Goal: Task Accomplishment & Management: Use online tool/utility

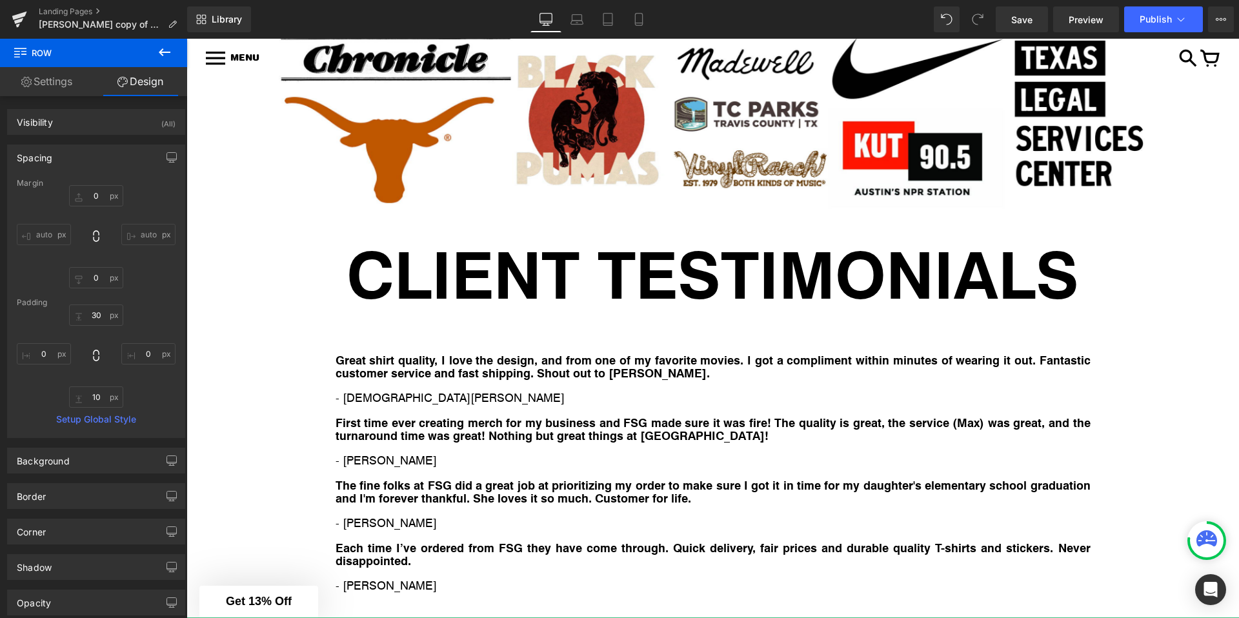
scroll to position [4612, 0]
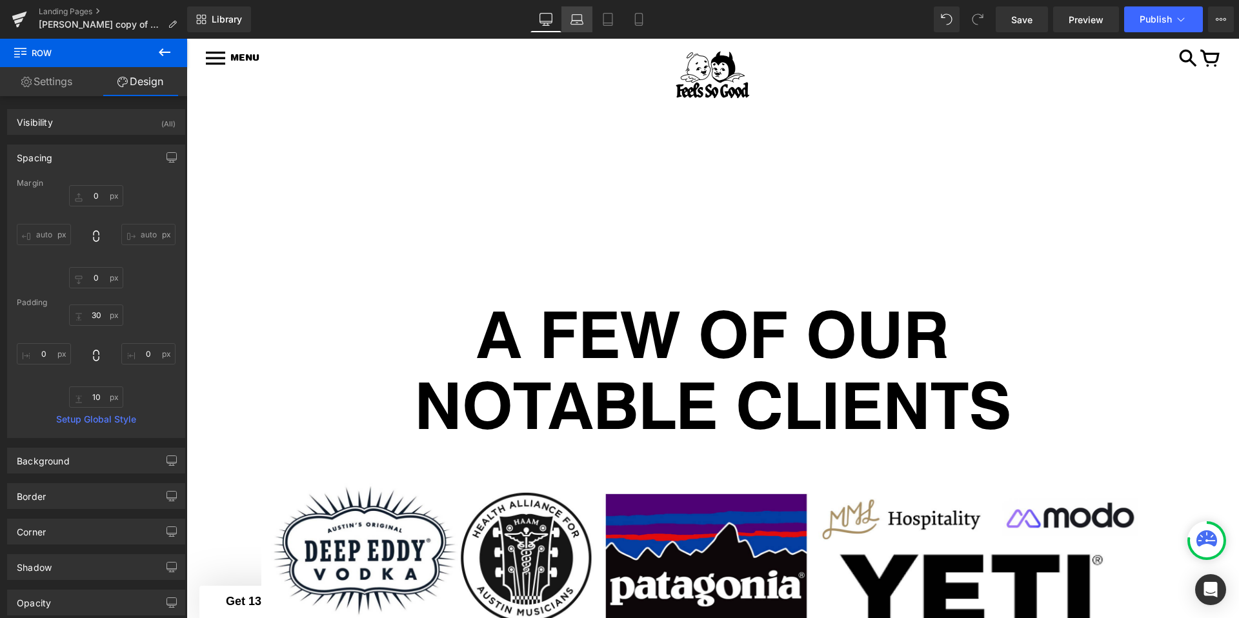
click at [569, 22] on link "Laptop" at bounding box center [576, 19] width 31 height 26
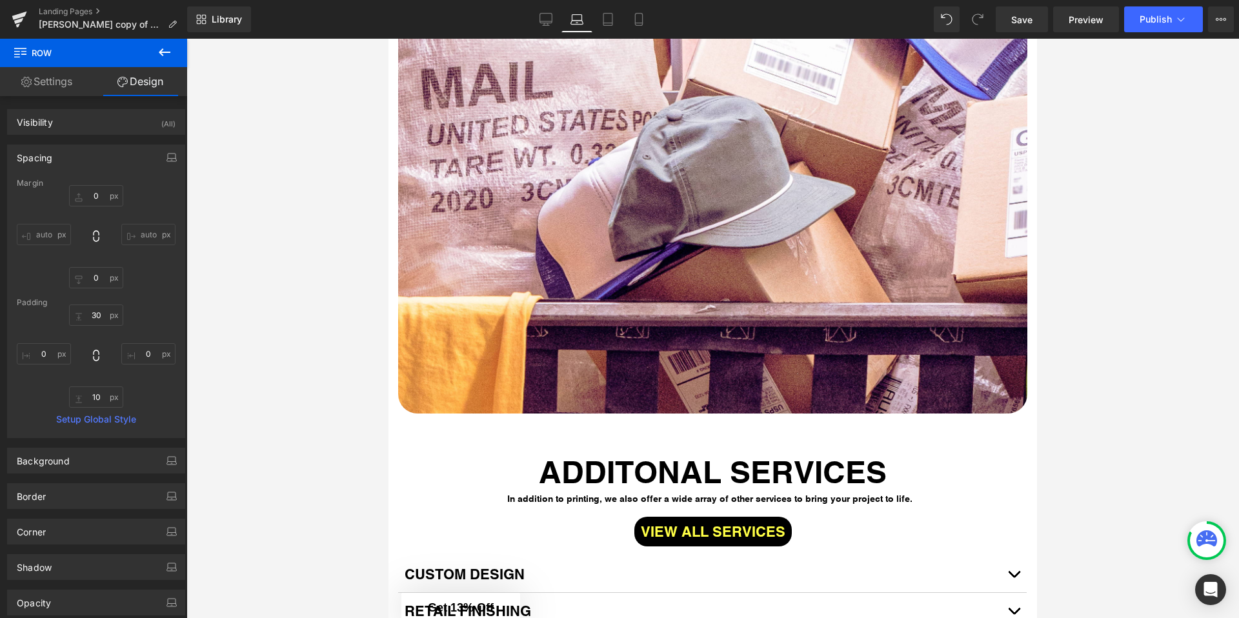
type input "0"
type input "30"
type input "0"
type input "10"
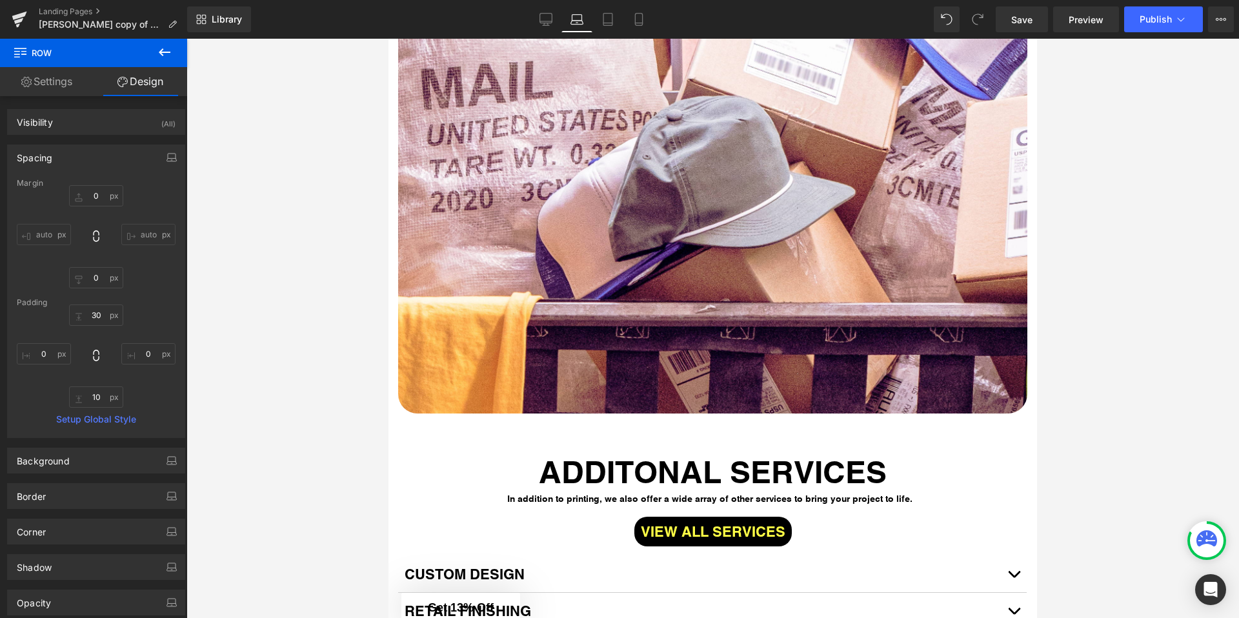
type input "0"
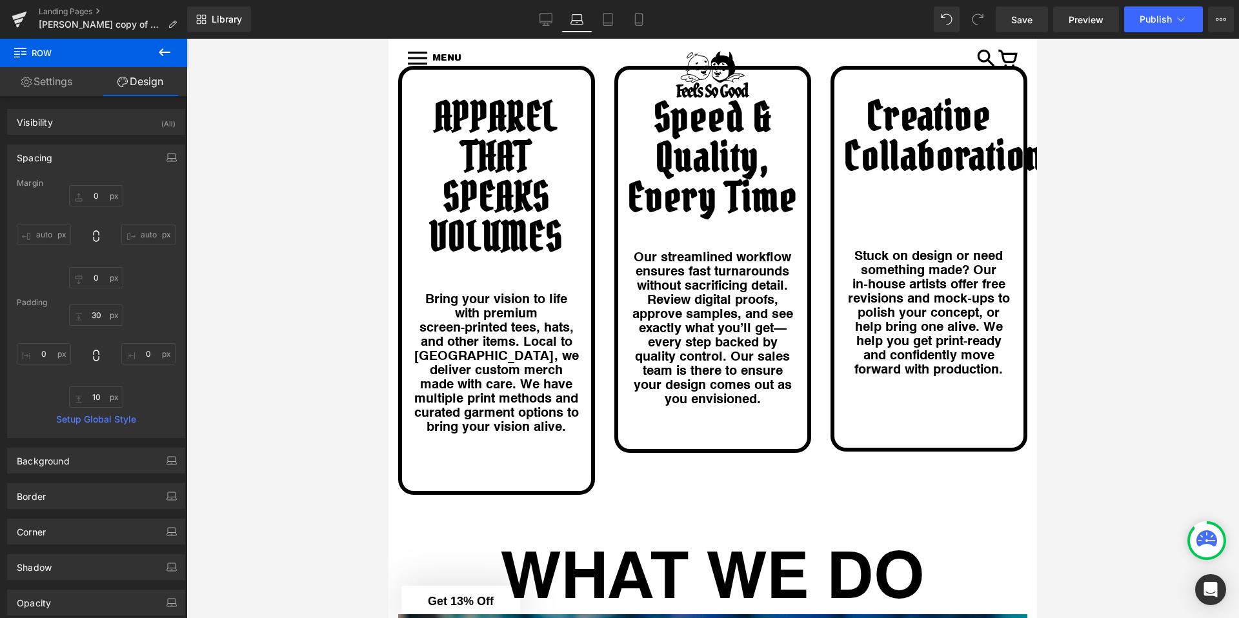
scroll to position [1634, 0]
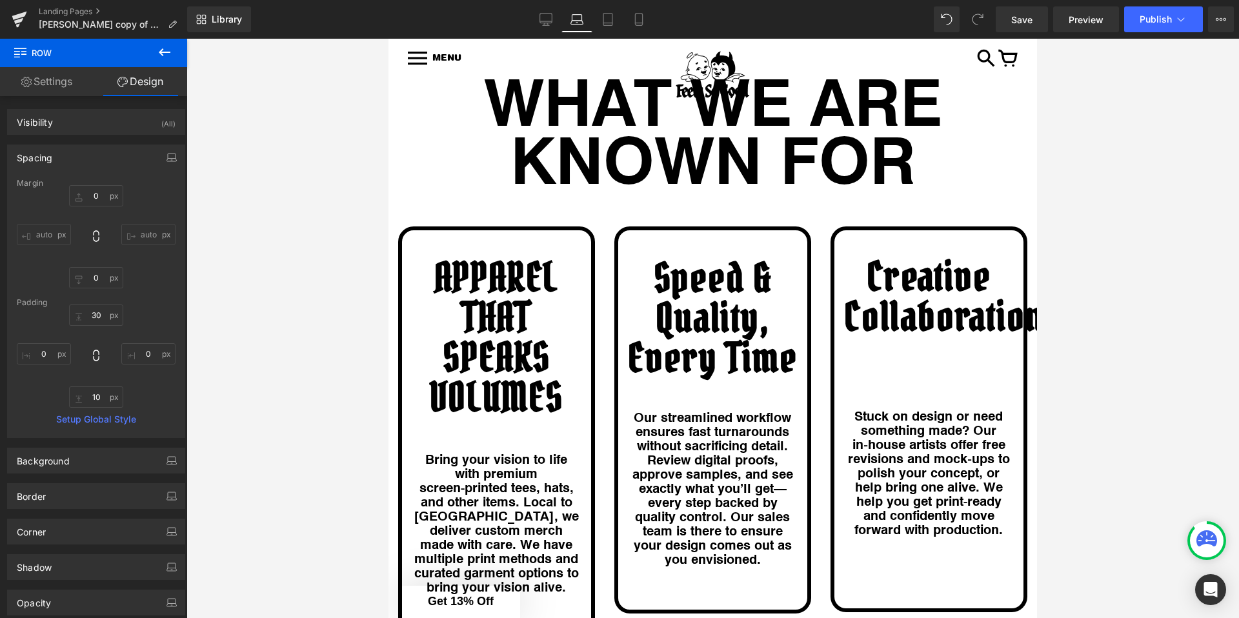
click at [900, 259] on h1 "Creative Collaboration" at bounding box center [929, 297] width 170 height 80
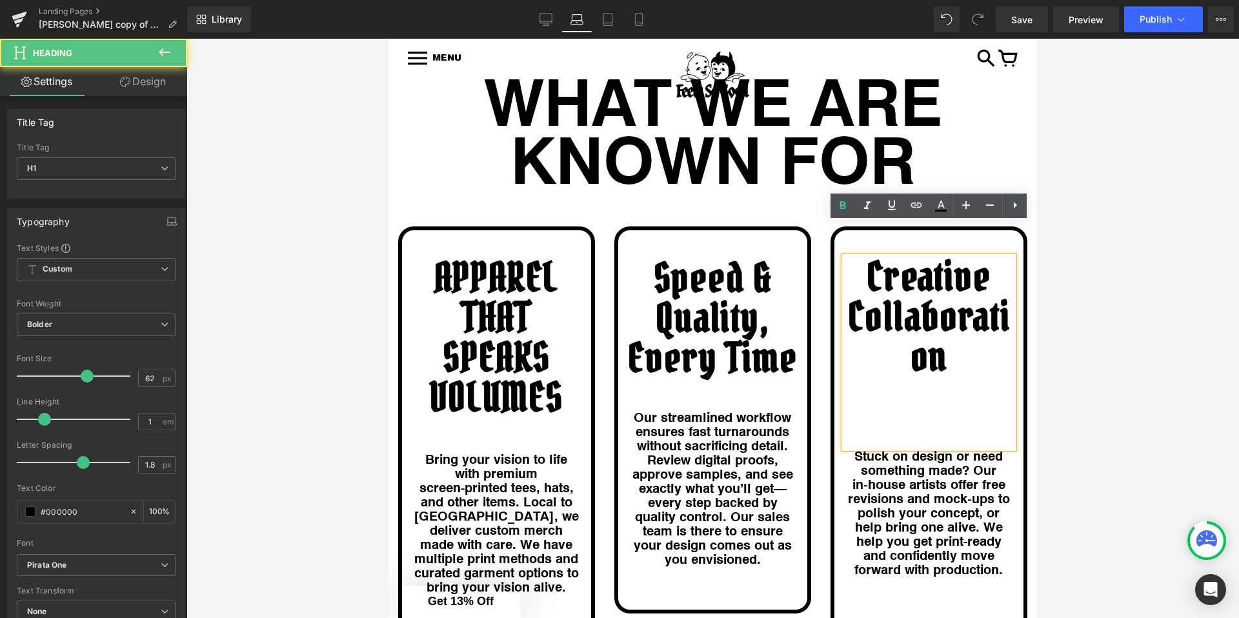
click at [1091, 288] on div at bounding box center [712, 328] width 1052 height 579
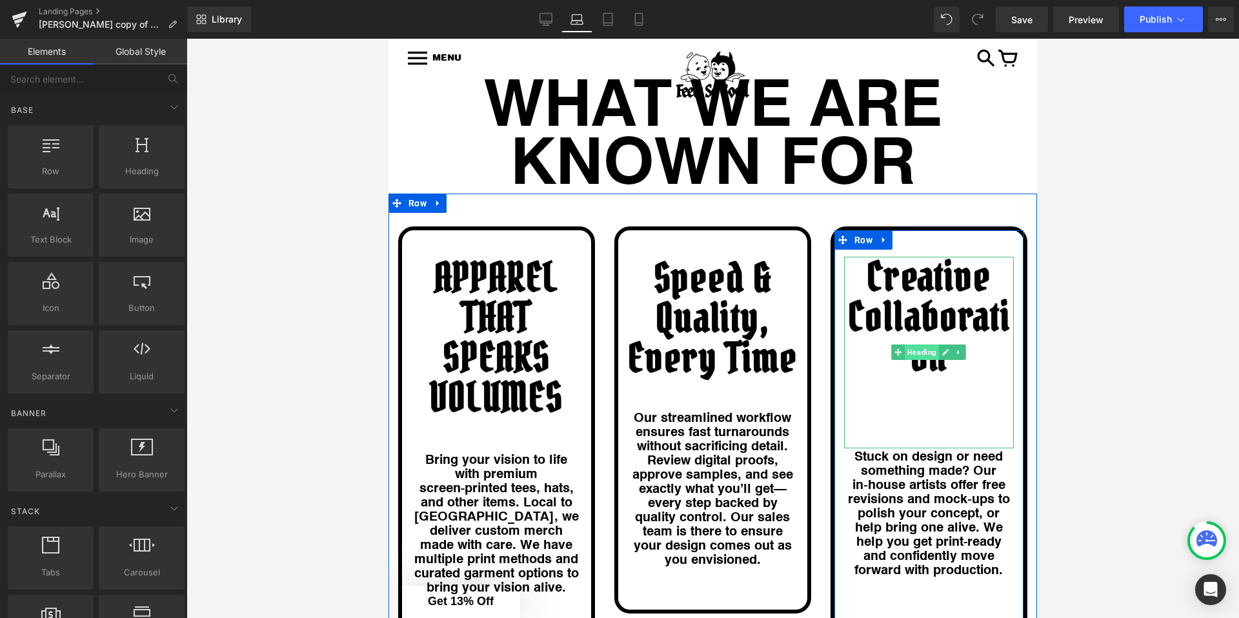
click at [926, 344] on span "Heading" at bounding box center [922, 351] width 34 height 15
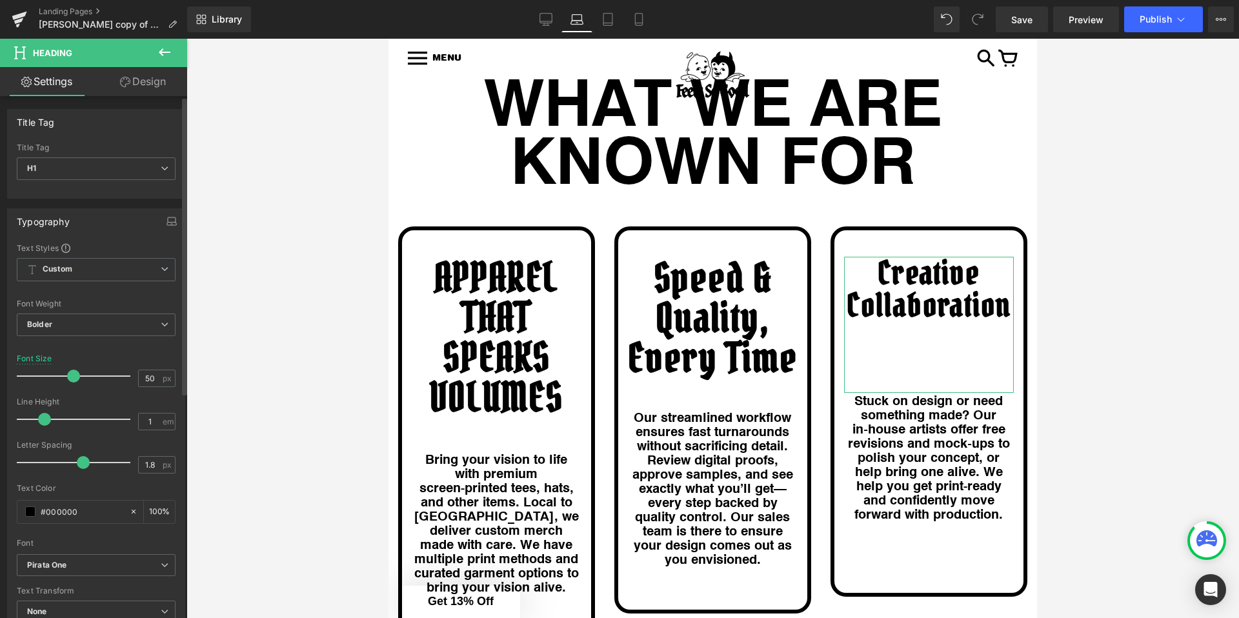
type input "51"
drag, startPoint x: 85, startPoint y: 377, endPoint x: 74, endPoint y: 375, distance: 11.1
click at [74, 375] on span at bounding box center [74, 376] width 13 height 13
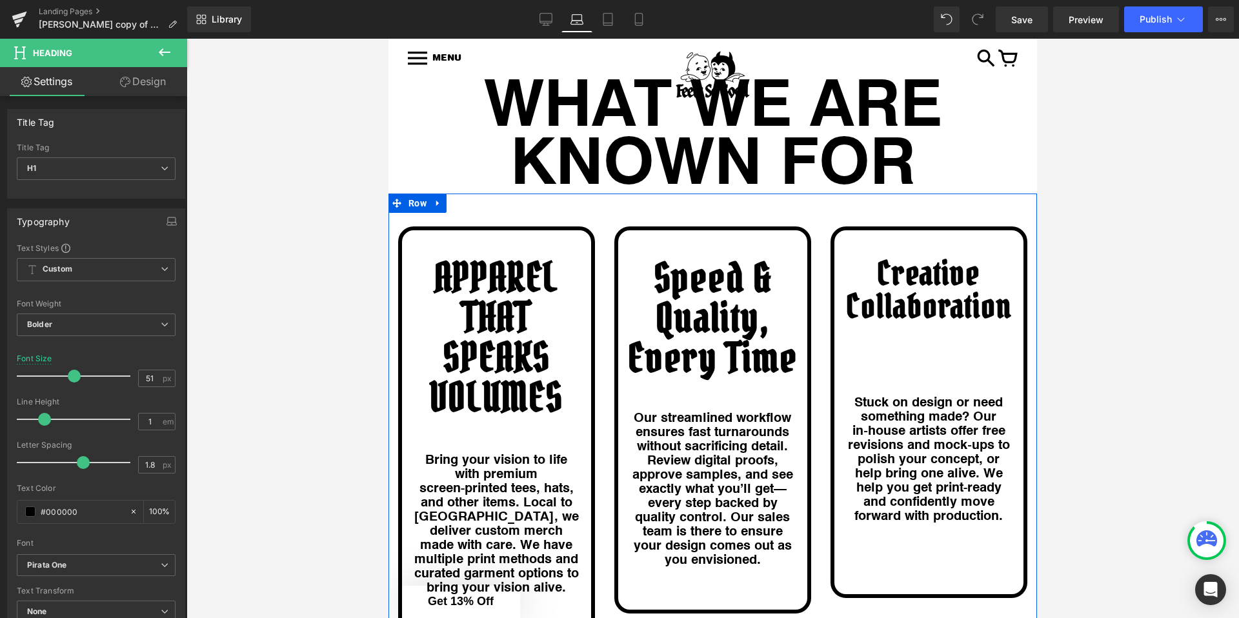
click at [1034, 395] on div "APPAREL THAT SPEAKS VOLUMES Heading Bring your vision to life with premium scre…" at bounding box center [712, 428] width 648 height 468
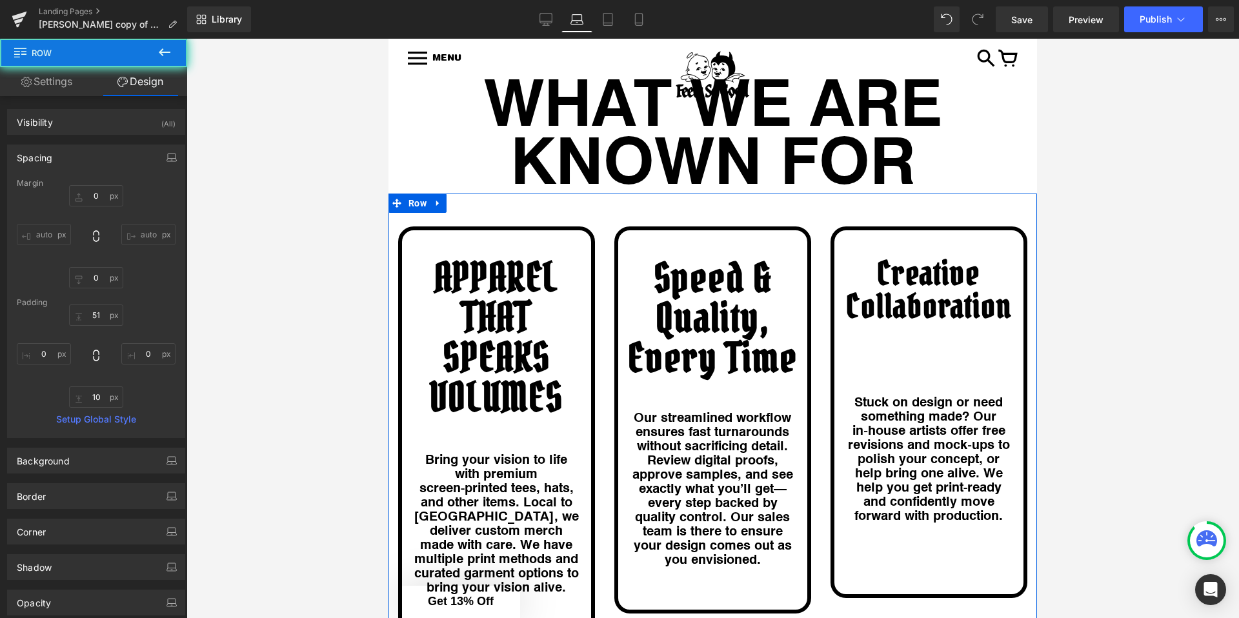
scroll to position [1706, 0]
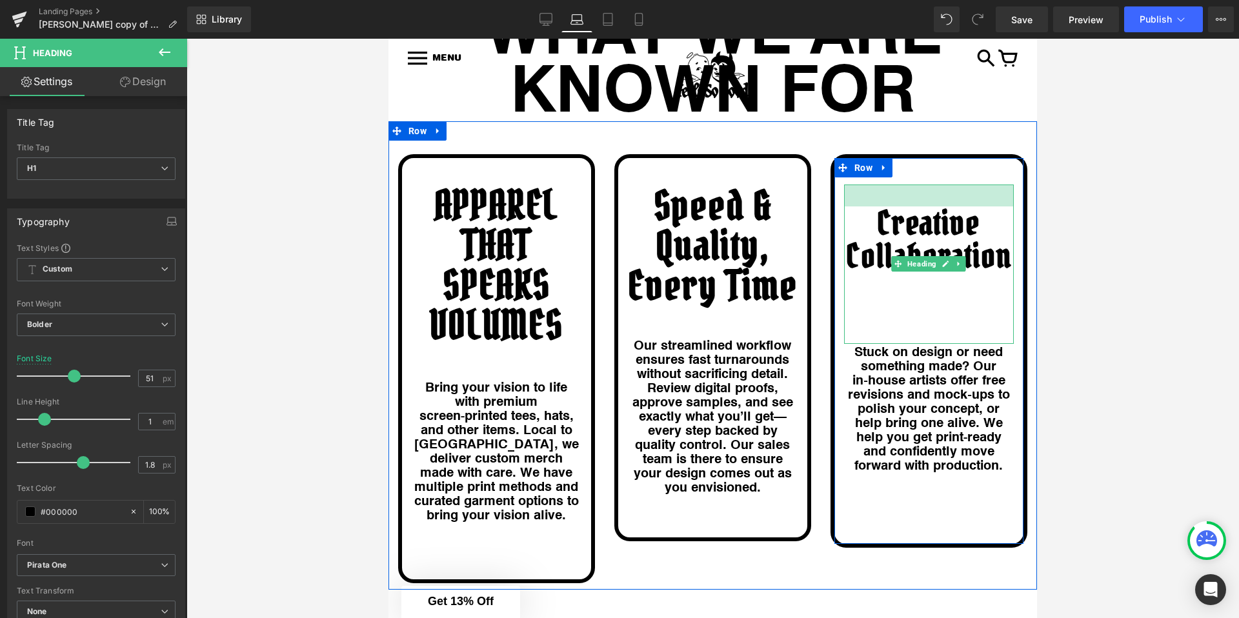
drag, startPoint x: 903, startPoint y: 152, endPoint x: 905, endPoint y: 173, distance: 21.4
click at [905, 184] on div "Creative Collaboration Heading 34px" at bounding box center [929, 263] width 170 height 159
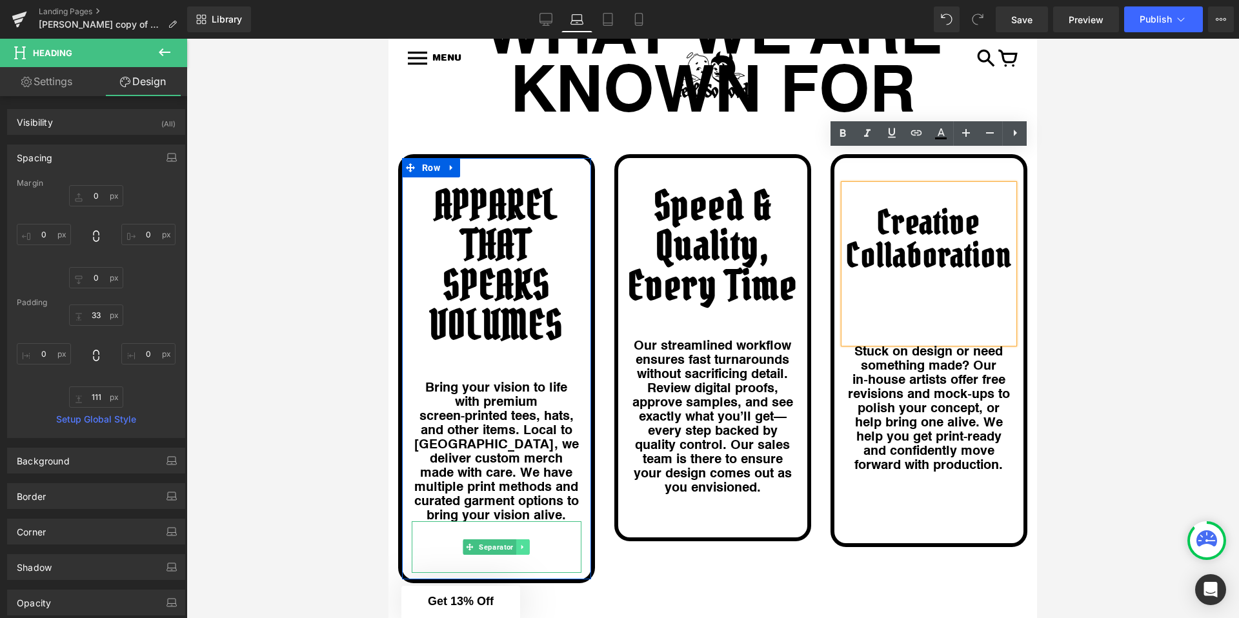
click at [521, 544] on icon at bounding box center [522, 546] width 2 height 5
click at [530, 543] on icon at bounding box center [529, 547] width 7 height 8
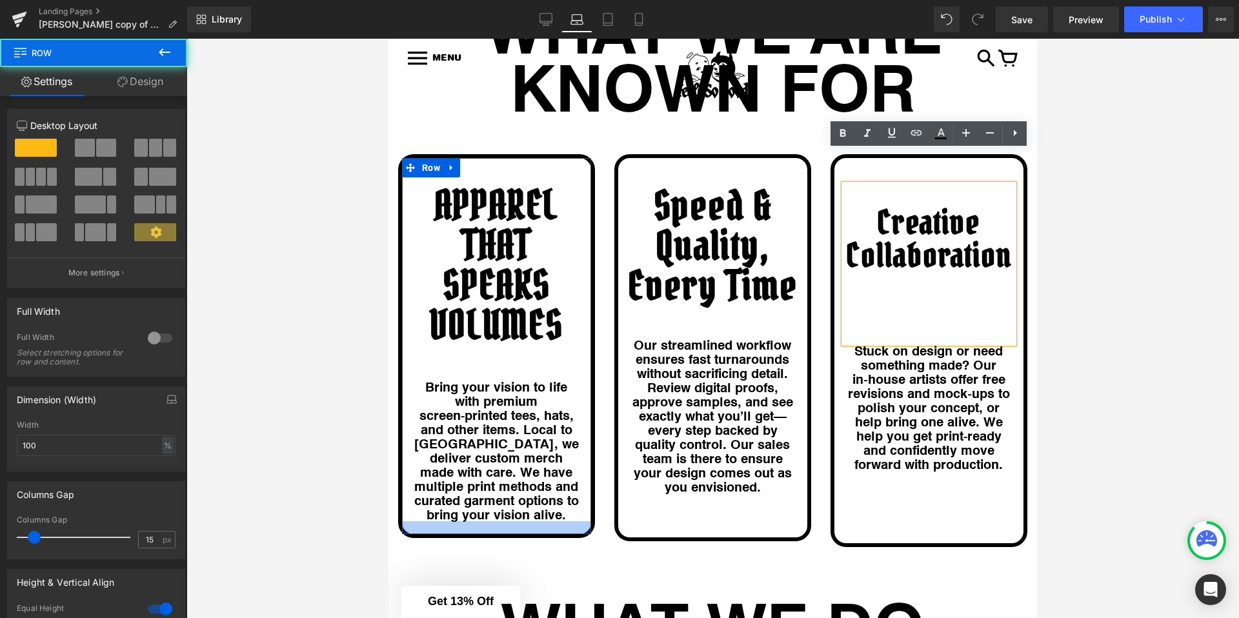
drag, startPoint x: 526, startPoint y: 489, endPoint x: 526, endPoint y: 499, distance: 9.7
click at [526, 521] on div at bounding box center [496, 527] width 189 height 13
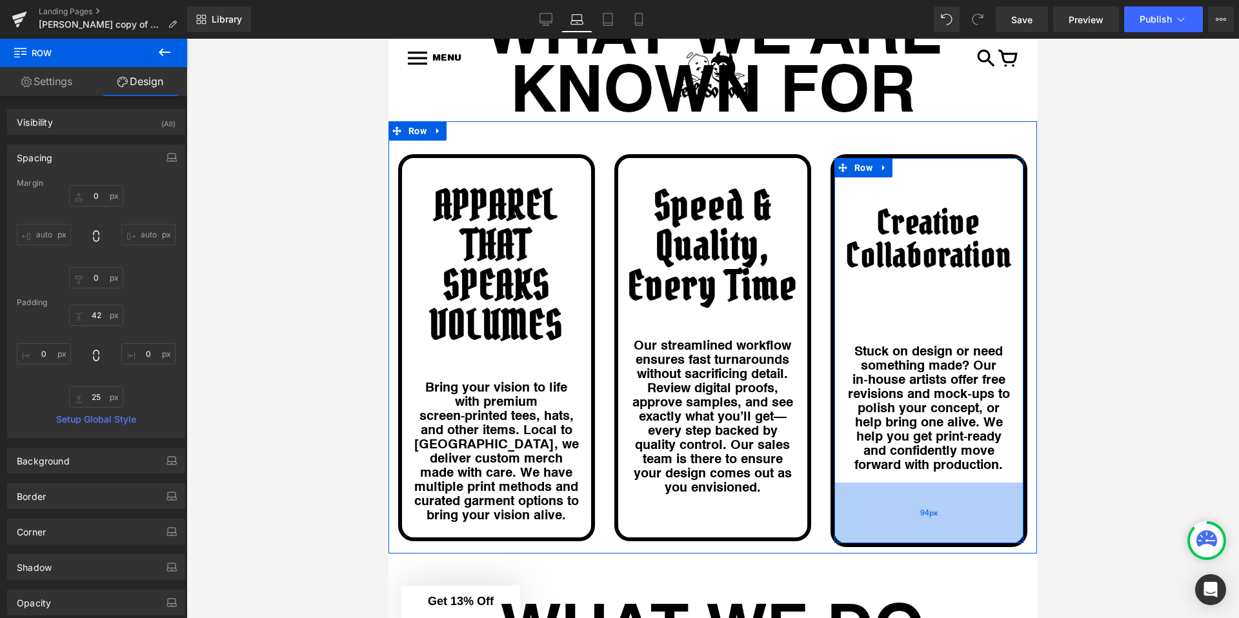
click at [866, 506] on div "94px" at bounding box center [928, 513] width 189 height 61
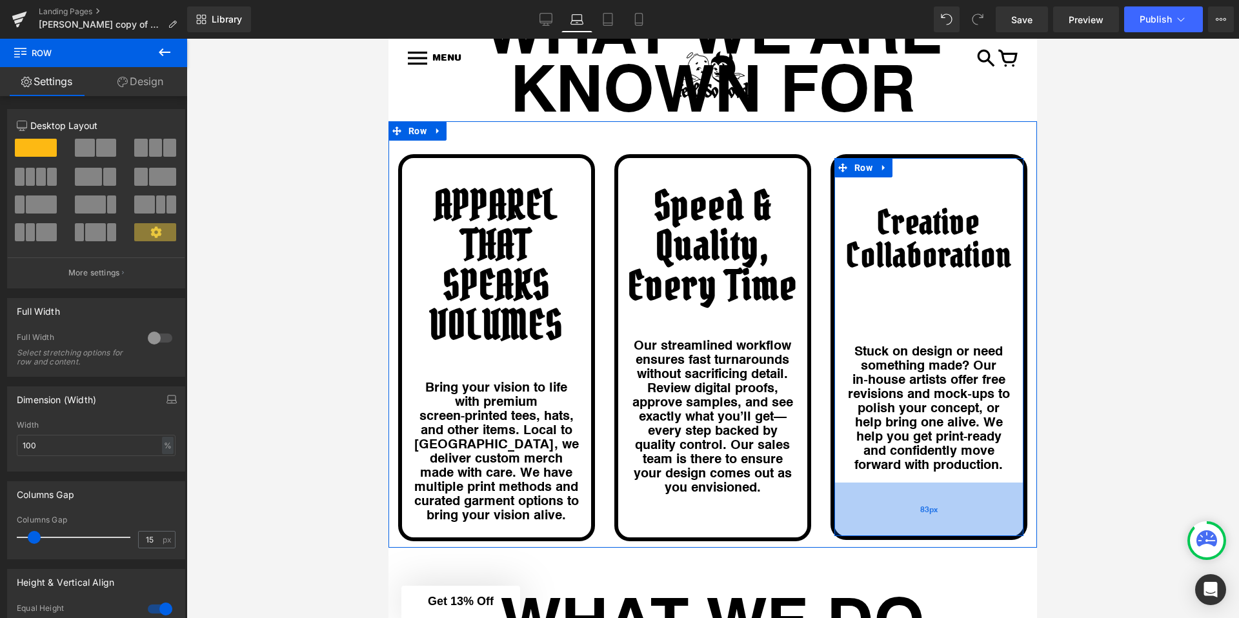
drag, startPoint x: 871, startPoint y: 506, endPoint x: 877, endPoint y: 495, distance: 13.3
click at [869, 499] on div "83px" at bounding box center [928, 510] width 189 height 54
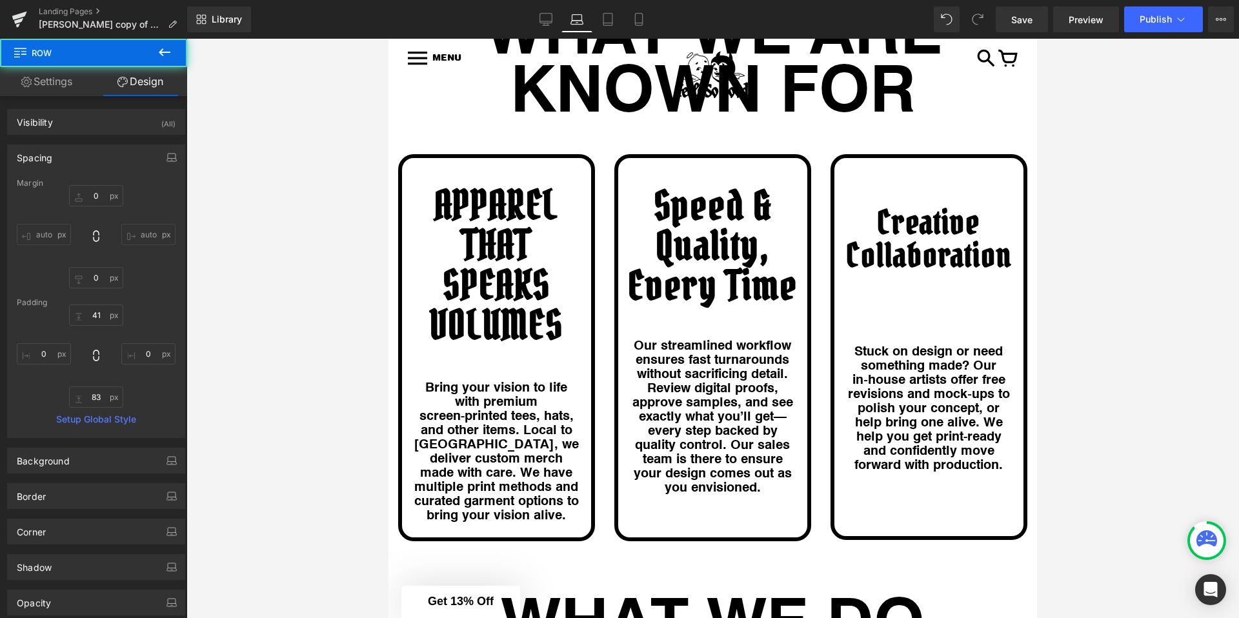
click at [302, 352] on div at bounding box center [712, 328] width 1052 height 579
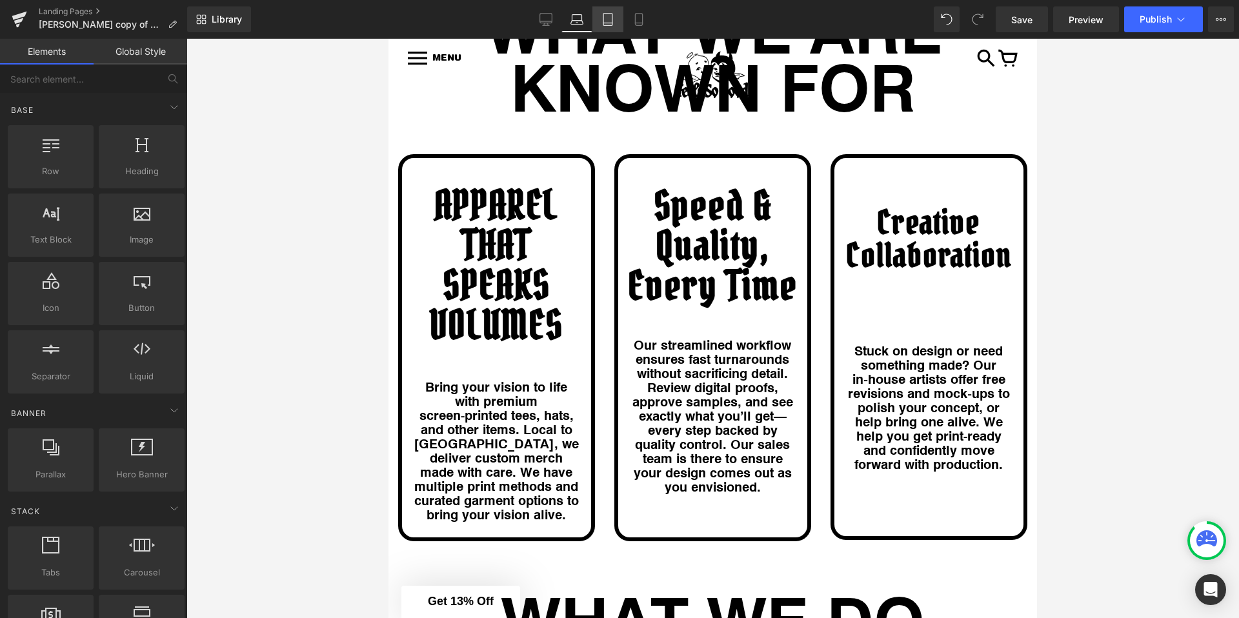
click at [606, 10] on link "Tablet" at bounding box center [607, 19] width 31 height 26
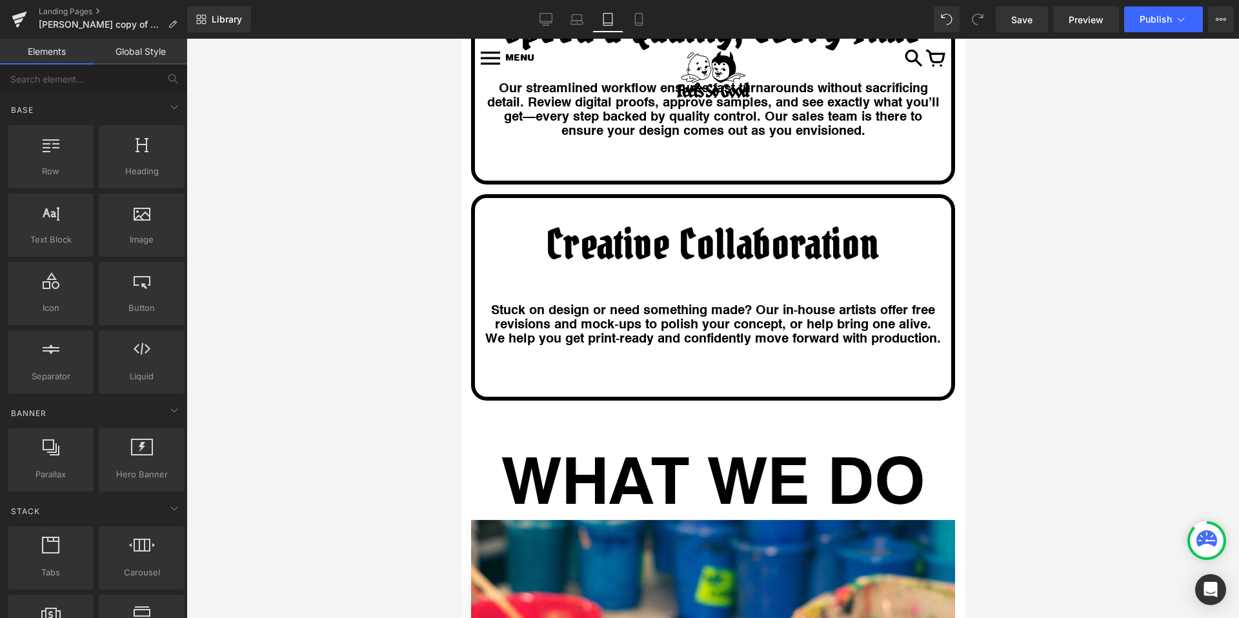
scroll to position [2154, 0]
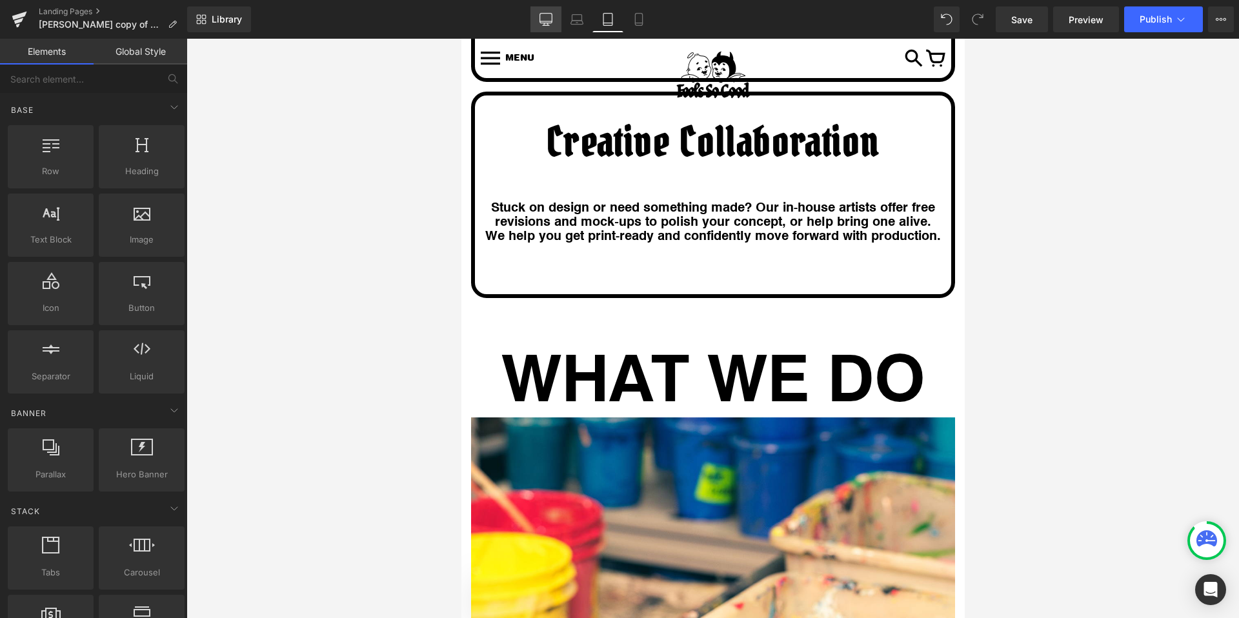
click at [546, 8] on link "Desktop" at bounding box center [545, 19] width 31 height 26
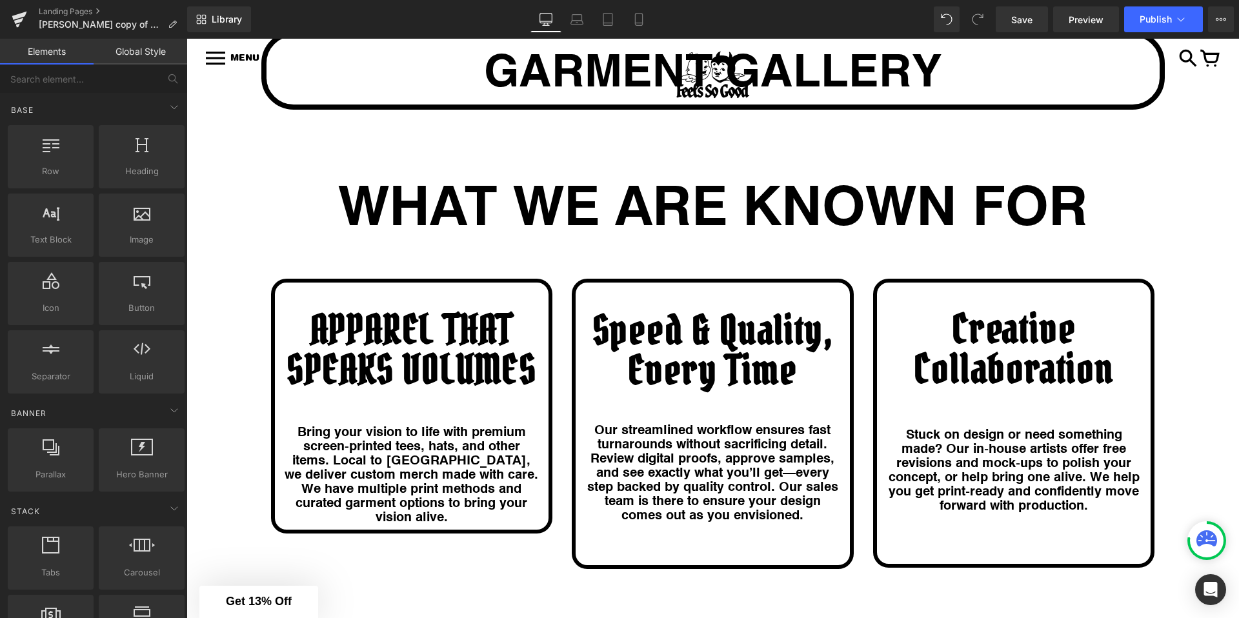
scroll to position [1700, 0]
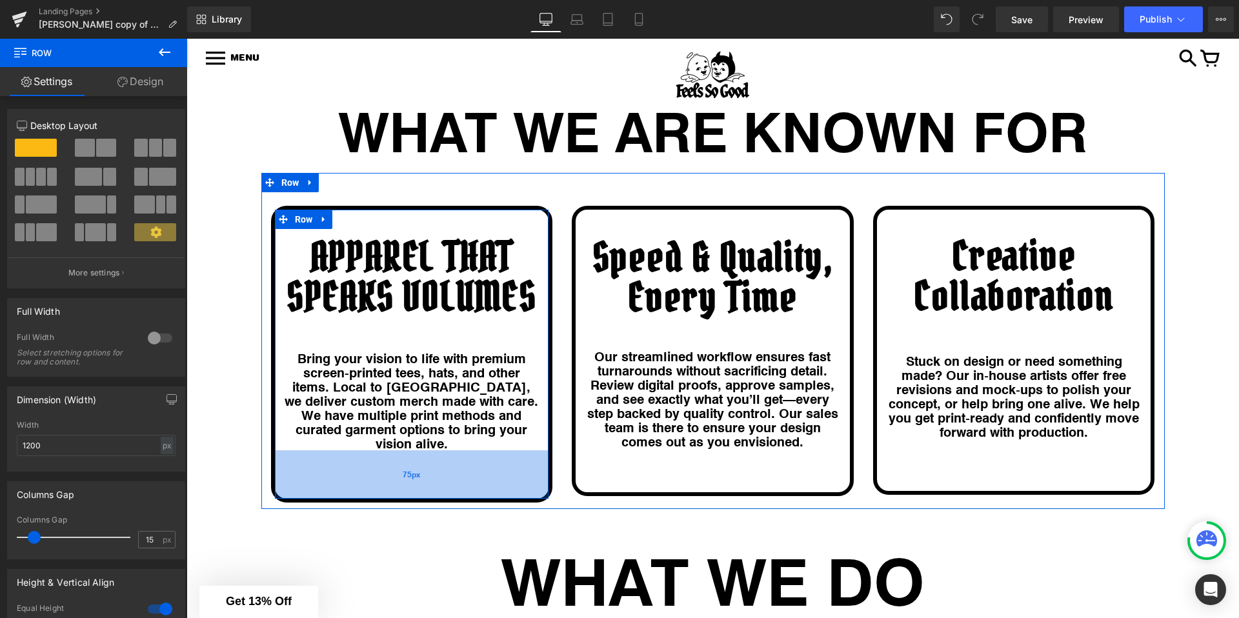
drag, startPoint x: 512, startPoint y: 404, endPoint x: 518, endPoint y: 446, distance: 42.3
click at [518, 450] on div "75px" at bounding box center [412, 474] width 274 height 48
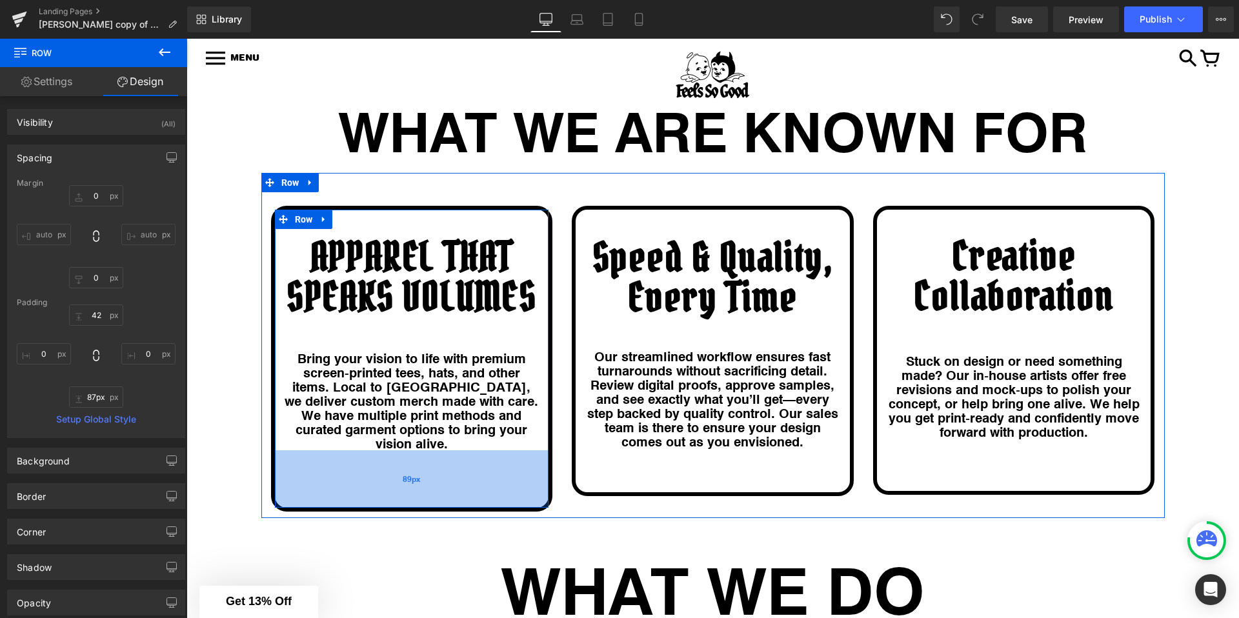
type input "86px"
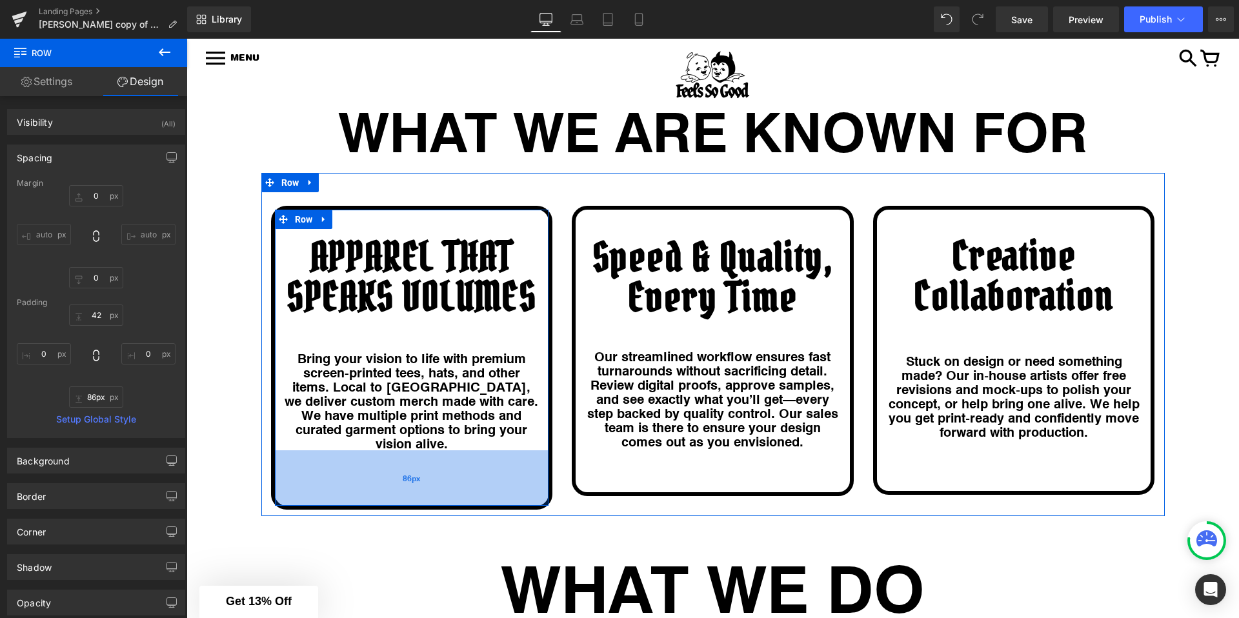
drag, startPoint x: 518, startPoint y: 446, endPoint x: 518, endPoint y: 453, distance: 7.1
click at [518, 453] on div "86px" at bounding box center [412, 477] width 274 height 55
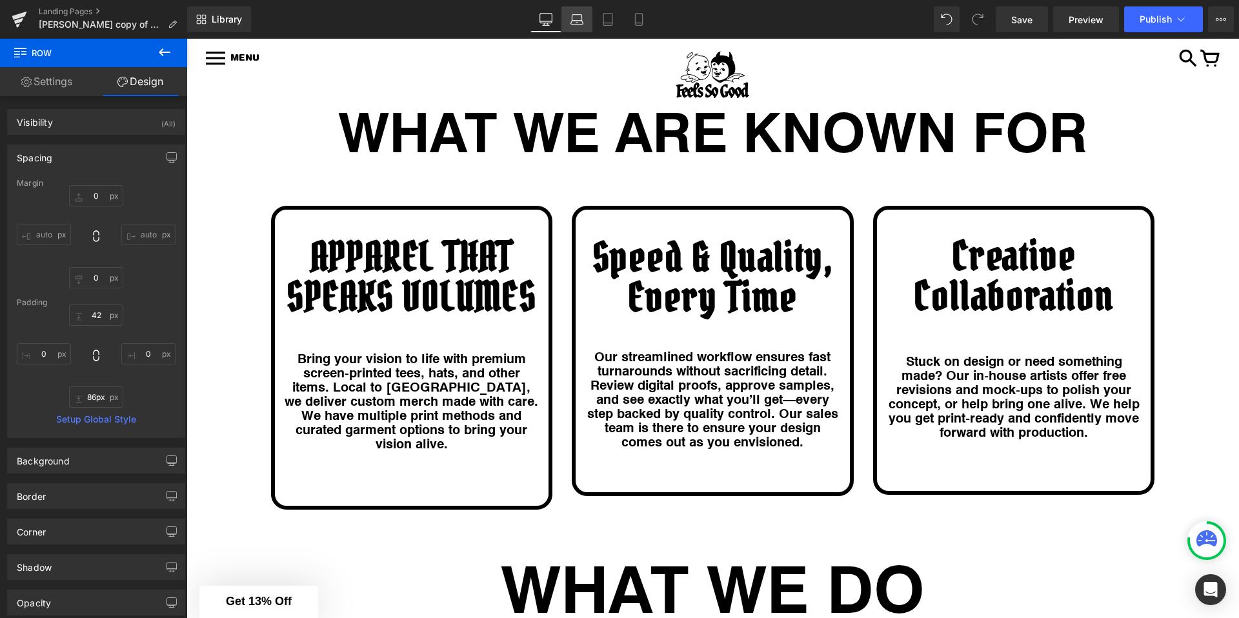
click at [563, 17] on link "Laptop" at bounding box center [576, 19] width 31 height 26
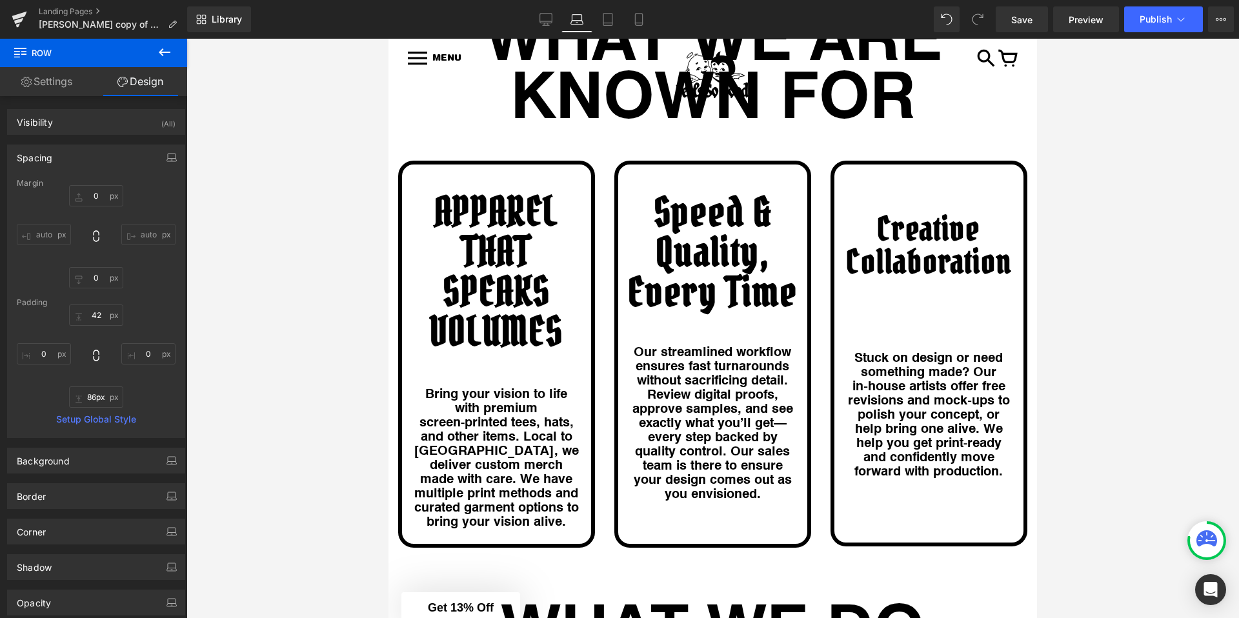
type input "0"
type input "42"
type input "0"
type input "25"
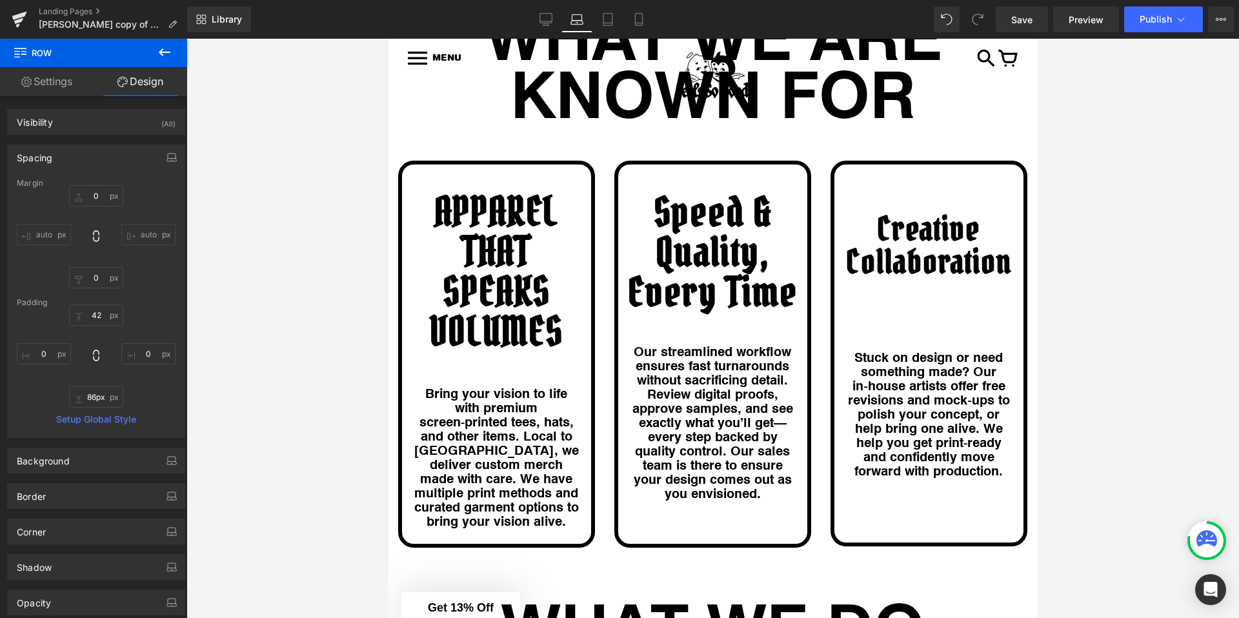
type input "0"
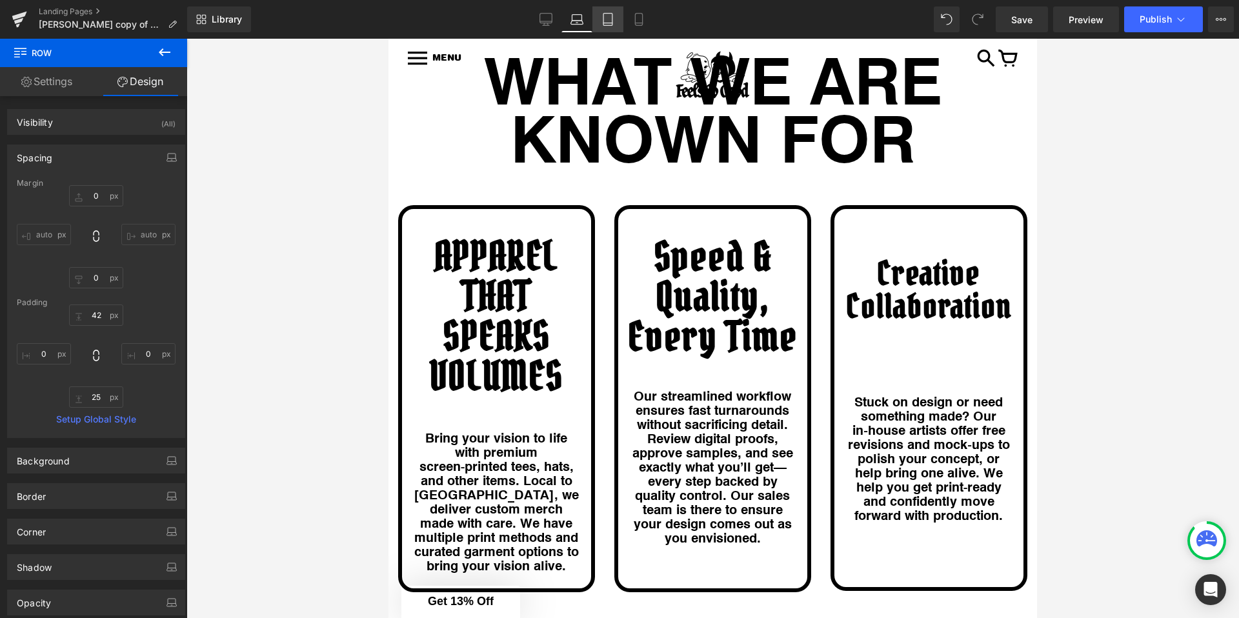
click at [596, 21] on link "Tablet" at bounding box center [607, 19] width 31 height 26
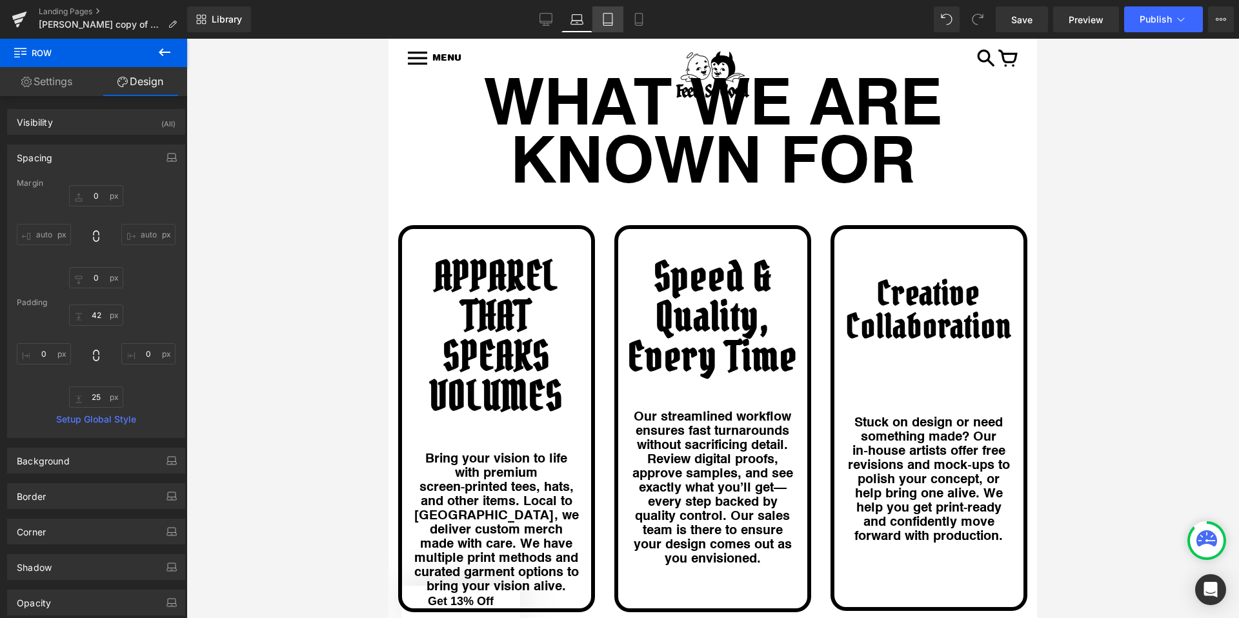
type input "0"
type input "42"
type input "0"
type input "10"
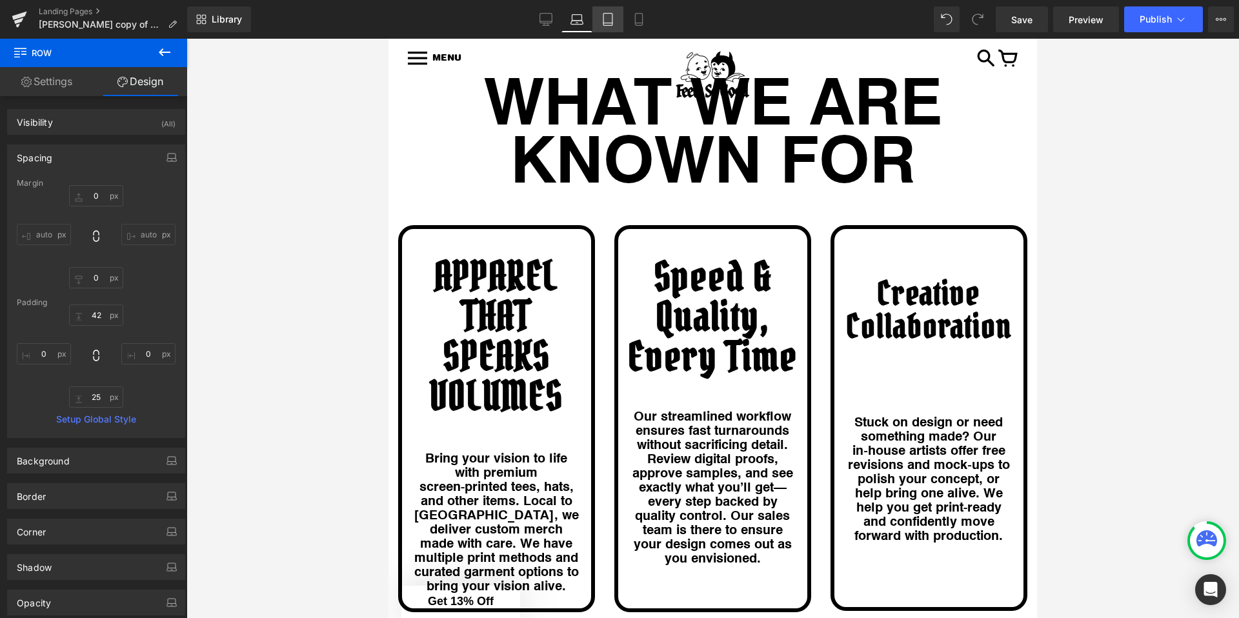
type input "0"
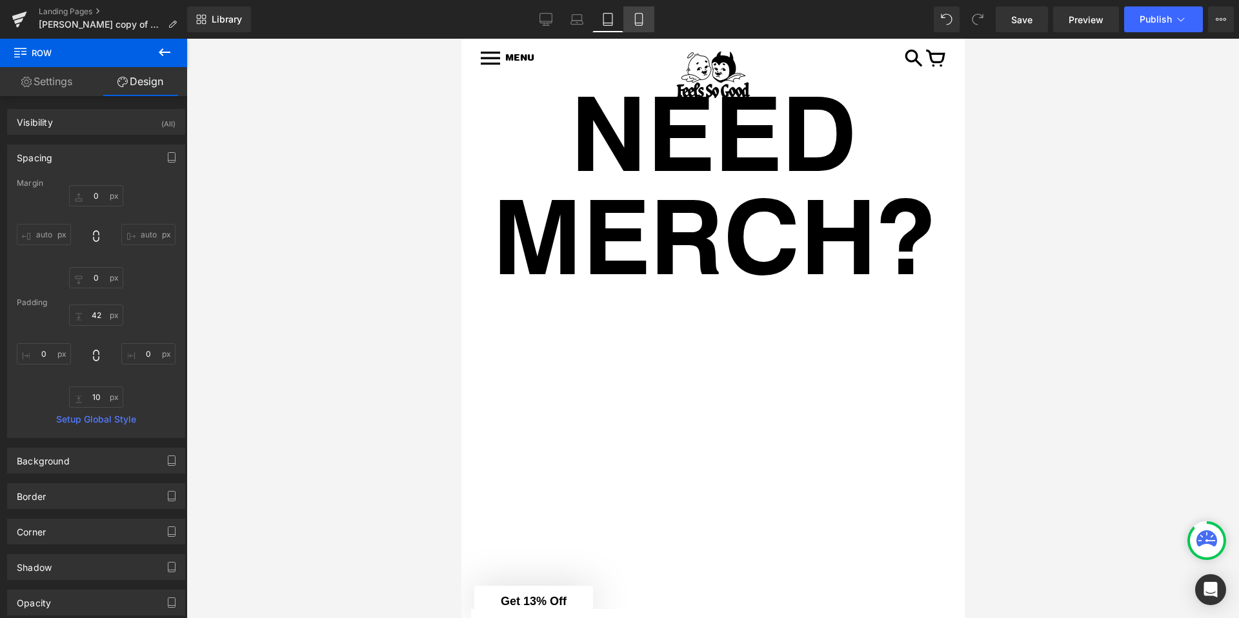
click at [641, 7] on link "Mobile" at bounding box center [638, 19] width 31 height 26
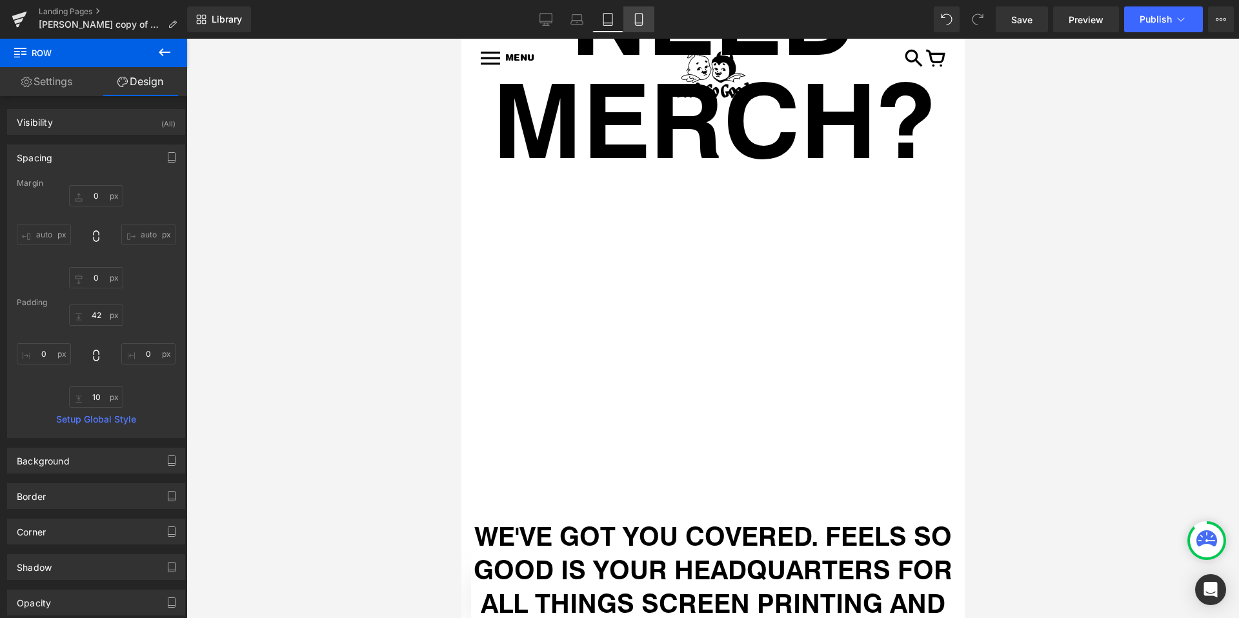
type input "0"
type input "42"
type input "0"
type input "10"
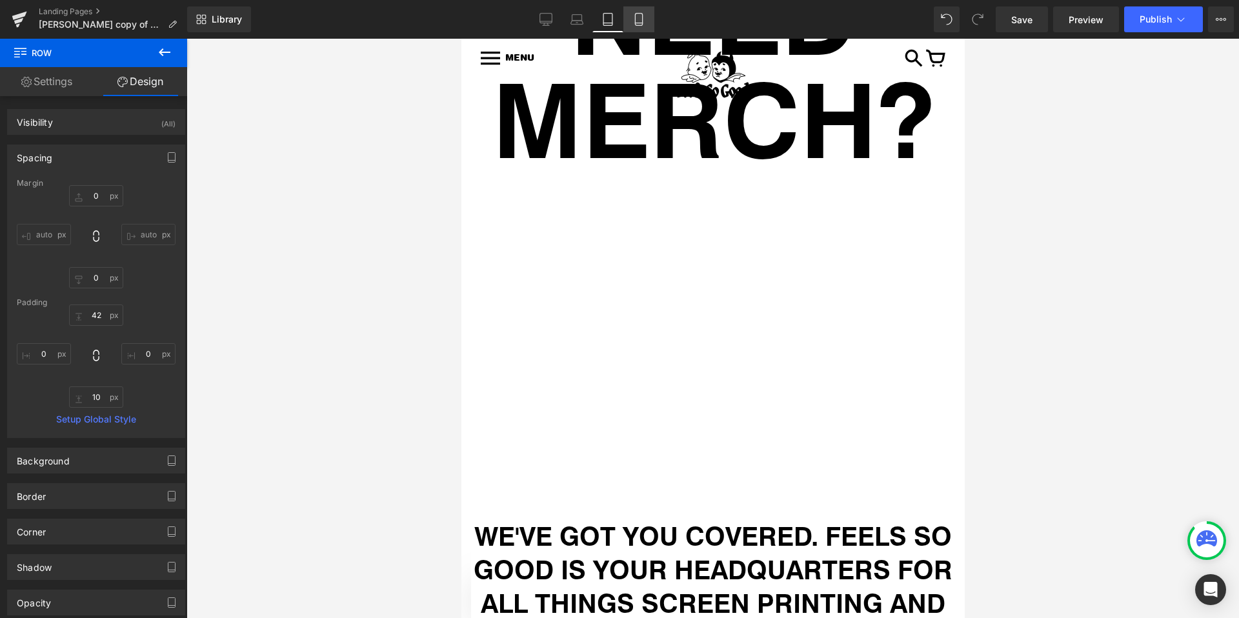
type input "0"
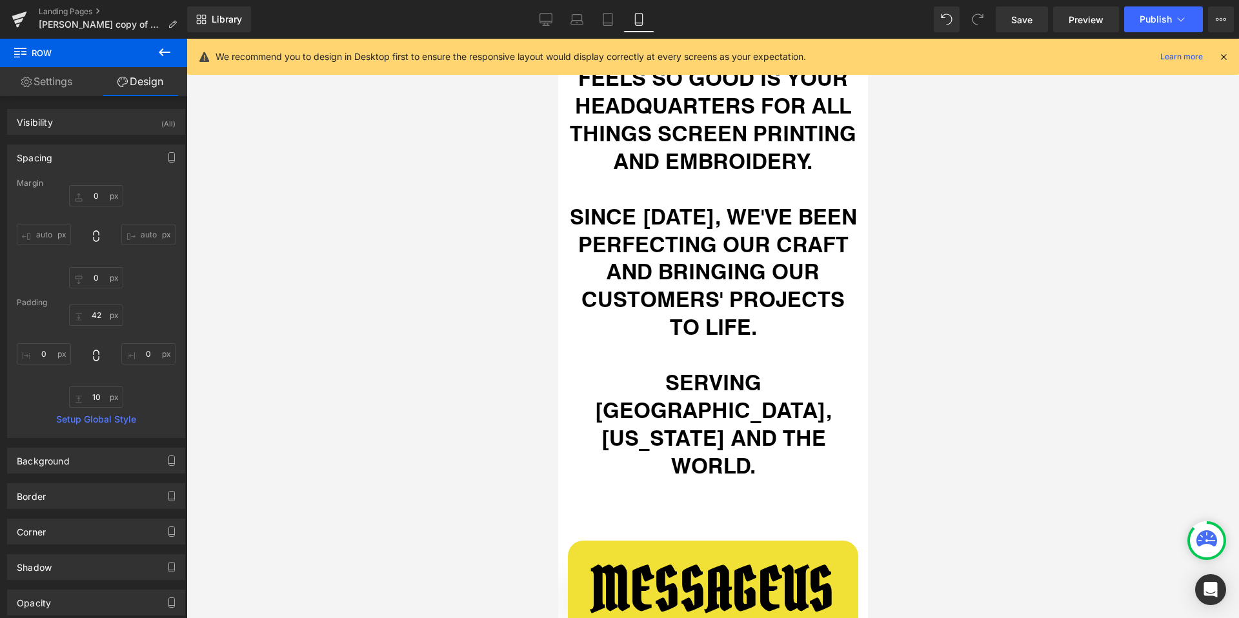
scroll to position [829, 0]
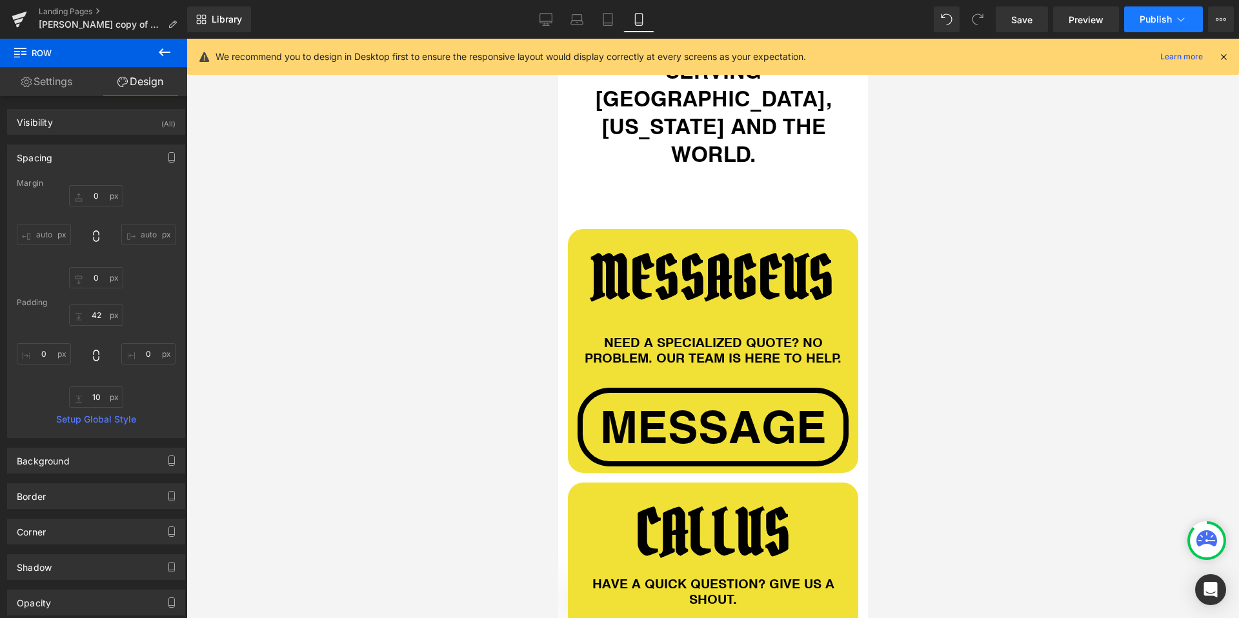
click at [1159, 8] on button "Publish" at bounding box center [1163, 19] width 79 height 26
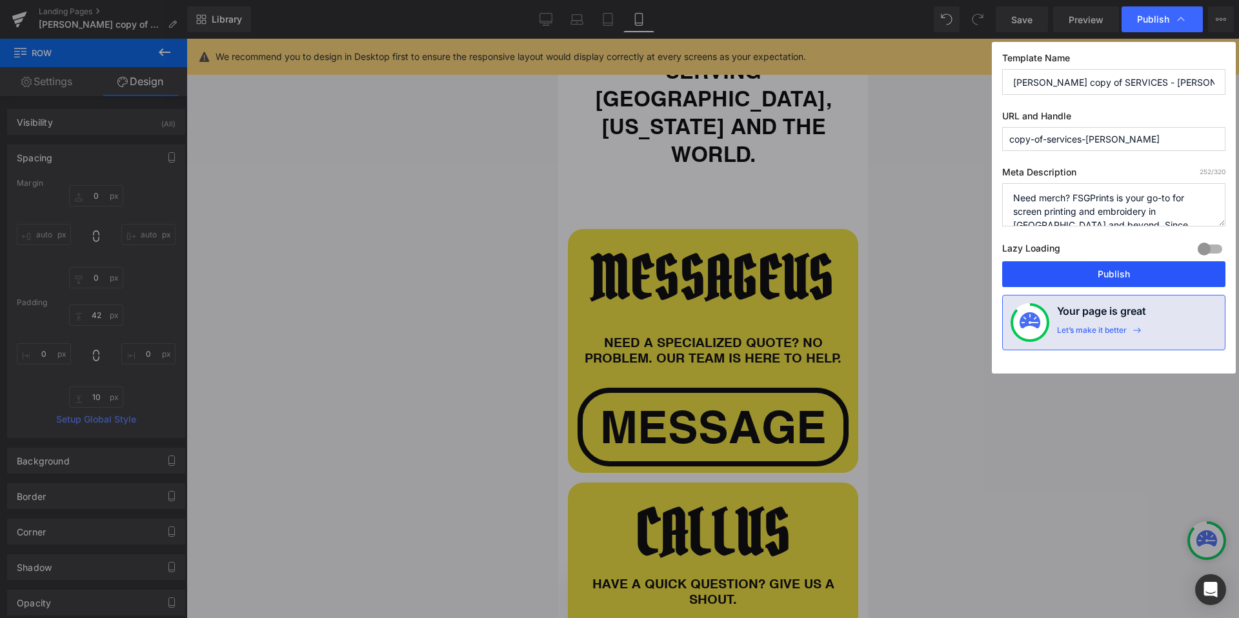
click at [1075, 272] on button "Publish" at bounding box center [1113, 274] width 223 height 26
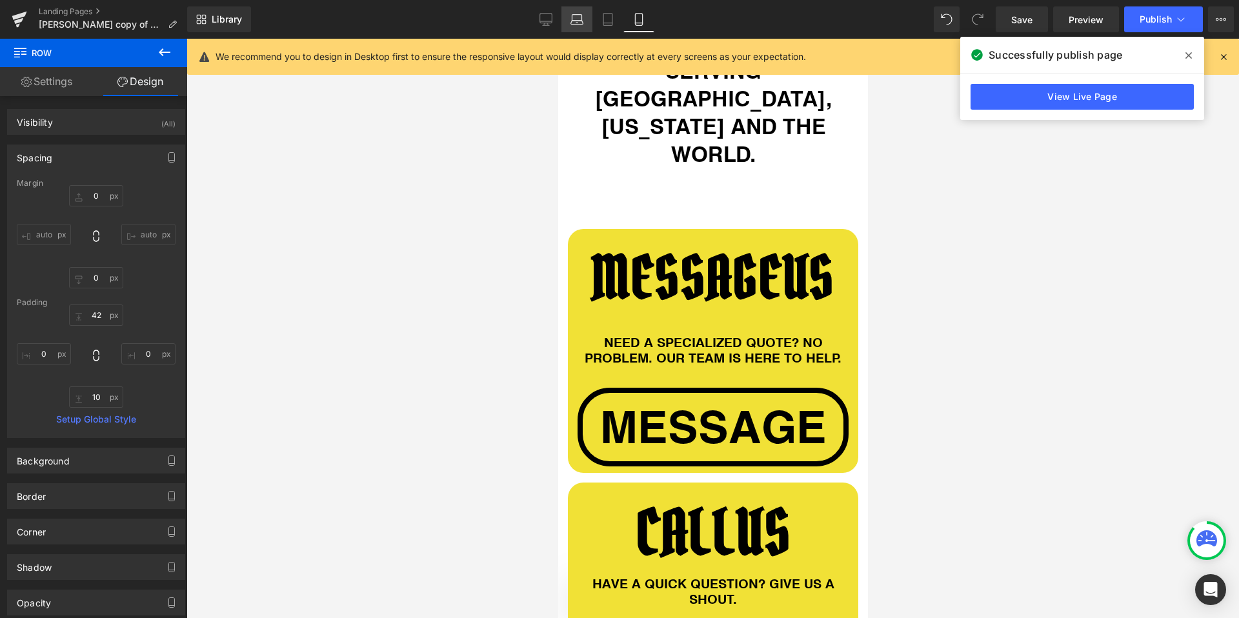
click at [566, 21] on link "Laptop" at bounding box center [576, 19] width 31 height 26
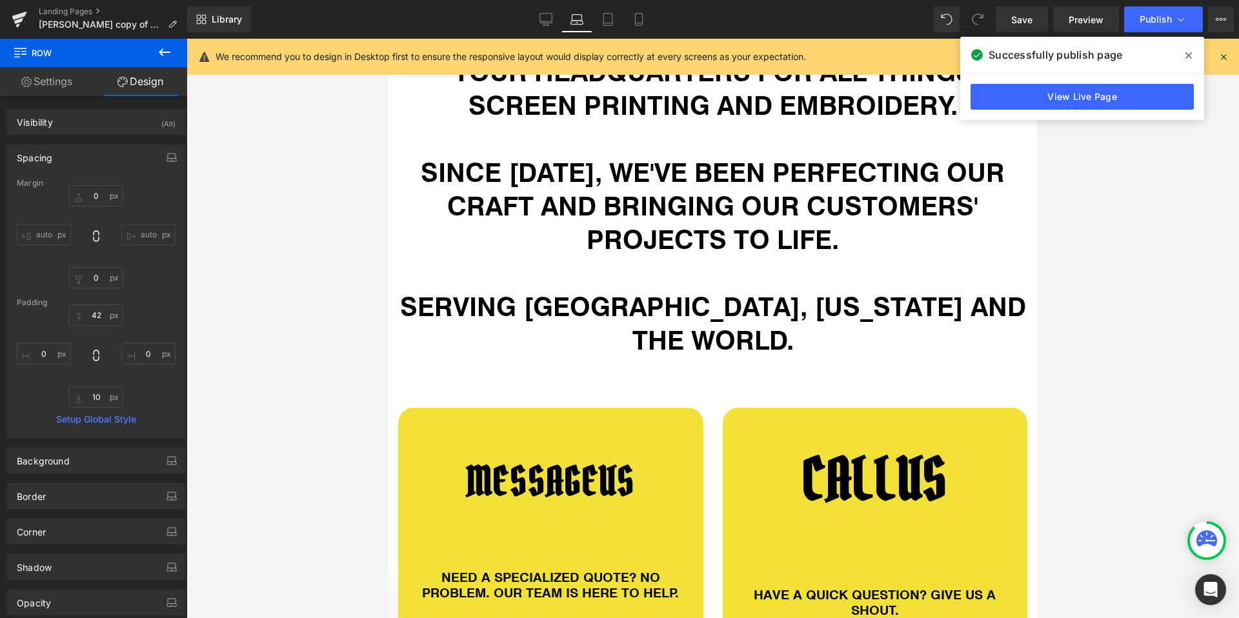
type input "0"
type input "42"
type input "0"
type input "25"
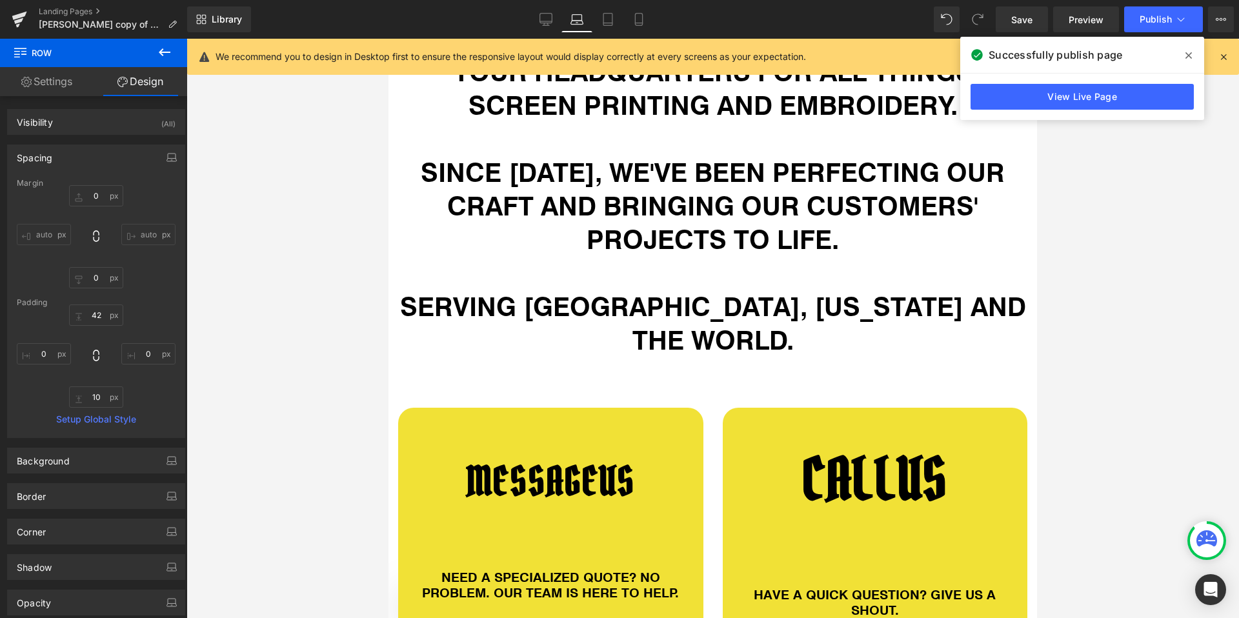
type input "0"
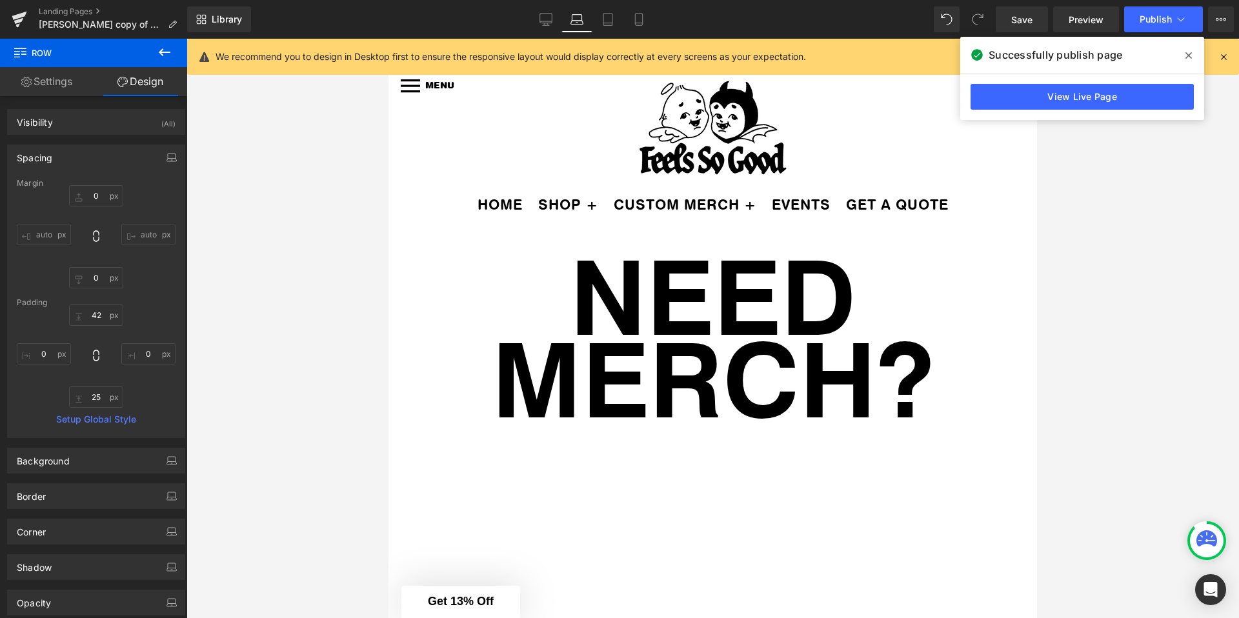
click at [349, 292] on div at bounding box center [712, 328] width 1052 height 579
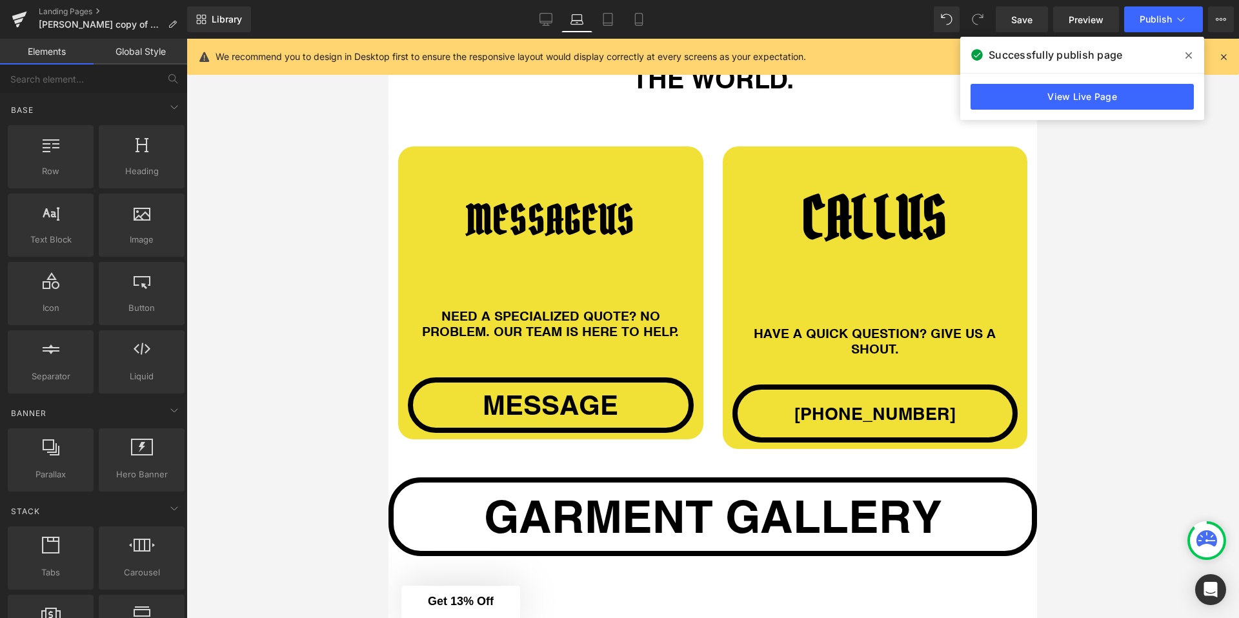
scroll to position [1071, 0]
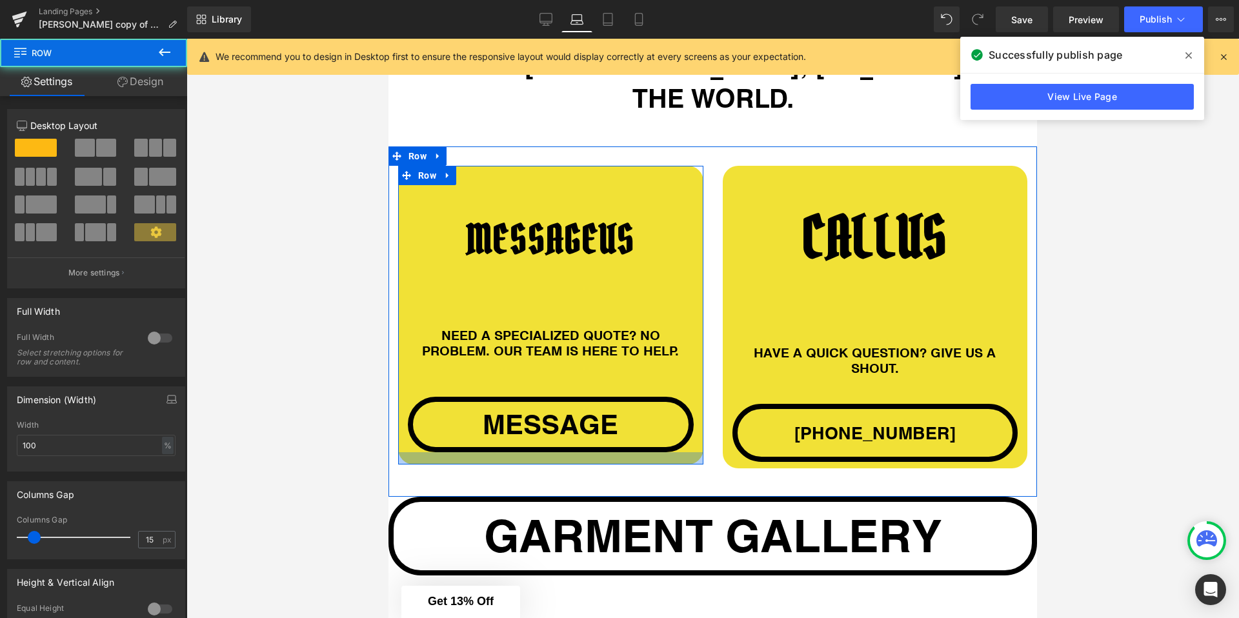
drag, startPoint x: 537, startPoint y: 421, endPoint x: 536, endPoint y: 427, distance: 6.5
click at [536, 452] on div at bounding box center [550, 458] width 305 height 12
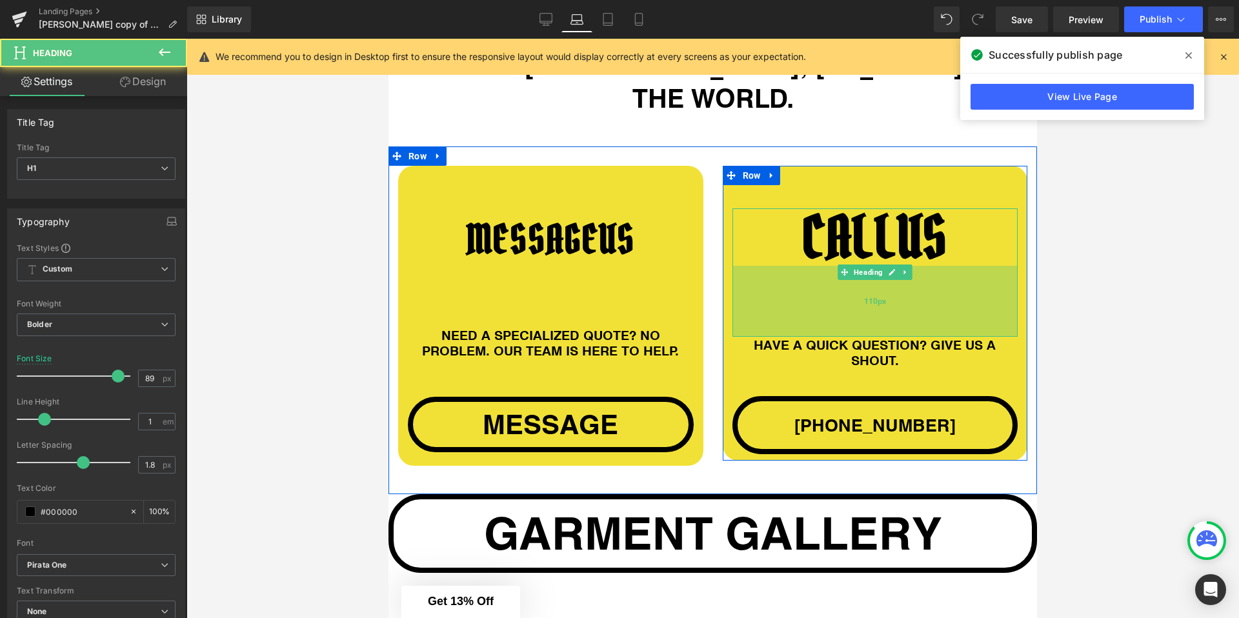
drag, startPoint x: 821, startPoint y: 308, endPoint x: 821, endPoint y: 300, distance: 8.4
click at [821, 300] on div "110px" at bounding box center [875, 301] width 286 height 71
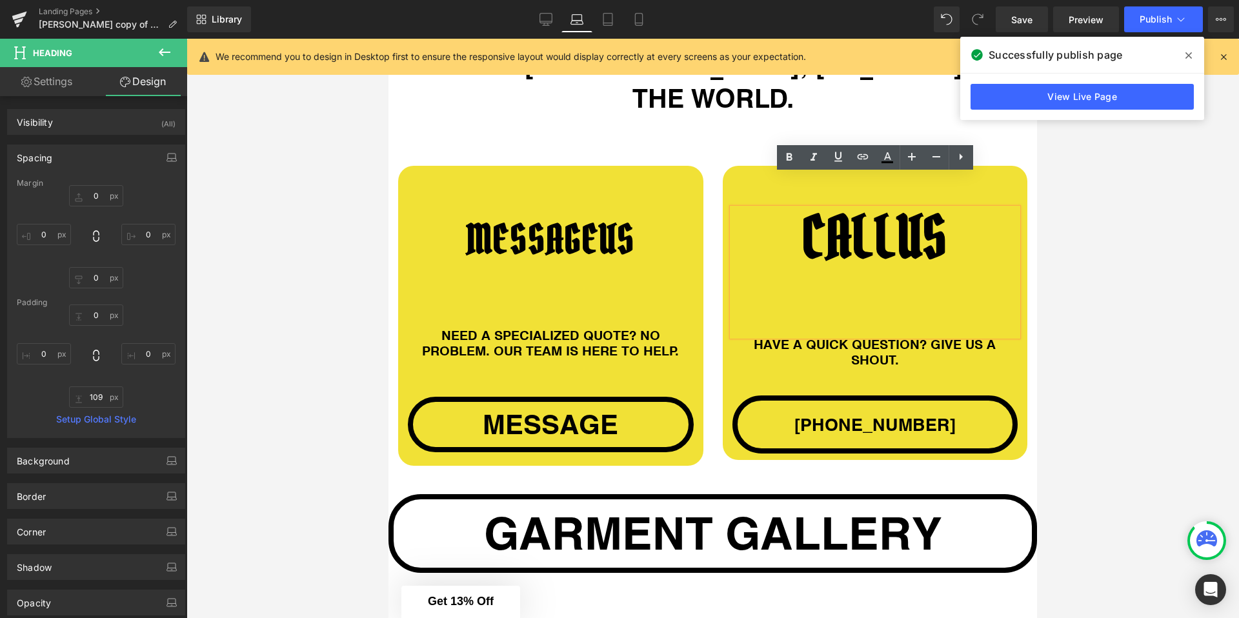
click at [764, 448] on div "MESSAGE US Heading NEED A SPECIALIZED QUOTE? NO PROBLEM. OUR TEAM IS HERE TO HE…" at bounding box center [712, 320] width 648 height 348
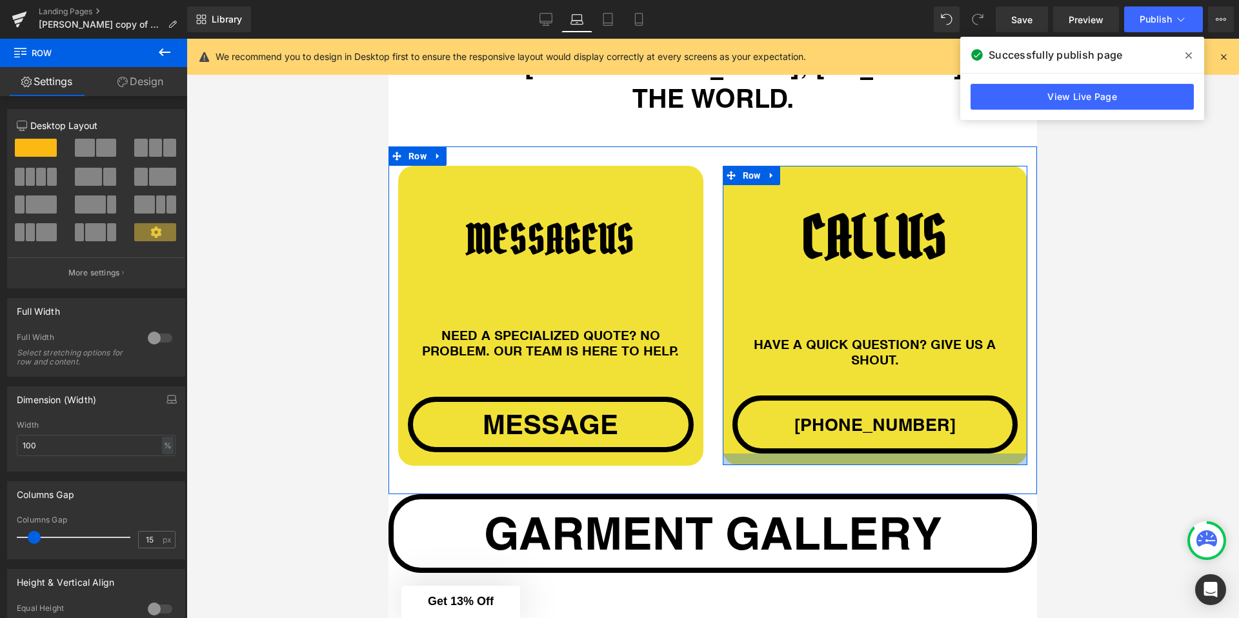
click at [747, 453] on div at bounding box center [874, 459] width 305 height 12
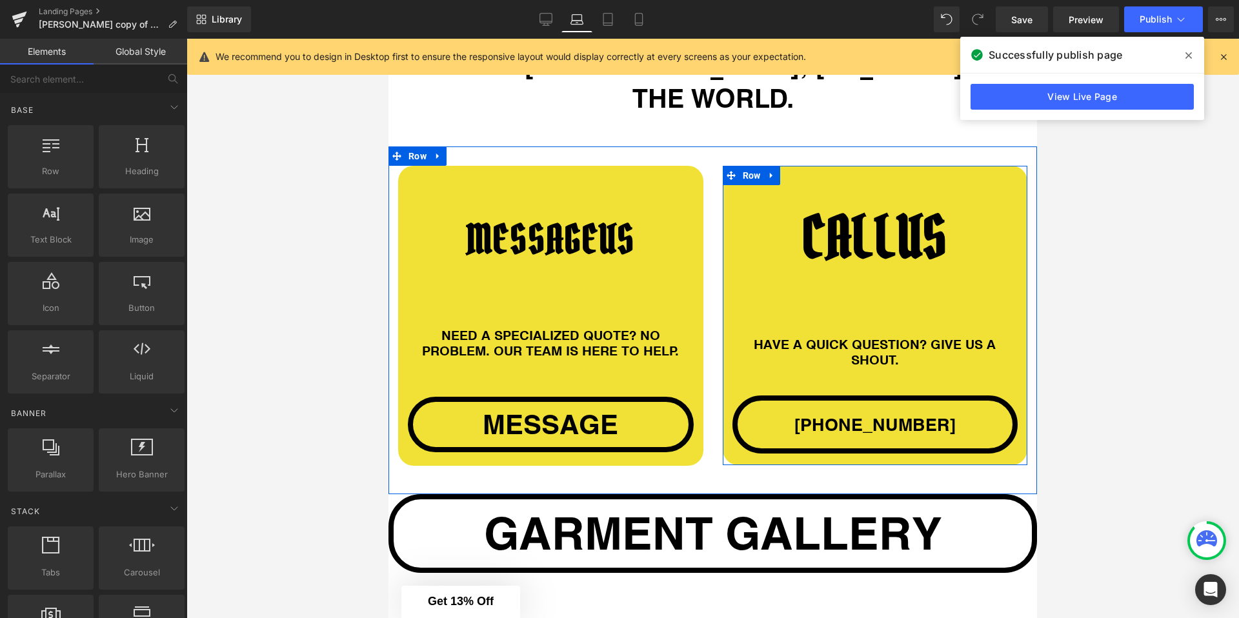
click at [1091, 359] on div at bounding box center [712, 328] width 1052 height 579
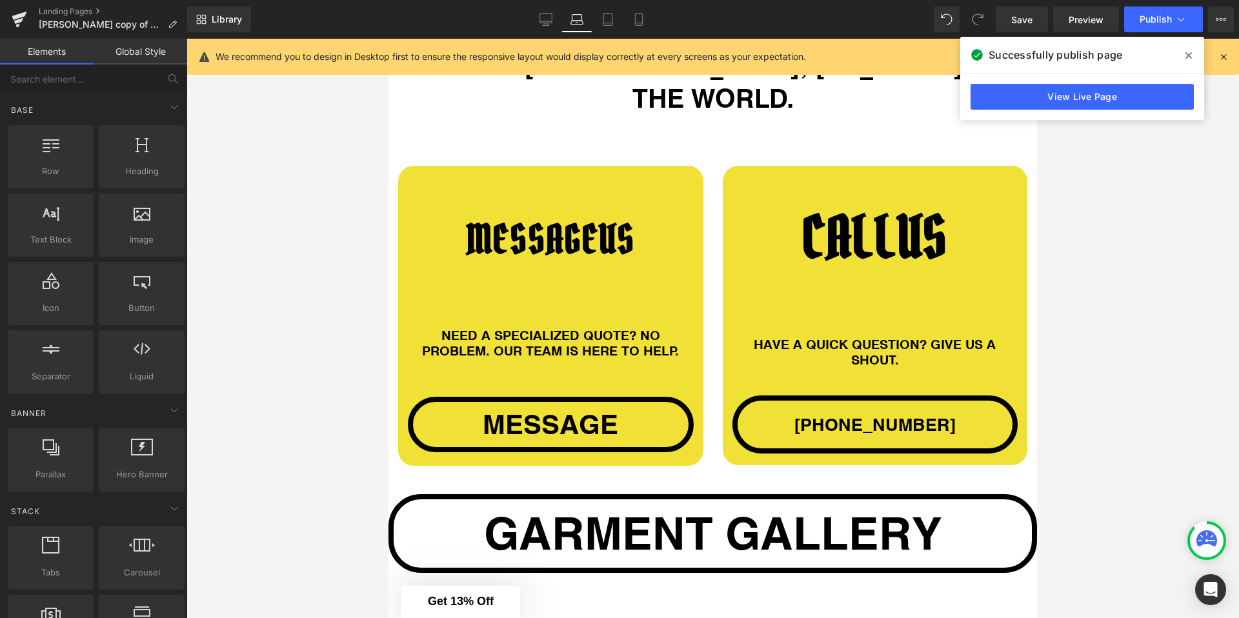
click at [612, 32] on div "Library Laptop Desktop Laptop Tablet Mobile Save Preview Publish Scheduled View…" at bounding box center [712, 19] width 1051 height 39
click at [612, 29] on link "Tablet" at bounding box center [607, 19] width 31 height 26
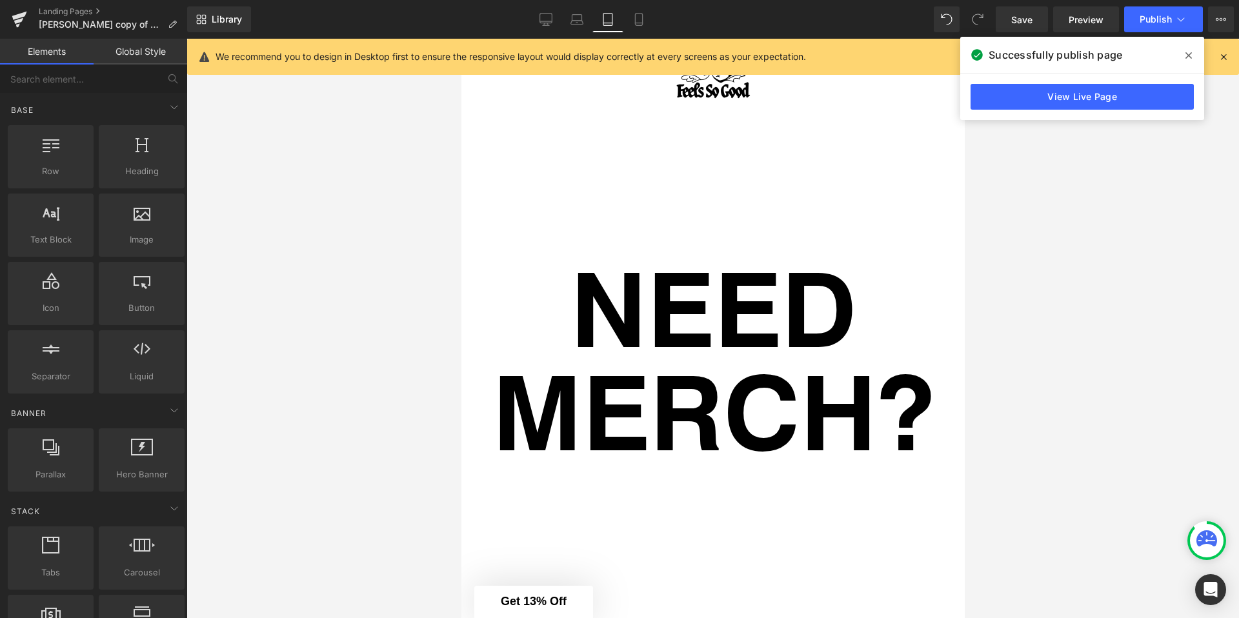
scroll to position [0, 0]
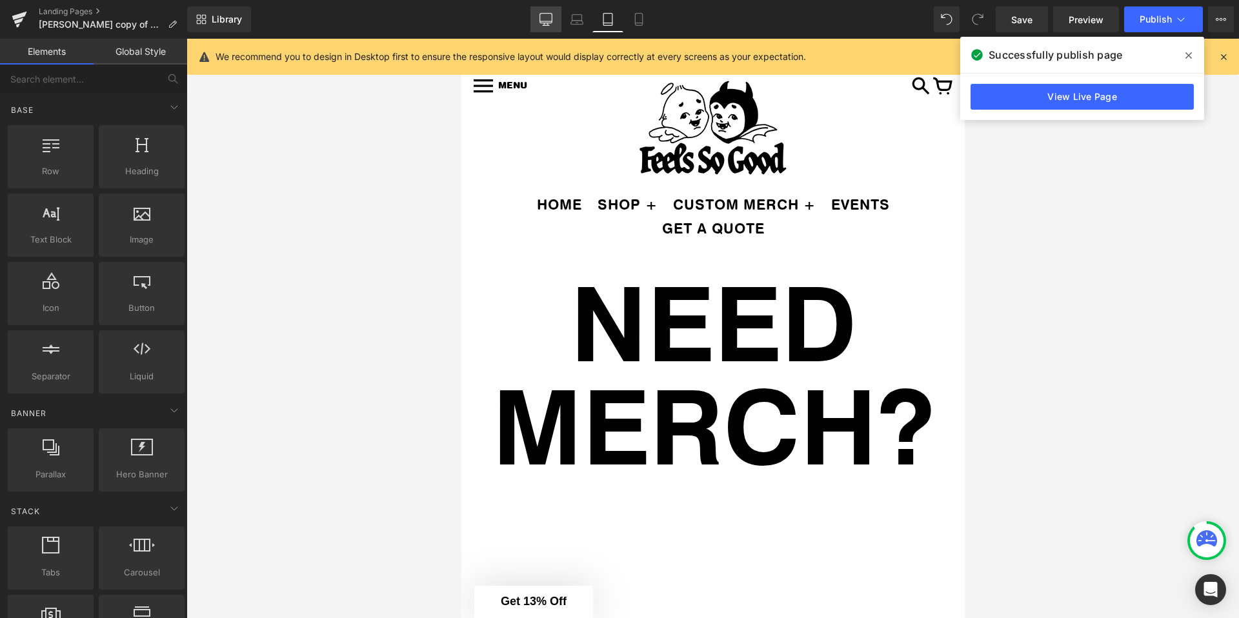
click at [559, 30] on link "Desktop" at bounding box center [545, 19] width 31 height 26
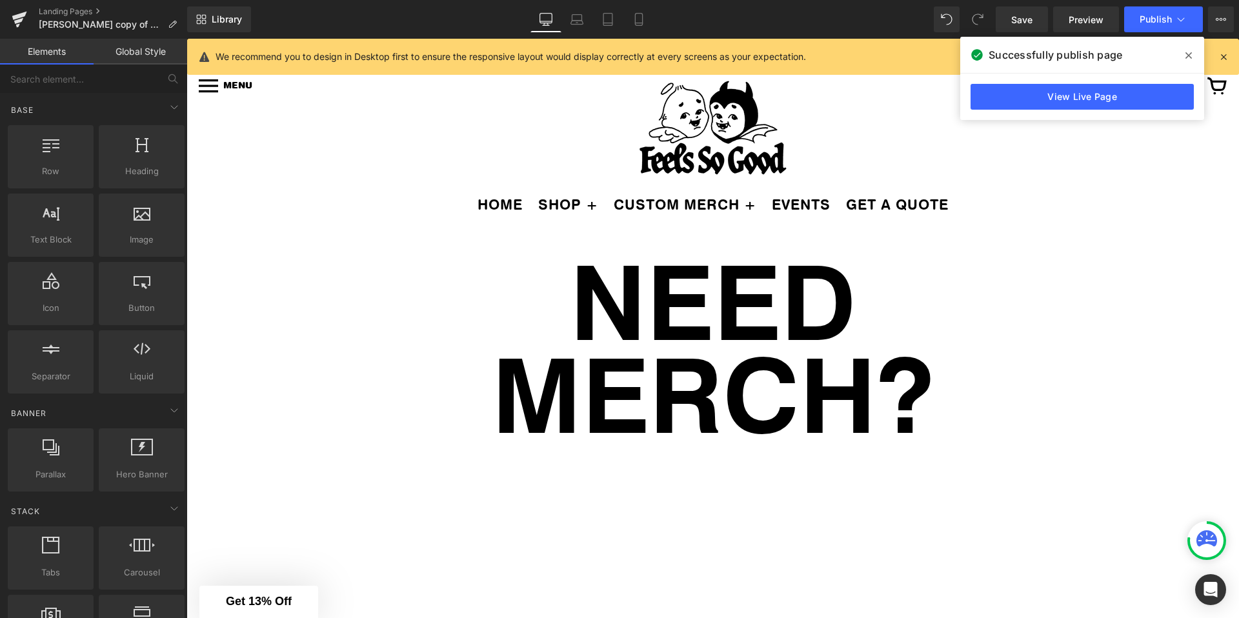
click at [1182, 60] on span at bounding box center [1188, 55] width 21 height 21
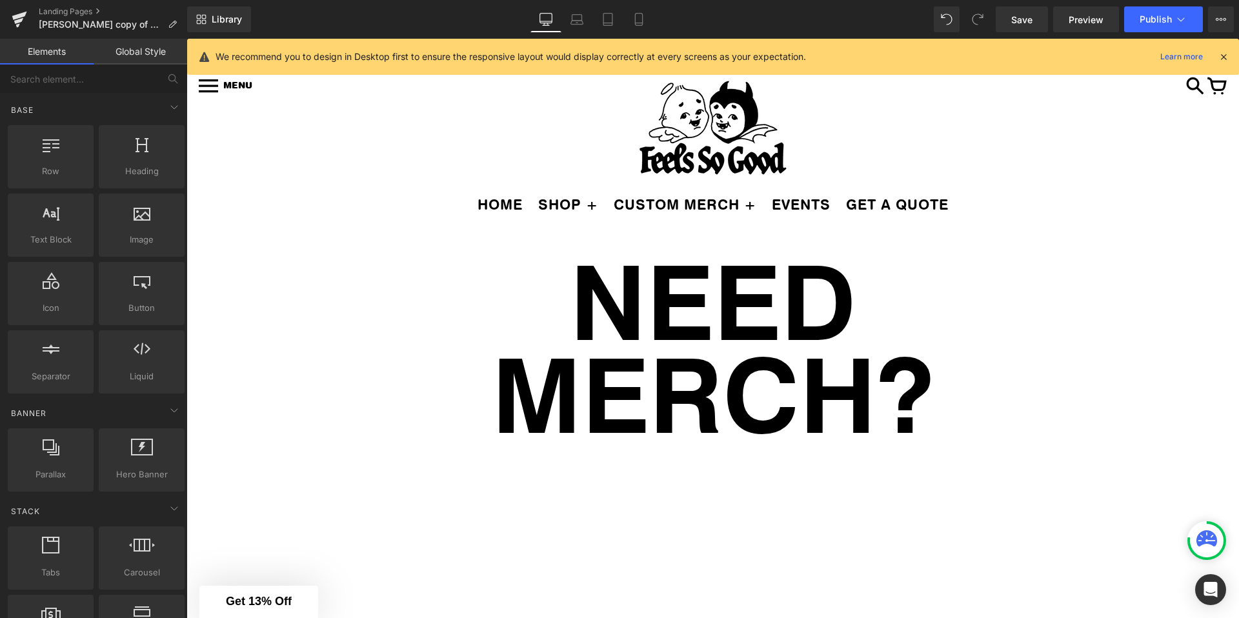
click at [1164, 5] on div "Library Desktop Desktop Laptop Tablet Mobile Save Preview Publish Scheduled Vie…" at bounding box center [712, 19] width 1051 height 39
click at [1159, 12] on button "Publish" at bounding box center [1163, 19] width 79 height 26
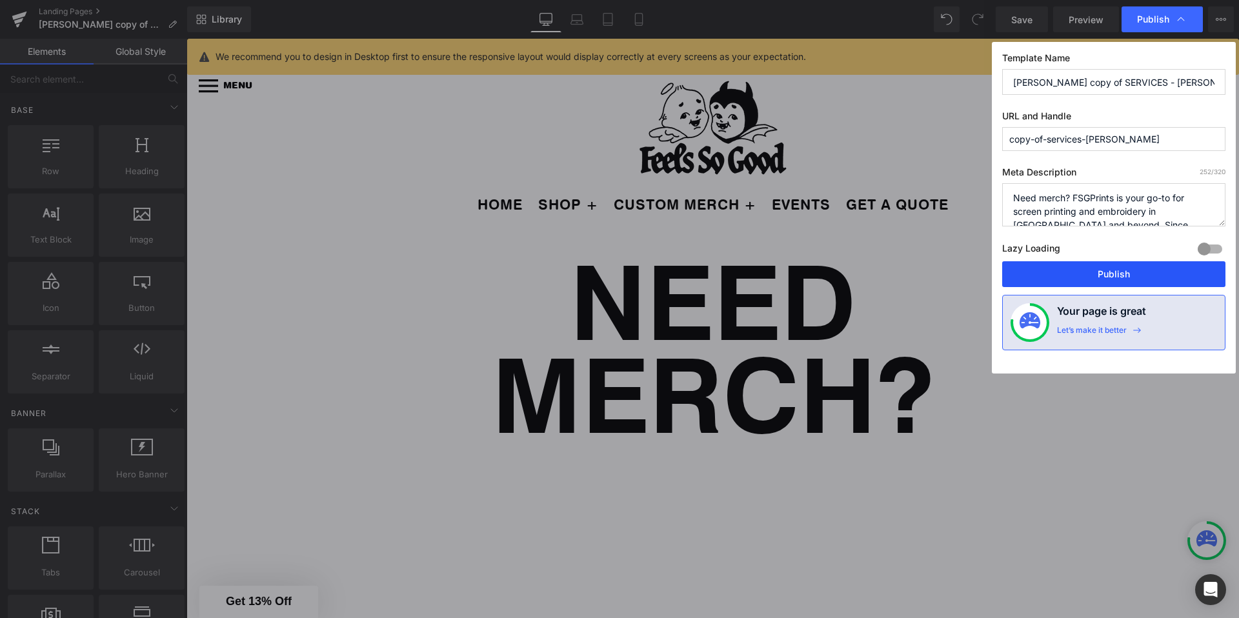
click at [1051, 283] on button "Publish" at bounding box center [1113, 274] width 223 height 26
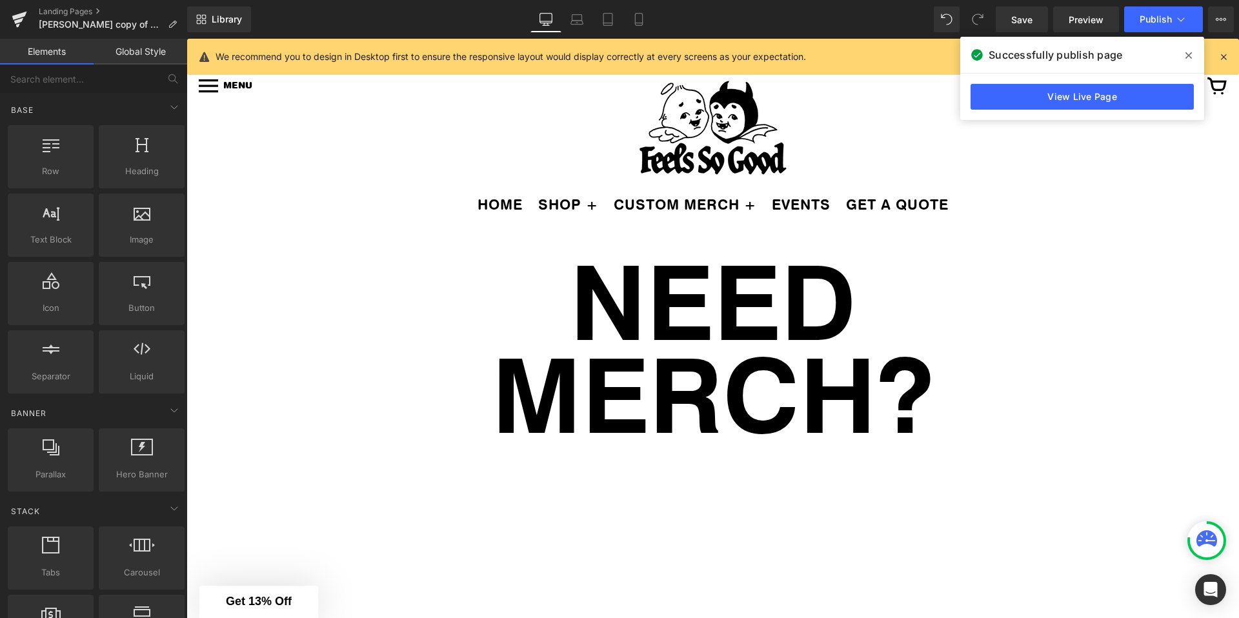
click at [1188, 52] on icon at bounding box center [1188, 55] width 6 height 10
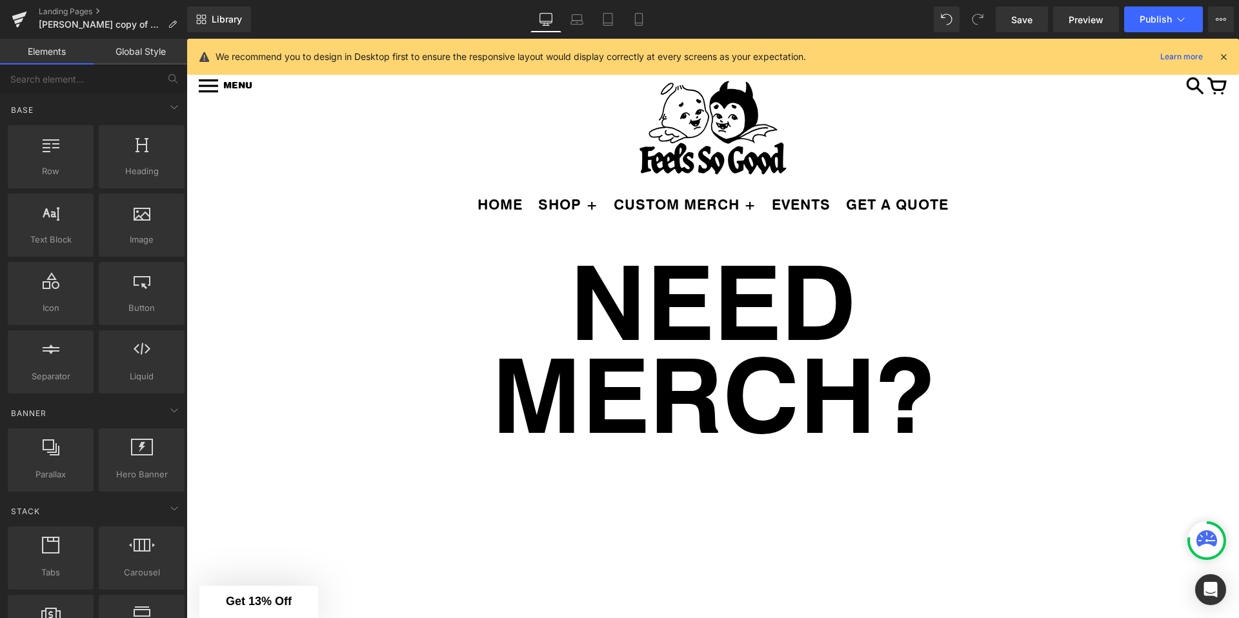
click at [1226, 54] on icon at bounding box center [1223, 57] width 12 height 12
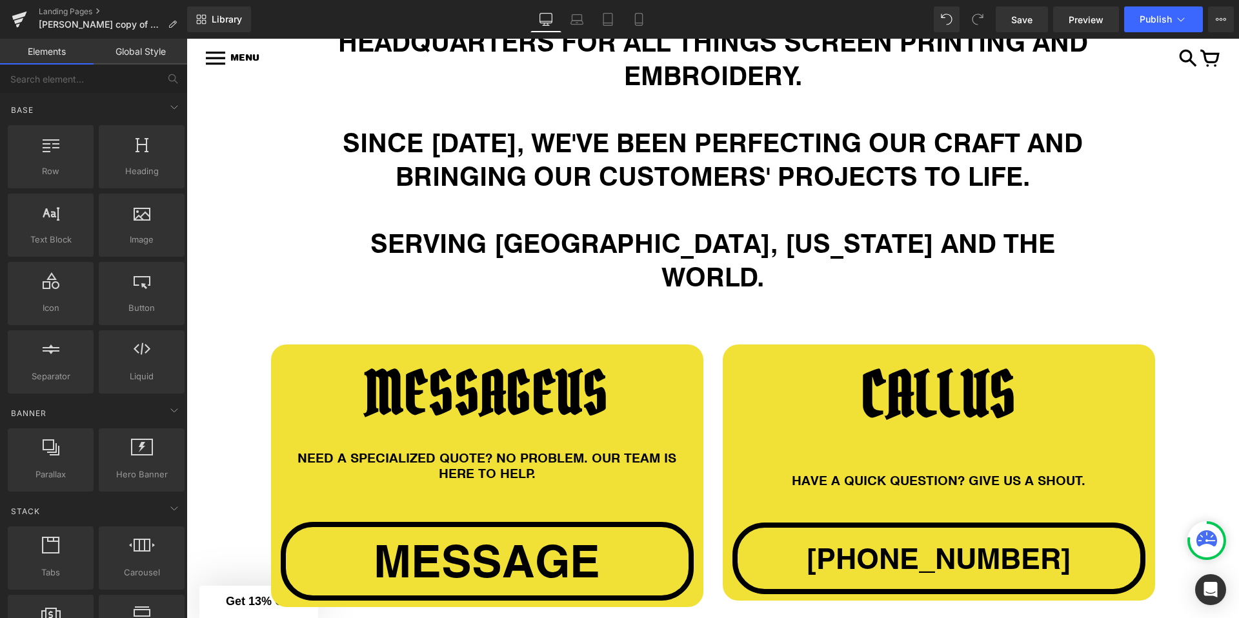
click at [186, 39] on div at bounding box center [186, 39] width 0 height 0
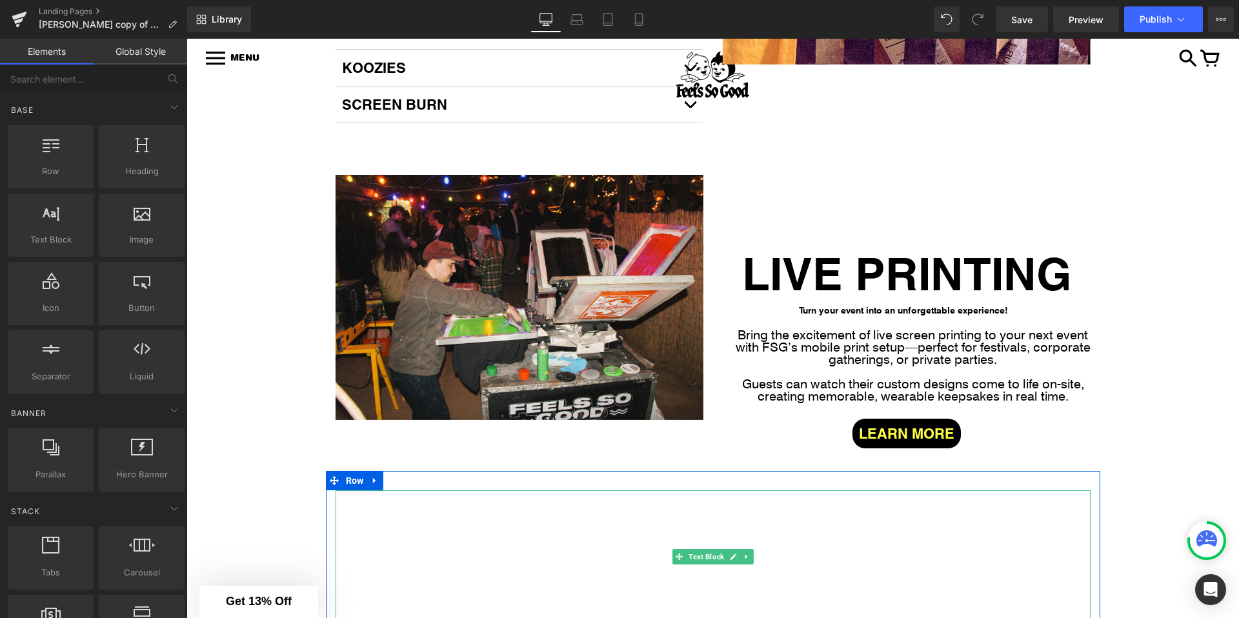
scroll to position [3073, 0]
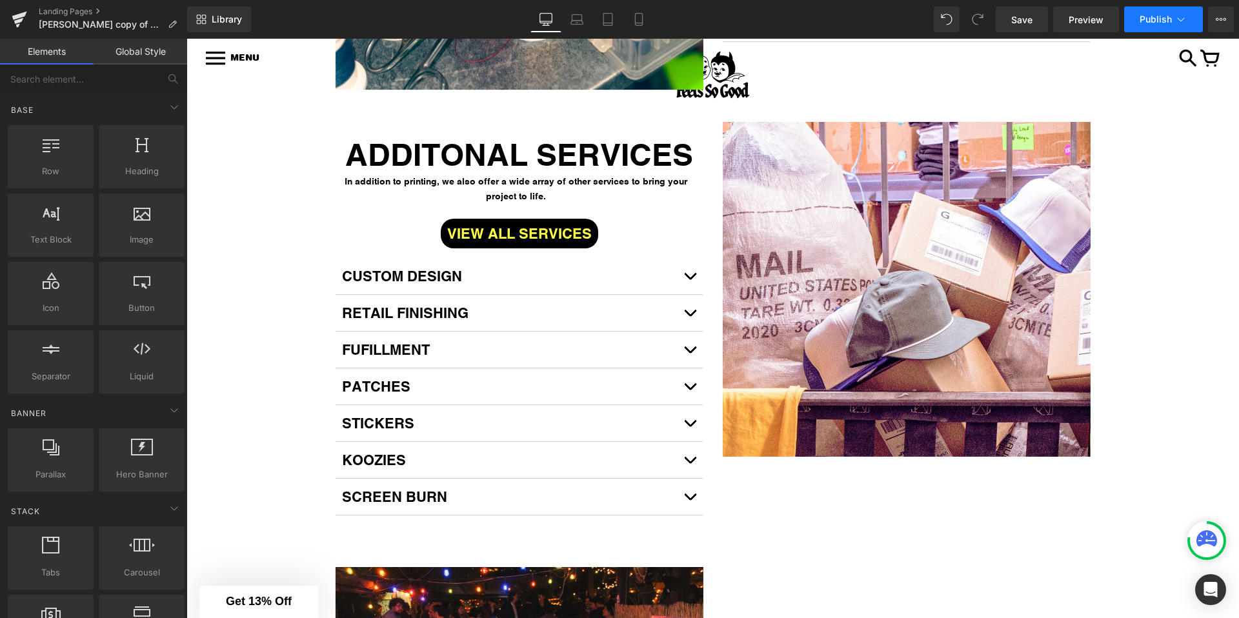
click at [1162, 26] on button "Publish" at bounding box center [1163, 19] width 79 height 26
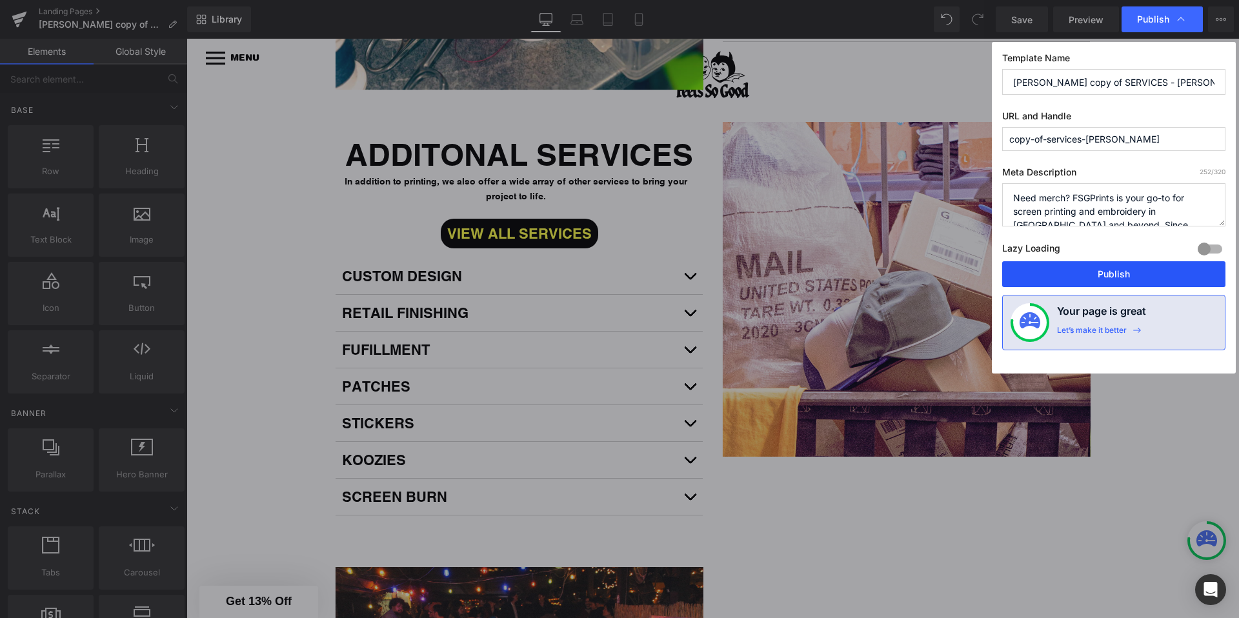
click at [1068, 270] on button "Publish" at bounding box center [1113, 274] width 223 height 26
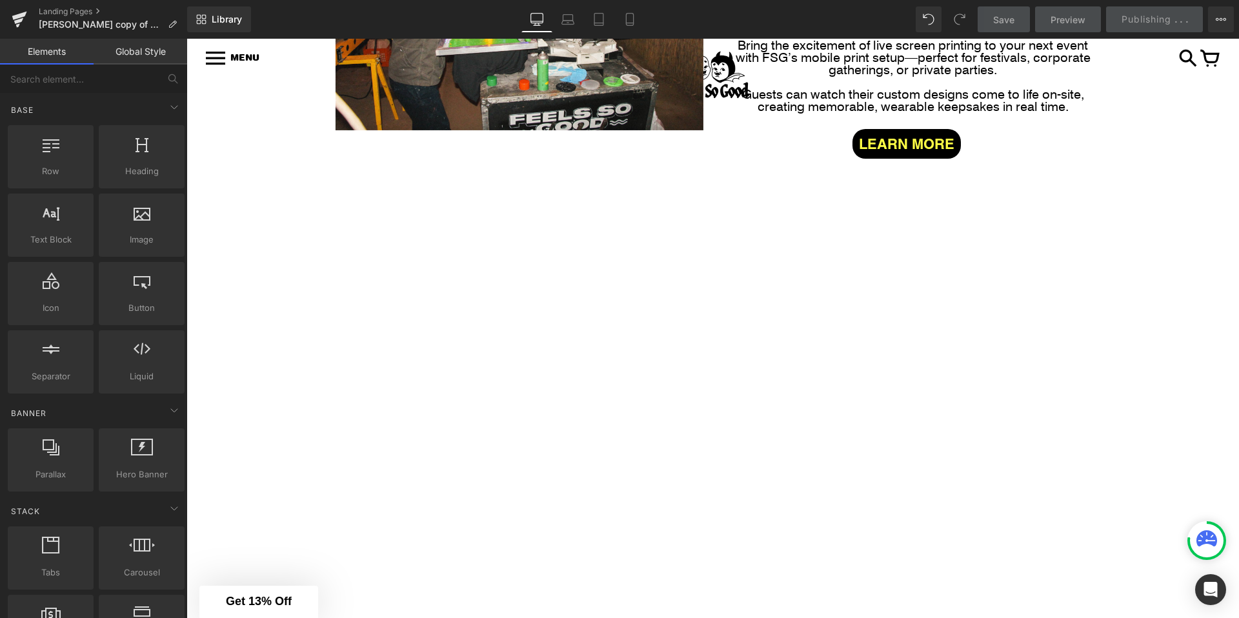
scroll to position [3951, 0]
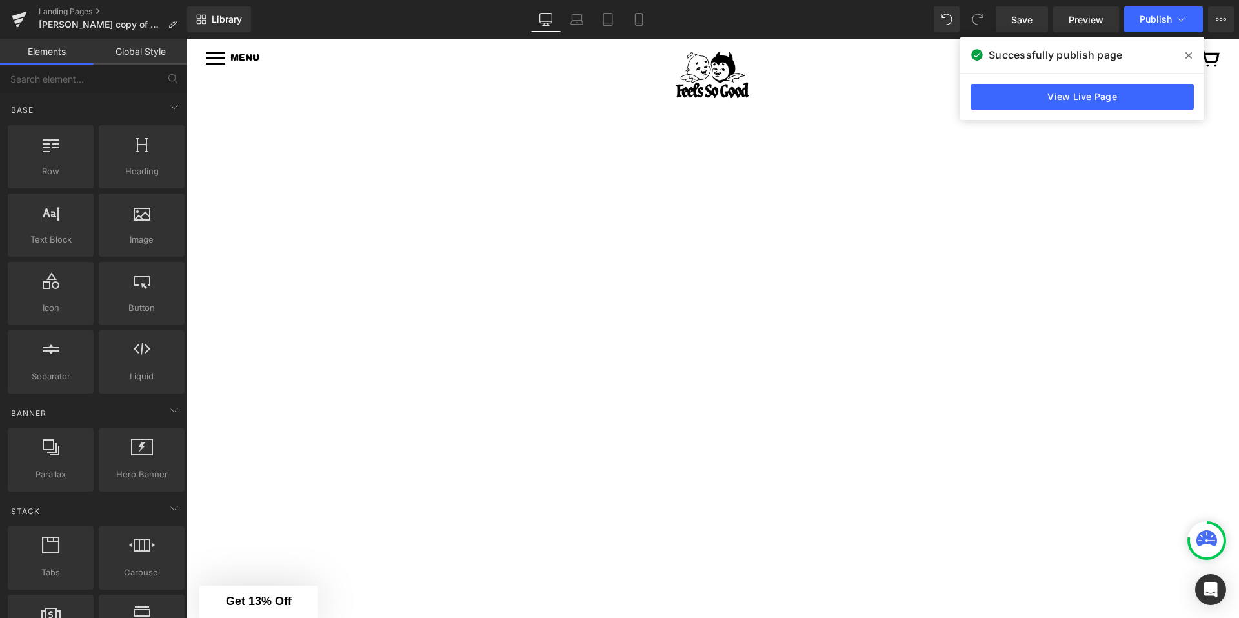
click at [1186, 57] on icon at bounding box center [1188, 55] width 6 height 10
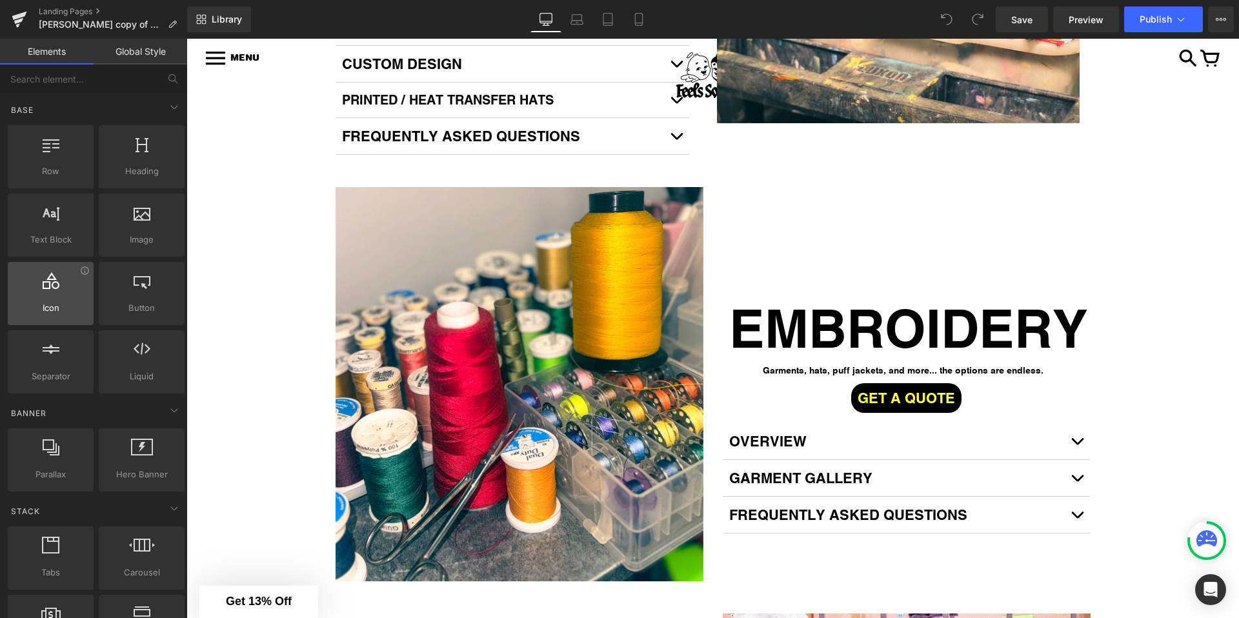
scroll to position [2069, 0]
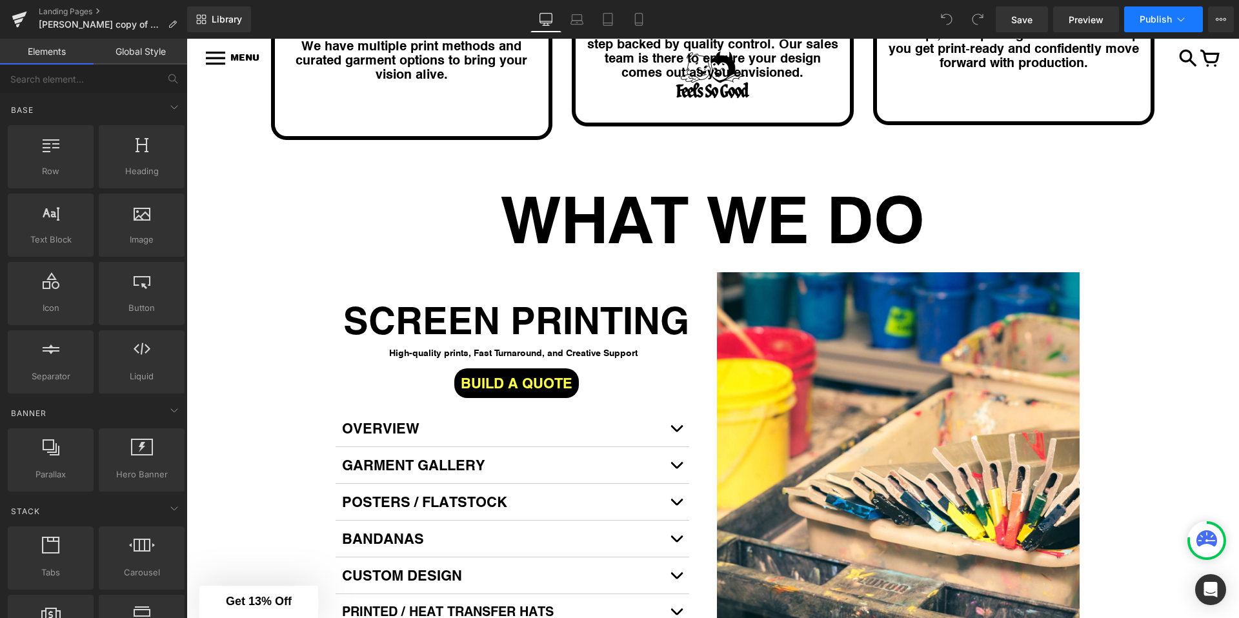
click at [1164, 25] on button "Publish" at bounding box center [1163, 19] width 79 height 26
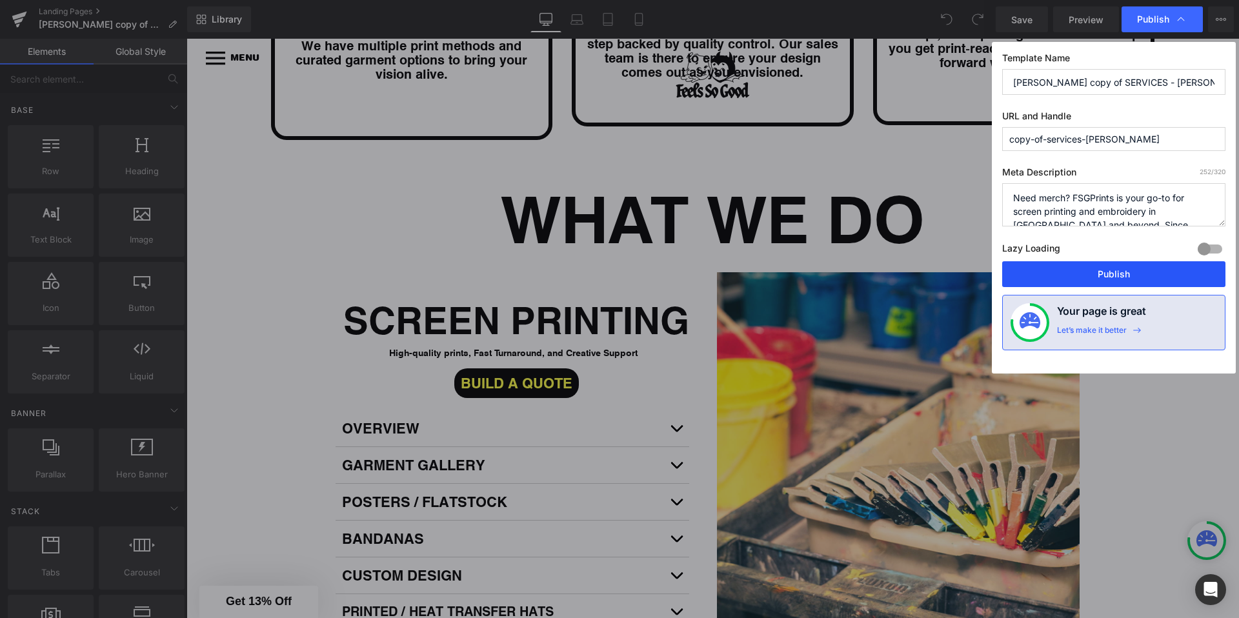
click at [1095, 274] on button "Publish" at bounding box center [1113, 274] width 223 height 26
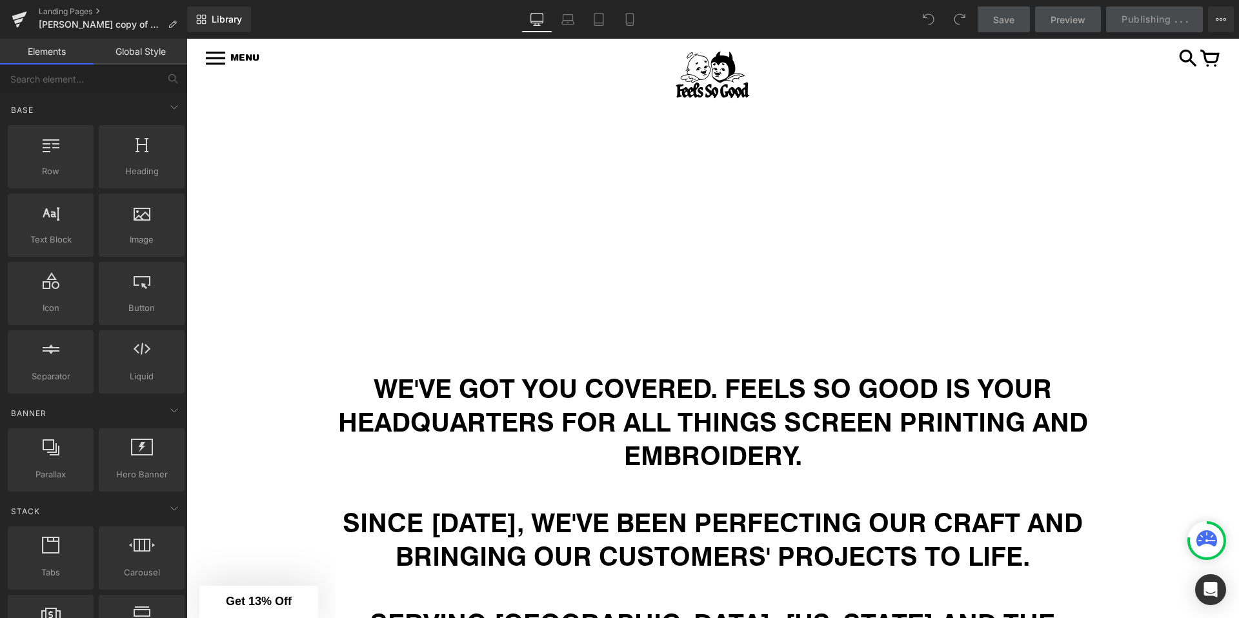
scroll to position [0, 0]
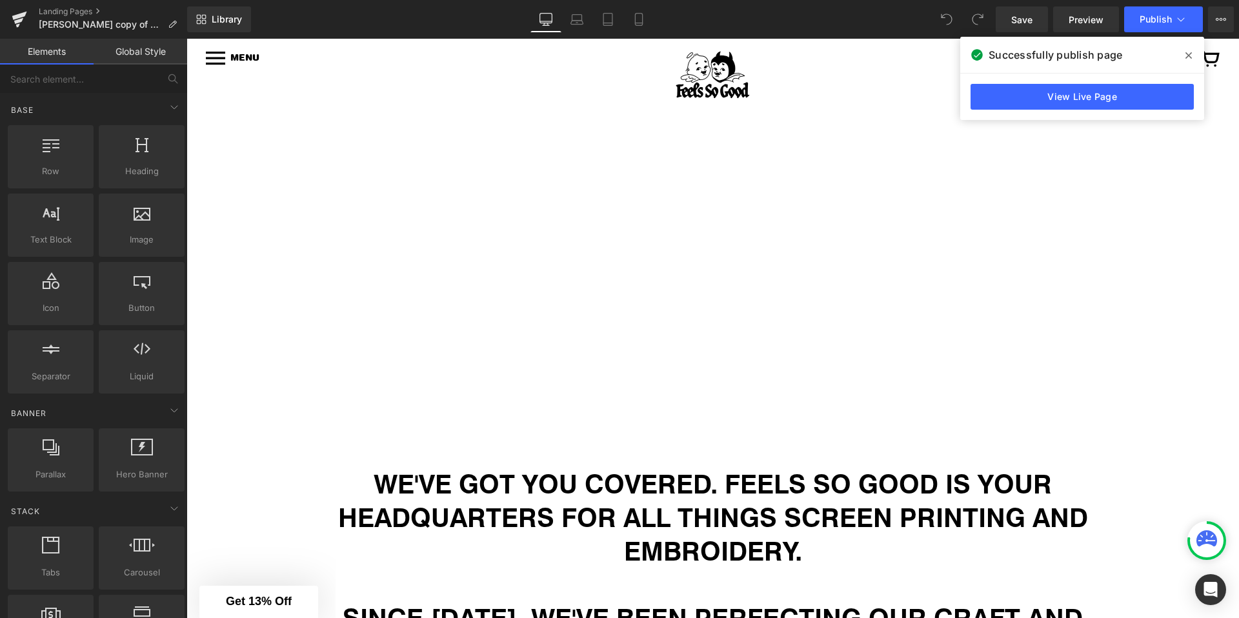
scroll to position [483, 0]
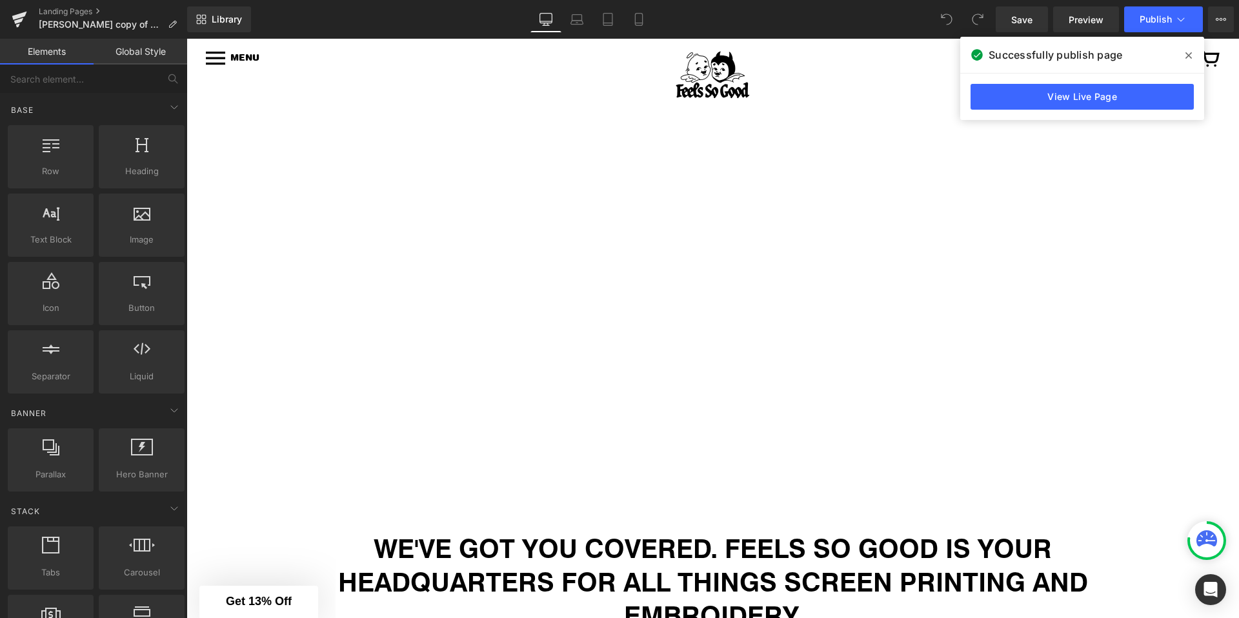
click at [1190, 57] on icon at bounding box center [1188, 55] width 6 height 6
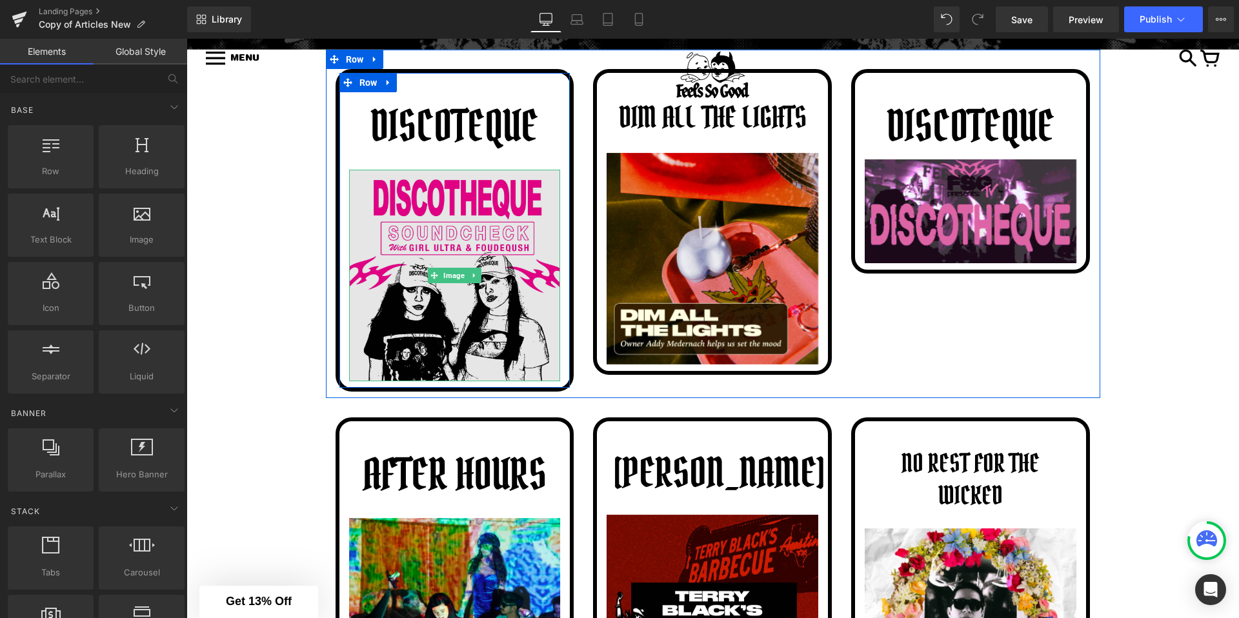
scroll to position [481, 0]
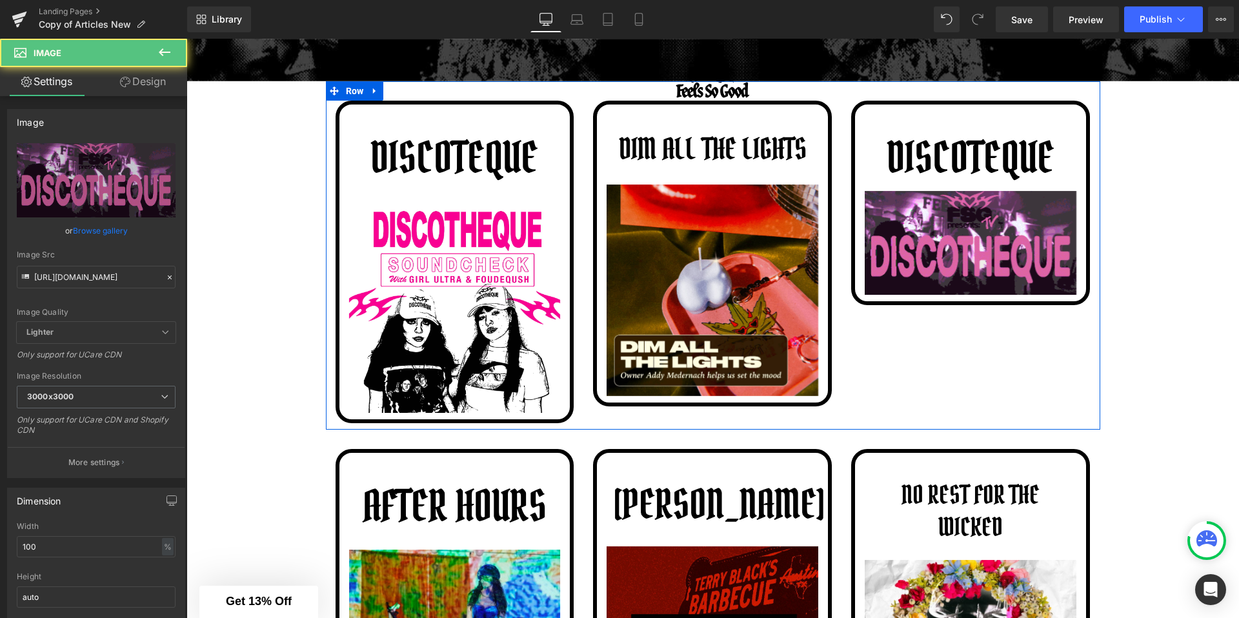
click at [981, 236] on div "Image" at bounding box center [970, 243] width 212 height 104
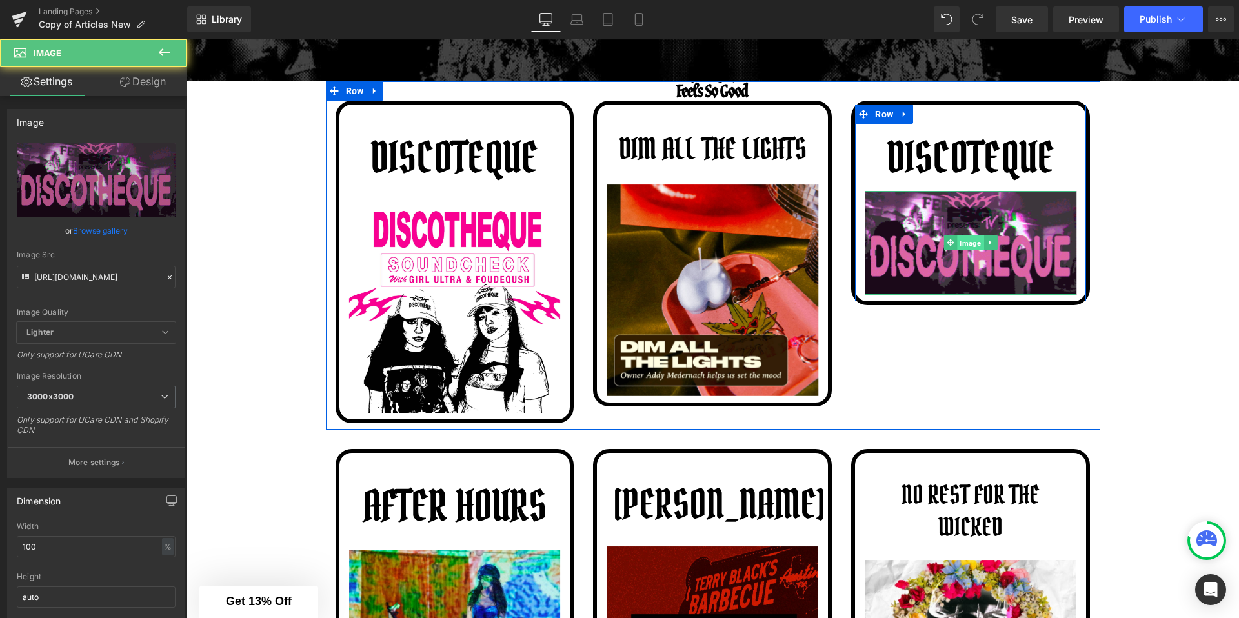
click at [975, 244] on span "Image" at bounding box center [970, 242] width 26 height 15
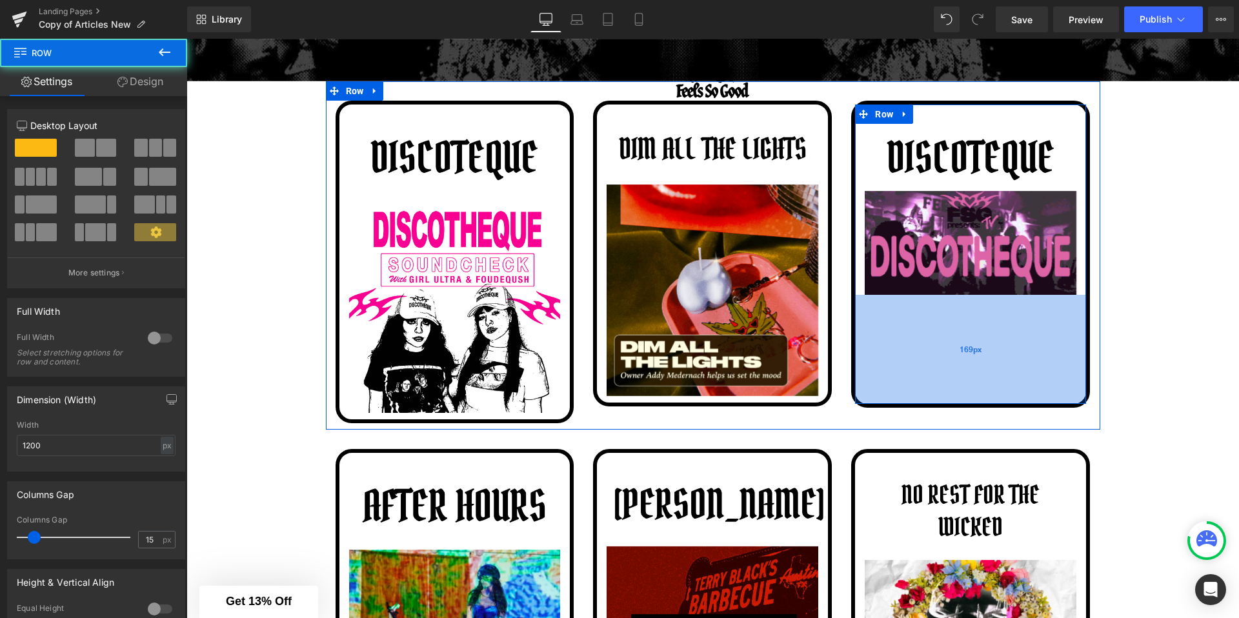
drag, startPoint x: 938, startPoint y: 299, endPoint x: 1038, endPoint y: 354, distance: 114.0
click at [938, 402] on div "169px" at bounding box center [970, 349] width 231 height 109
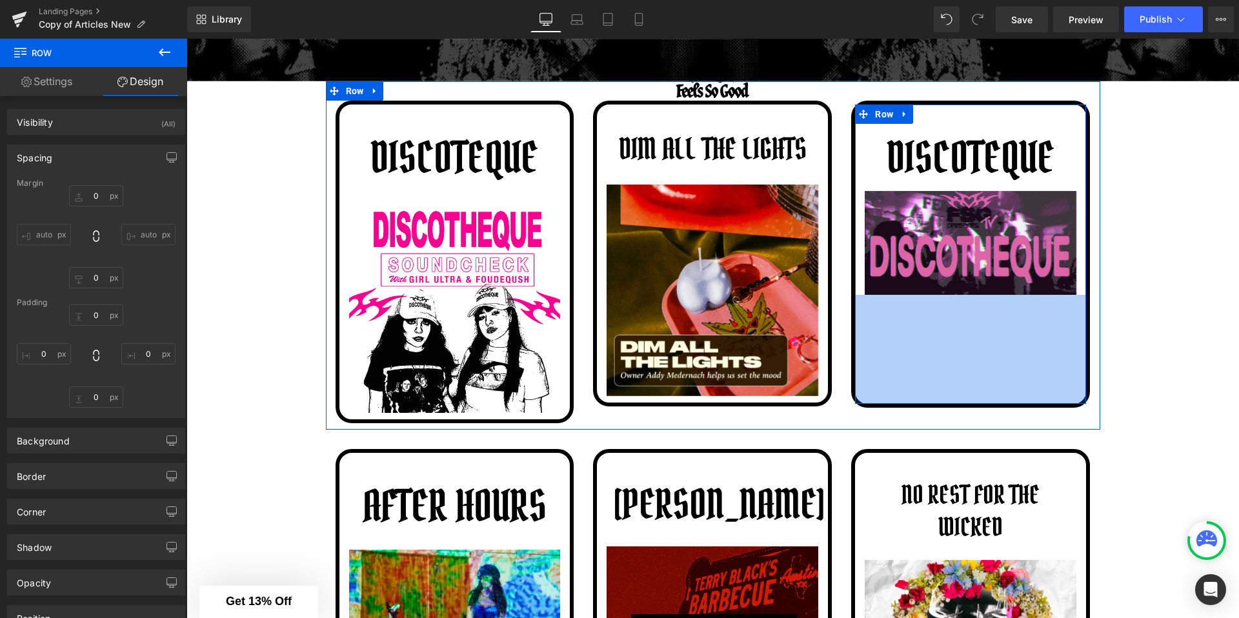
type input "0"
type input "30"
type input "0"
type input "169"
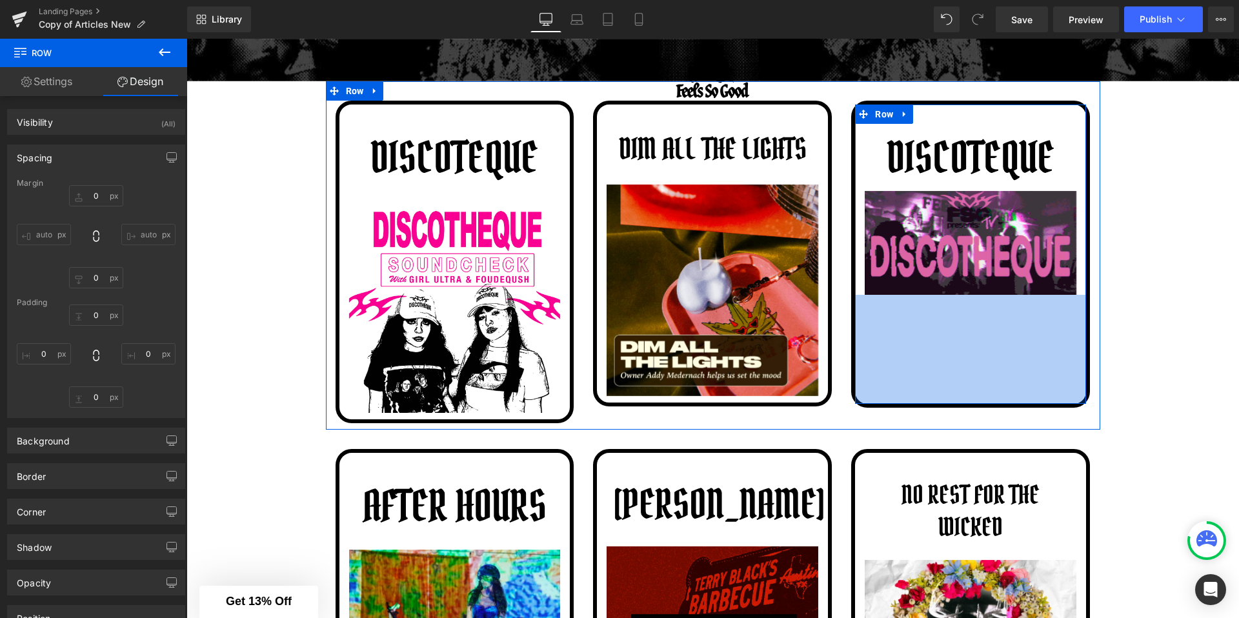
type input "0"
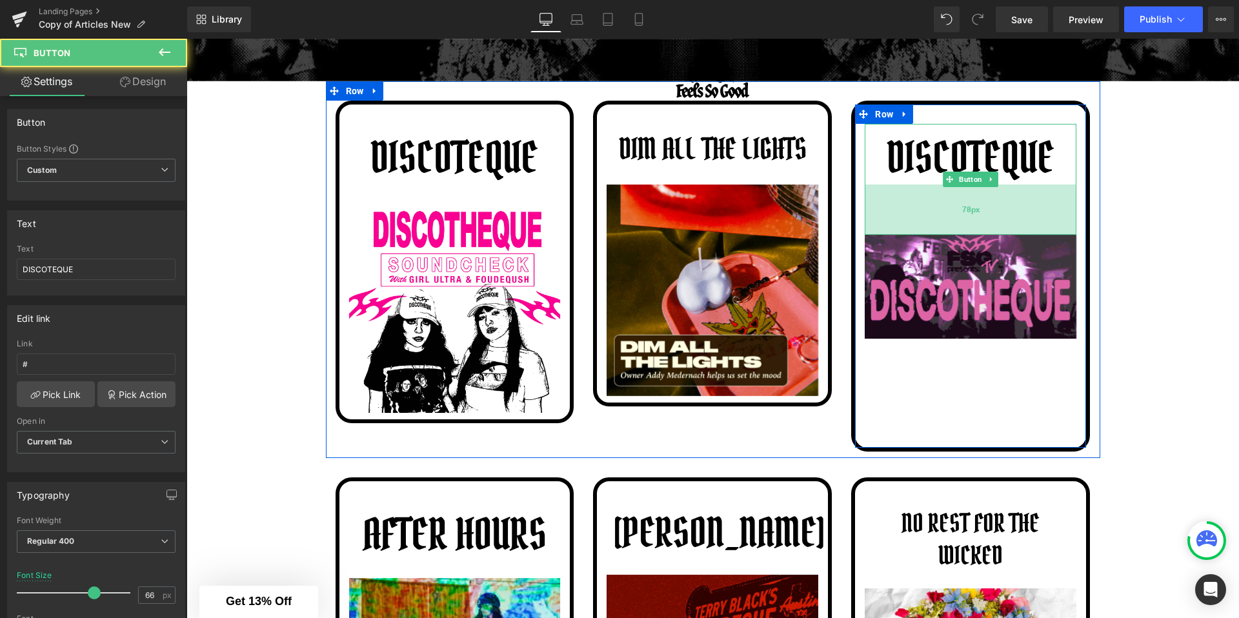
drag, startPoint x: 970, startPoint y: 188, endPoint x: 974, endPoint y: 232, distance: 44.0
click at [974, 232] on div "78px" at bounding box center [970, 209] width 212 height 50
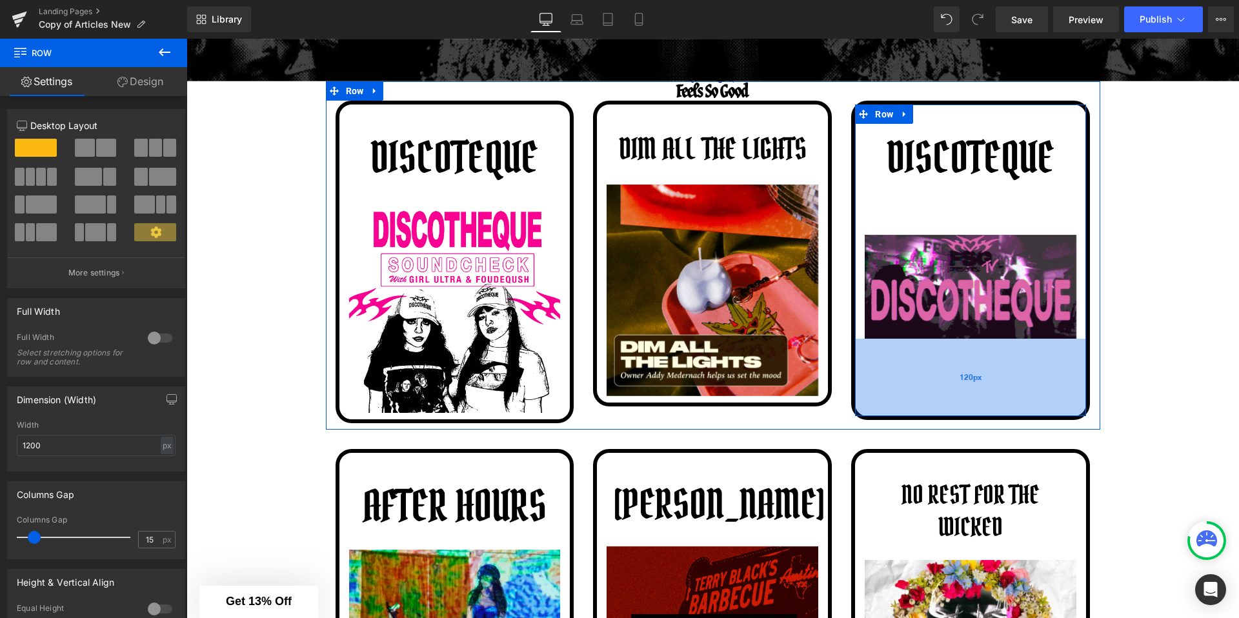
drag, startPoint x: 977, startPoint y: 441, endPoint x: 977, endPoint y: 409, distance: 31.6
click at [977, 409] on div "120px" at bounding box center [970, 377] width 231 height 77
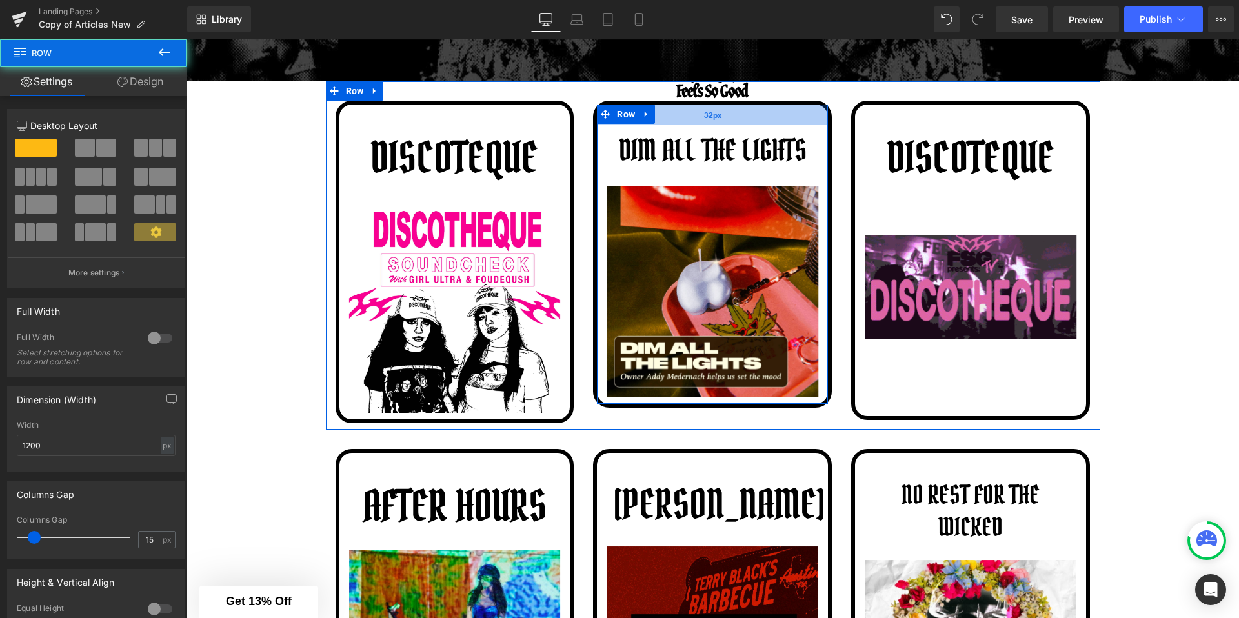
drag, startPoint x: 793, startPoint y: 121, endPoint x: 793, endPoint y: 130, distance: 9.0
click at [793, 125] on div "32px" at bounding box center [712, 115] width 231 height 21
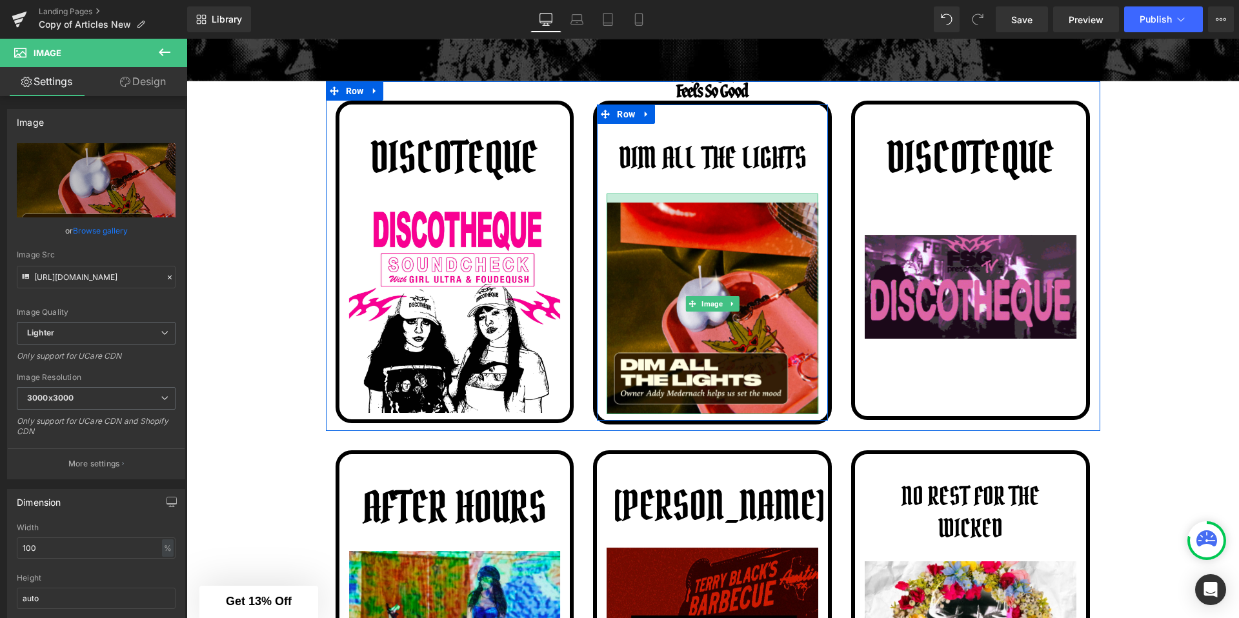
drag, startPoint x: 787, startPoint y: 194, endPoint x: 789, endPoint y: 203, distance: 9.2
click at [789, 203] on div at bounding box center [712, 198] width 212 height 9
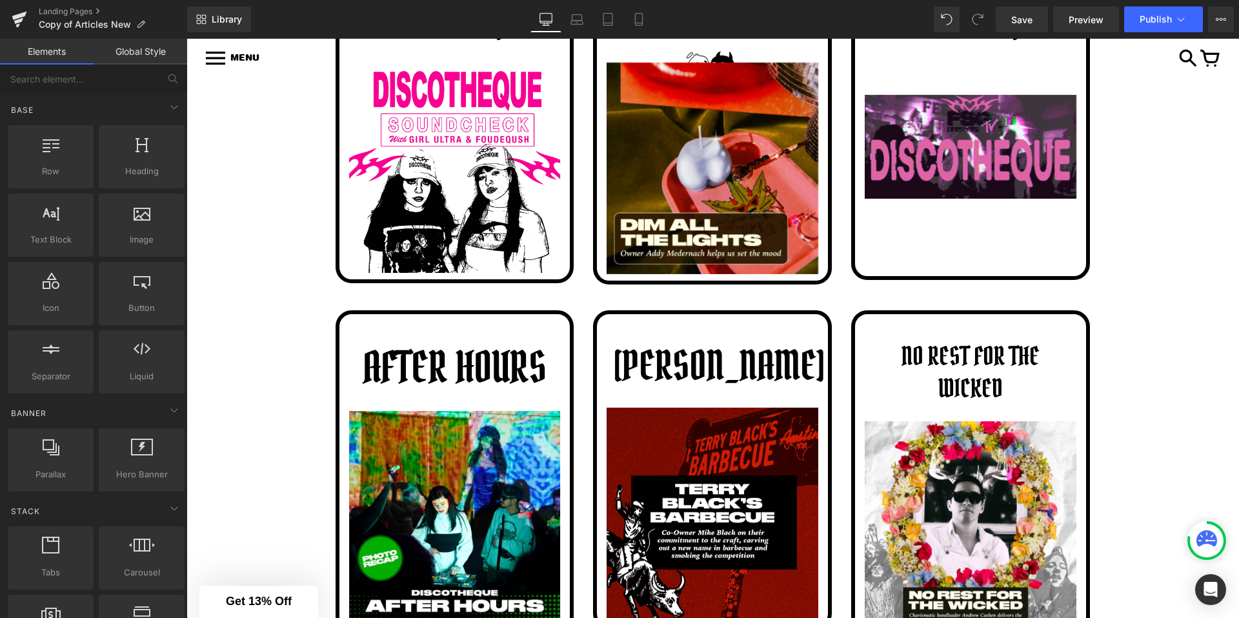
scroll to position [446, 0]
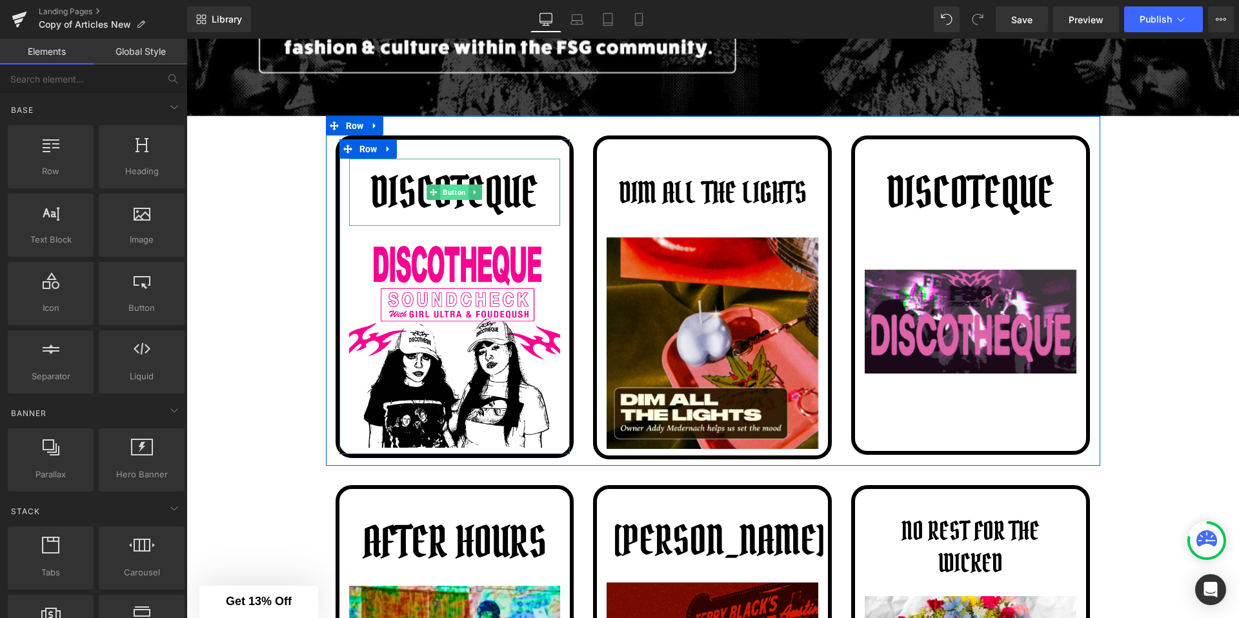
click at [453, 194] on span "Button" at bounding box center [455, 191] width 28 height 15
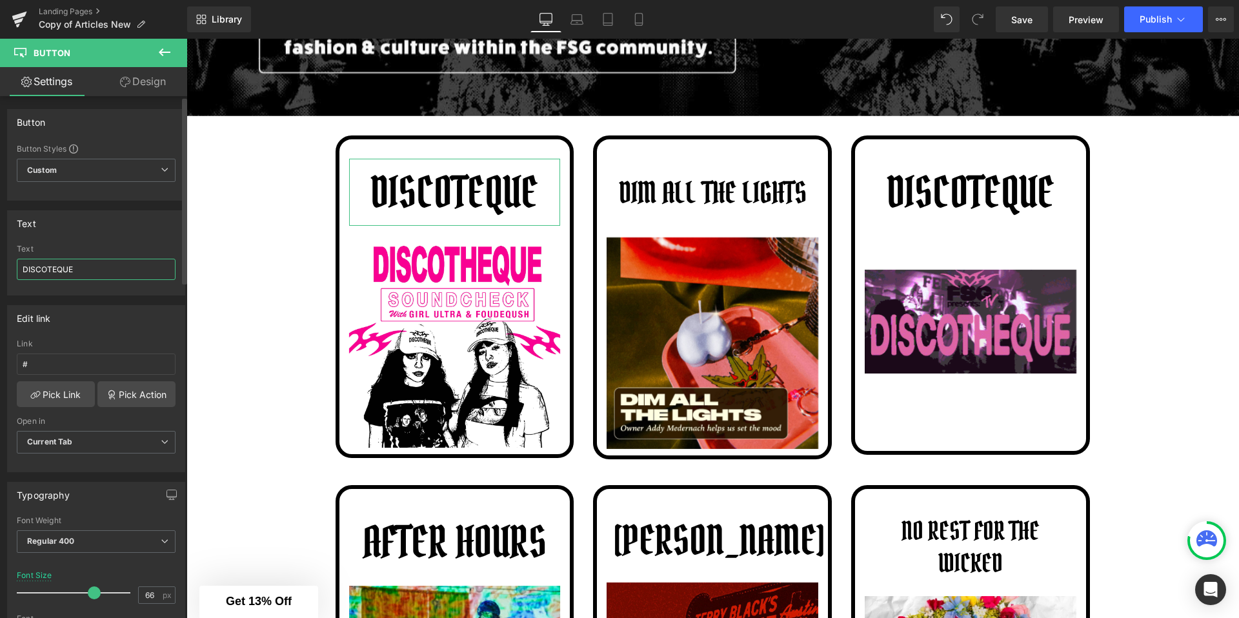
click at [101, 275] on input "DISCOTEQUE" at bounding box center [96, 269] width 159 height 21
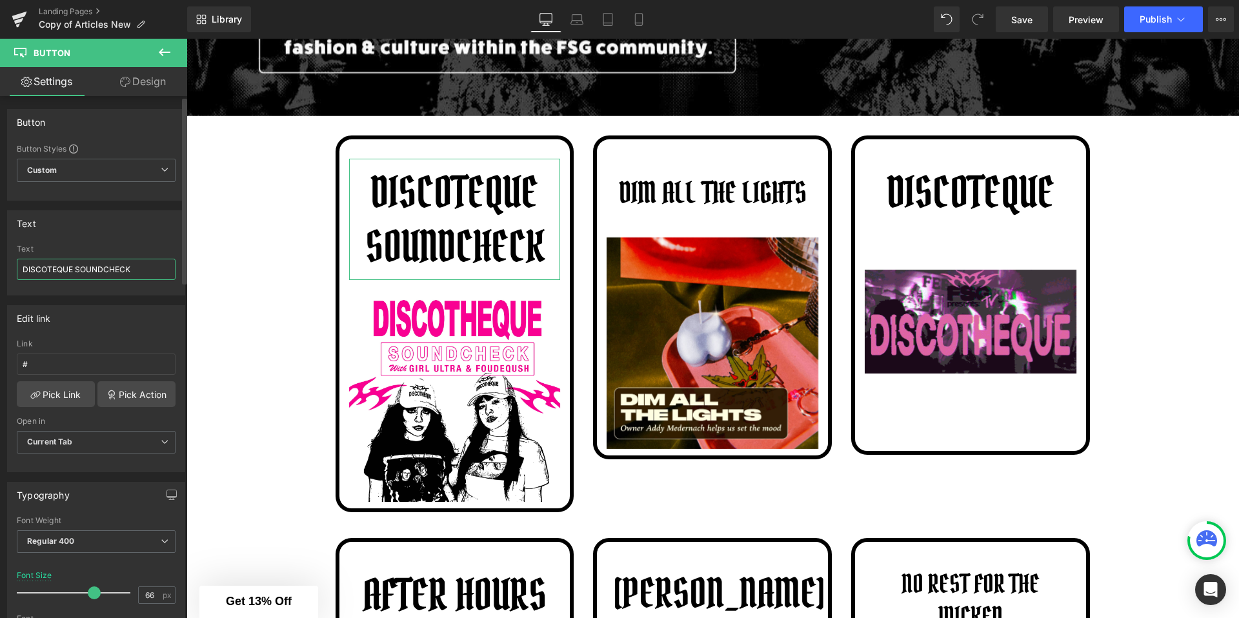
type input "DISCOTEQUE SOUNDCHECK"
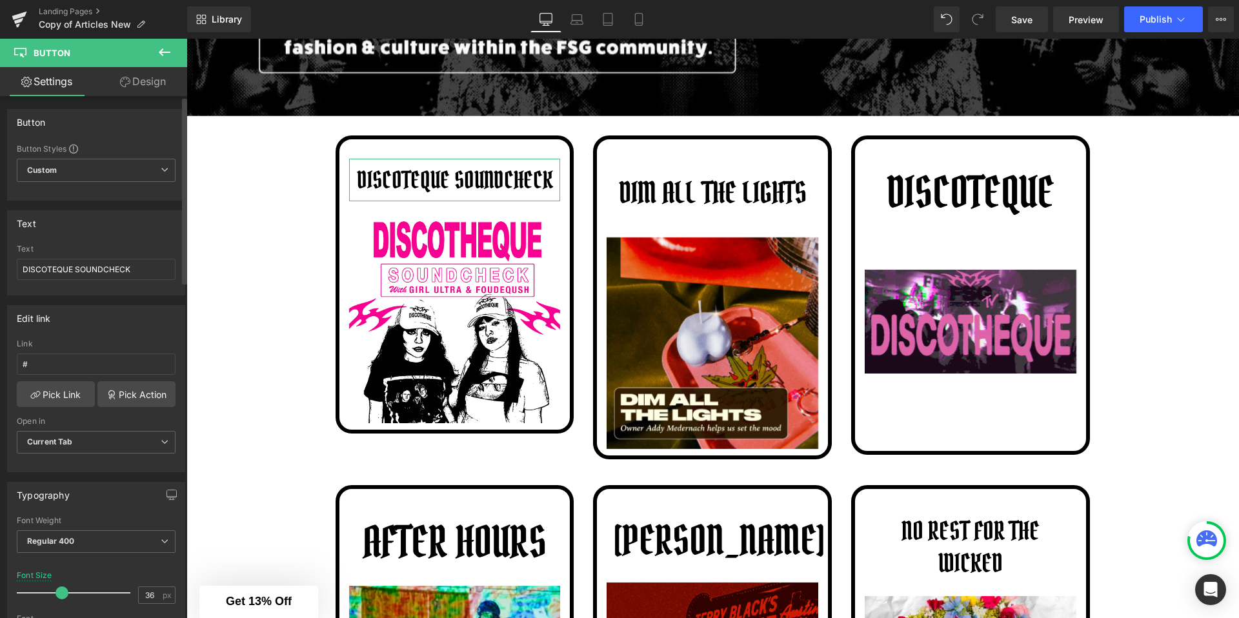
type input "37"
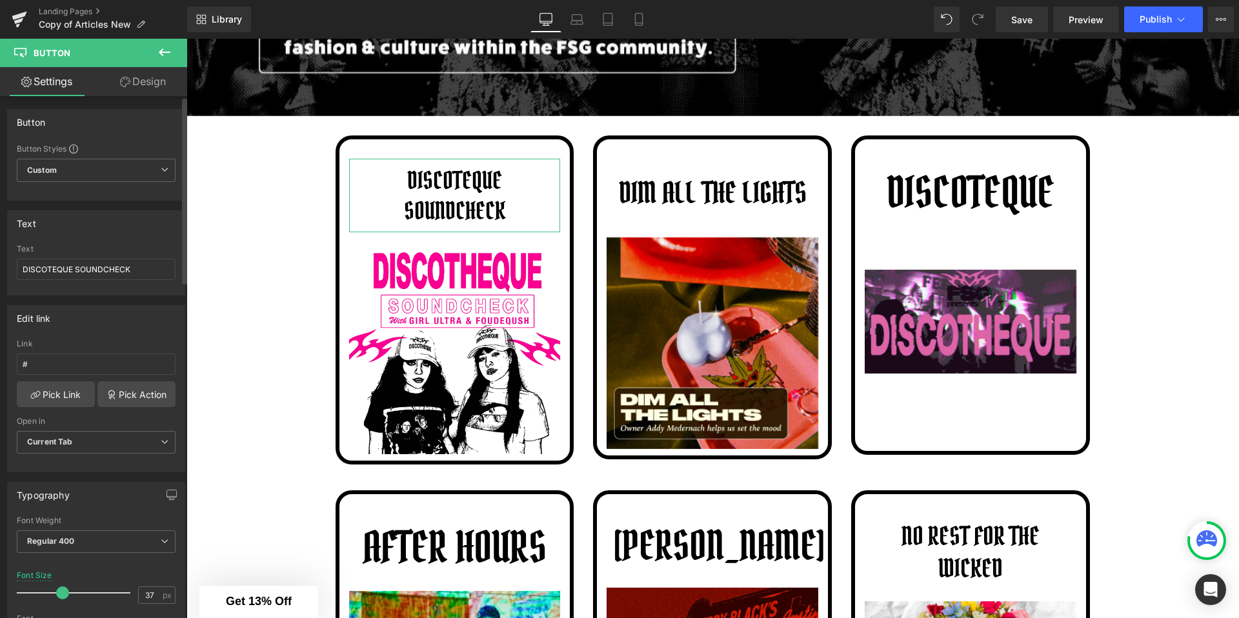
drag, startPoint x: 88, startPoint y: 592, endPoint x: 58, endPoint y: 591, distance: 29.7
click at [58, 591] on span at bounding box center [62, 592] width 13 height 13
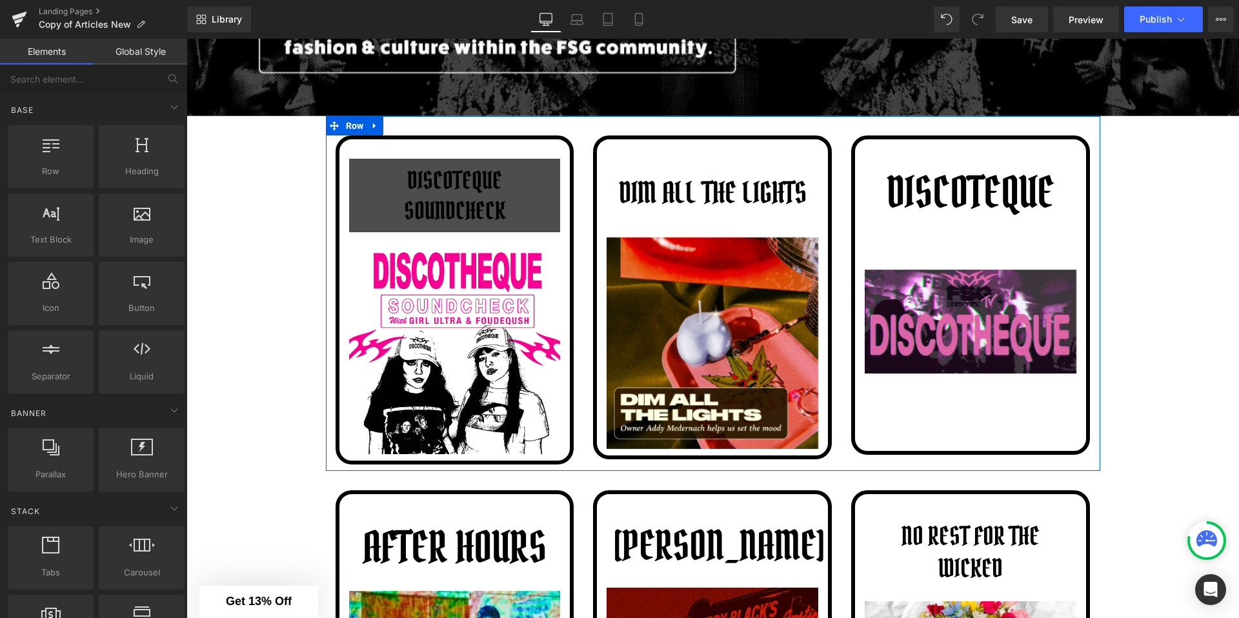
click at [459, 204] on span "DISCOTEQUE SOUNDCHECK" at bounding box center [454, 195] width 199 height 61
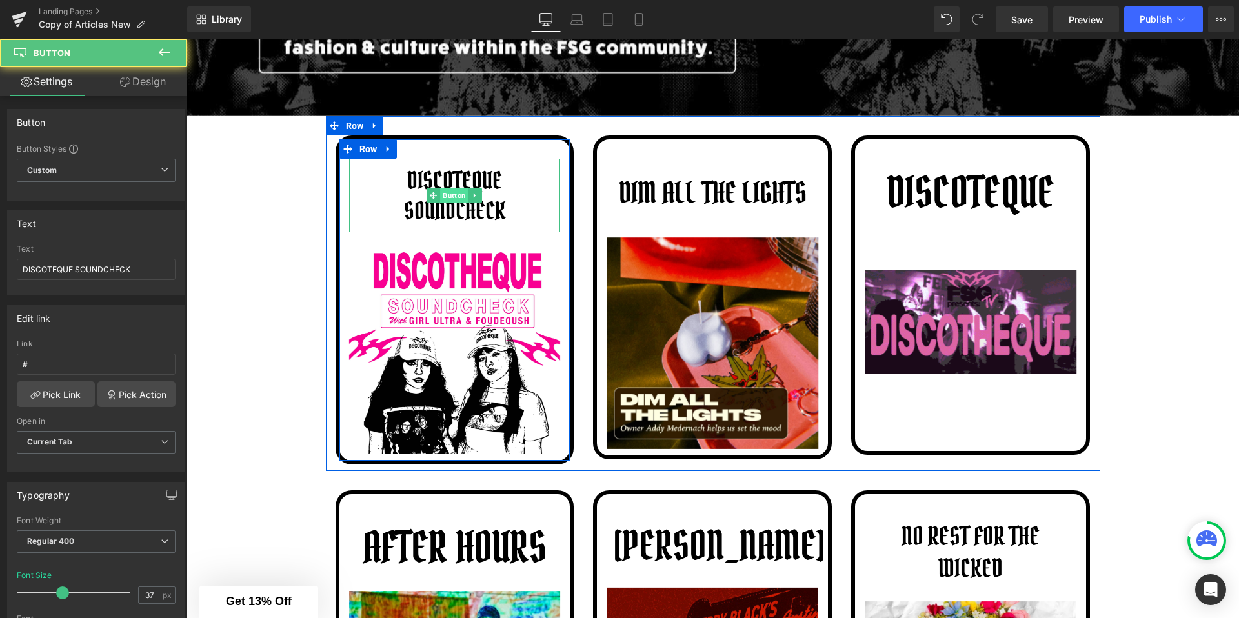
click at [454, 201] on span "Button" at bounding box center [455, 195] width 28 height 15
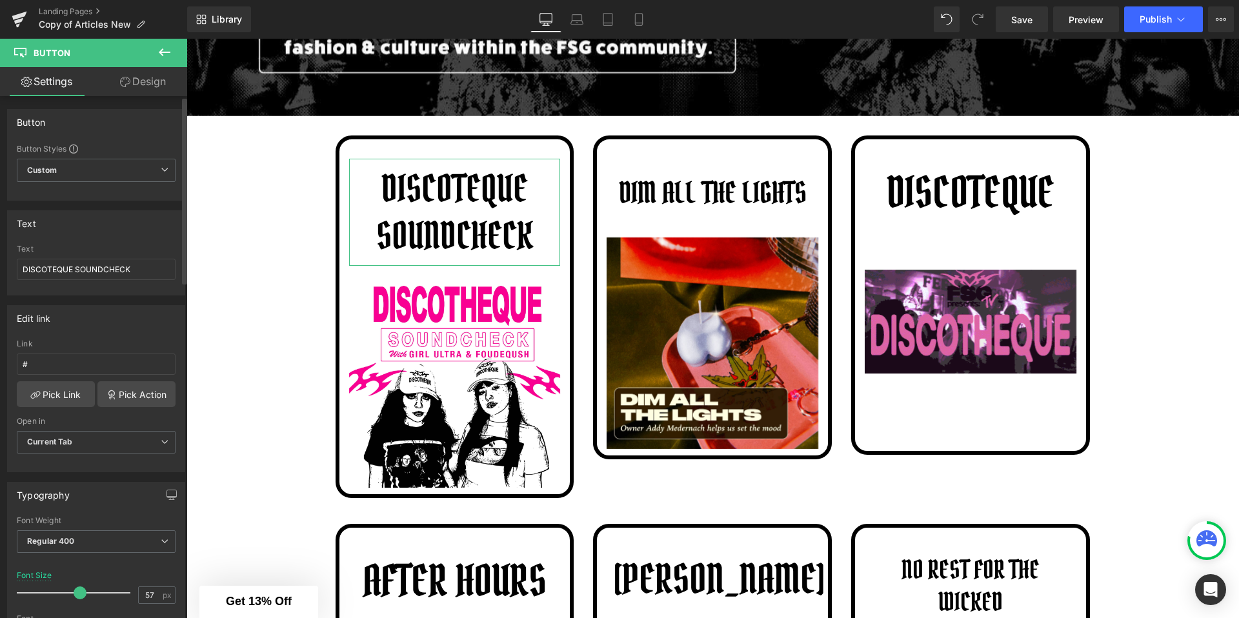
drag, startPoint x: 61, startPoint y: 589, endPoint x: 81, endPoint y: 589, distance: 20.6
click at [81, 589] on span at bounding box center [80, 592] width 13 height 13
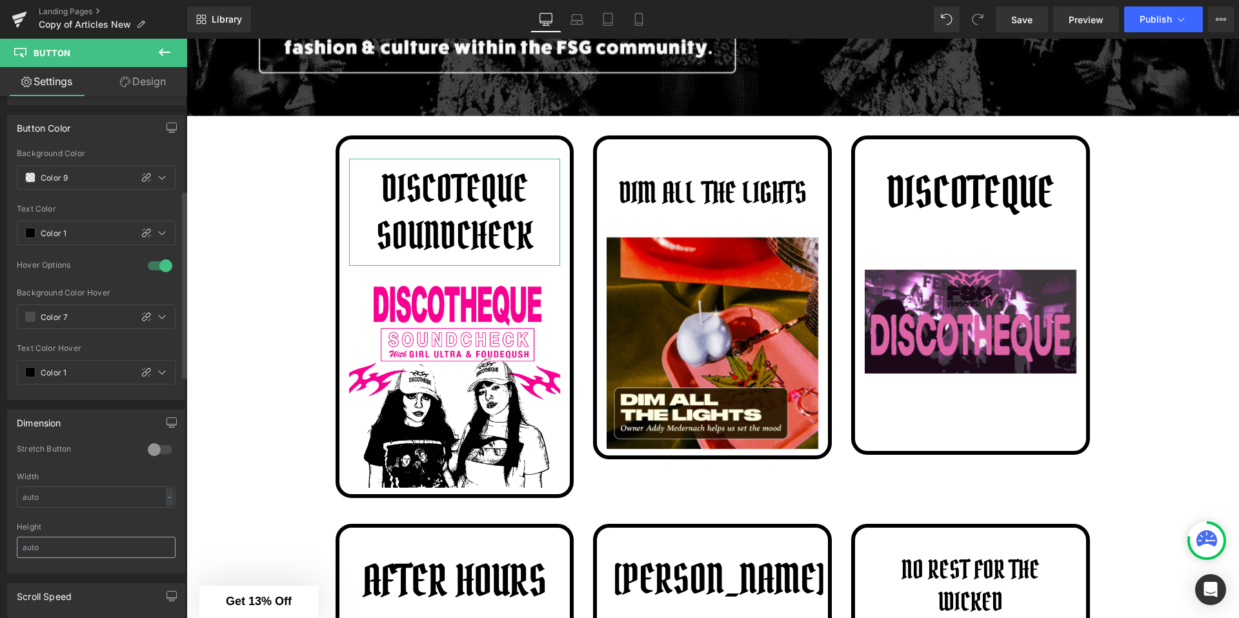
scroll to position [0, 0]
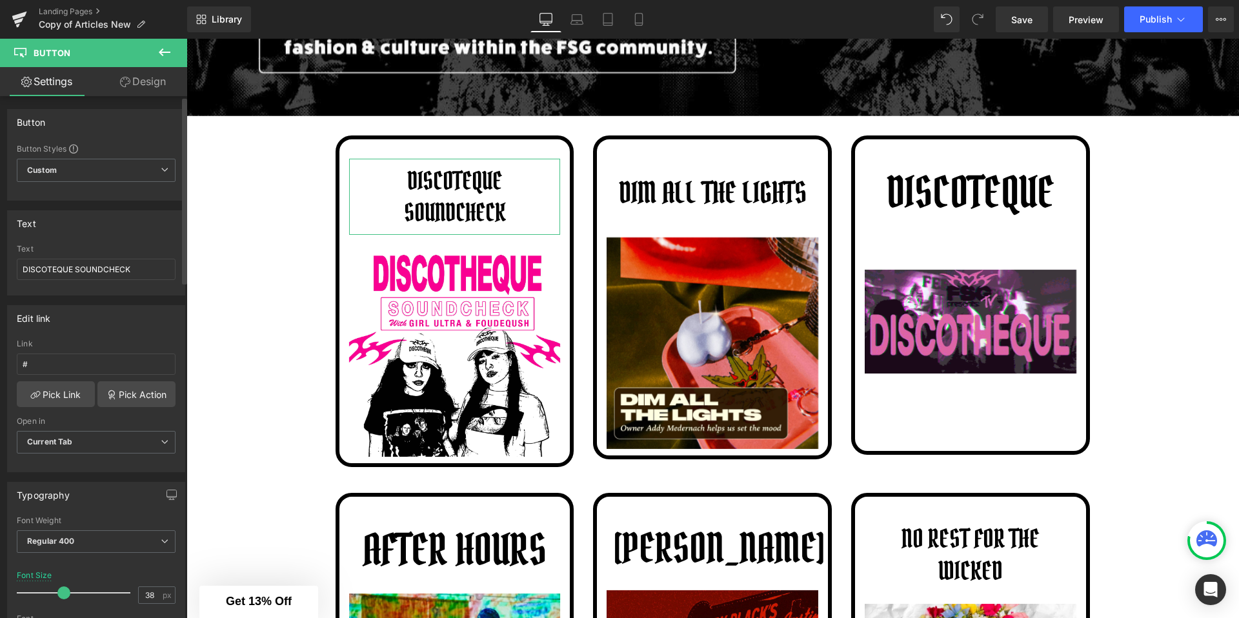
type input "37"
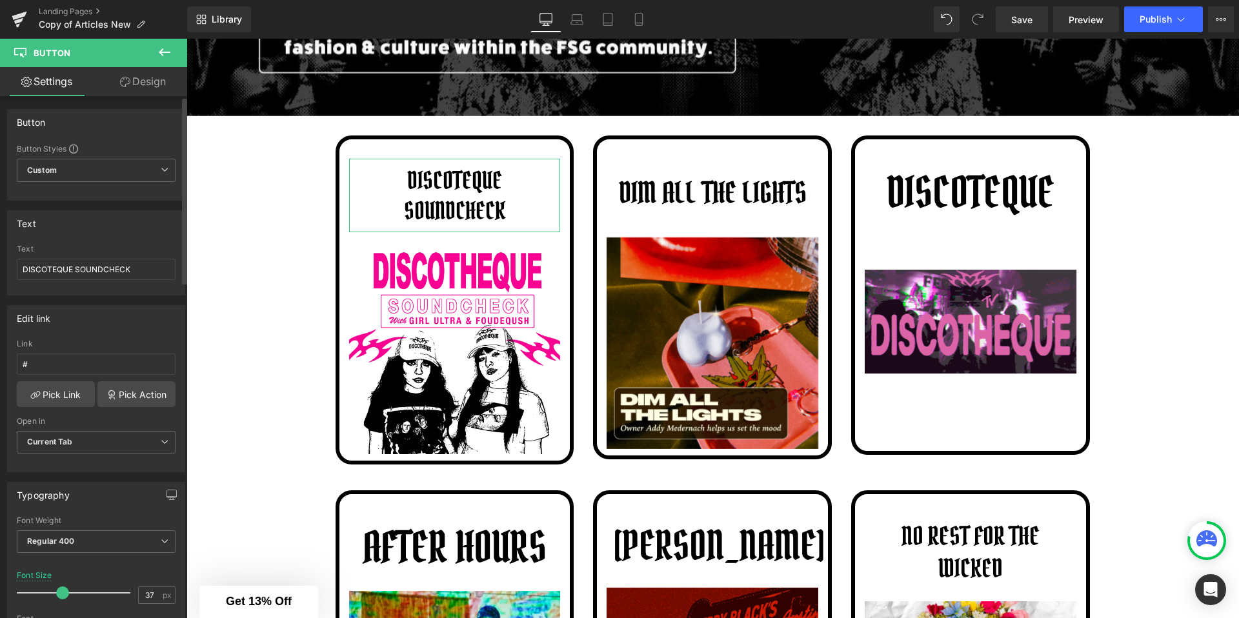
drag, startPoint x: 84, startPoint y: 594, endPoint x: 63, endPoint y: 595, distance: 20.7
click at [63, 595] on span at bounding box center [62, 592] width 13 height 13
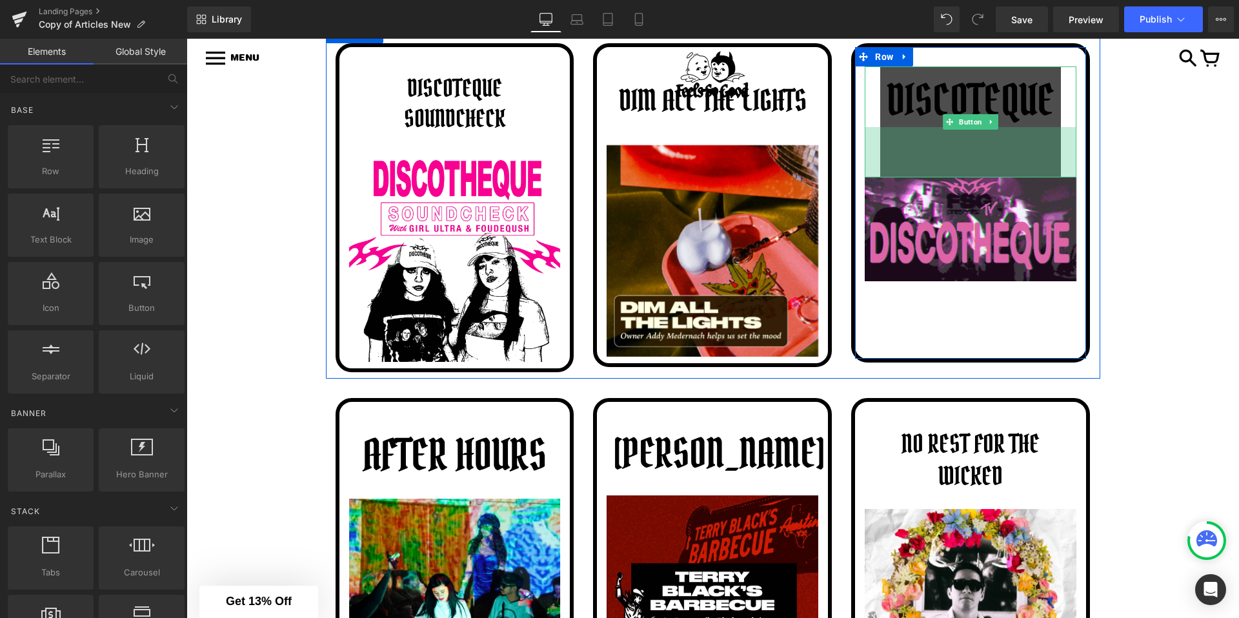
scroll to position [537, 0]
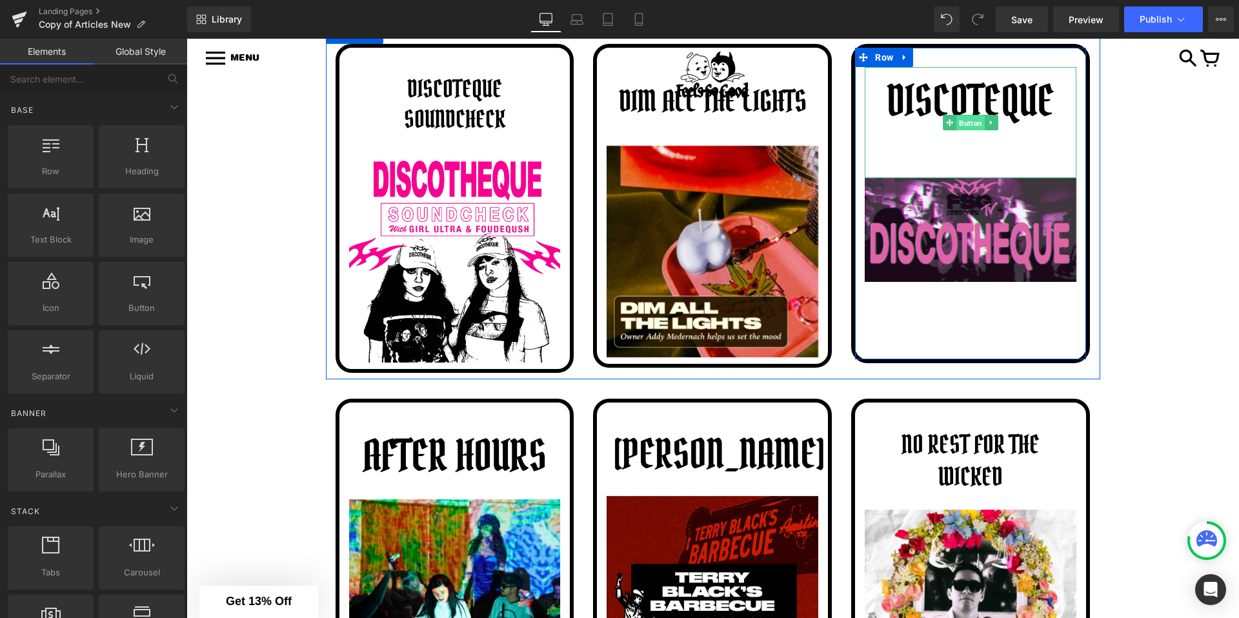
click at [962, 121] on span "Button" at bounding box center [971, 122] width 28 height 15
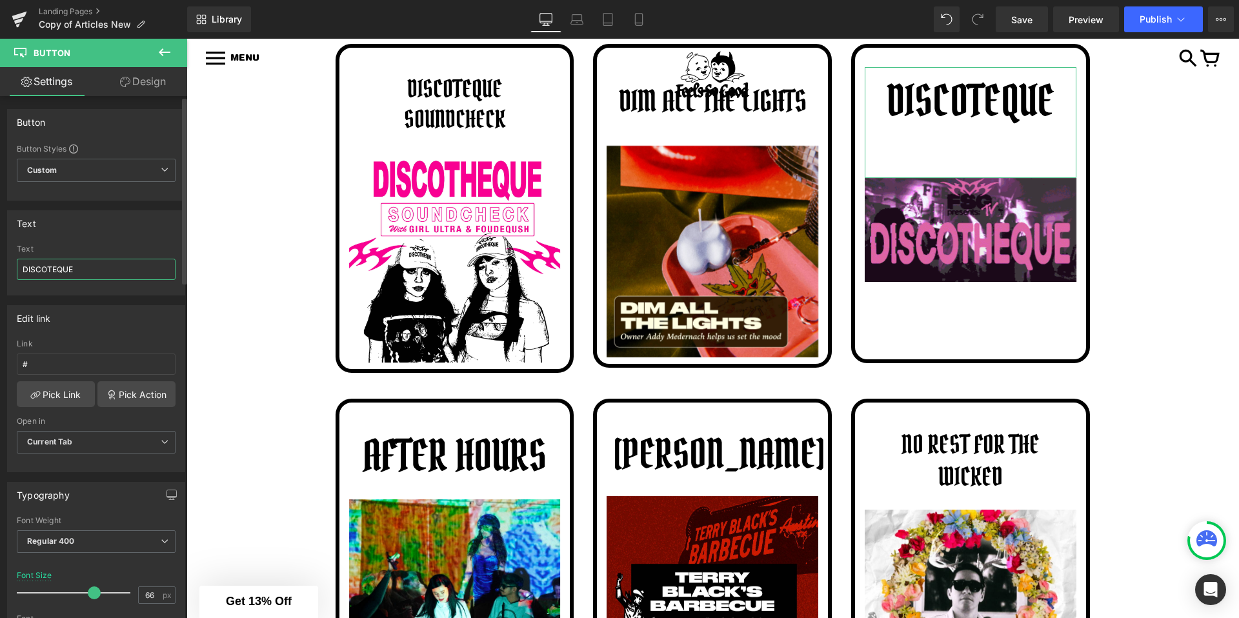
click at [22, 270] on input "DISCOTEQUE" at bounding box center [96, 269] width 159 height 21
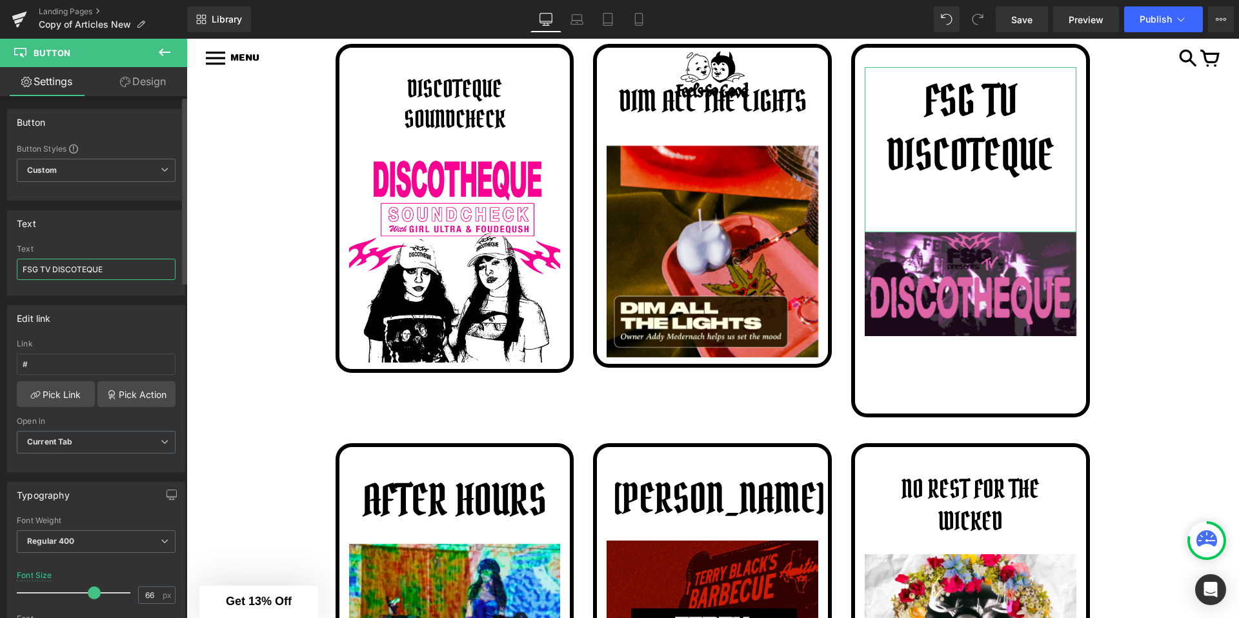
type input "FSG TV DISCOTEQUE"
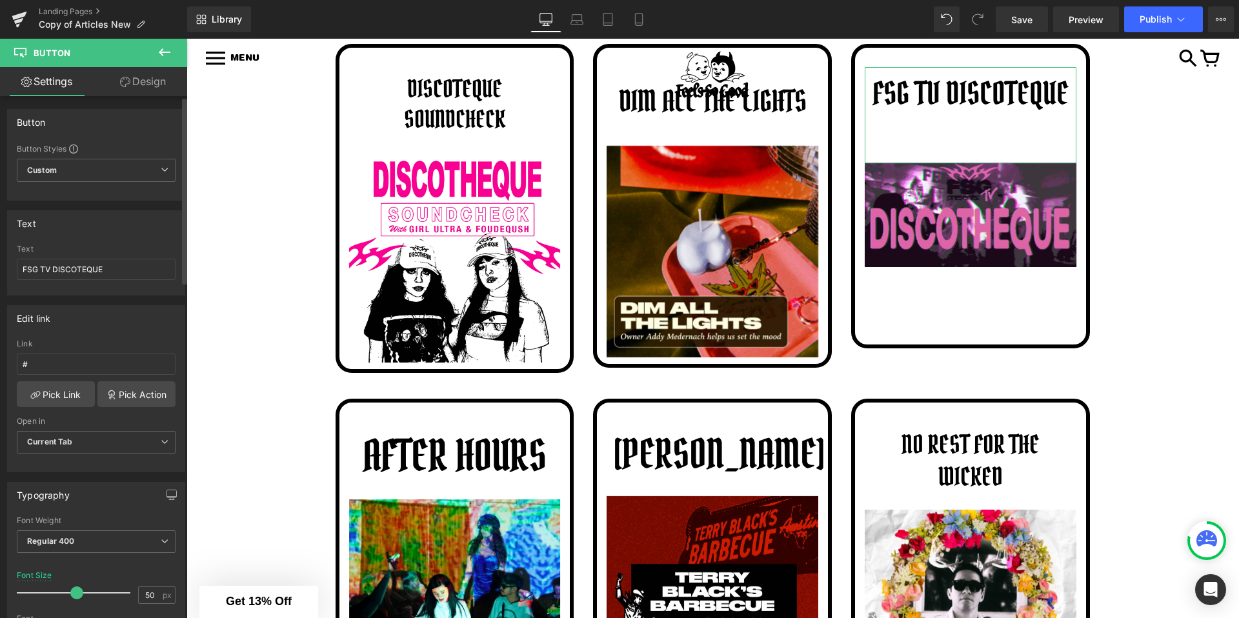
type input "51"
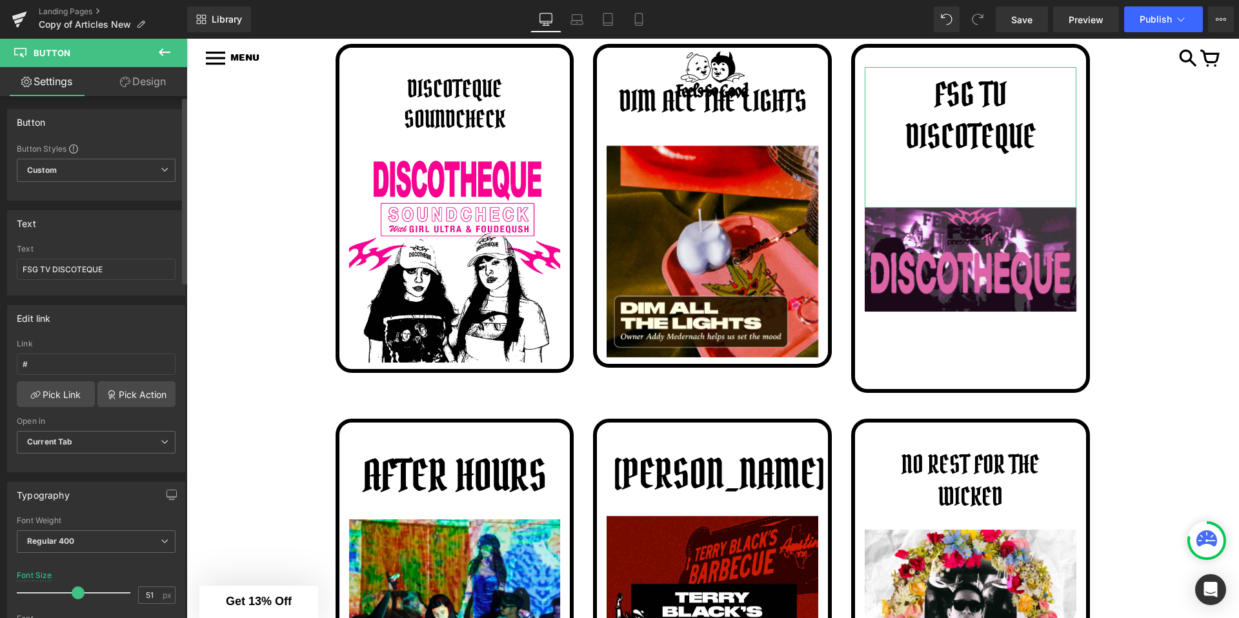
drag, startPoint x: 92, startPoint y: 593, endPoint x: 77, endPoint y: 593, distance: 14.8
click at [77, 593] on span at bounding box center [78, 592] width 13 height 13
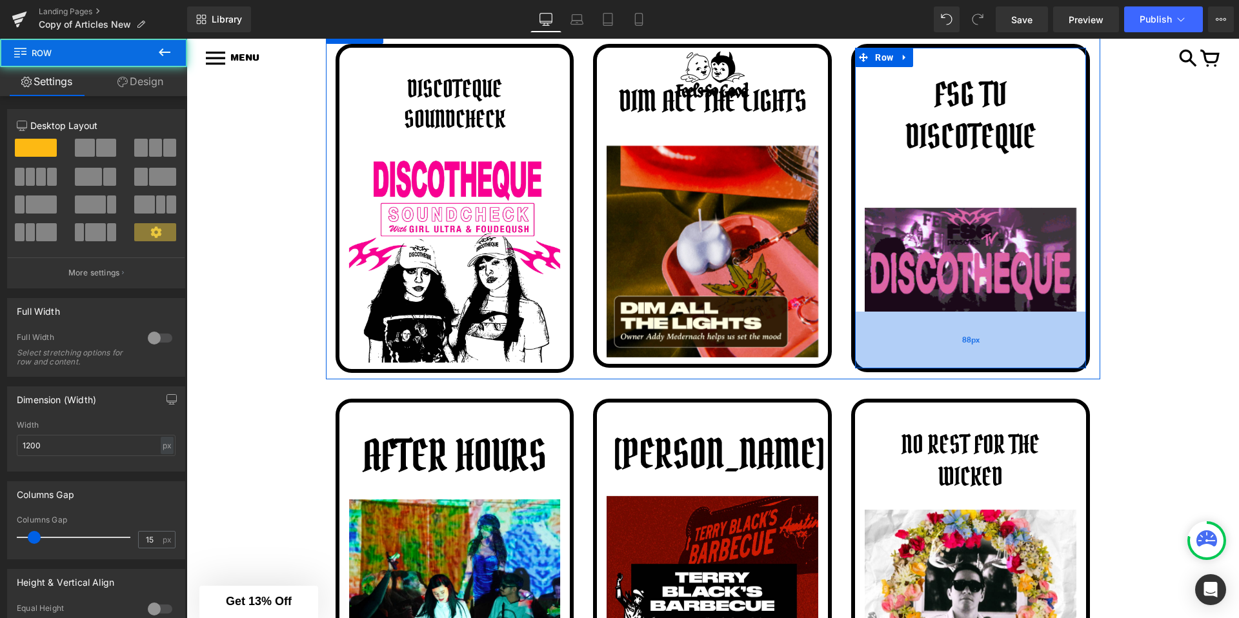
drag, startPoint x: 928, startPoint y: 377, endPoint x: 936, endPoint y: 355, distance: 23.3
click at [936, 355] on div "88px" at bounding box center [970, 340] width 231 height 57
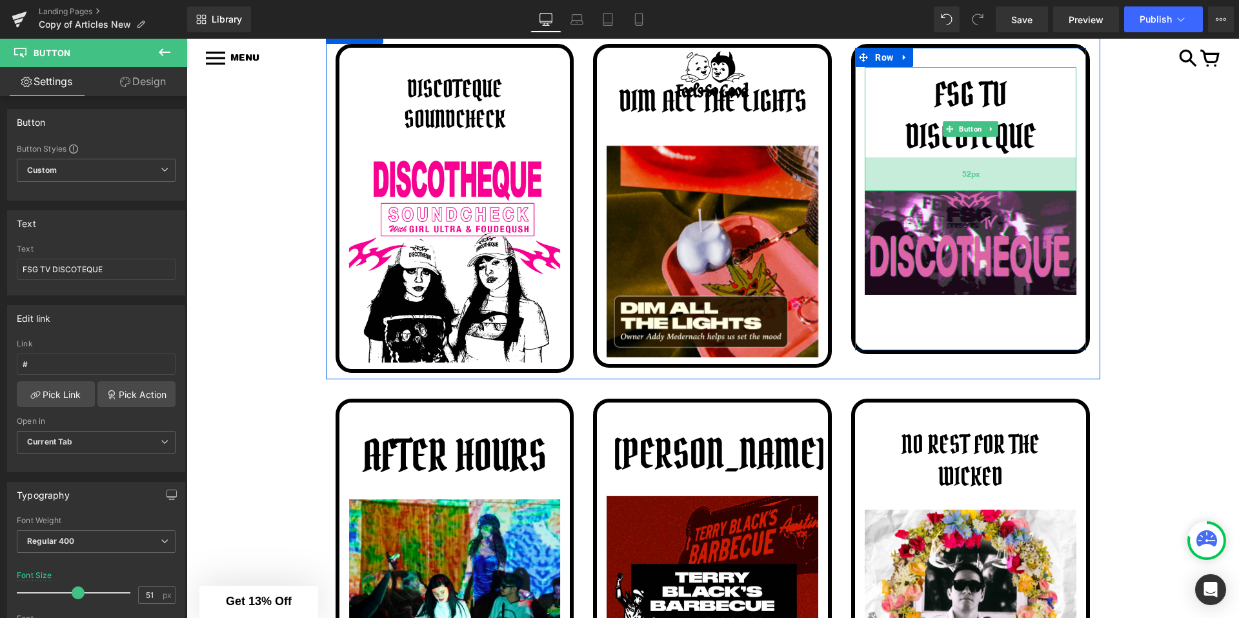
drag, startPoint x: 950, startPoint y: 203, endPoint x: 950, endPoint y: 186, distance: 16.1
click at [950, 186] on div "52px" at bounding box center [970, 174] width 212 height 34
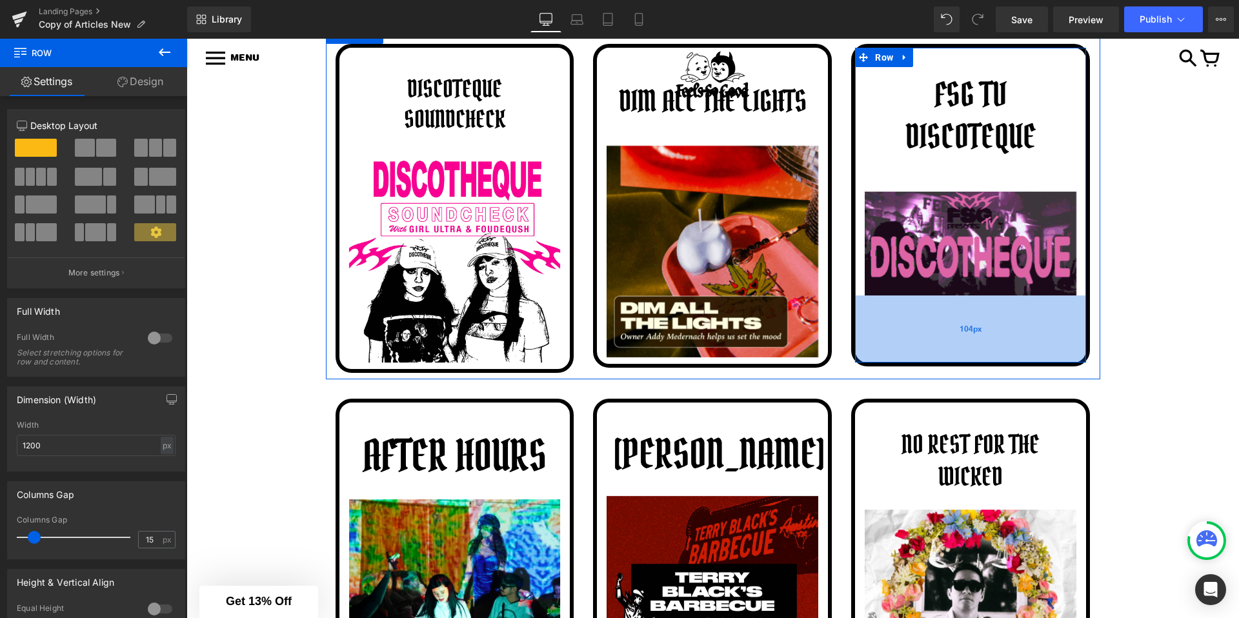
drag, startPoint x: 881, startPoint y: 345, endPoint x: 882, endPoint y: 357, distance: 11.8
click at [882, 357] on div "104px" at bounding box center [970, 328] width 231 height 67
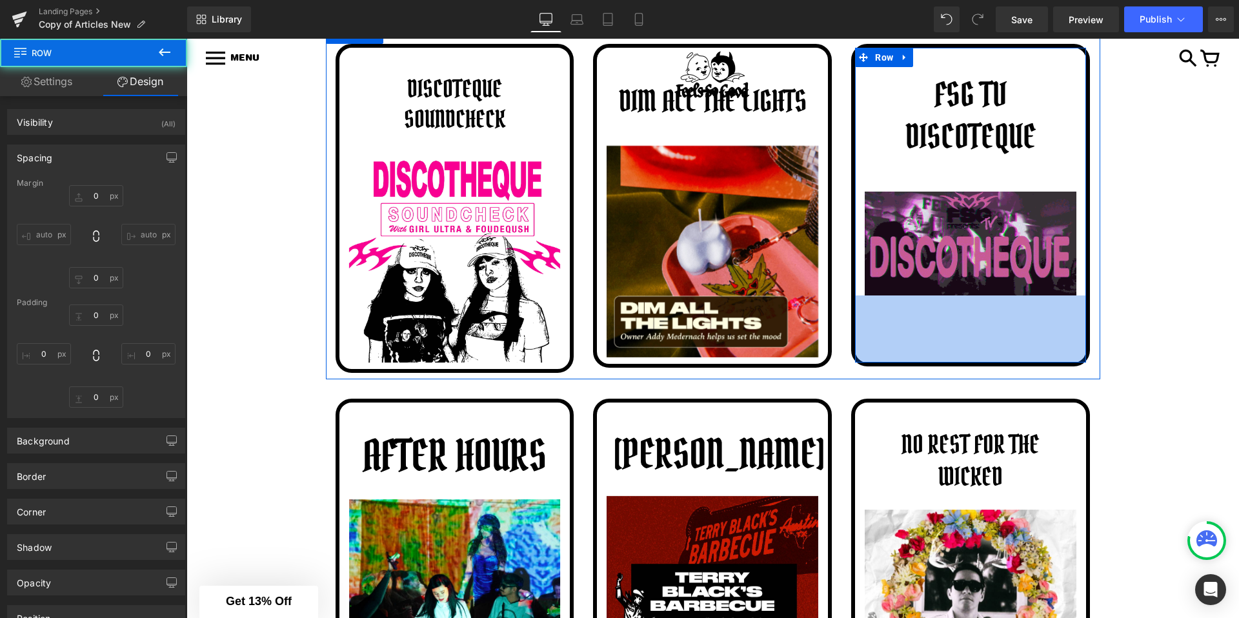
type input "0"
type input "30"
type input "0"
type input "104"
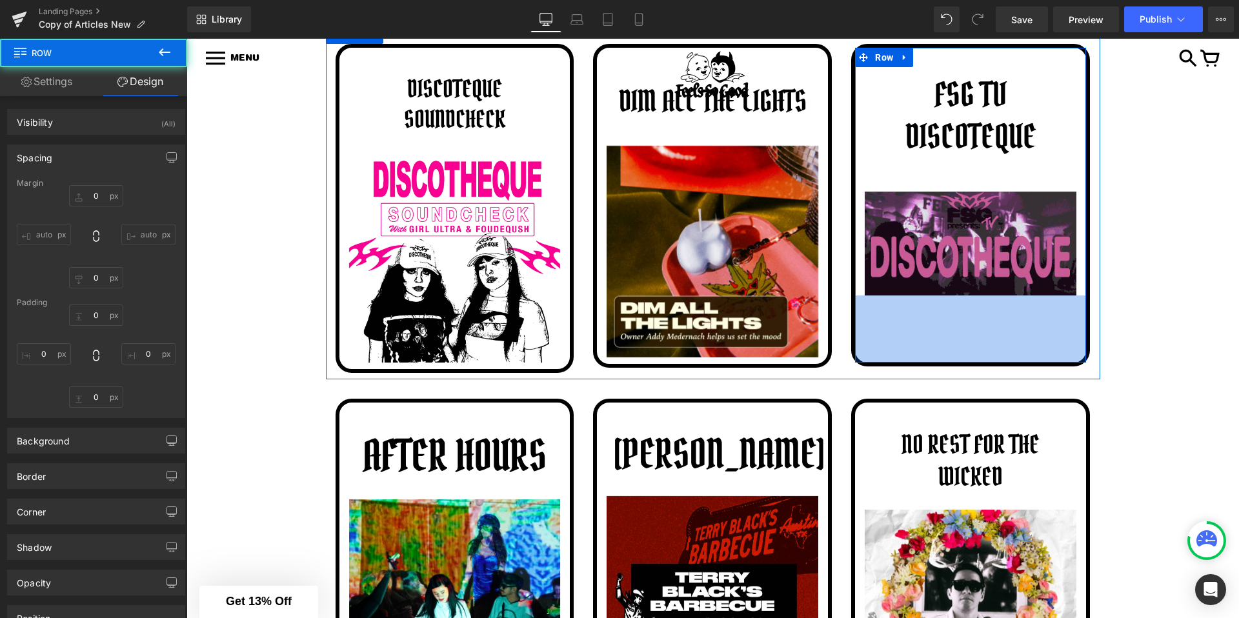
type input "0"
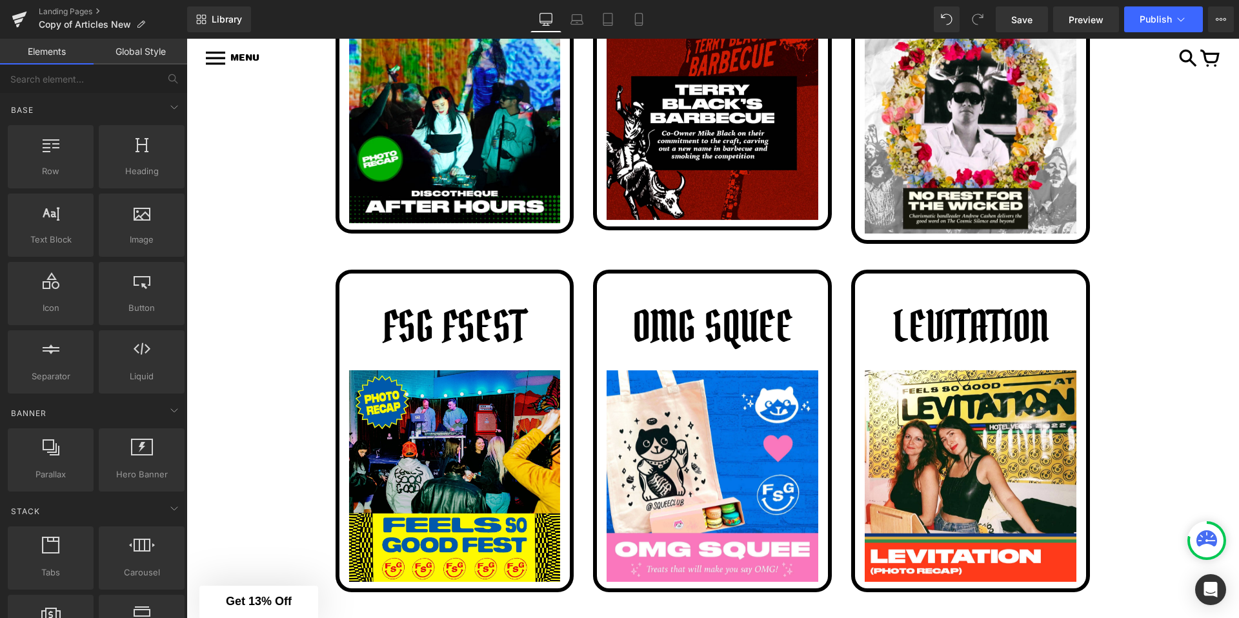
scroll to position [1250, 0]
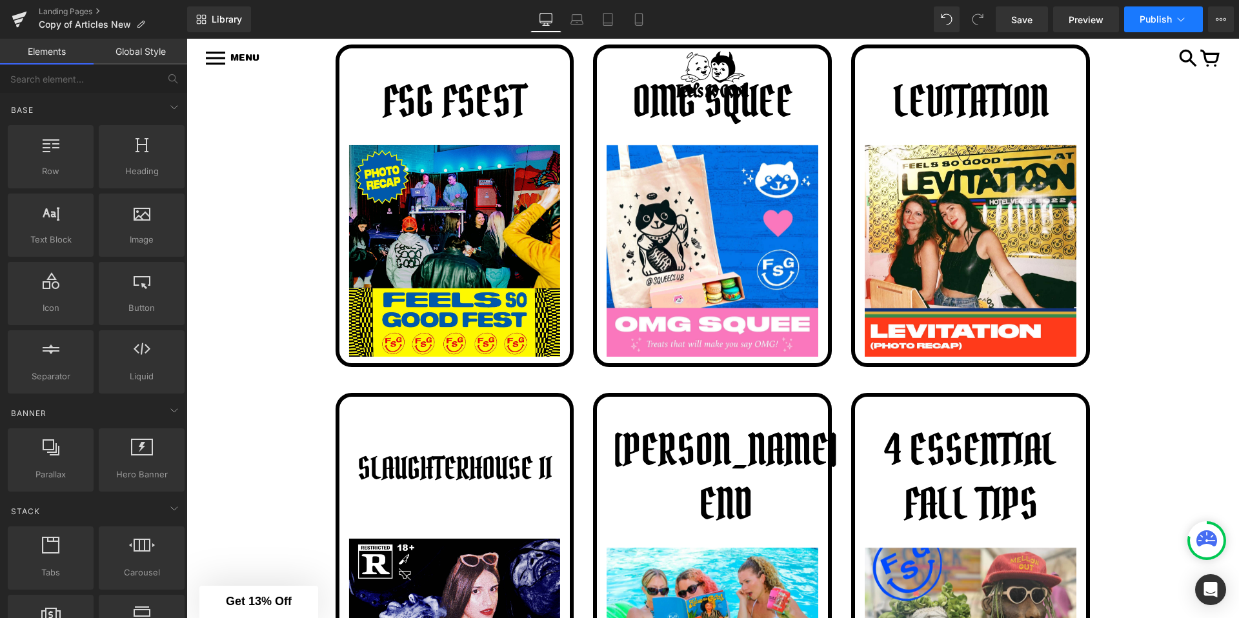
click at [1171, 28] on button "Publish" at bounding box center [1163, 19] width 79 height 26
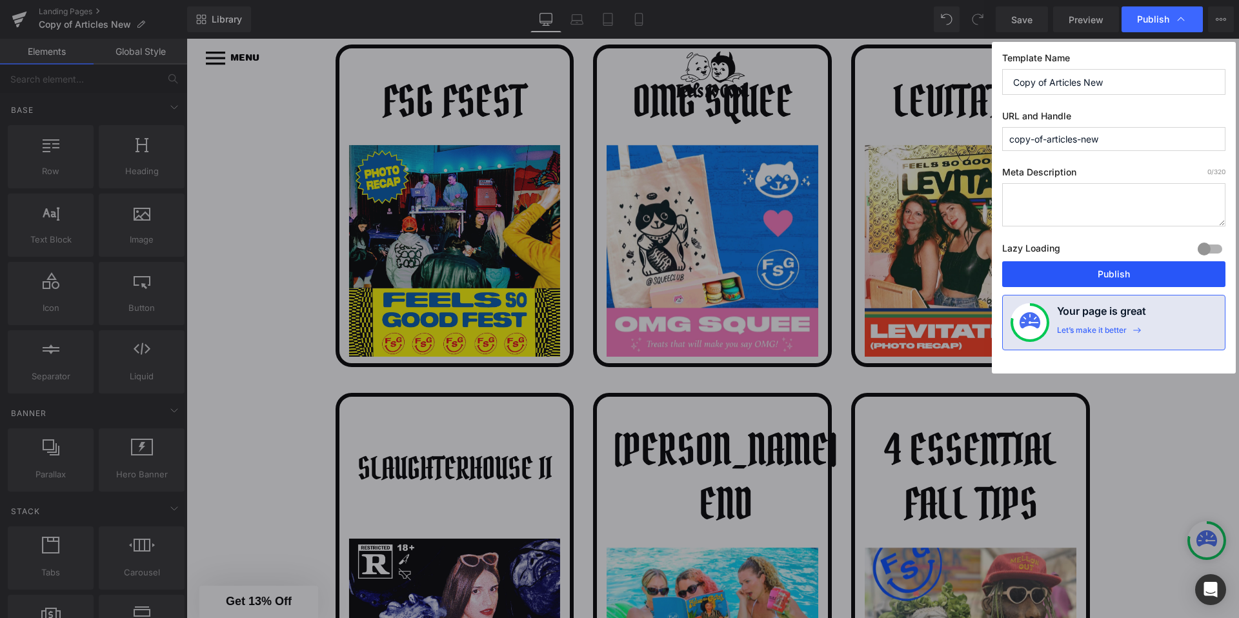
click at [1030, 269] on button "Publish" at bounding box center [1113, 274] width 223 height 26
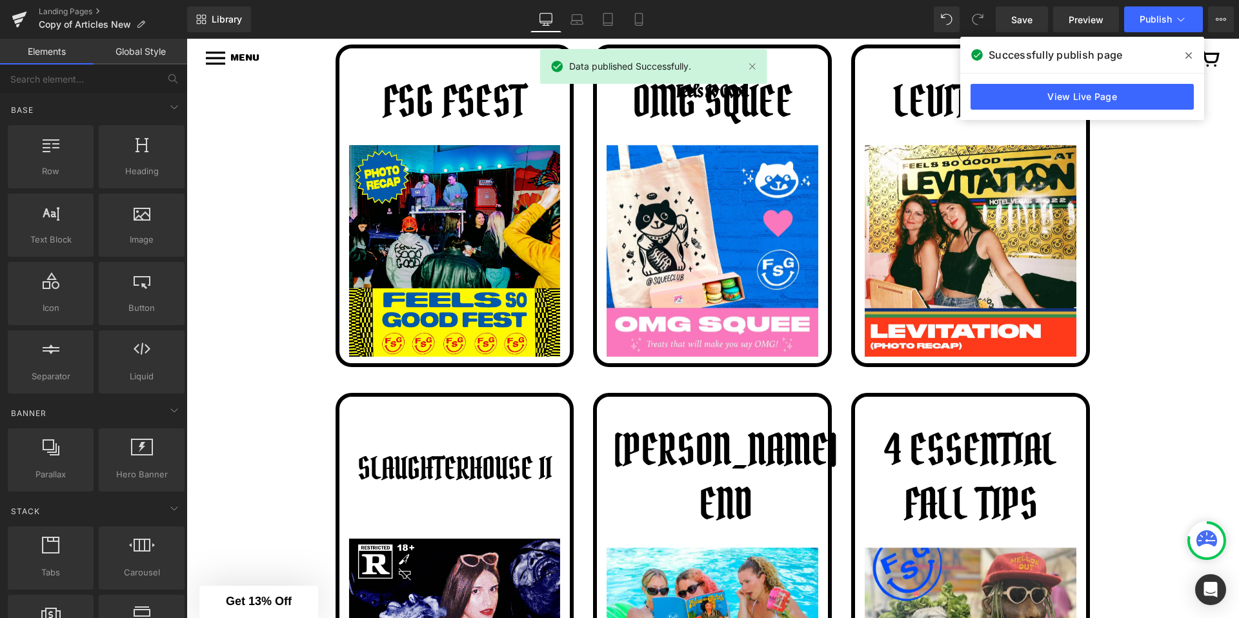
click at [1190, 57] on icon at bounding box center [1188, 55] width 6 height 6
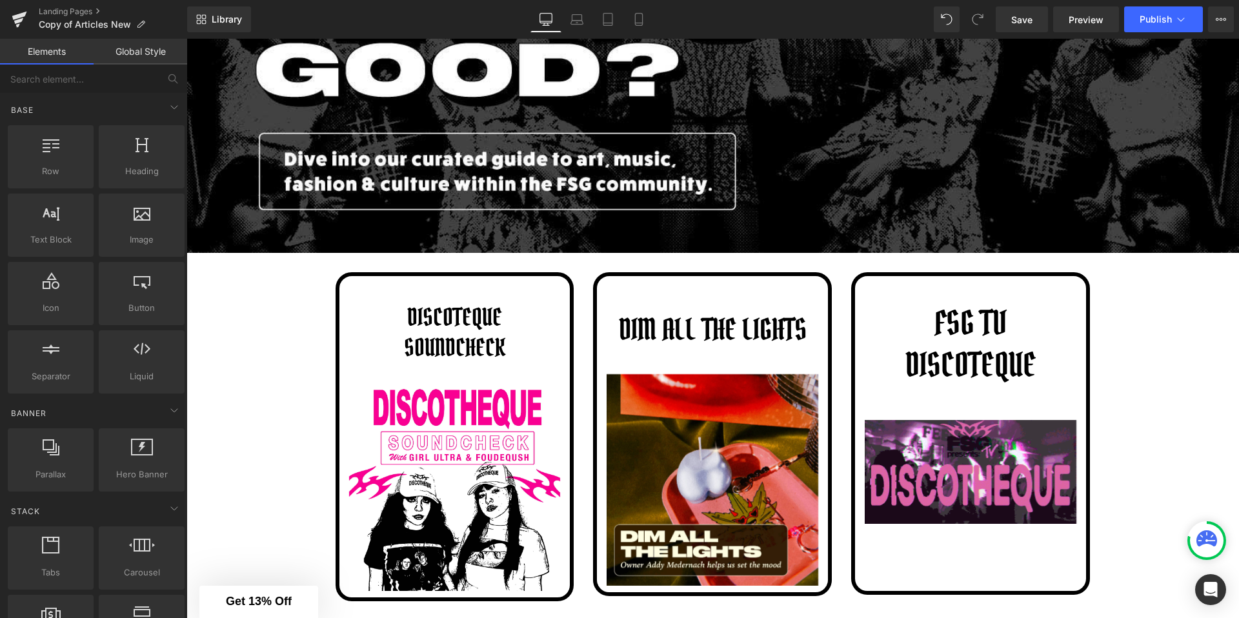
scroll to position [307, 0]
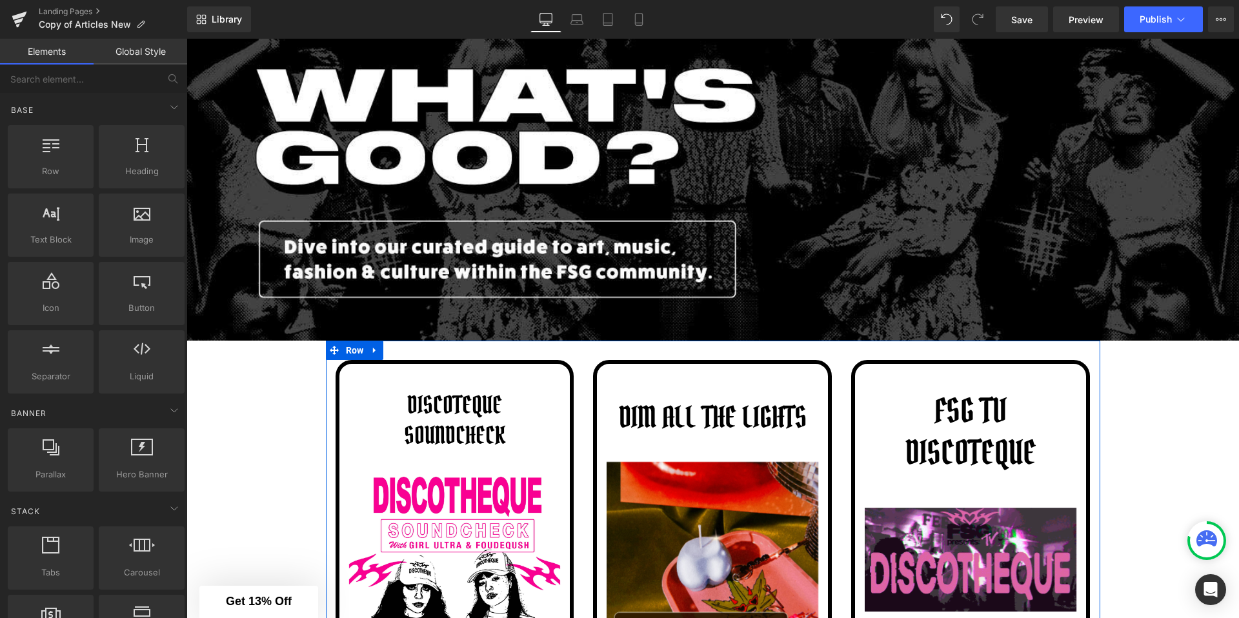
scroll to position [185, 0]
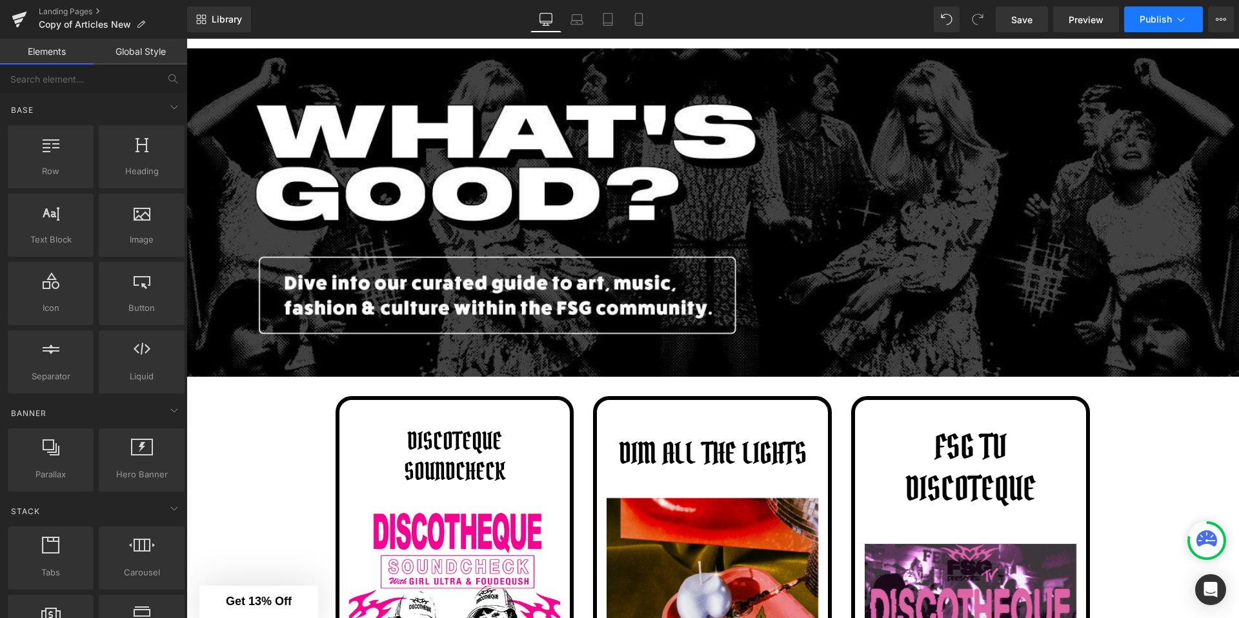
click at [1174, 21] on icon at bounding box center [1180, 19] width 13 height 13
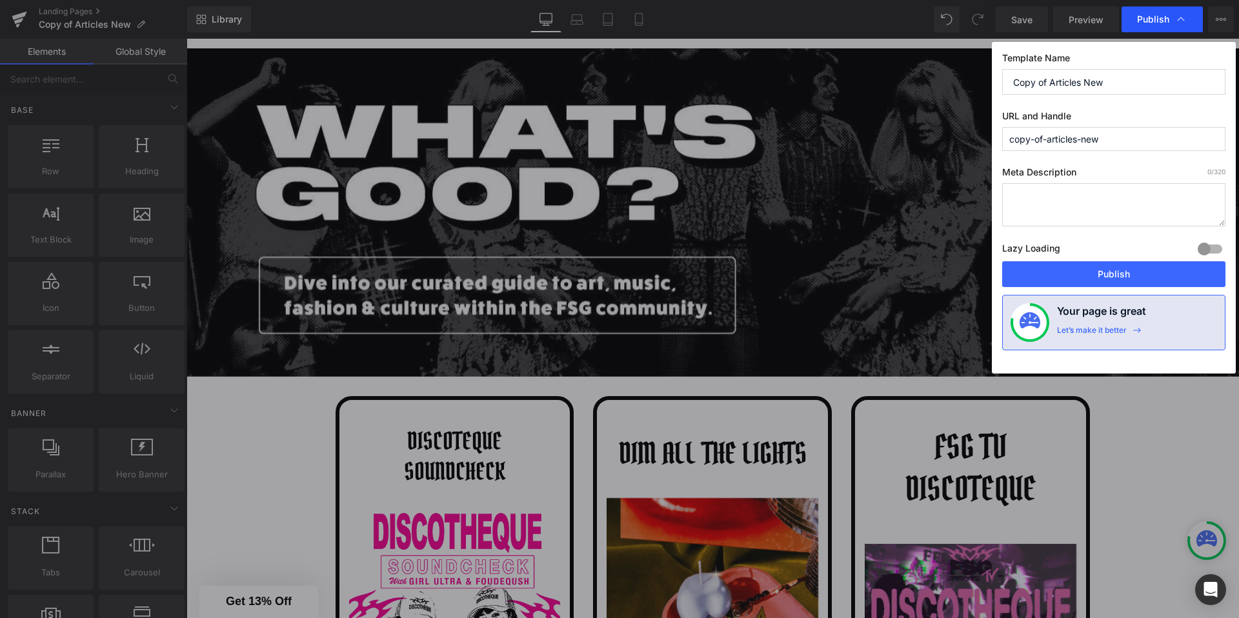
click at [1150, 22] on span "Publish" at bounding box center [1153, 20] width 32 height 12
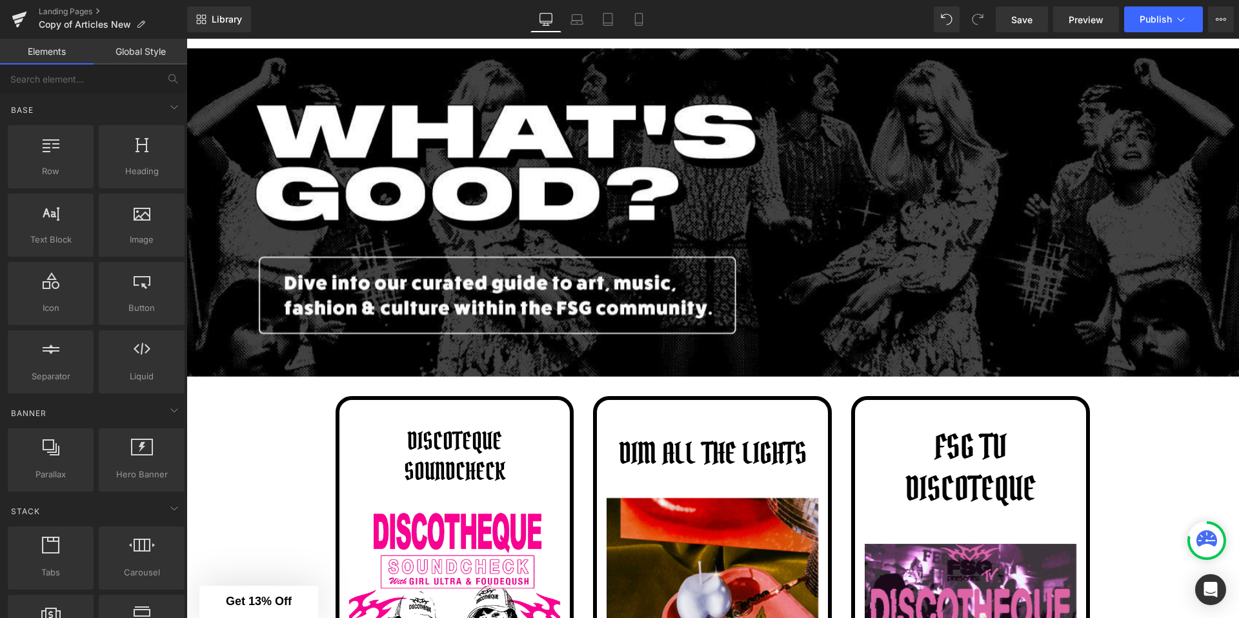
click at [1204, 22] on div "Save Preview Publish Scheduled View Live Page View with current Template Save T…" at bounding box center [1114, 19] width 248 height 26
click at [1216, 24] on icon at bounding box center [1220, 19] width 10 height 10
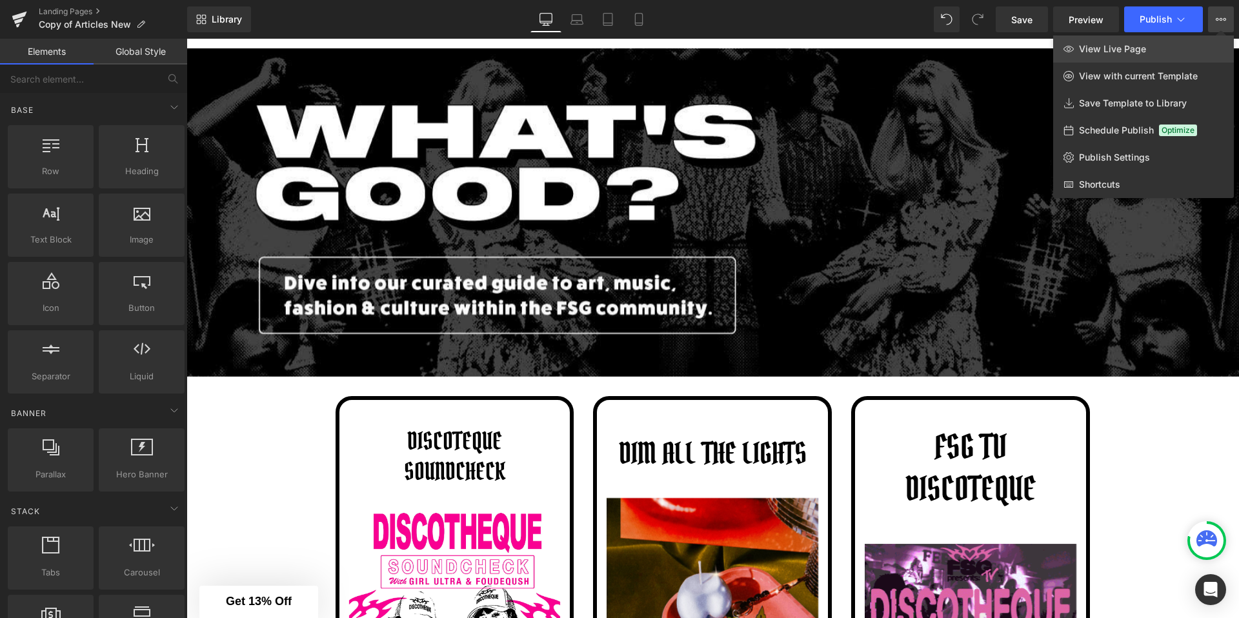
click at [1133, 50] on span "View Live Page" at bounding box center [1112, 49] width 67 height 12
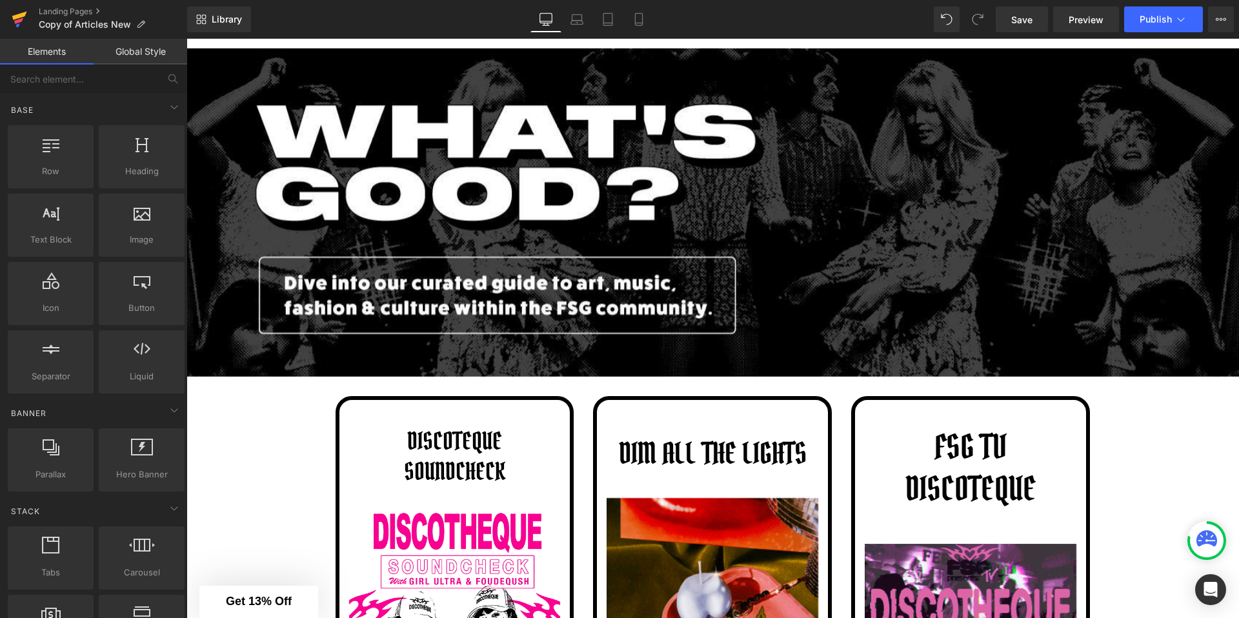
click at [20, 21] on icon at bounding box center [18, 21] width 9 height 6
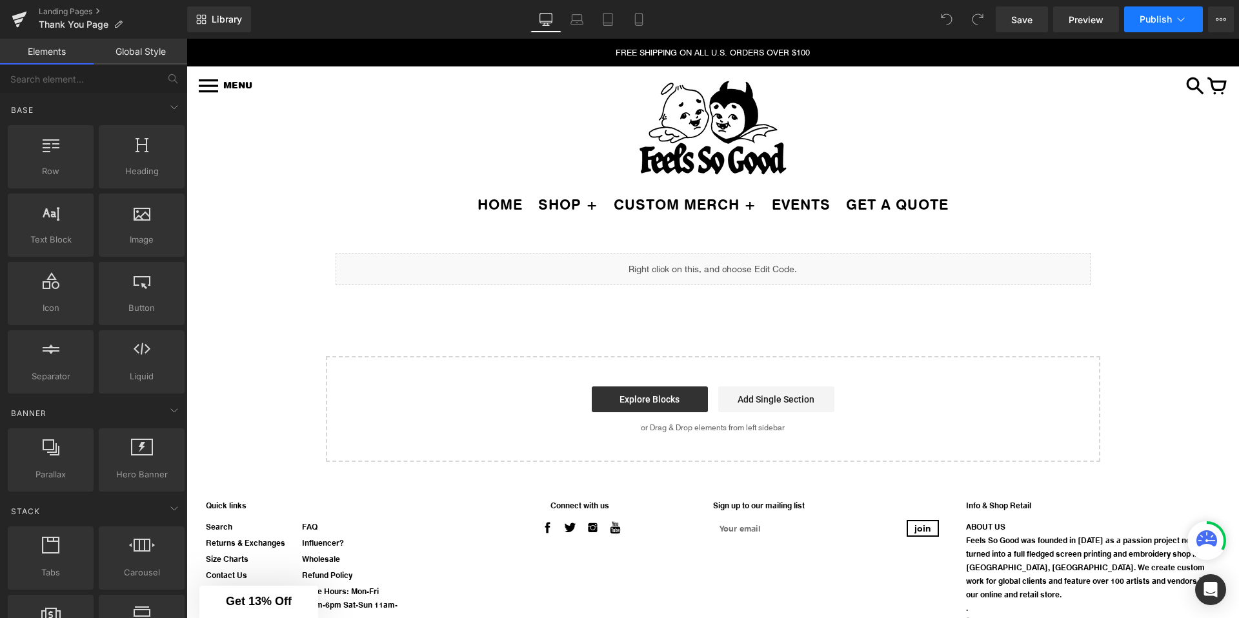
click at [1152, 17] on span "Publish" at bounding box center [1155, 19] width 32 height 10
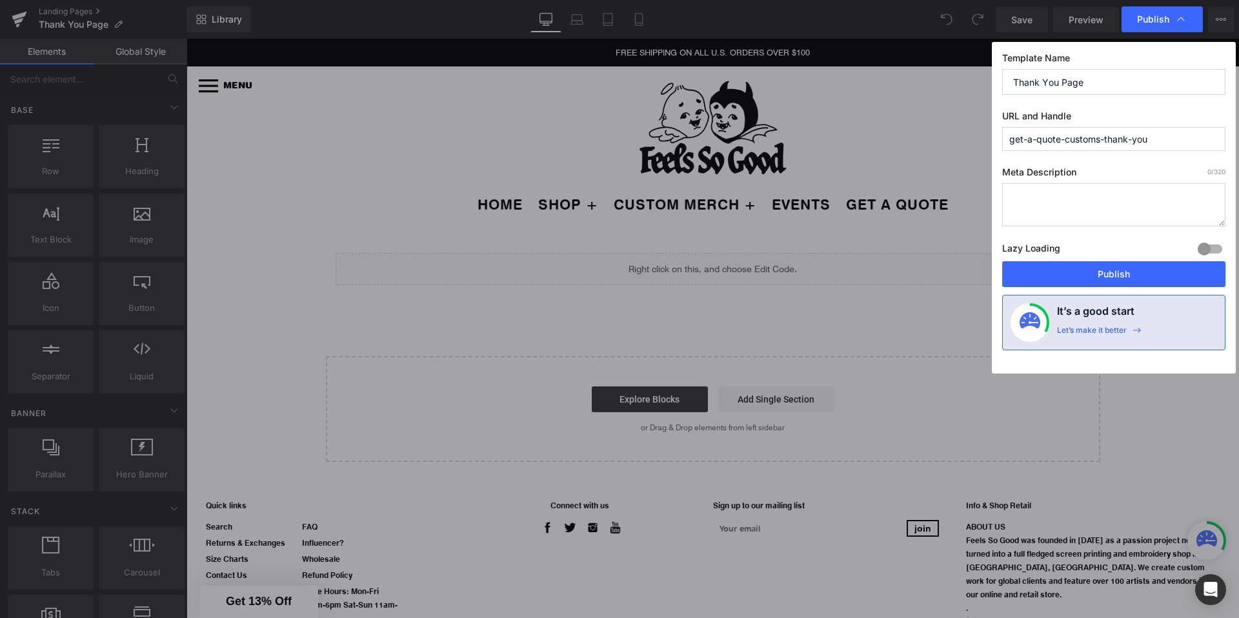
click at [992, 179] on div "Template Name Thank You Page URL and Handle get-a-quote-customs-thank-you Meta …" at bounding box center [1114, 208] width 244 height 332
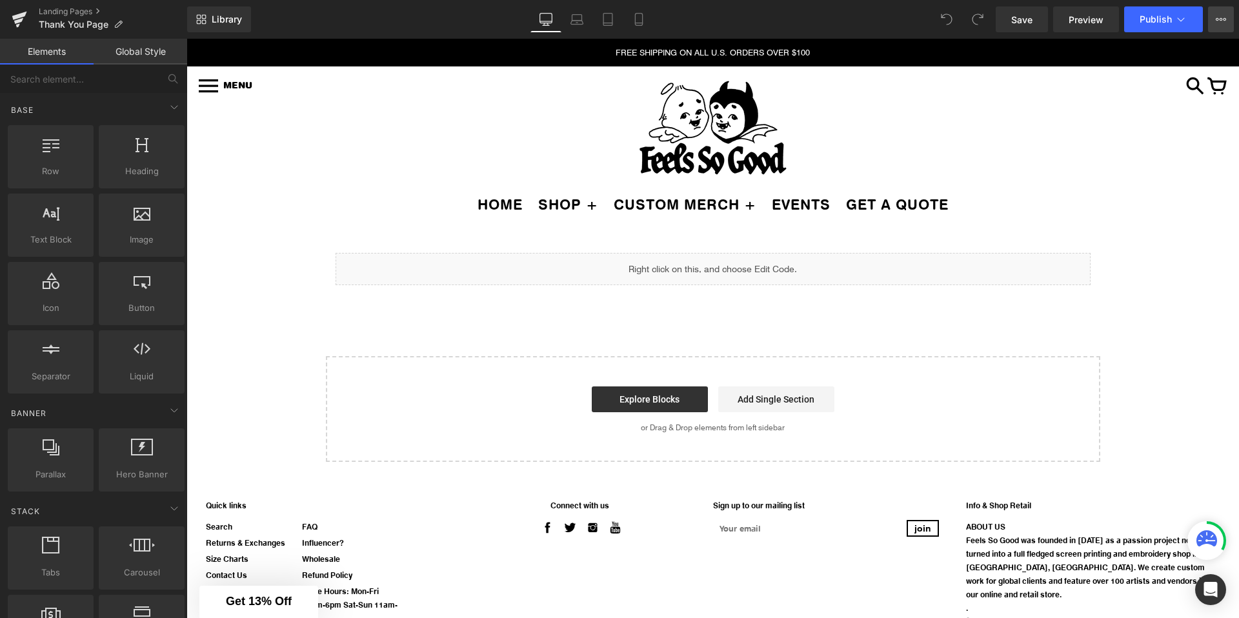
click at [1228, 17] on button "View Live Page View with current Template Save Template to Library Schedule Pub…" at bounding box center [1221, 19] width 26 height 26
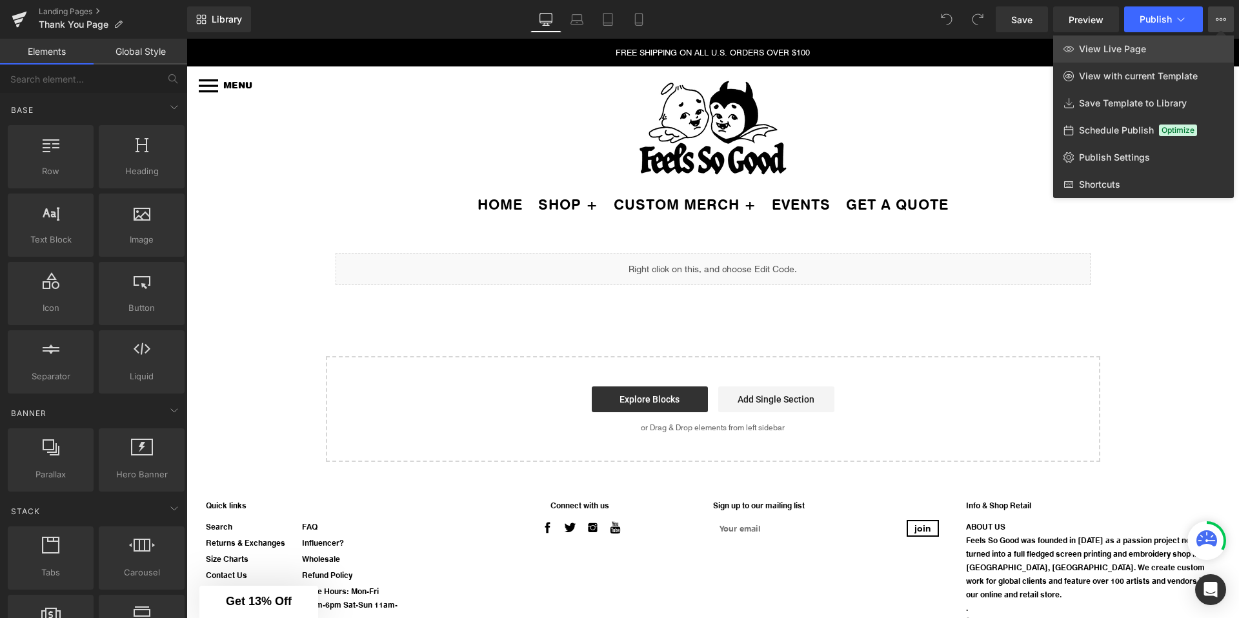
click at [1135, 51] on span "View Live Page" at bounding box center [1112, 49] width 67 height 12
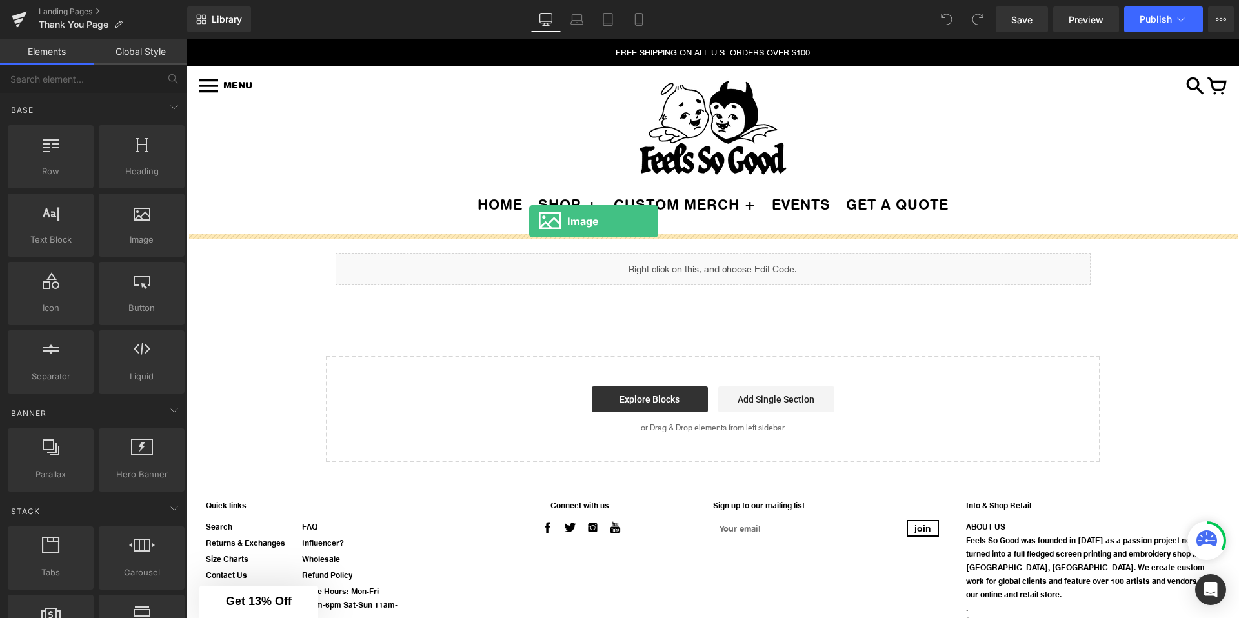
drag, startPoint x: 315, startPoint y: 252, endPoint x: 530, endPoint y: 230, distance: 215.9
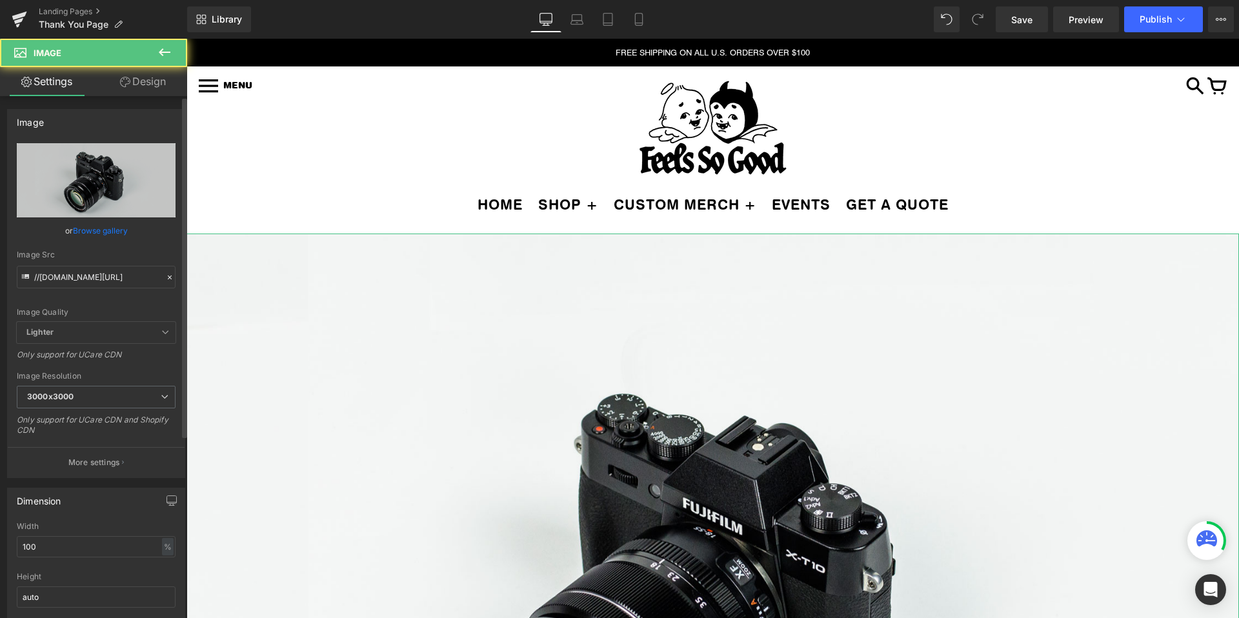
click at [105, 228] on link "Browse gallery" at bounding box center [100, 230] width 55 height 23
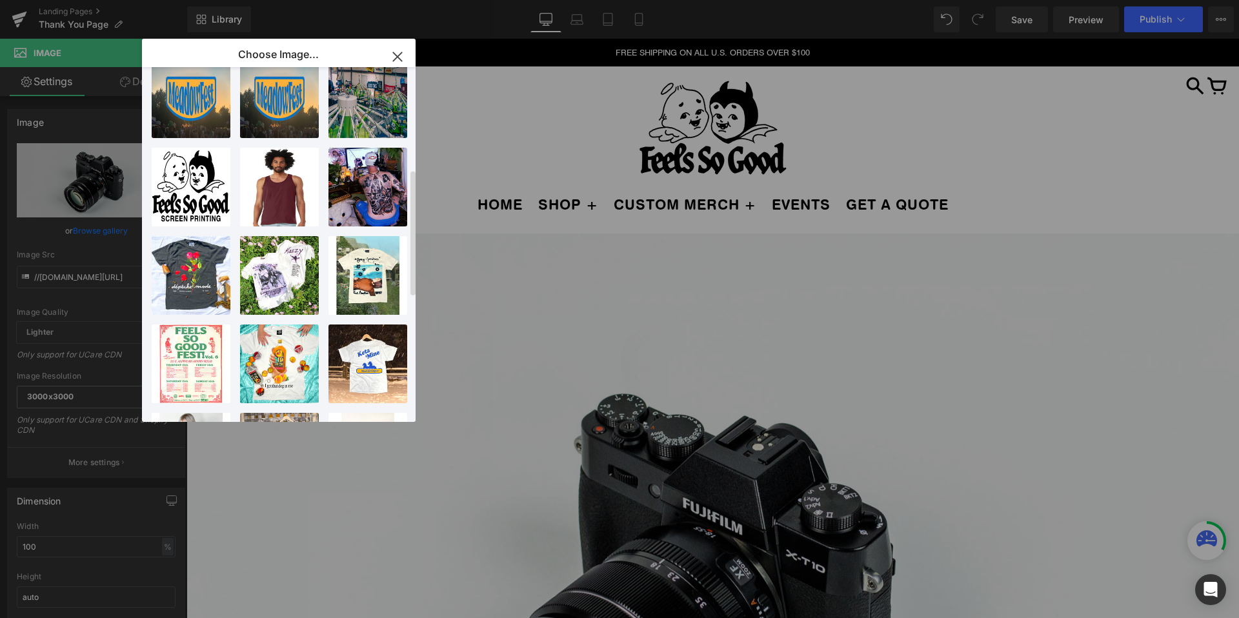
scroll to position [286, 0]
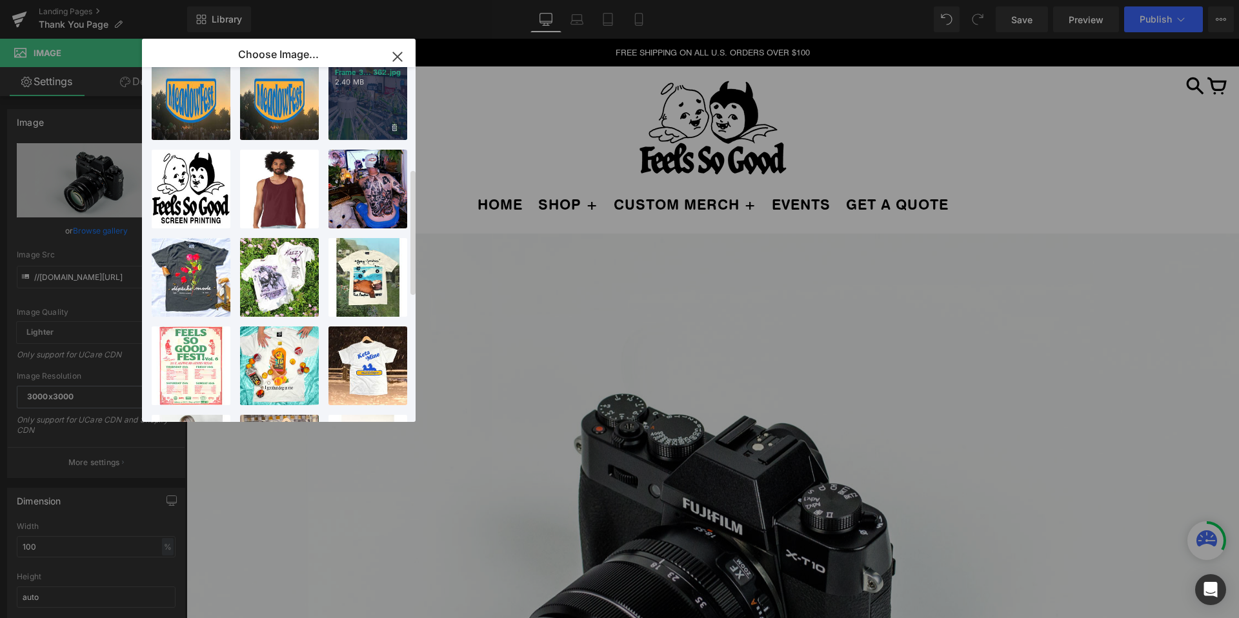
click at [361, 109] on div "Frame 3... 362.jpg 2.40 MB" at bounding box center [367, 100] width 79 height 79
type input "https://ucarecdn.com/9d637ec1-e7be-487c-b4bc-1cbab7822abc/-/format/auto/-/previ…"
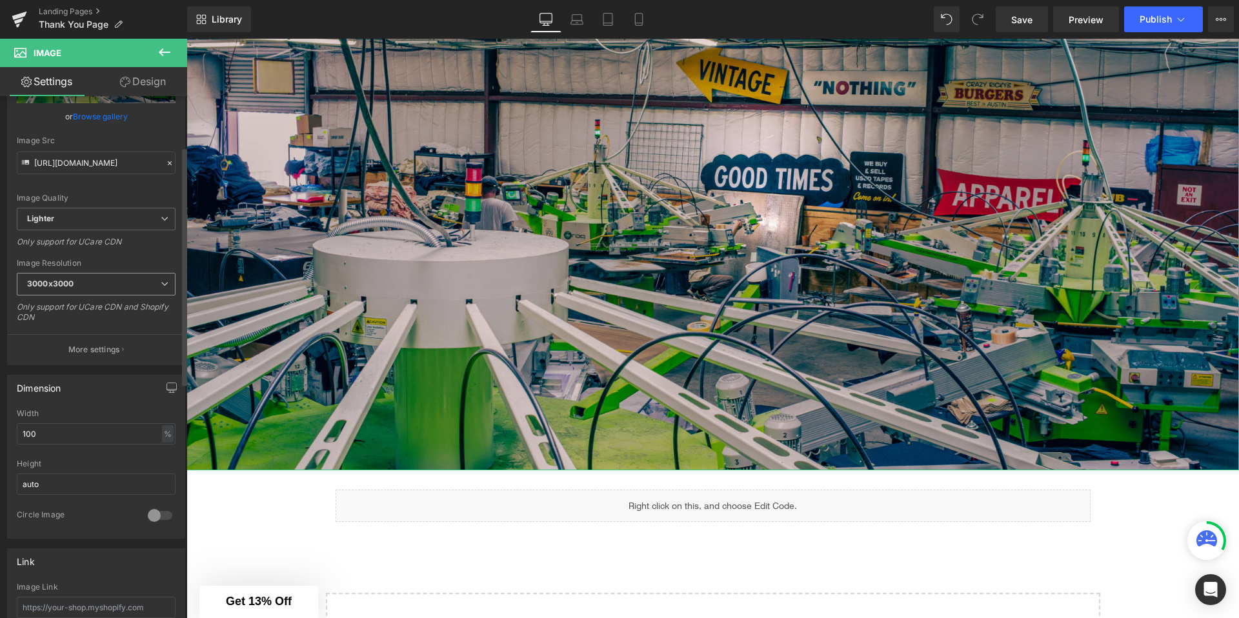
scroll to position [128, 0]
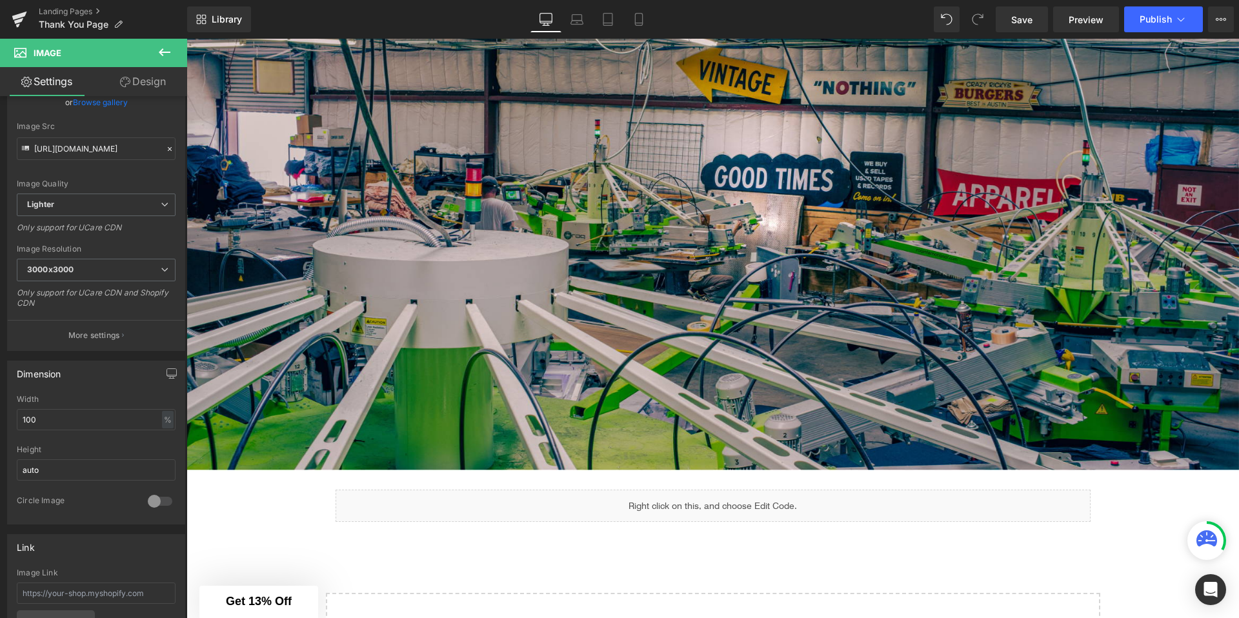
click at [253, 519] on div "Image Liquid Row Select your layout" at bounding box center [712, 365] width 1052 height 667
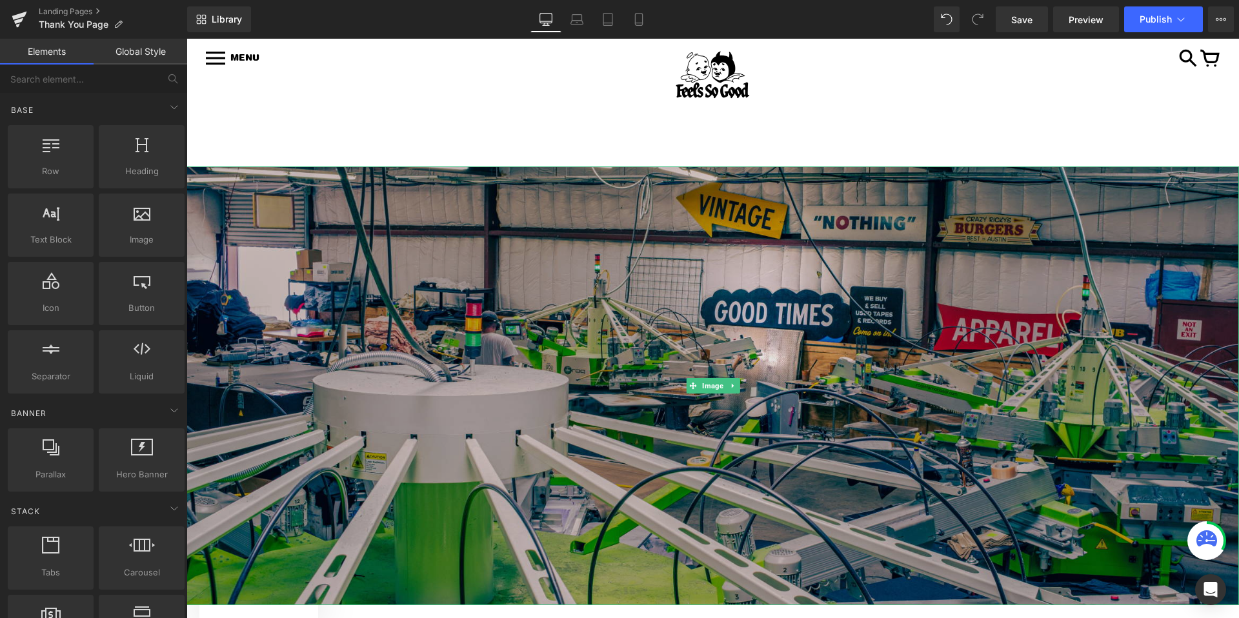
scroll to position [0, 0]
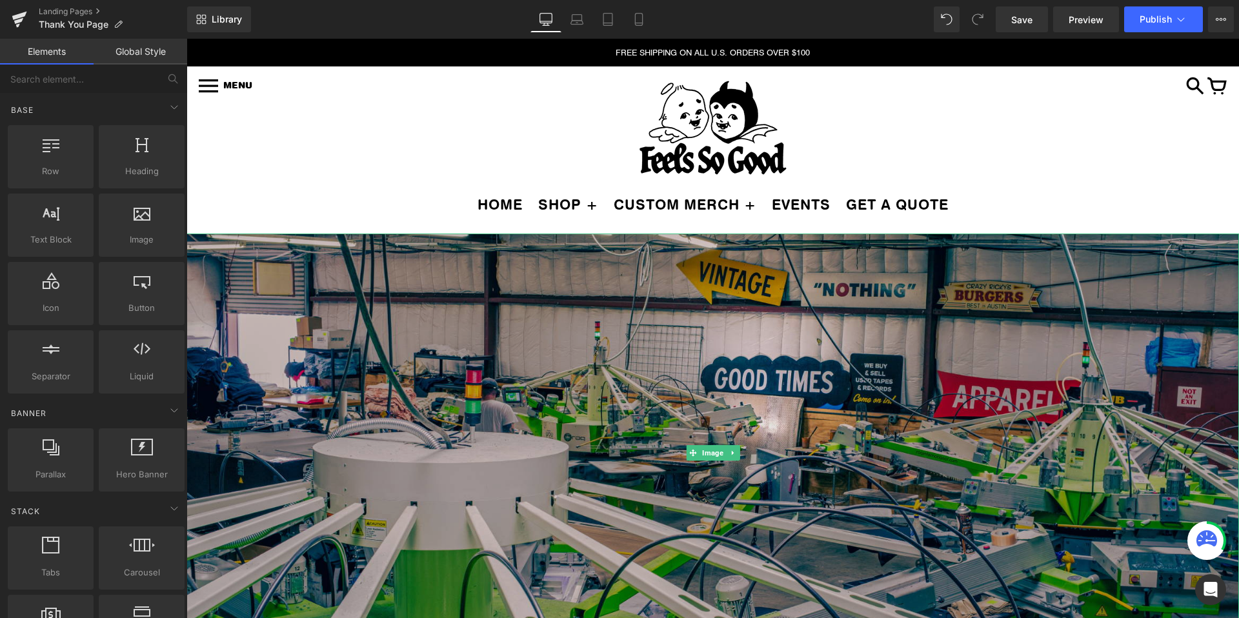
click at [372, 352] on img at bounding box center [712, 453] width 1052 height 439
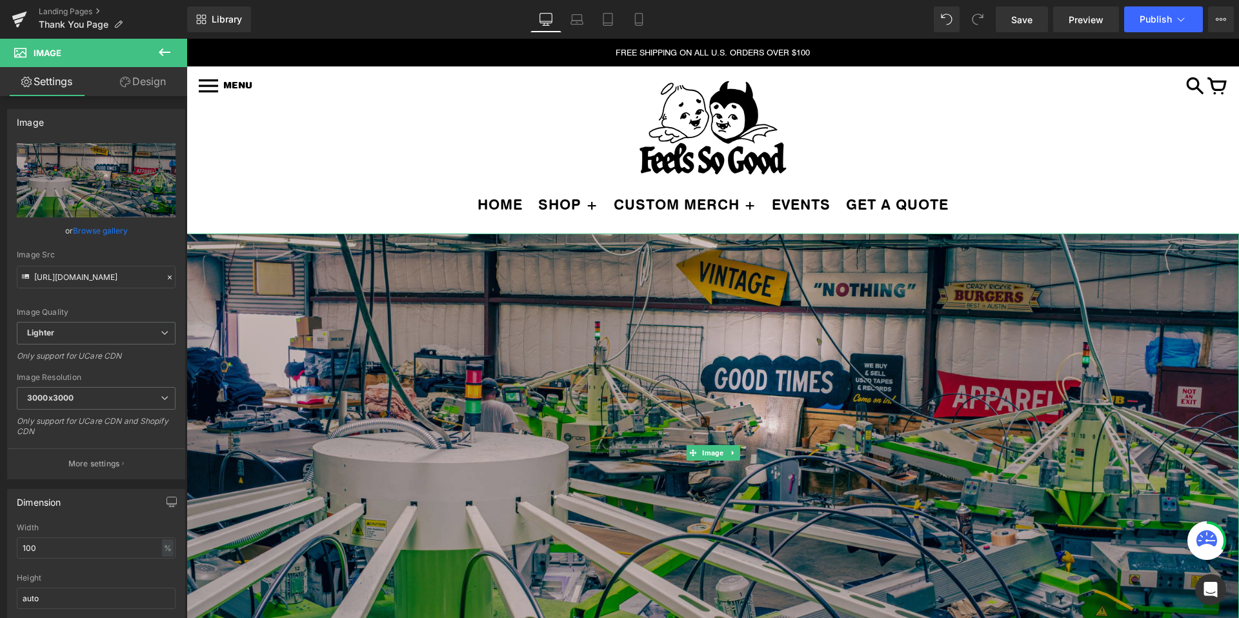
click at [518, 356] on img at bounding box center [712, 453] width 1052 height 439
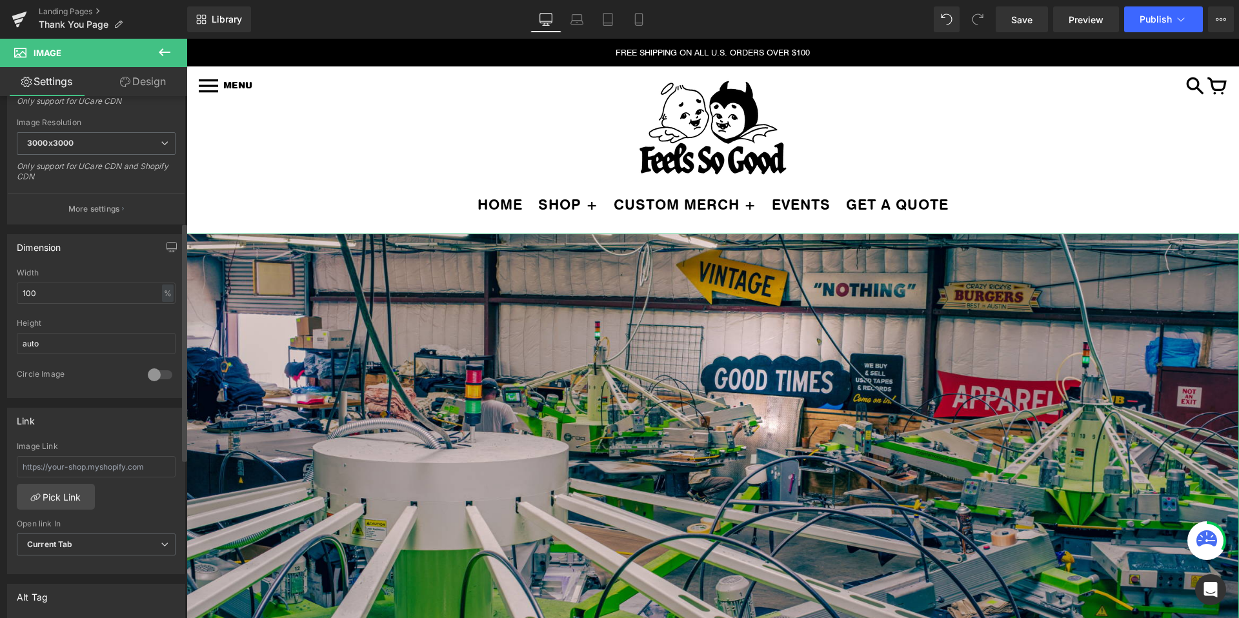
scroll to position [276, 0]
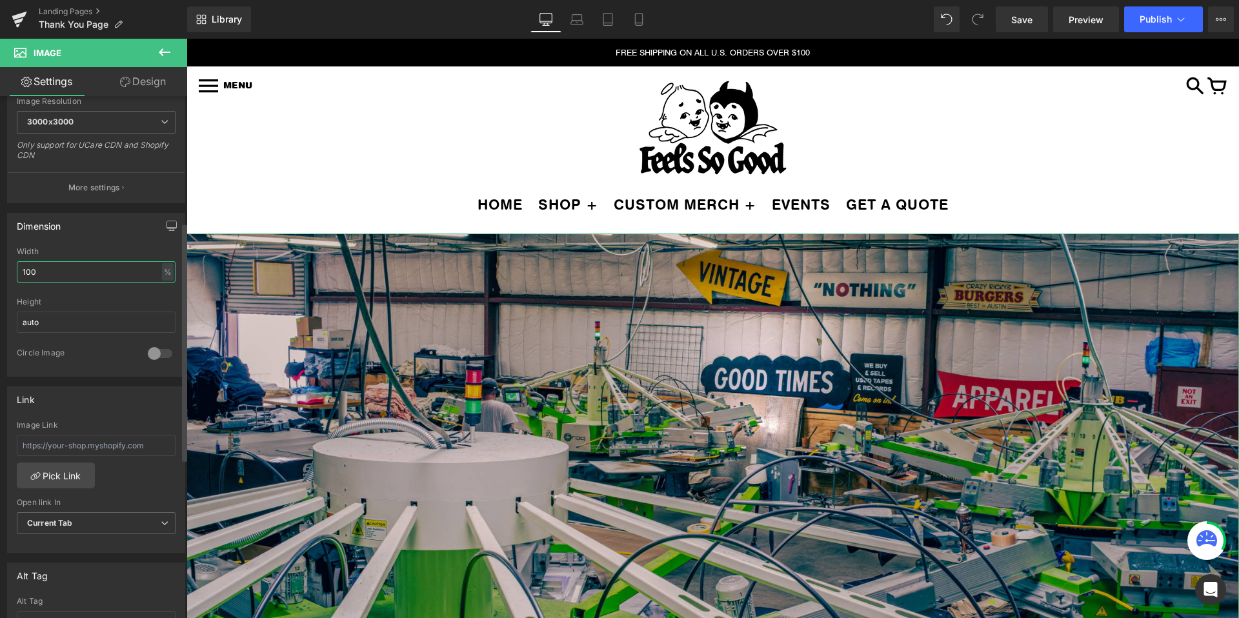
click at [92, 274] on input "100" at bounding box center [96, 271] width 159 height 21
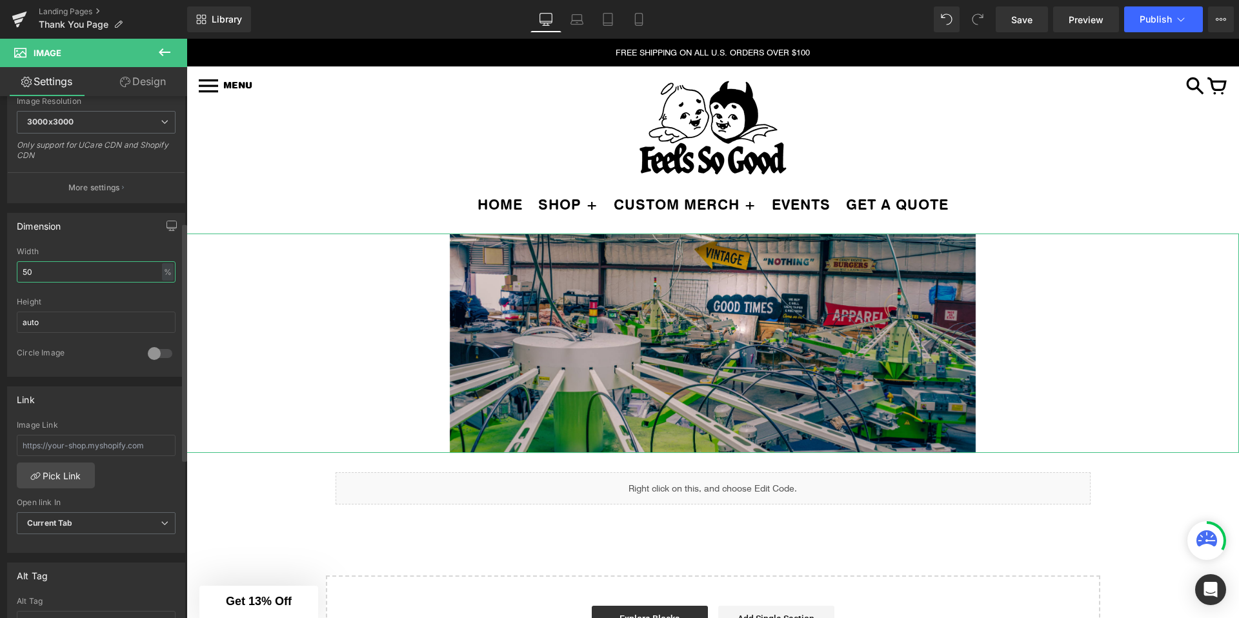
type input "5"
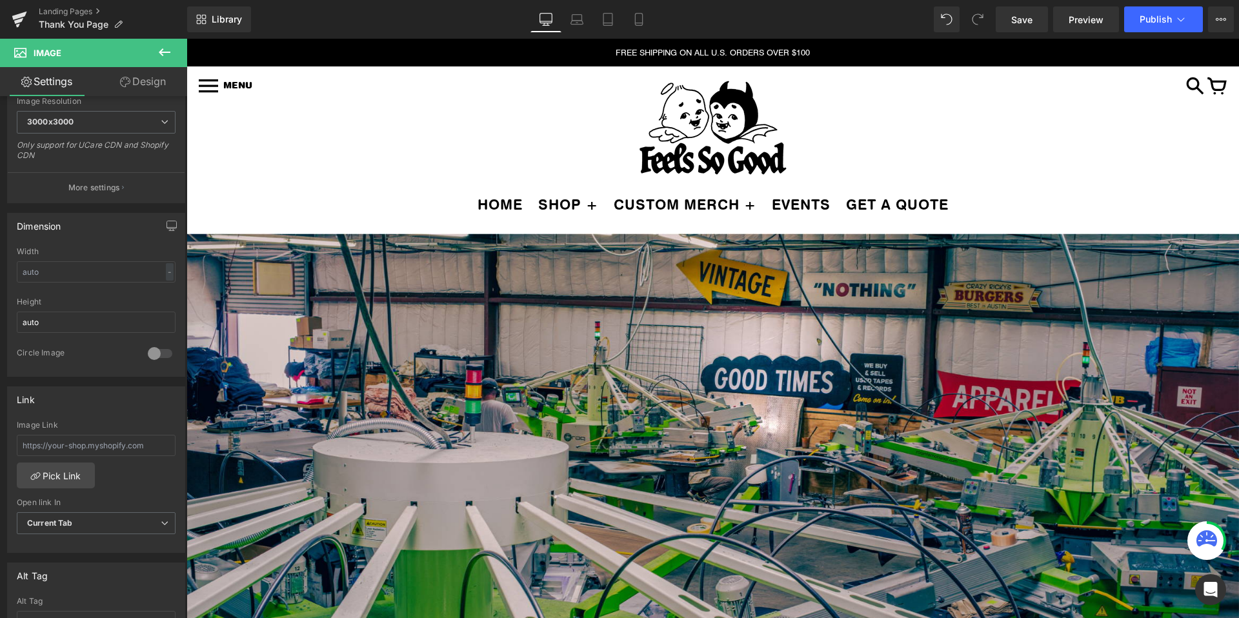
click at [288, 159] on div at bounding box center [712, 128] width 1013 height 102
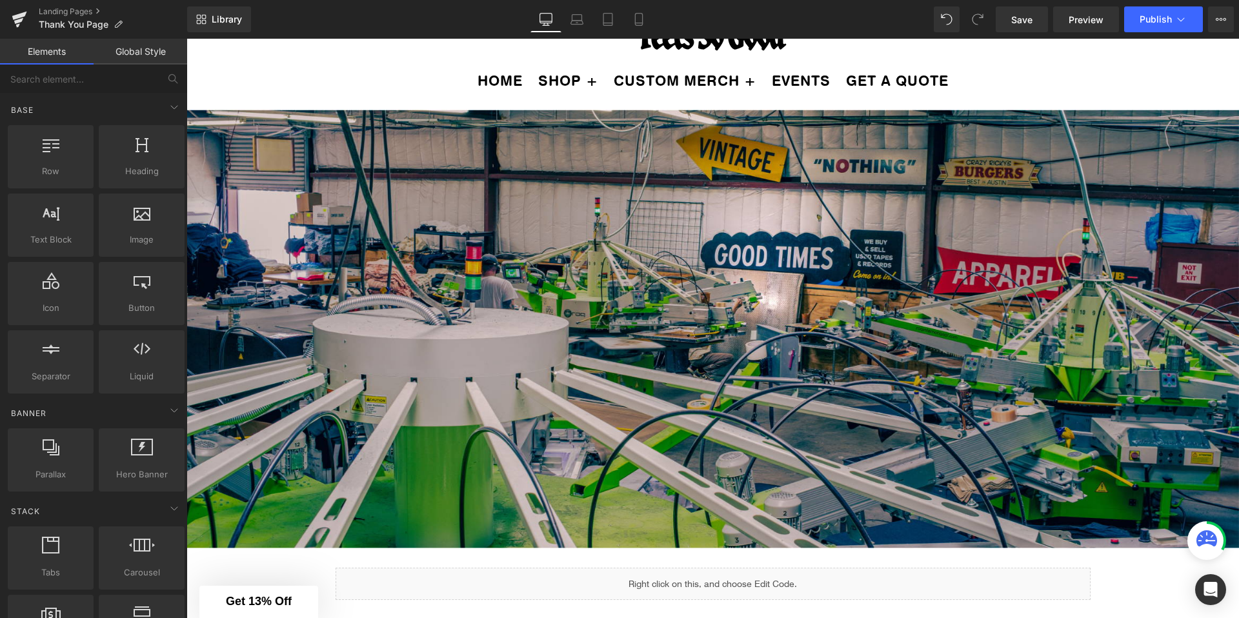
scroll to position [0, 0]
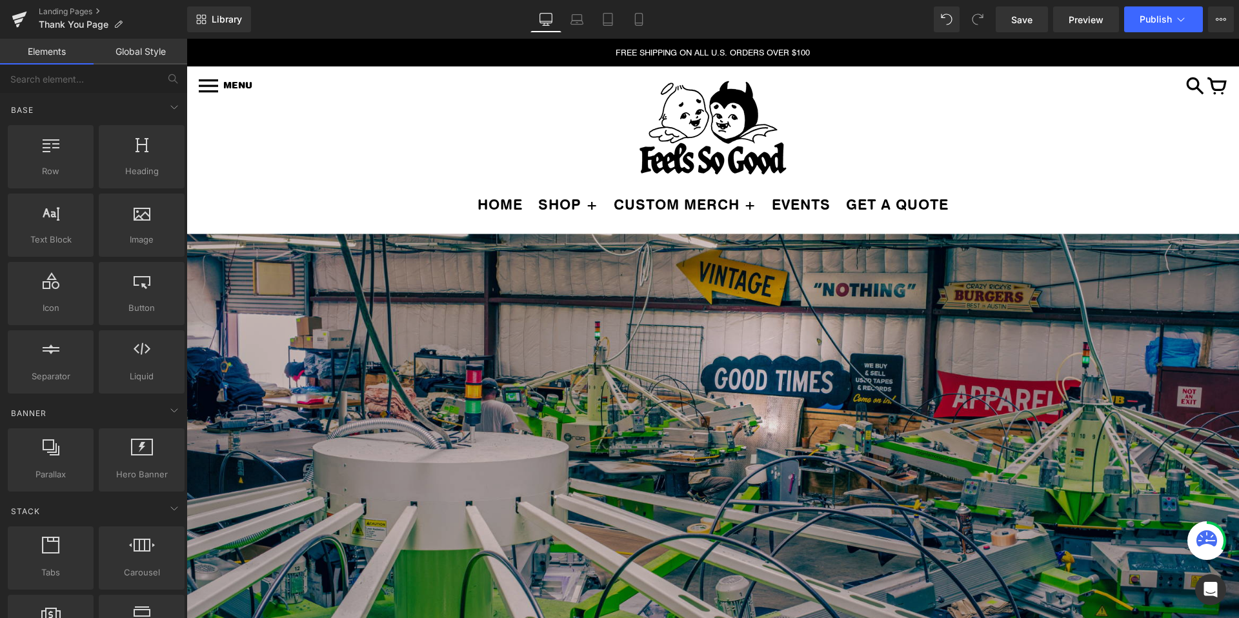
click at [563, 359] on img at bounding box center [712, 453] width 1052 height 439
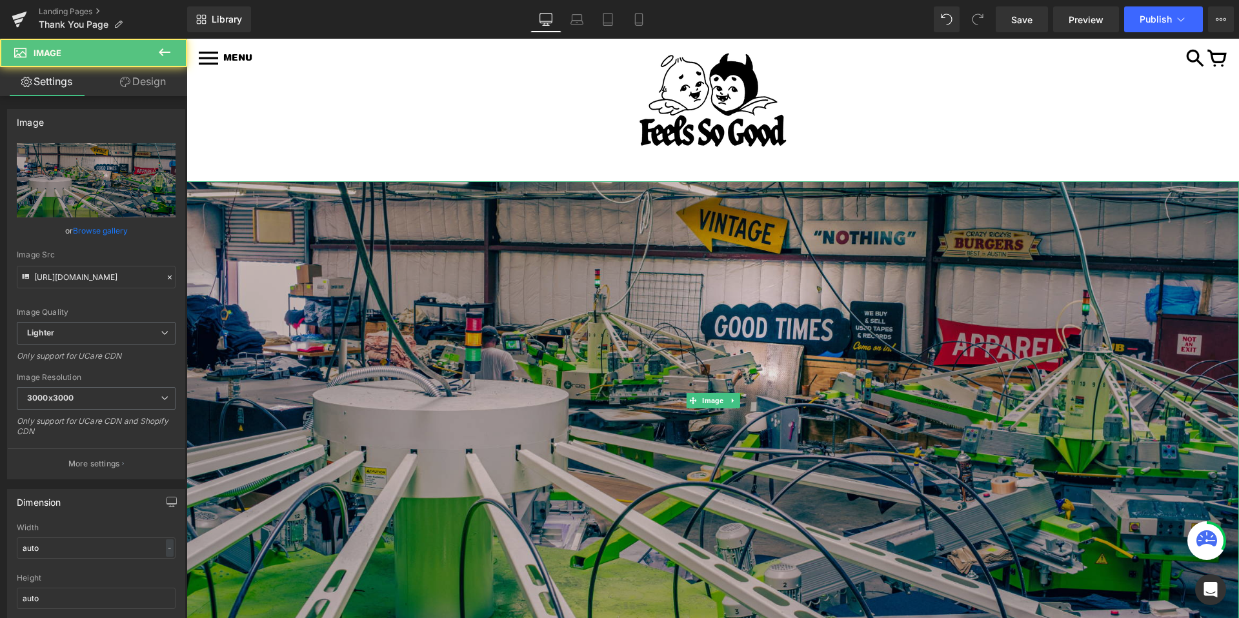
scroll to position [55, 0]
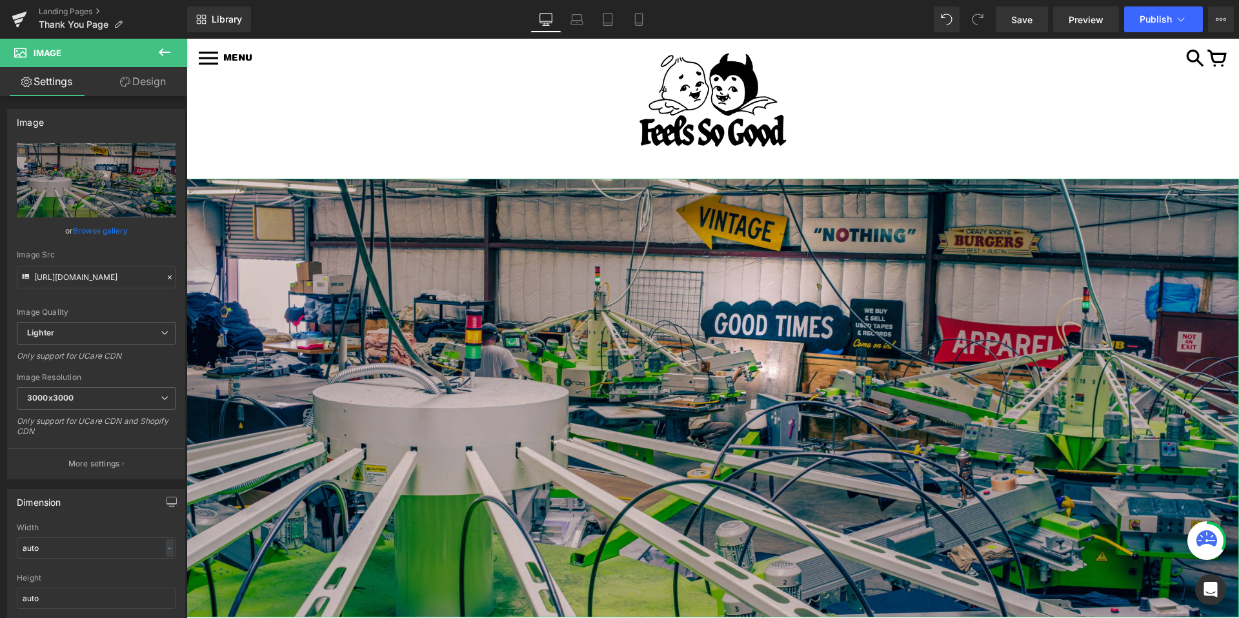
click at [148, 78] on link "Design" at bounding box center [143, 81] width 94 height 29
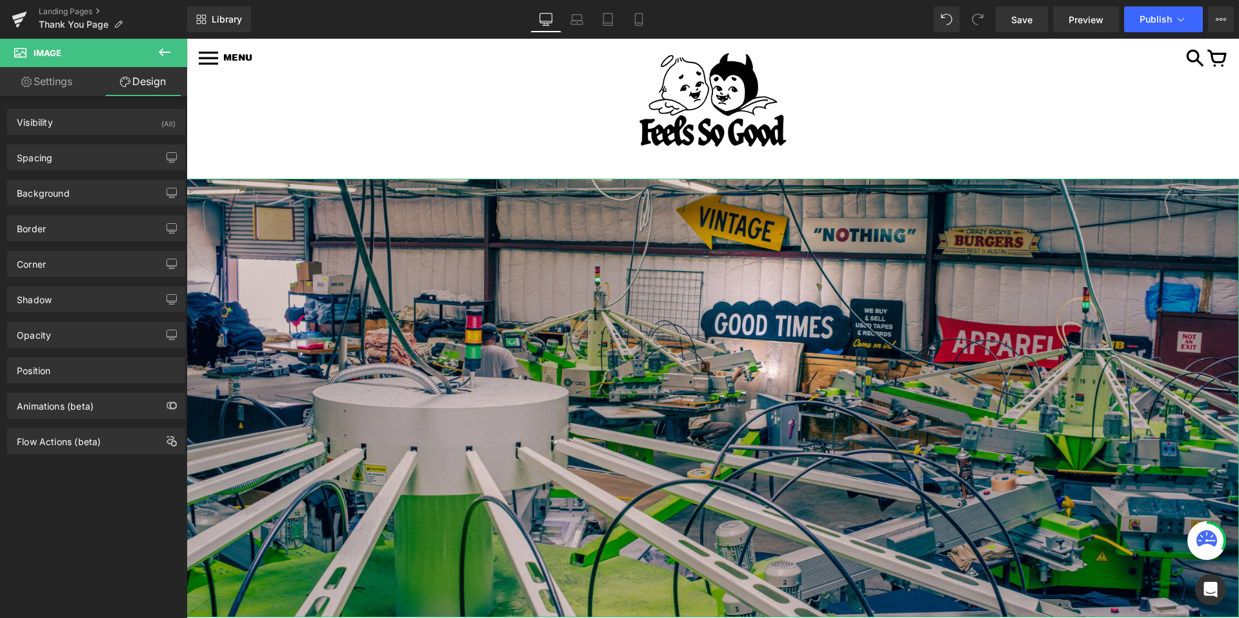
click at [55, 81] on link "Settings" at bounding box center [47, 81] width 94 height 29
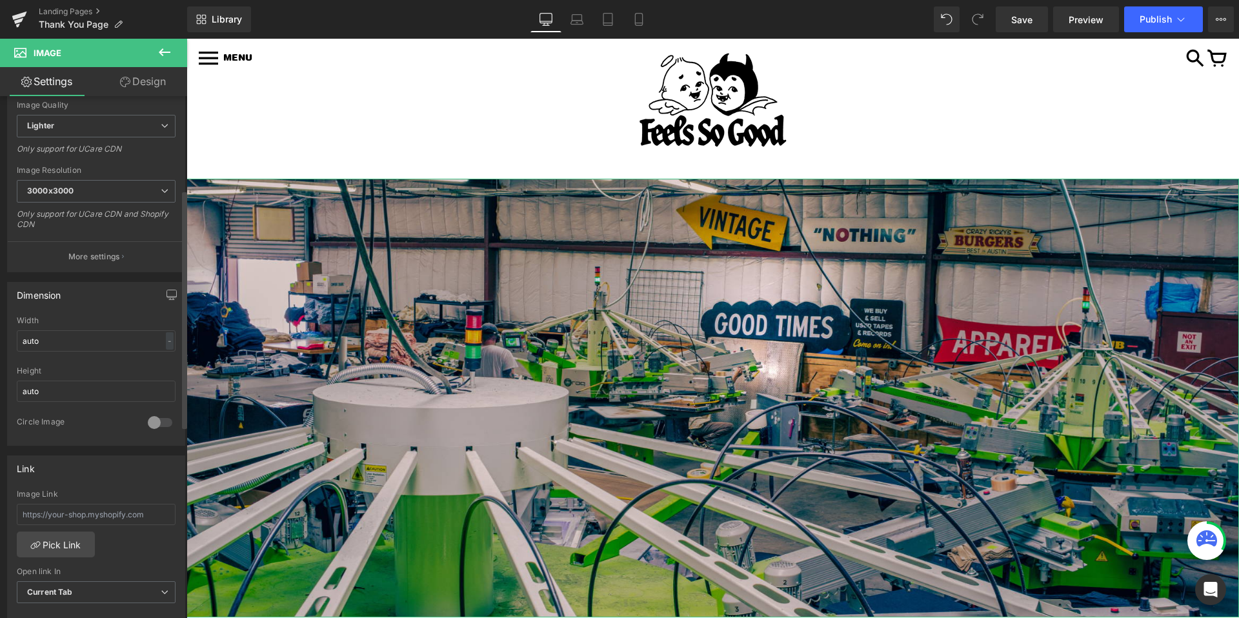
scroll to position [204, 0]
click at [68, 389] on input "auto" at bounding box center [96, 393] width 159 height 21
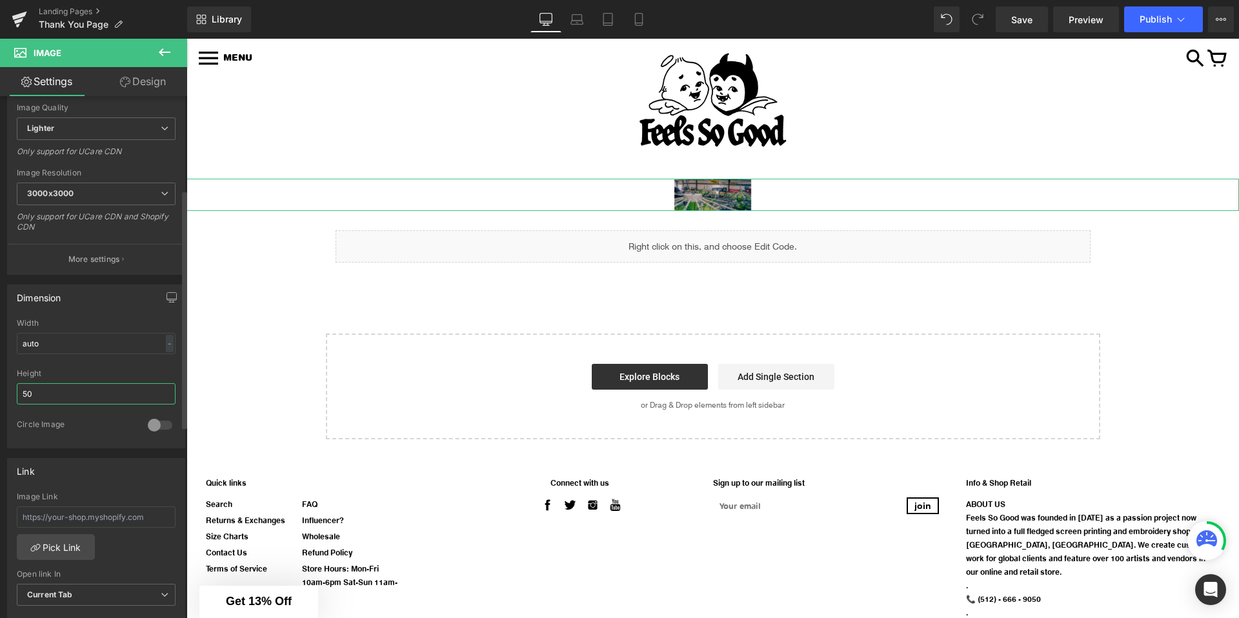
type input "5"
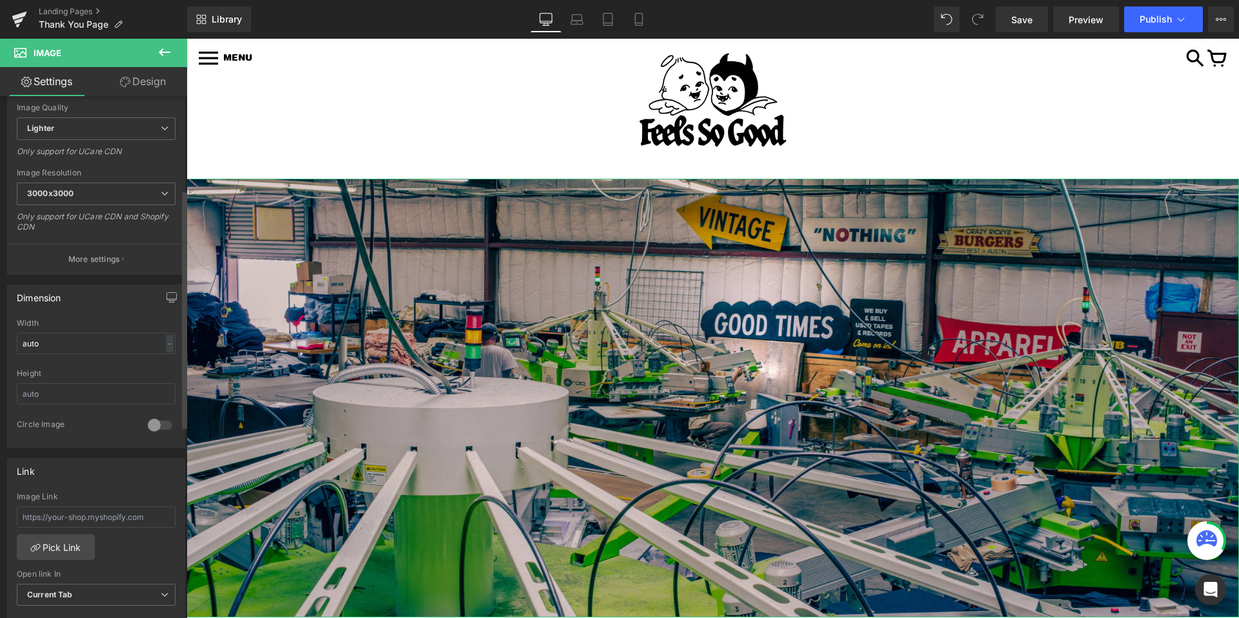
click at [147, 424] on div at bounding box center [159, 425] width 31 height 21
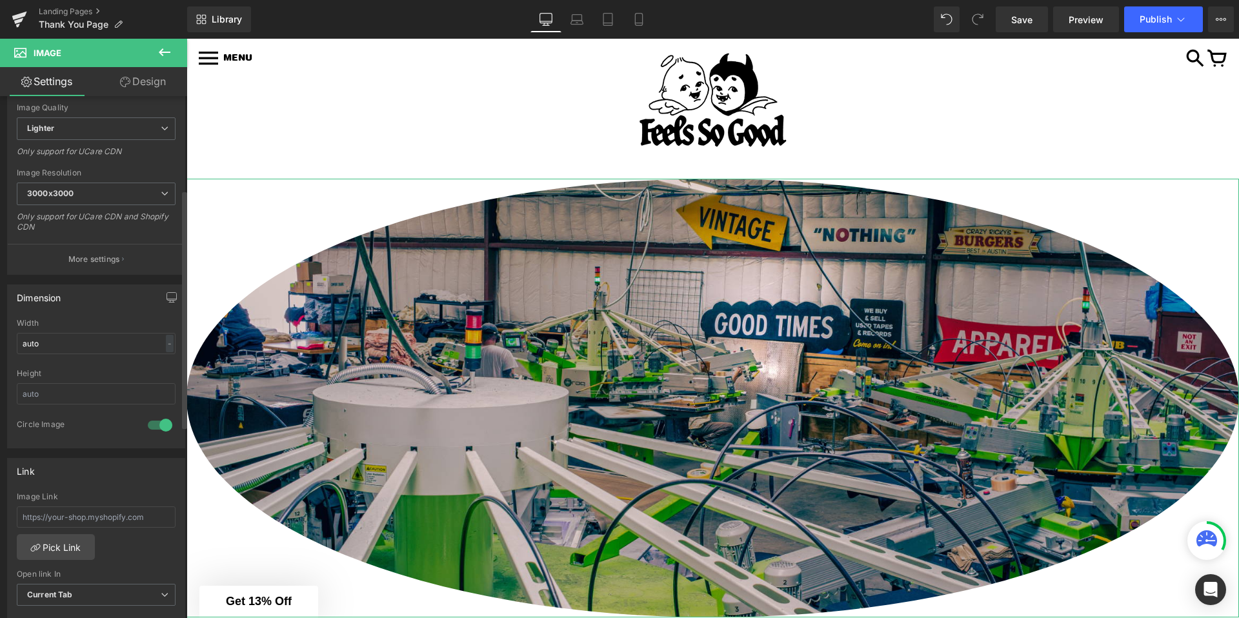
click at [155, 423] on div at bounding box center [159, 425] width 31 height 21
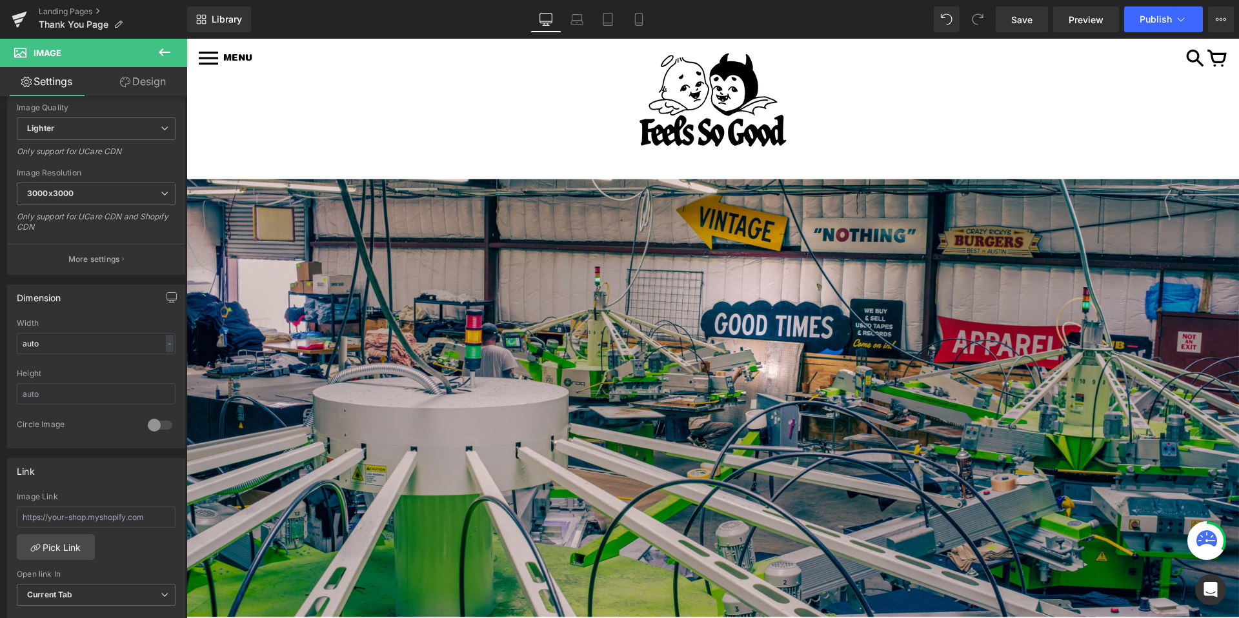
click at [359, 112] on div at bounding box center [712, 101] width 1013 height 102
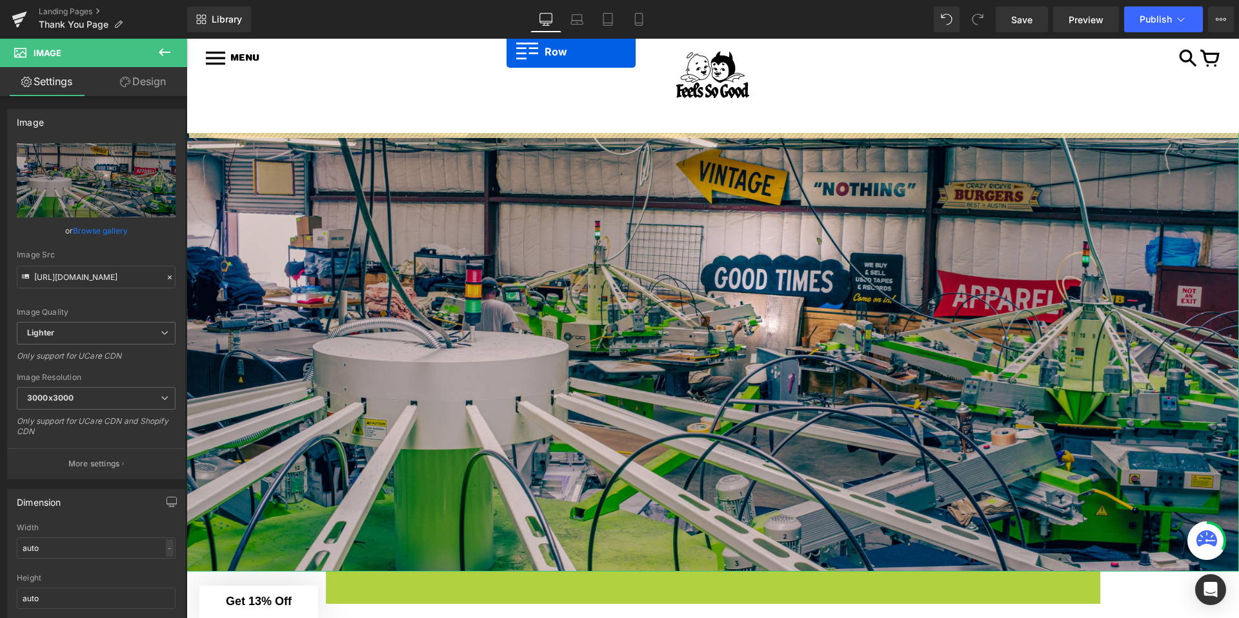
scroll to position [23, 0]
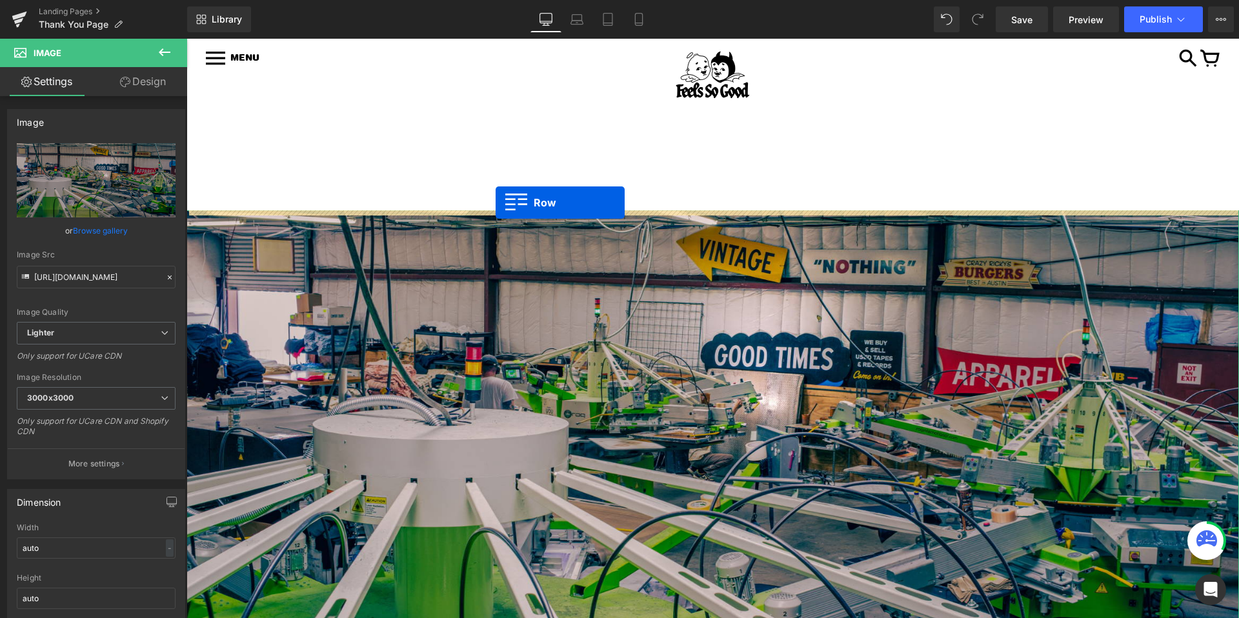
drag, startPoint x: 338, startPoint y: 463, endPoint x: 495, endPoint y: 204, distance: 303.0
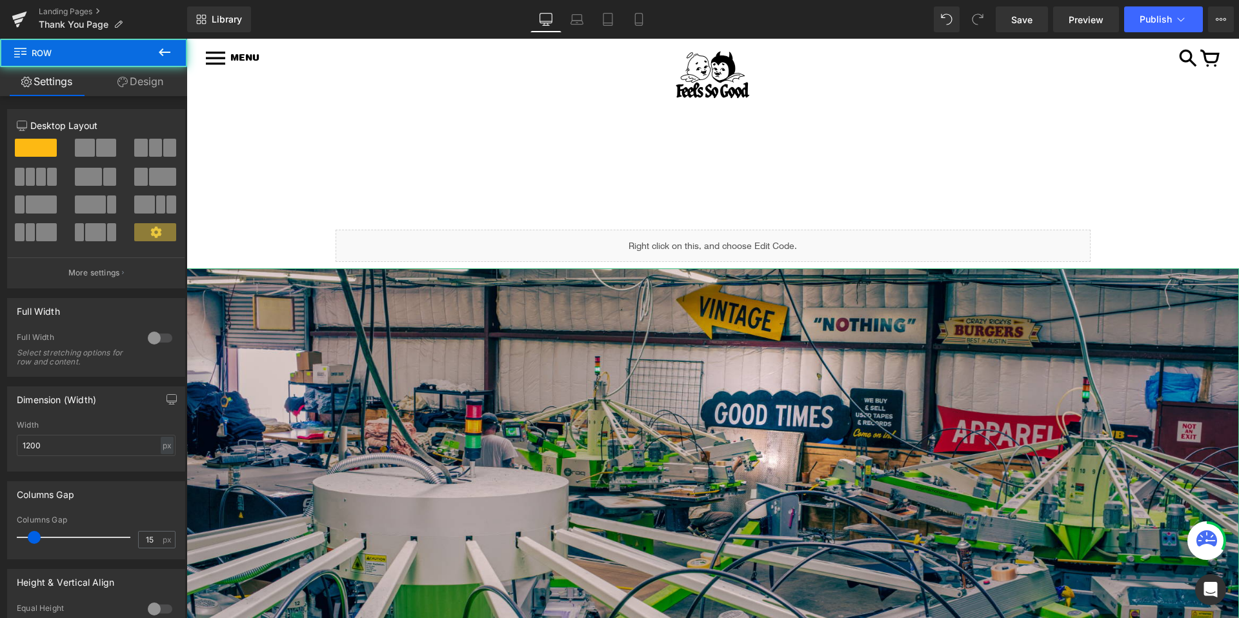
click at [241, 234] on div "Liquid Row Image Select your layout" at bounding box center [712, 543] width 1052 height 667
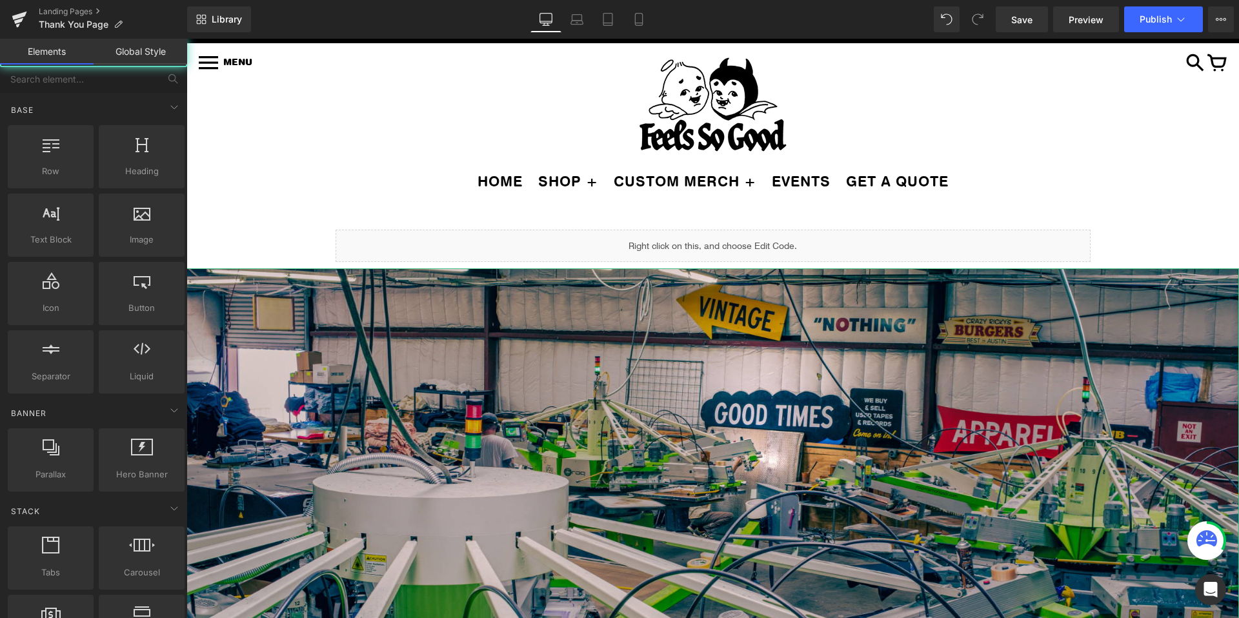
scroll to position [0, 0]
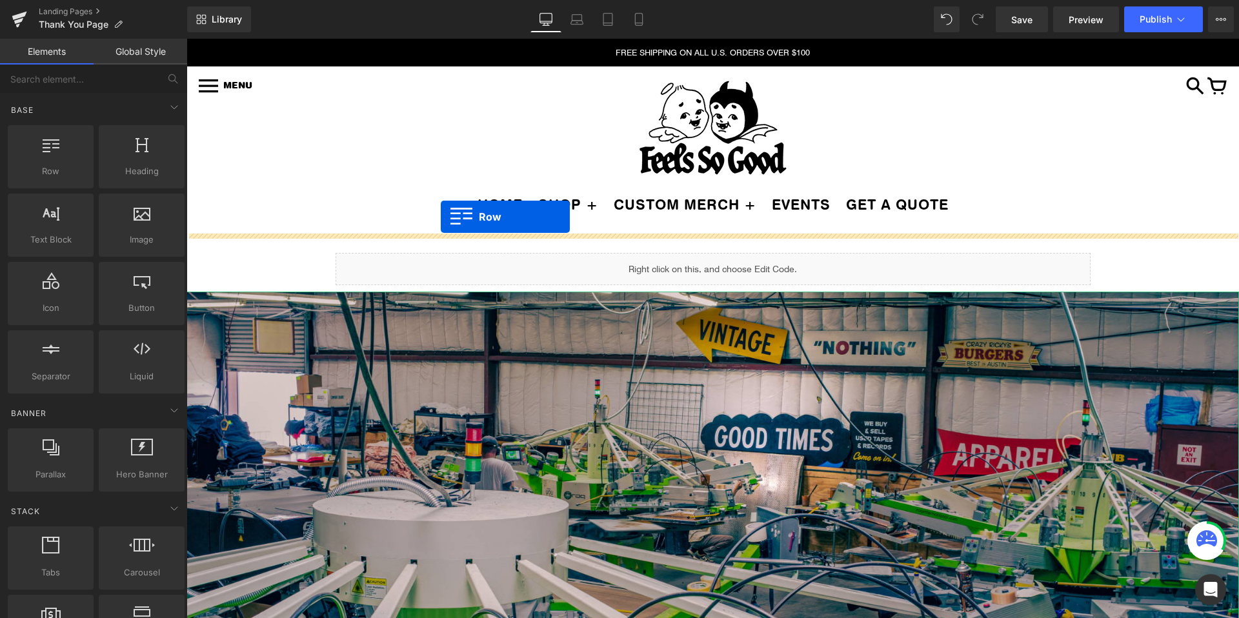
drag, startPoint x: 245, startPoint y: 204, endPoint x: 439, endPoint y: 218, distance: 194.0
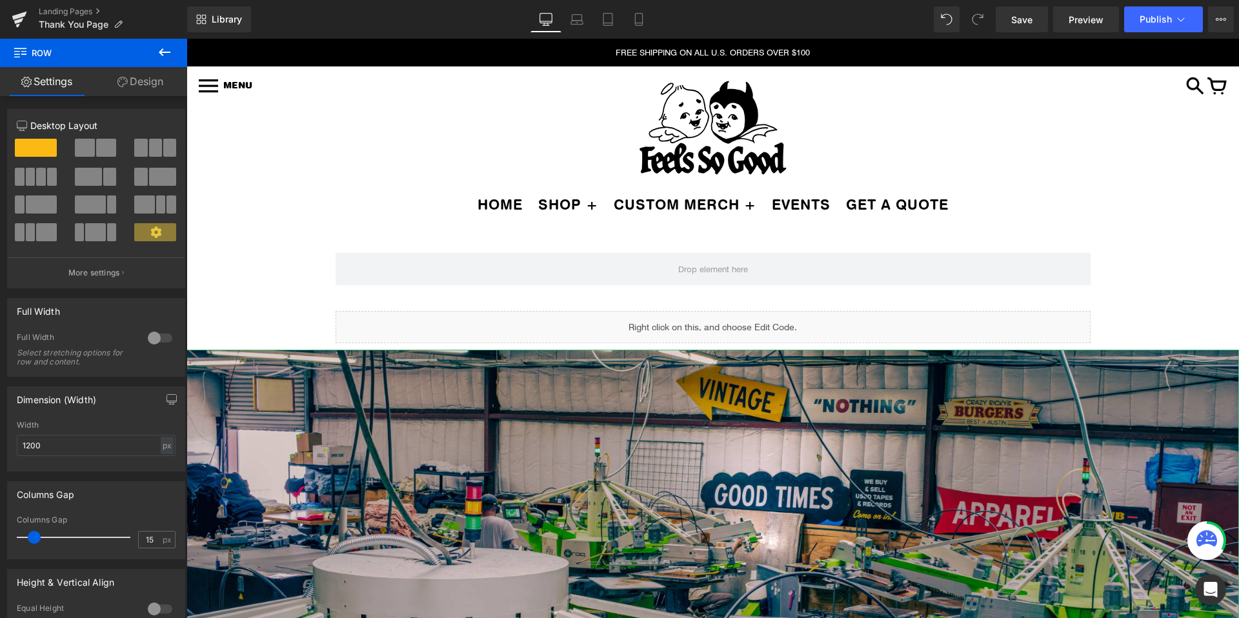
click at [166, 52] on icon at bounding box center [164, 52] width 15 height 15
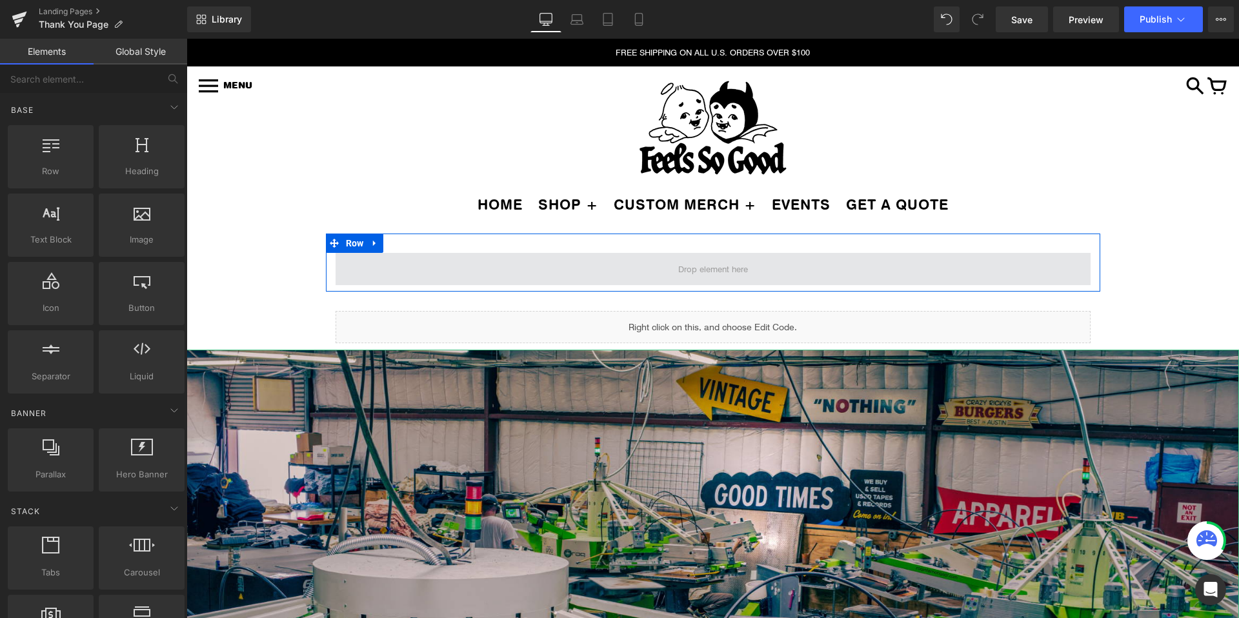
click at [478, 262] on span at bounding box center [712, 269] width 755 height 32
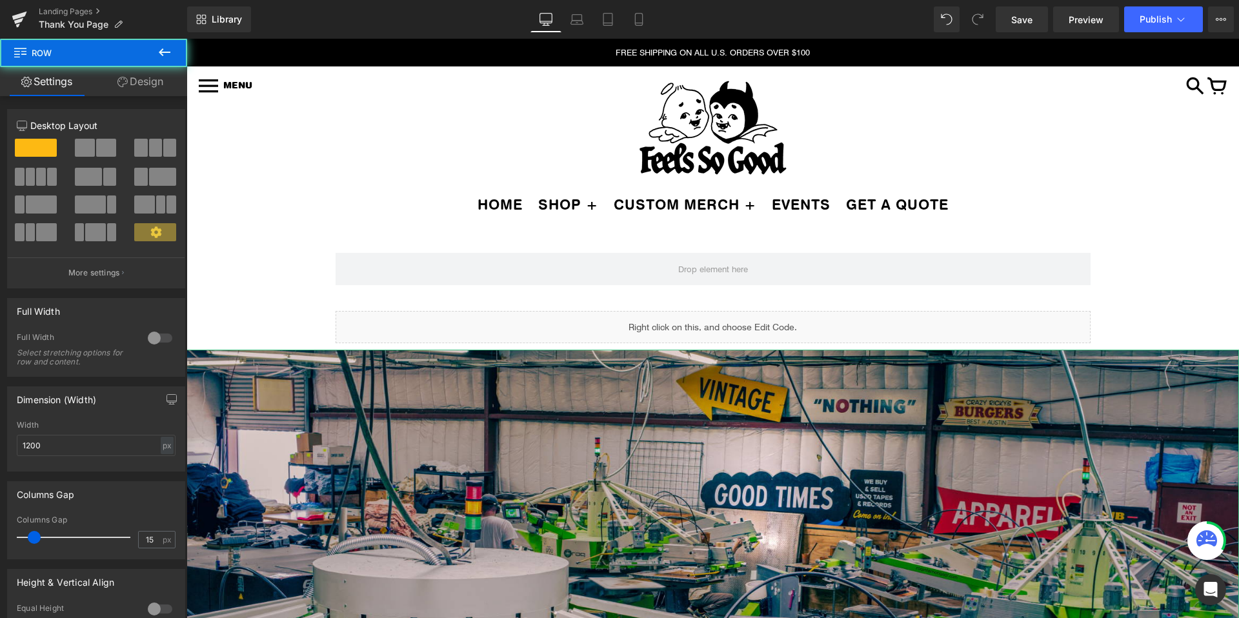
click at [240, 192] on ul "HOME SHOP + MENS LADIES VINTAGE VINYL ACCESSORIES HATS" at bounding box center [712, 202] width 1013 height 24
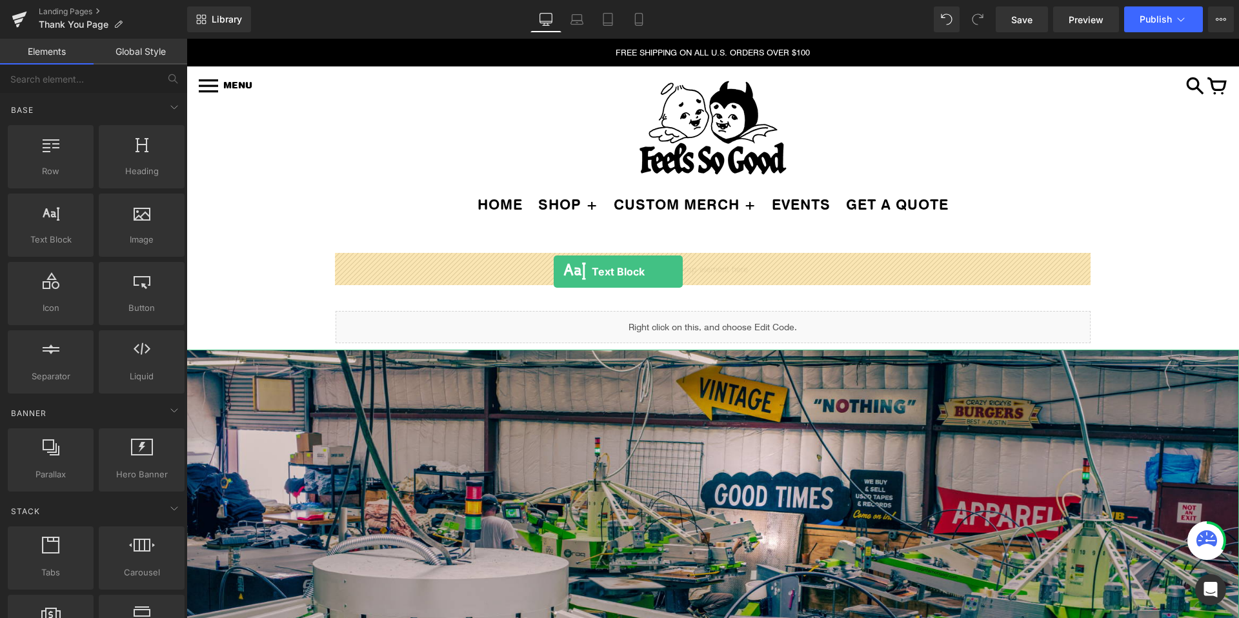
drag, startPoint x: 252, startPoint y: 252, endPoint x: 553, endPoint y: 272, distance: 302.6
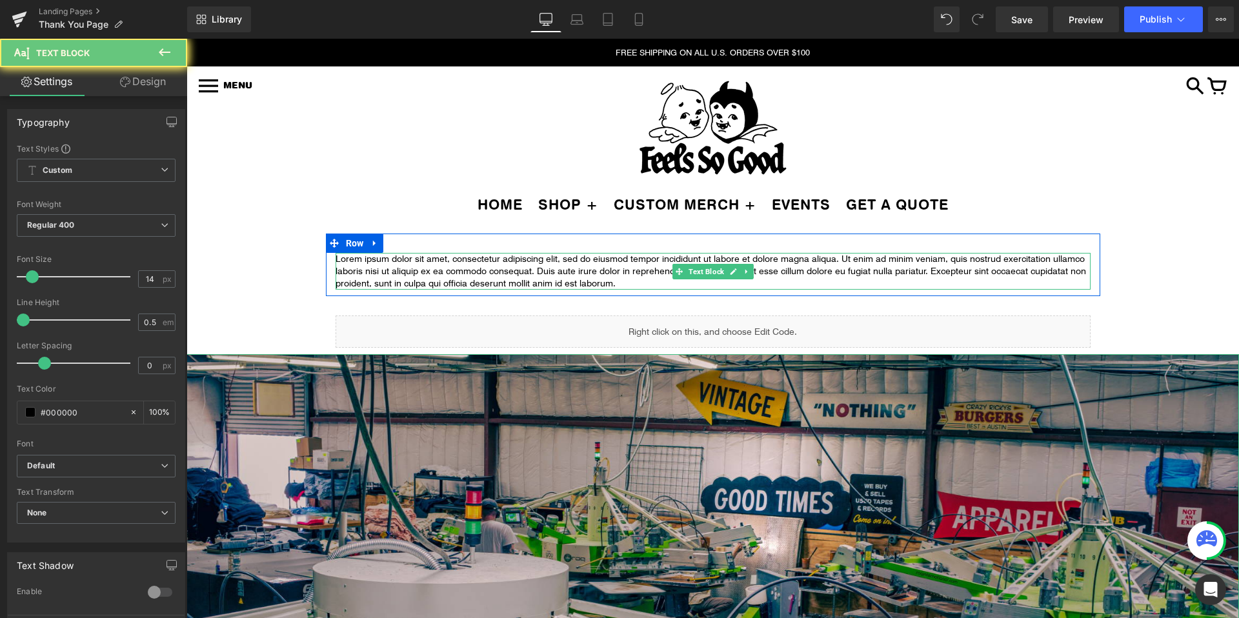
click at [558, 269] on p "Lorem ipsum dolor sit amet, consectetur adipiscing elit, sed do eiusmod tempor …" at bounding box center [712, 271] width 755 height 37
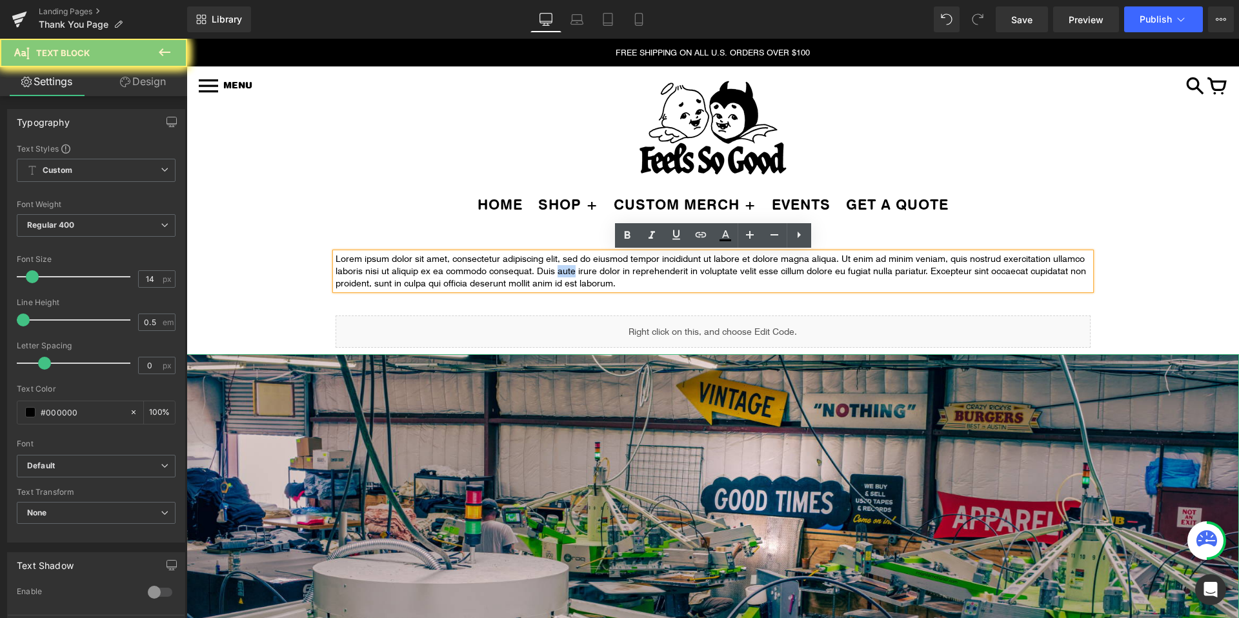
click at [558, 269] on p "Lorem ipsum dolor sit amet, consectetur adipiscing elit, sed do eiusmod tempor …" at bounding box center [712, 271] width 755 height 37
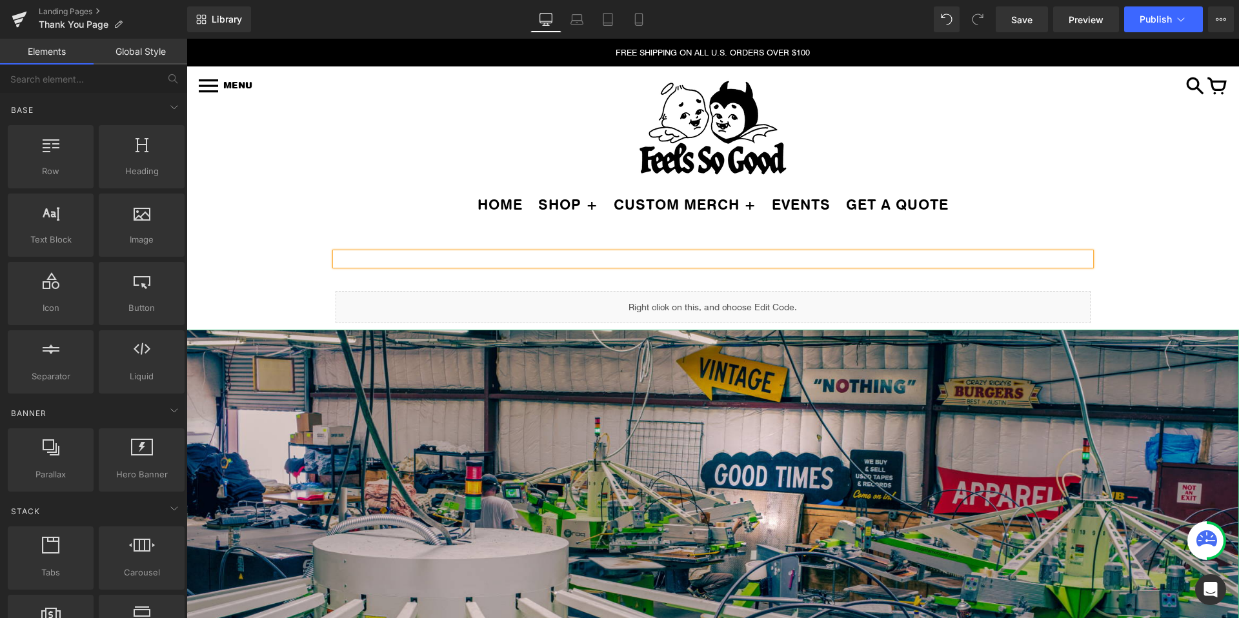
click at [289, 270] on div "Text Block Row Liquid Row Image Select your layout" at bounding box center [712, 586] width 1052 height 705
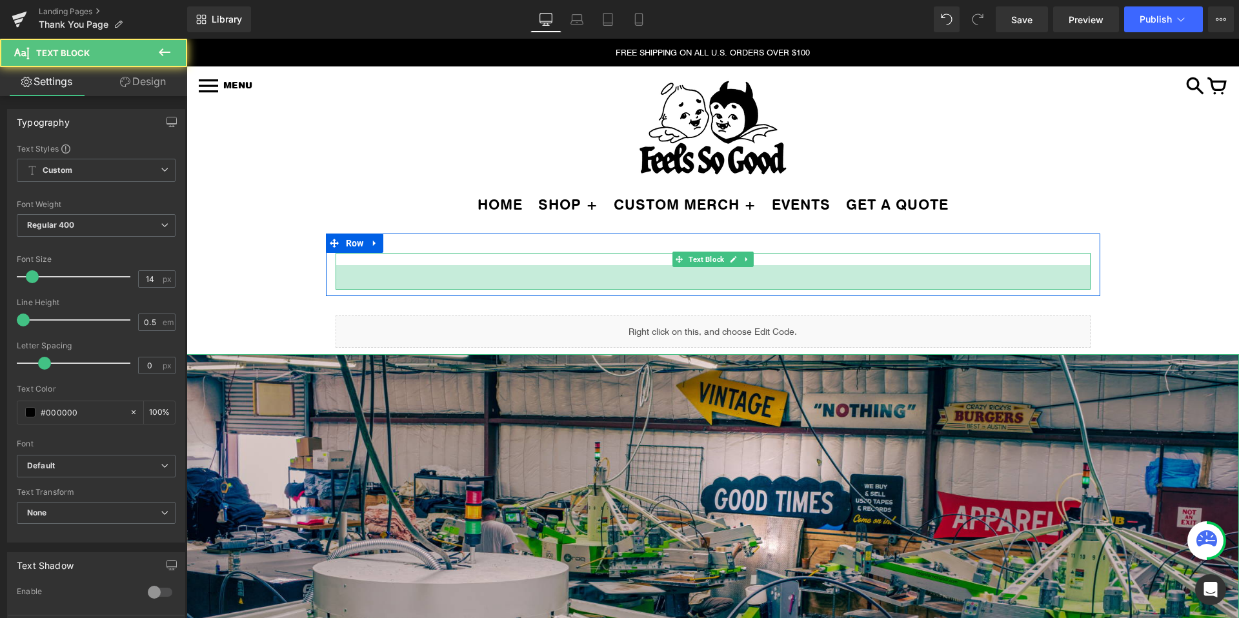
drag, startPoint x: 374, startPoint y: 262, endPoint x: 375, endPoint y: 316, distance: 54.2
click at [375, 288] on div "38px" at bounding box center [712, 277] width 755 height 25
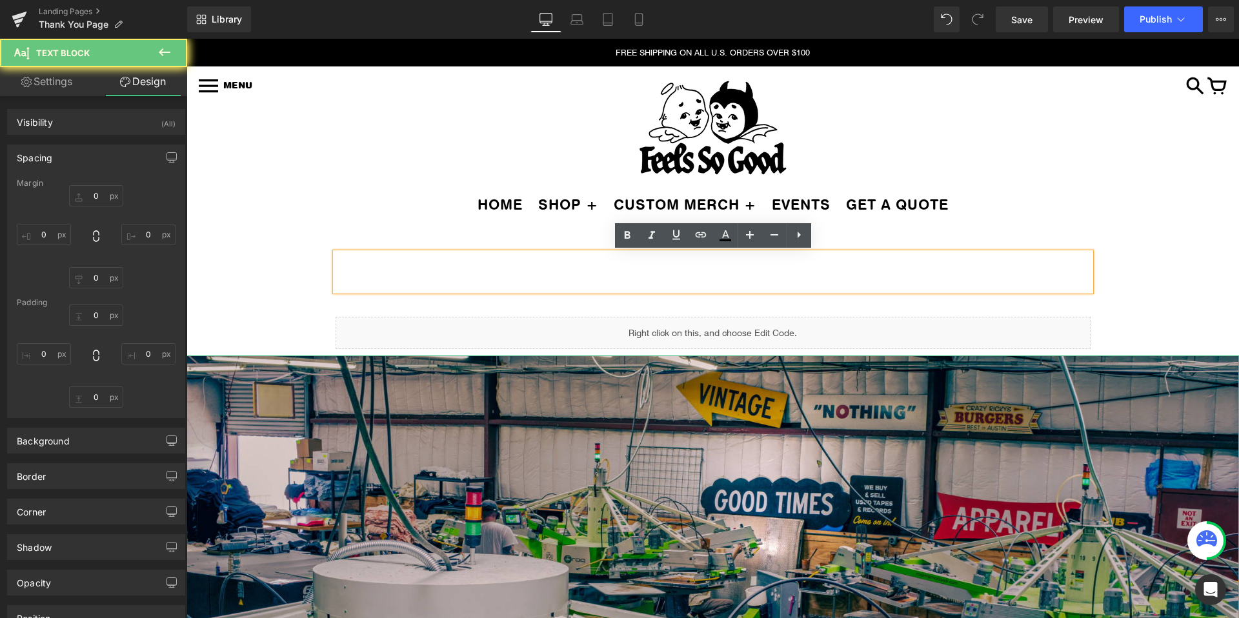
type input "0"
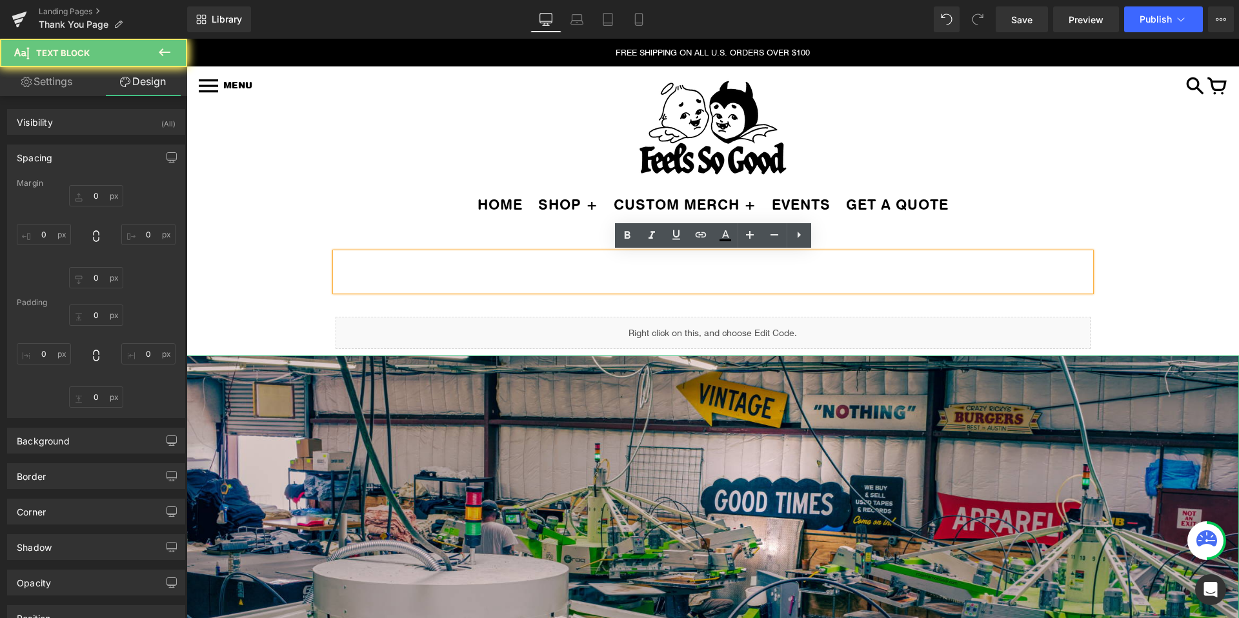
type input "0"
type input "40"
type input "0"
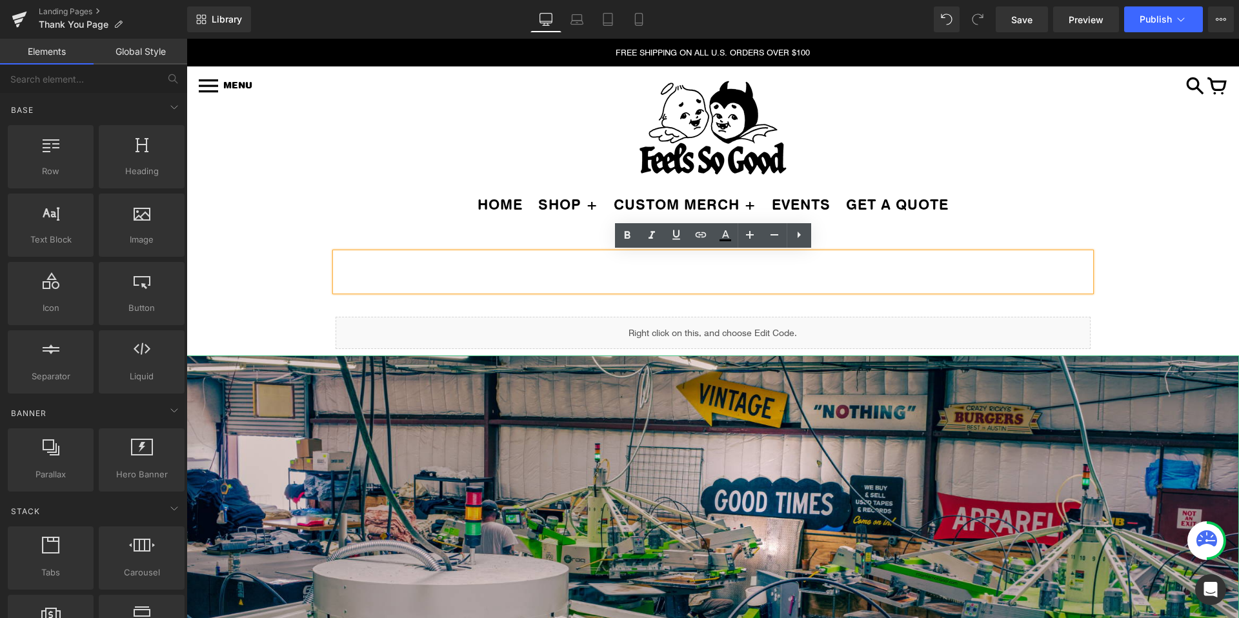
click at [289, 311] on div "Text Block 40px Row Liquid Row Image Select your layout" at bounding box center [712, 599] width 1052 height 731
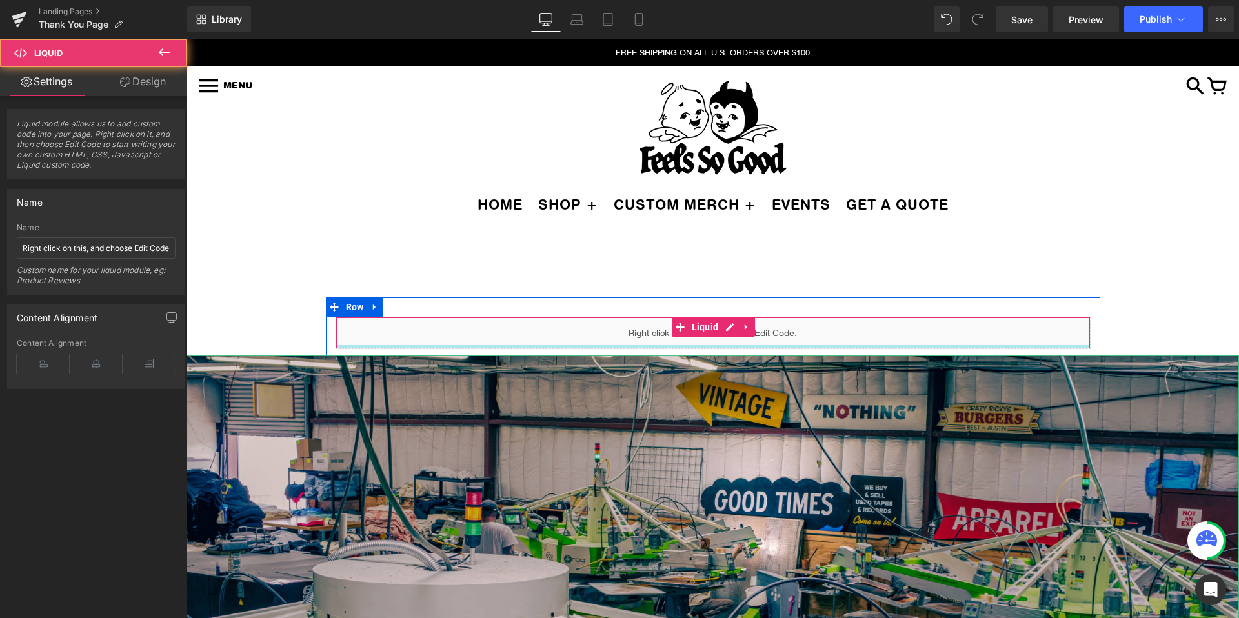
click at [364, 348] on div at bounding box center [712, 346] width 753 height 3
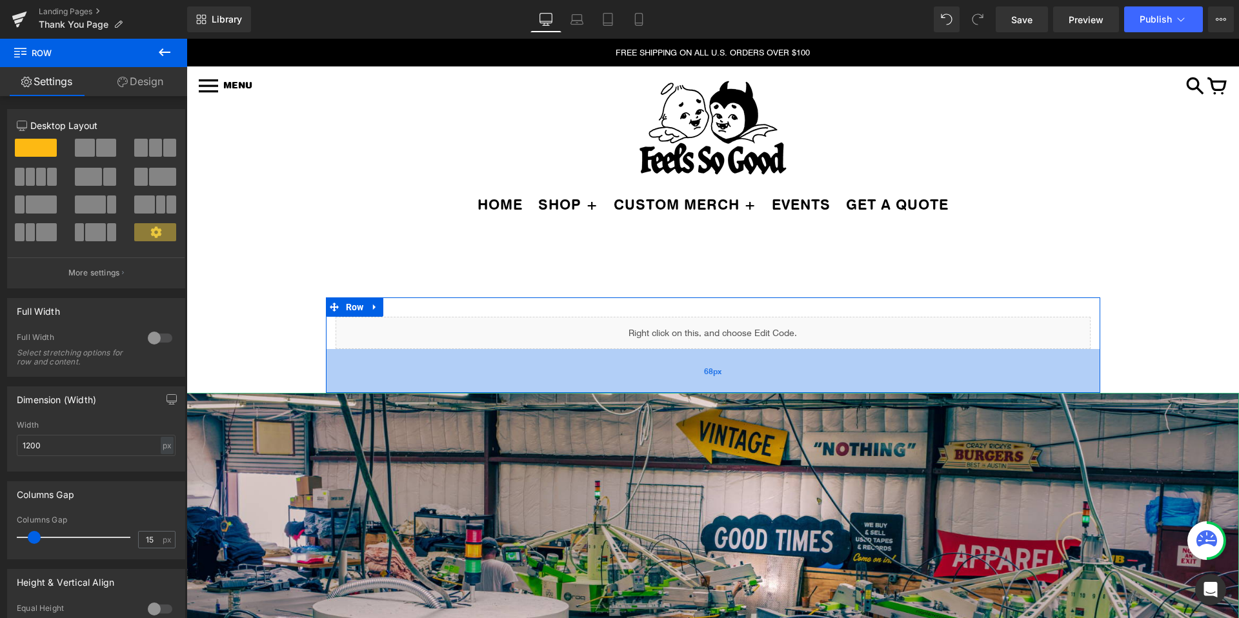
drag, startPoint x: 364, startPoint y: 351, endPoint x: 366, endPoint y: 388, distance: 37.5
click at [366, 388] on div "68px" at bounding box center [713, 371] width 774 height 44
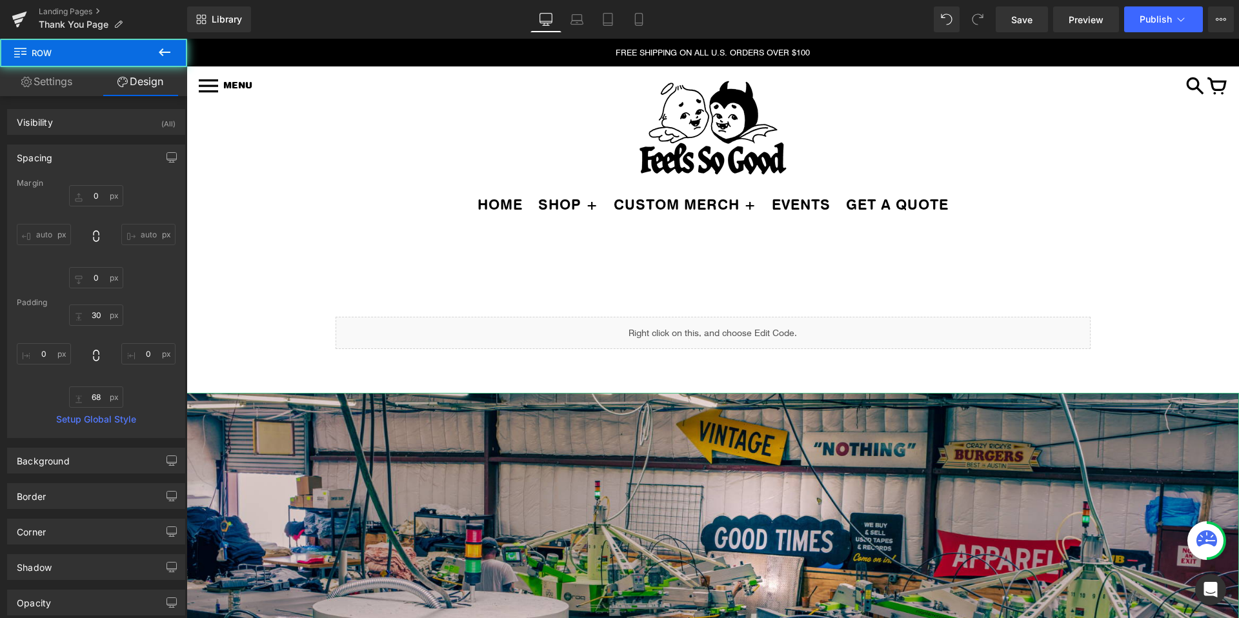
click at [226, 343] on div "Text Block 40px Row Liquid Row 68px Image Select your layout" at bounding box center [712, 618] width 1052 height 768
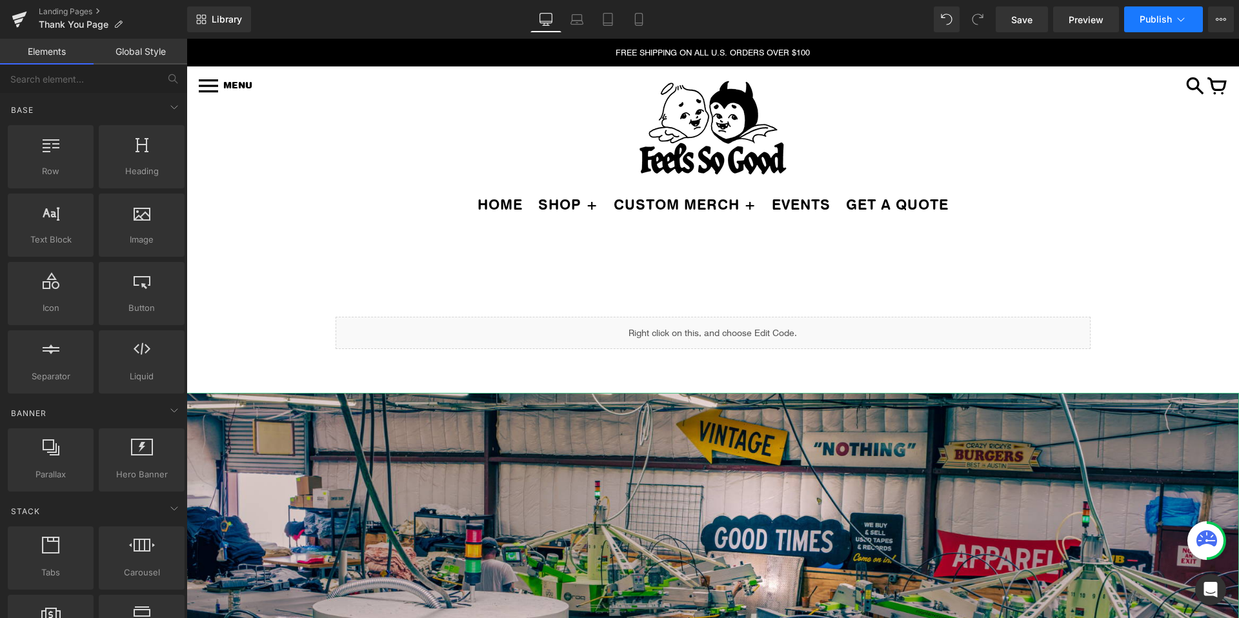
click at [1166, 22] on span "Publish" at bounding box center [1155, 19] width 32 height 10
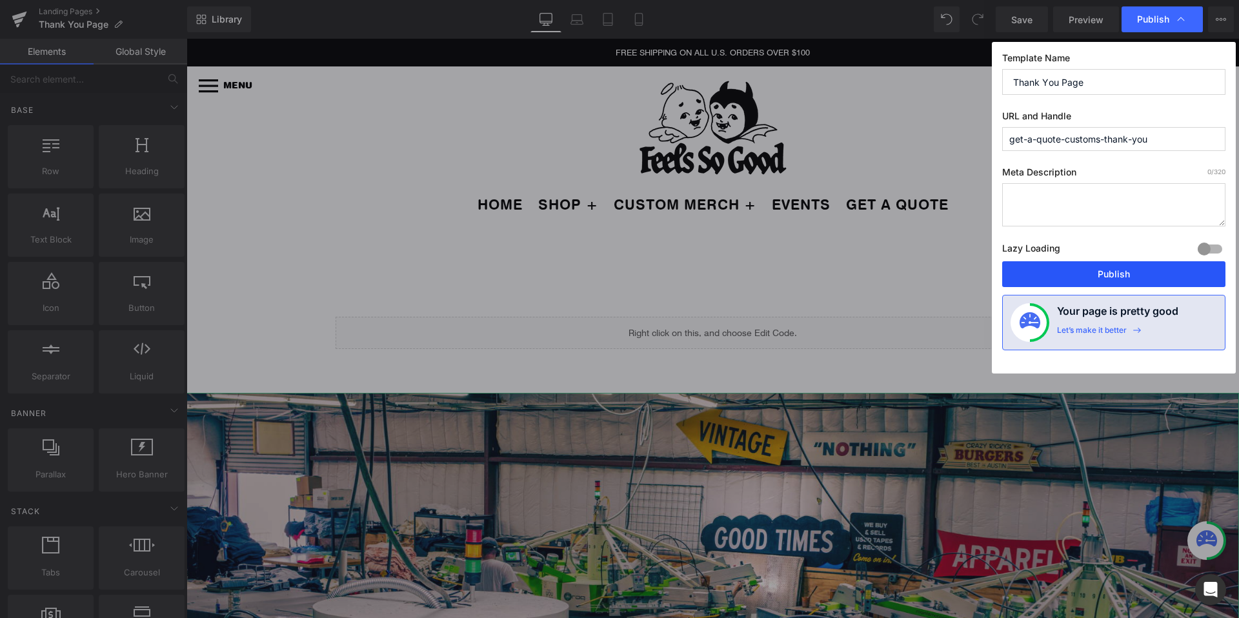
click at [1084, 277] on button "Publish" at bounding box center [1113, 274] width 223 height 26
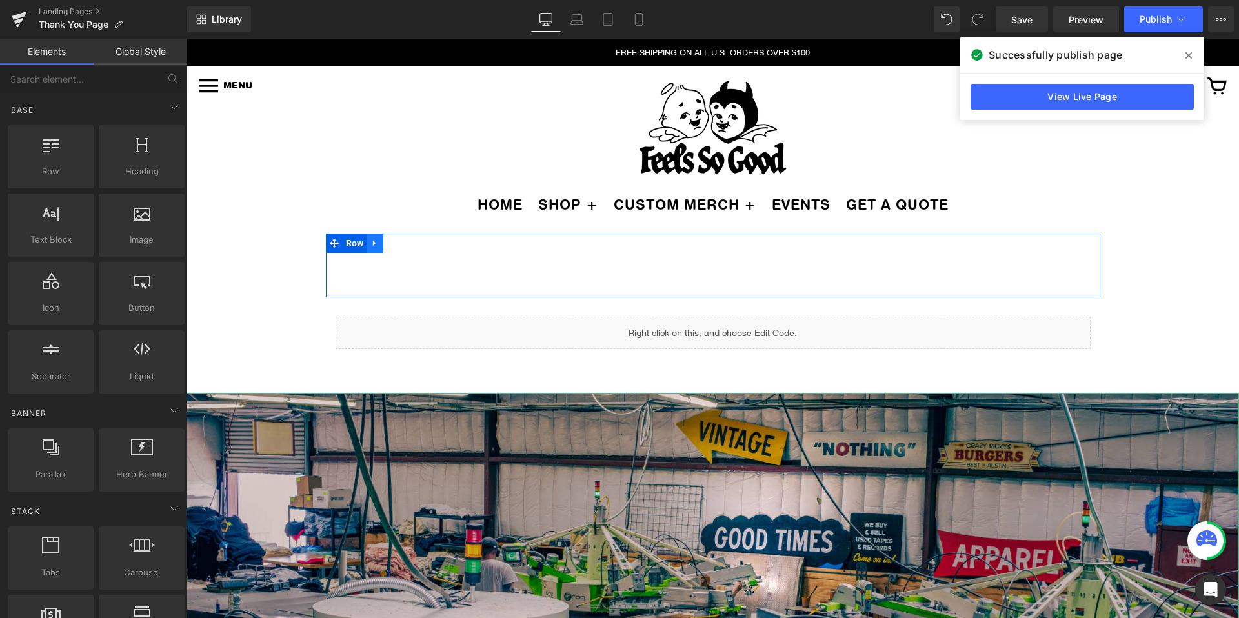
click at [376, 241] on icon at bounding box center [374, 244] width 9 height 10
click at [406, 240] on icon at bounding box center [408, 243] width 9 height 9
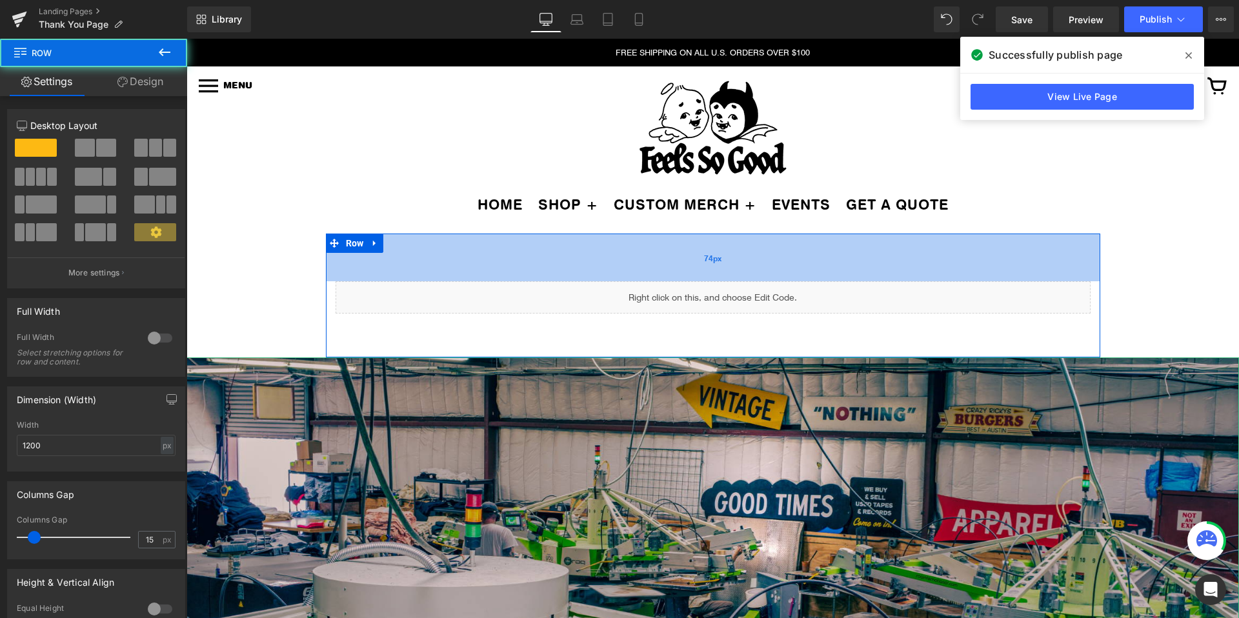
drag, startPoint x: 408, startPoint y: 237, endPoint x: 411, endPoint y: 264, distance: 27.9
click at [411, 265] on div "74px" at bounding box center [713, 258] width 774 height 48
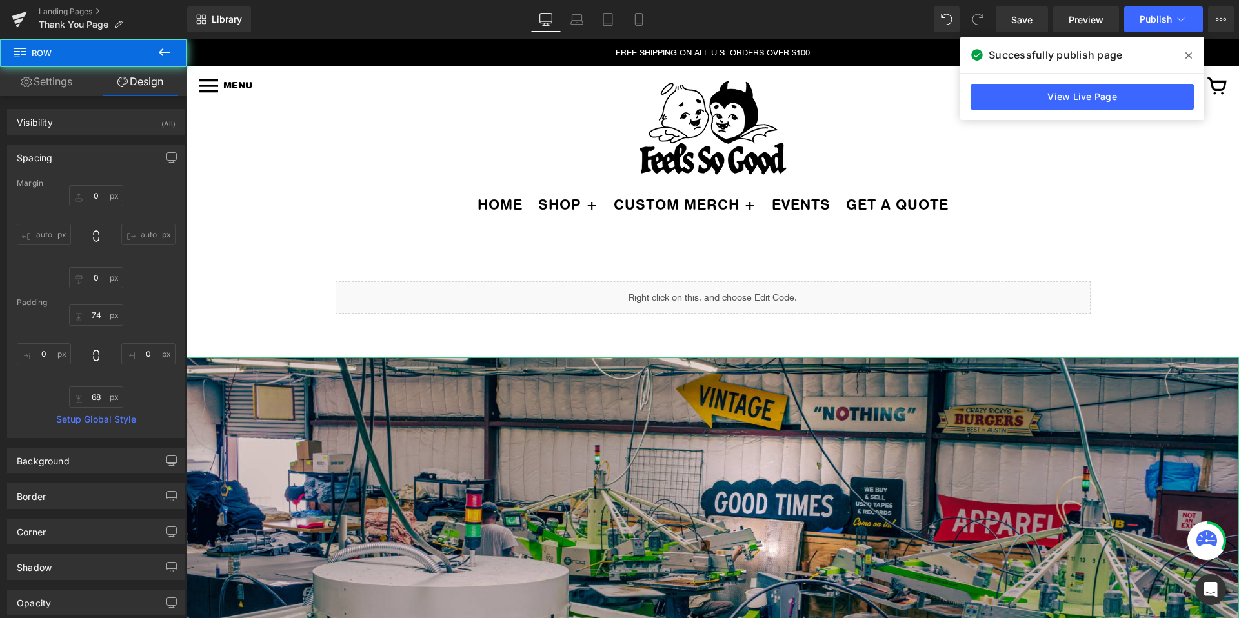
click at [257, 261] on div "Liquid Row 74px 68px Image Select your layout" at bounding box center [712, 600] width 1052 height 733
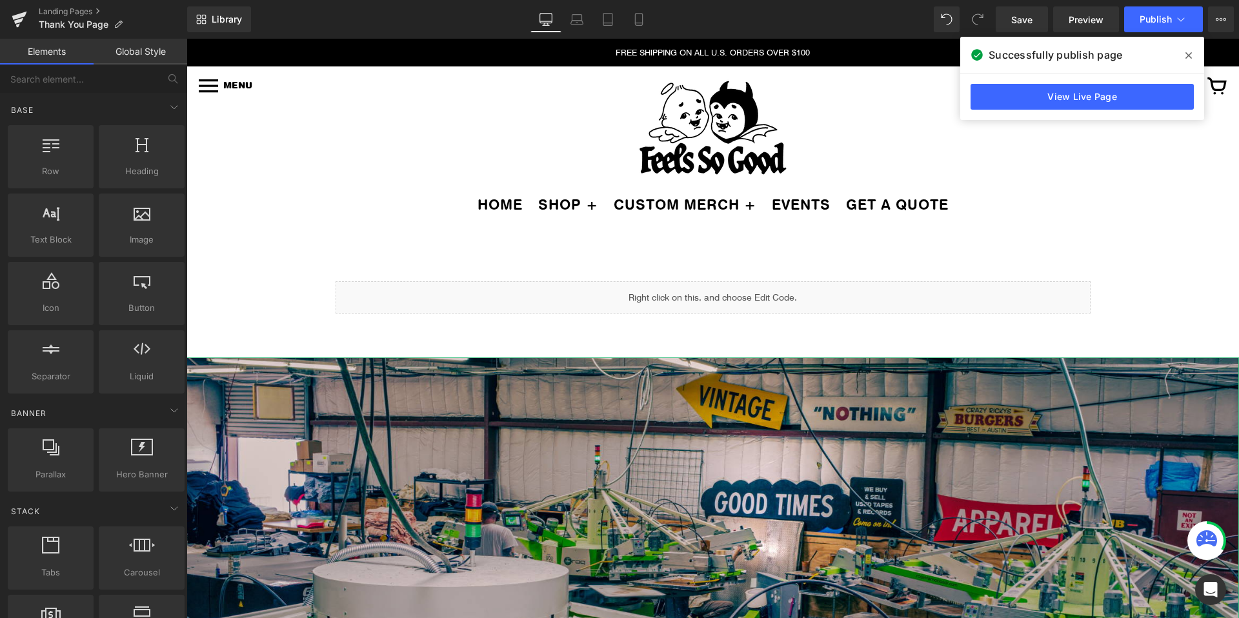
click at [1190, 52] on icon at bounding box center [1188, 55] width 6 height 10
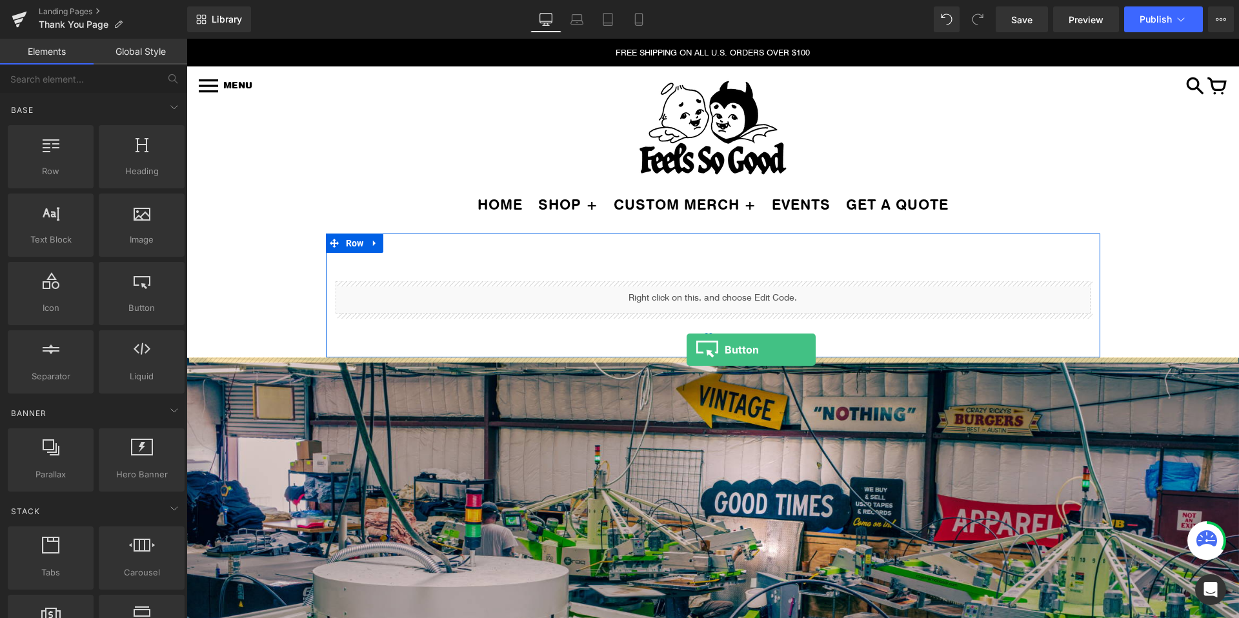
drag, startPoint x: 326, startPoint y: 317, endPoint x: 686, endPoint y: 350, distance: 361.4
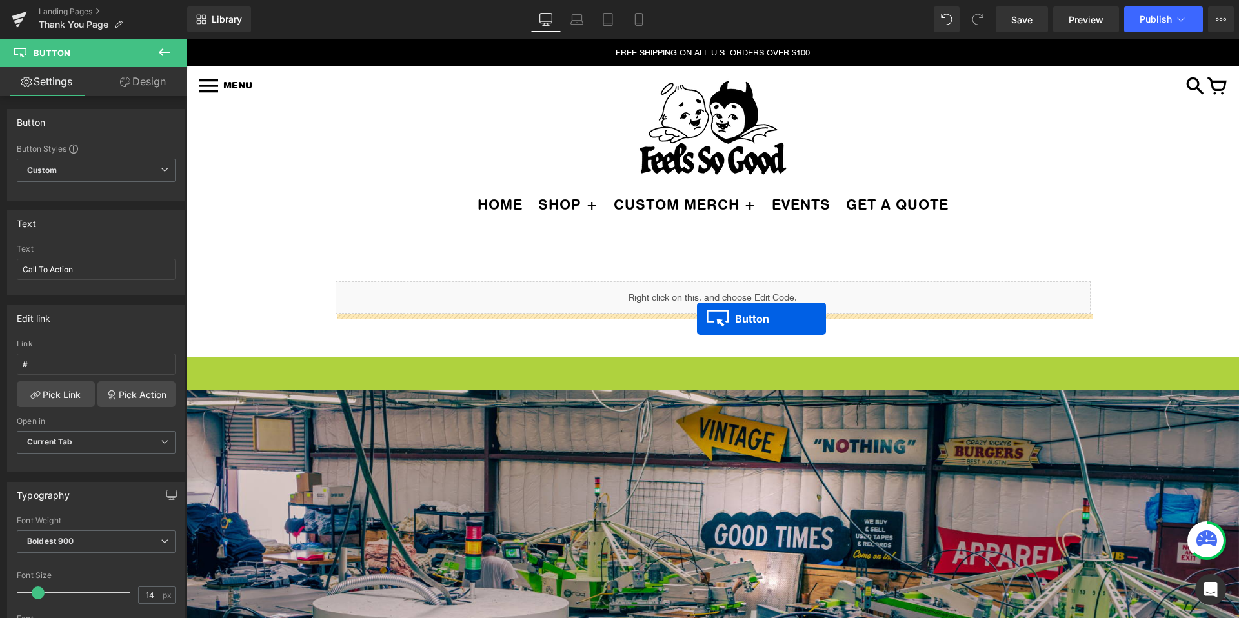
drag, startPoint x: 685, startPoint y: 370, endPoint x: 697, endPoint y: 319, distance: 52.3
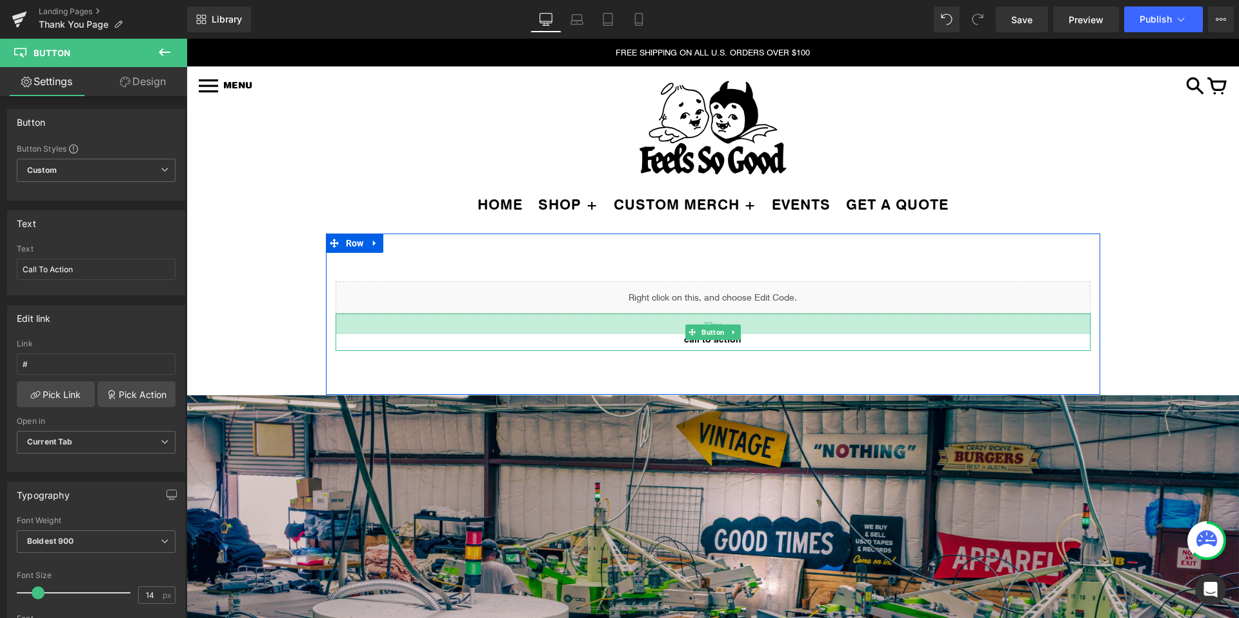
drag, startPoint x: 681, startPoint y: 313, endPoint x: 681, endPoint y: 337, distance: 23.9
click at [681, 334] on div "32px" at bounding box center [712, 324] width 755 height 21
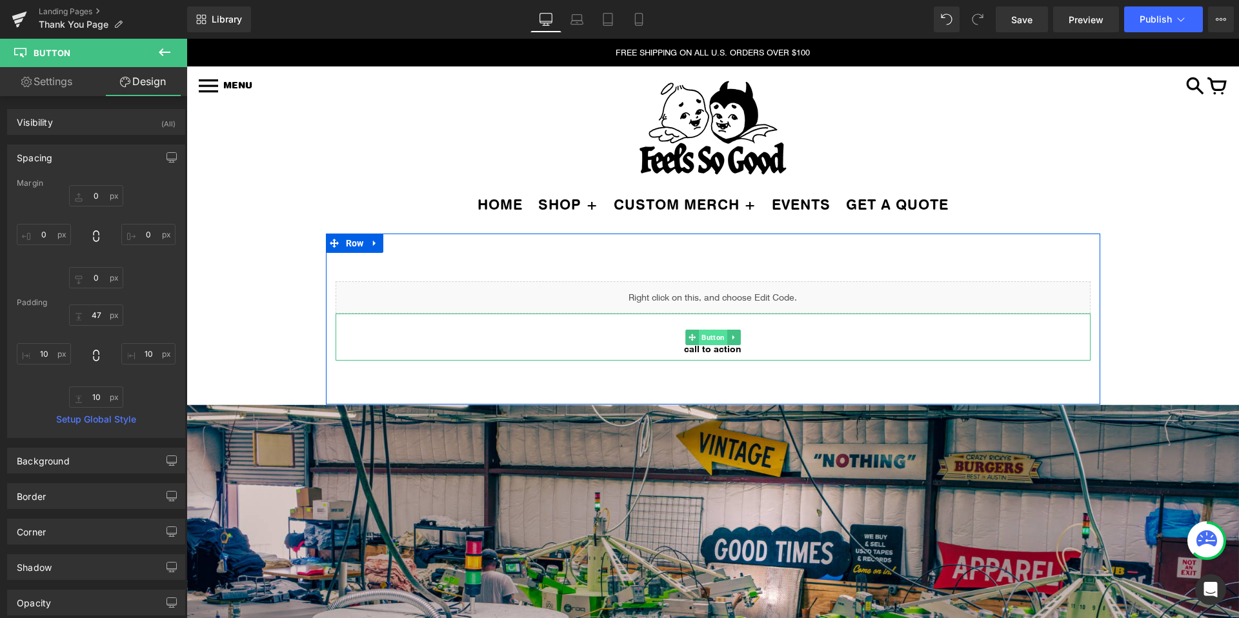
click at [717, 339] on span "Button" at bounding box center [713, 337] width 28 height 15
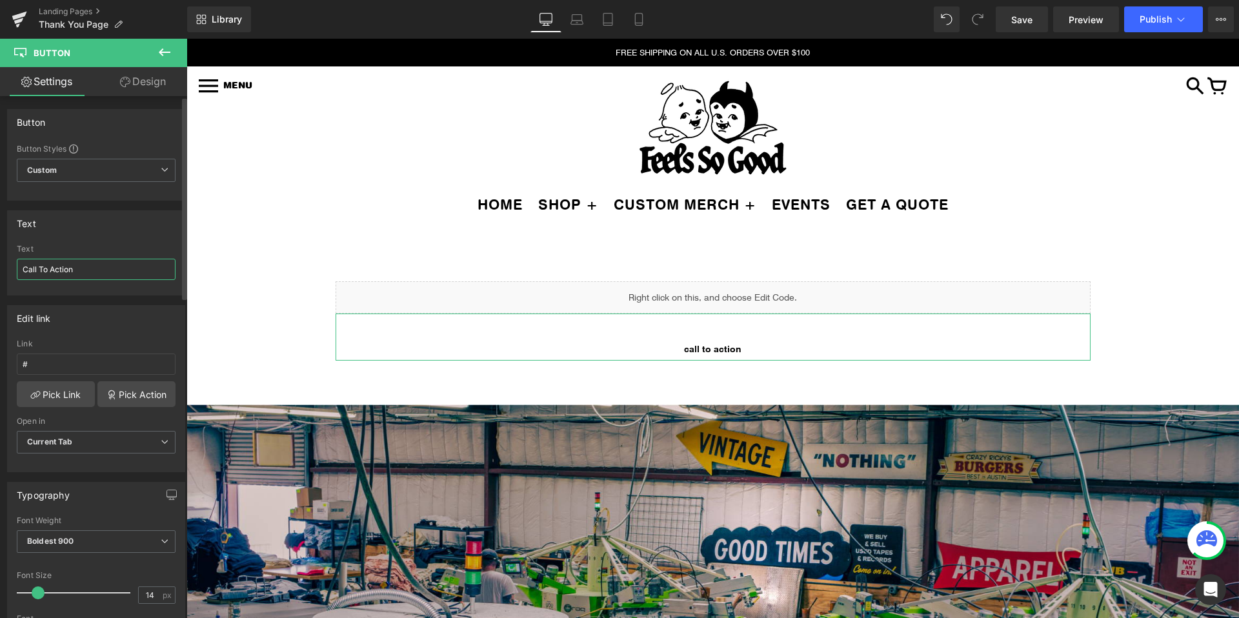
click at [53, 268] on input "Call To Action" at bounding box center [96, 269] width 159 height 21
click at [76, 266] on input "BACK TO THE SITE" at bounding box center [96, 269] width 159 height 21
drag, startPoint x: 76, startPoint y: 266, endPoint x: 102, endPoint y: 266, distance: 25.8
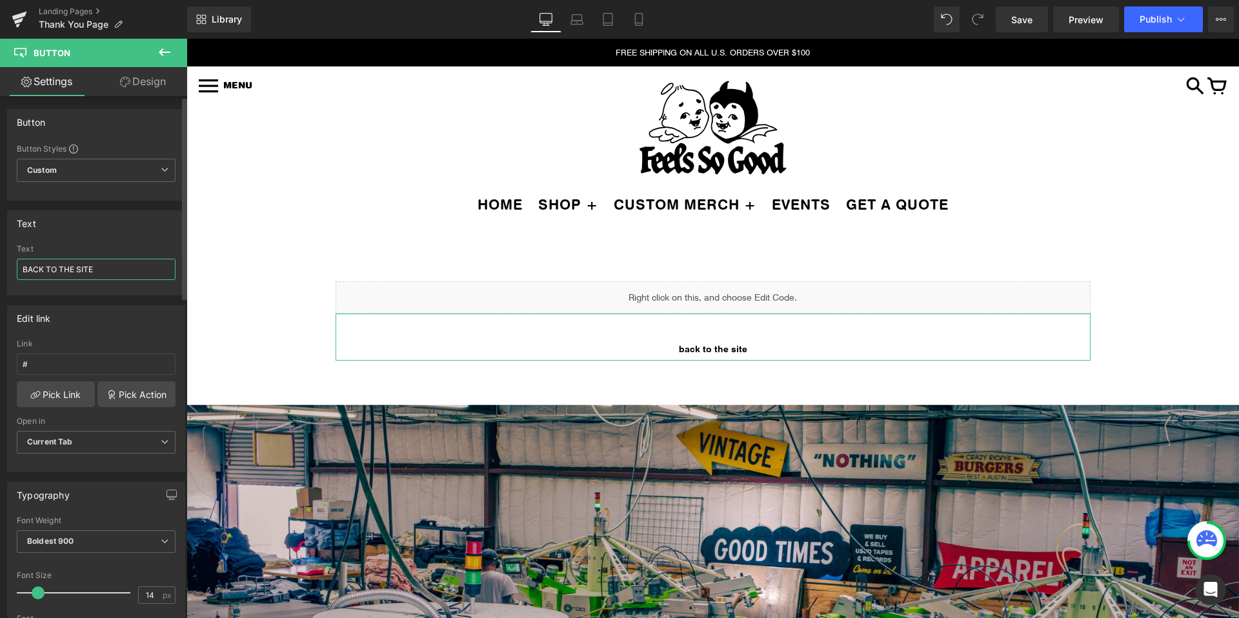
click at [102, 266] on input "BACK TO THE SITE" at bounding box center [96, 269] width 159 height 21
type input "BACK TO CUSTOMS"
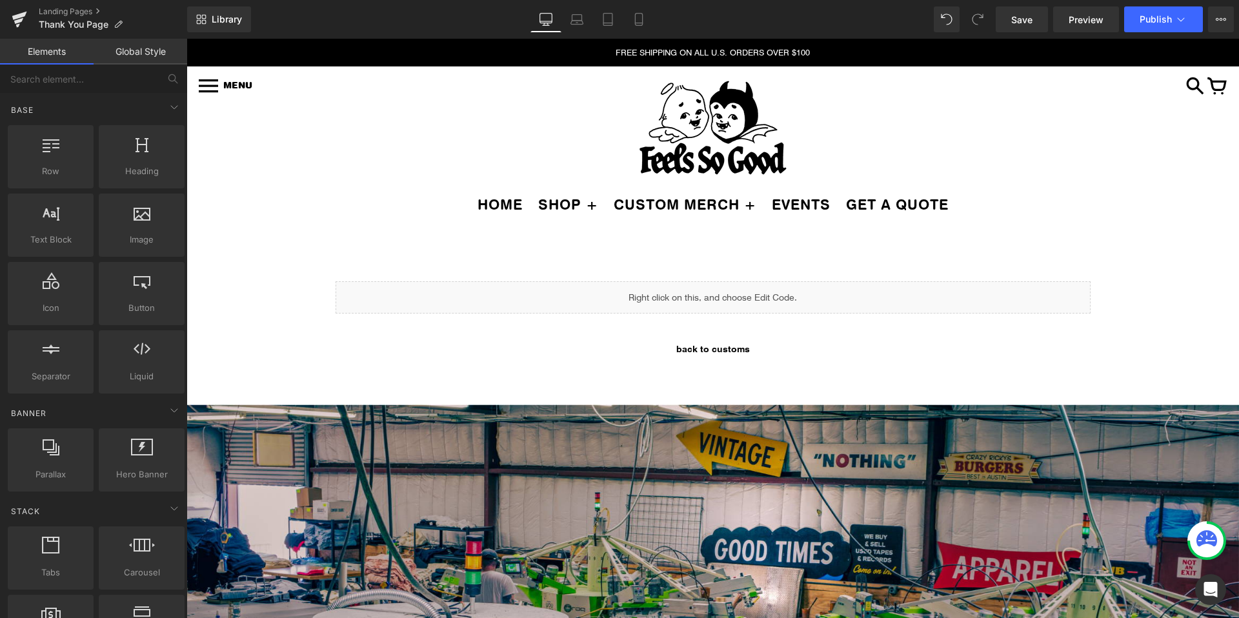
click at [310, 308] on div "Liquid BACK TO CUSTOMS Button 47px Row 74px 68px Image Select your layout" at bounding box center [712, 624] width 1052 height 780
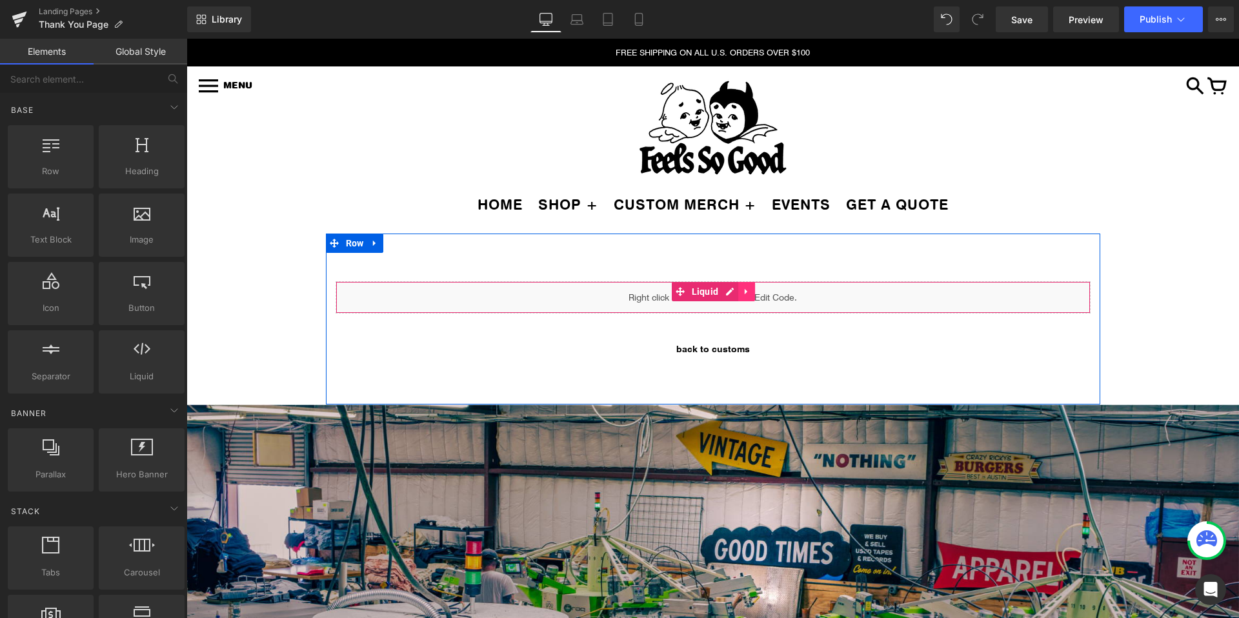
click at [749, 290] on icon at bounding box center [746, 292] width 9 height 10
click at [741, 292] on icon at bounding box center [737, 292] width 9 height 10
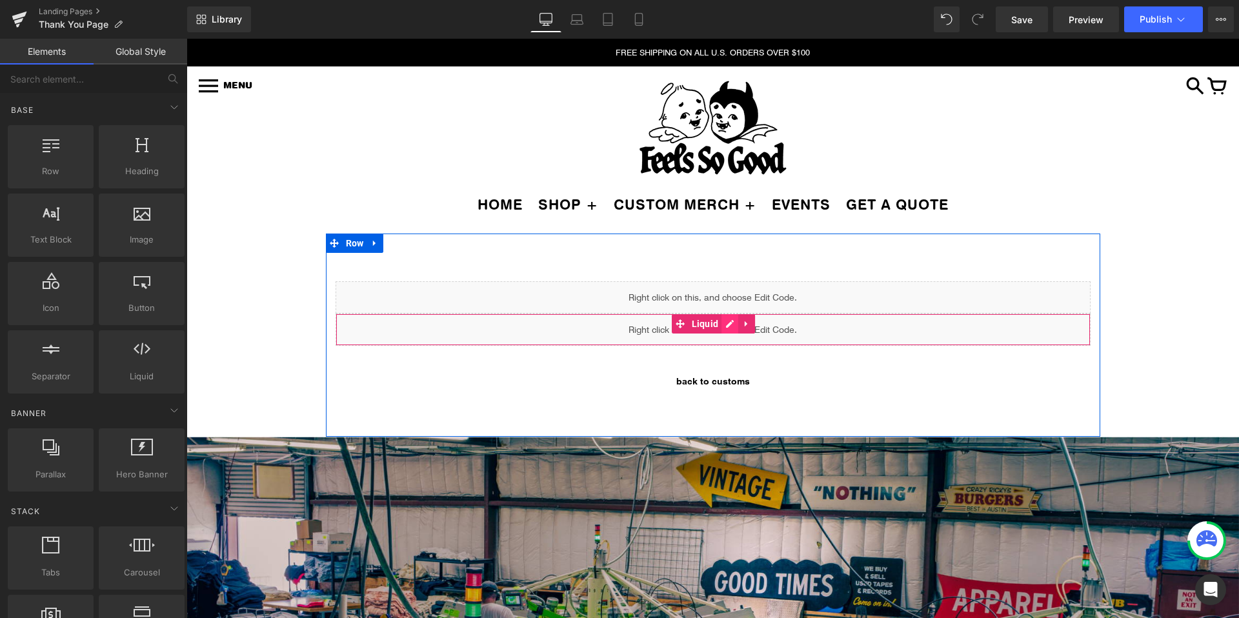
click at [723, 324] on div "Liquid" at bounding box center [712, 330] width 755 height 32
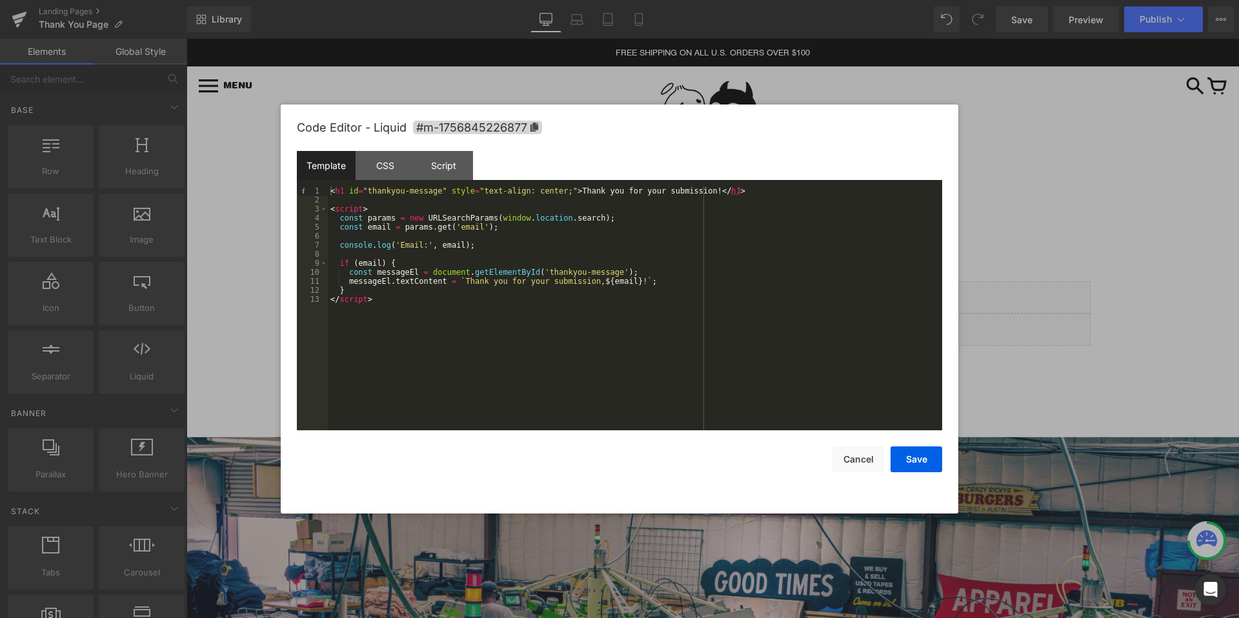
click at [479, 281] on div "< h1 id = "thankyou-message" style = "text-align: center;" > Thank you for your…" at bounding box center [635, 317] width 614 height 262
drag, startPoint x: 479, startPoint y: 281, endPoint x: 564, endPoint y: 280, distance: 85.8
click at [564, 280] on div "< h1 id = "thankyou-message" style = "text-align: center;" > Thank you for your…" at bounding box center [635, 317] width 614 height 262
drag, startPoint x: 615, startPoint y: 282, endPoint x: 651, endPoint y: 283, distance: 36.1
click at [651, 283] on div "< h1 id = "thankyou-message" style = "text-align: center;" > Thank you for your…" at bounding box center [635, 317] width 614 height 262
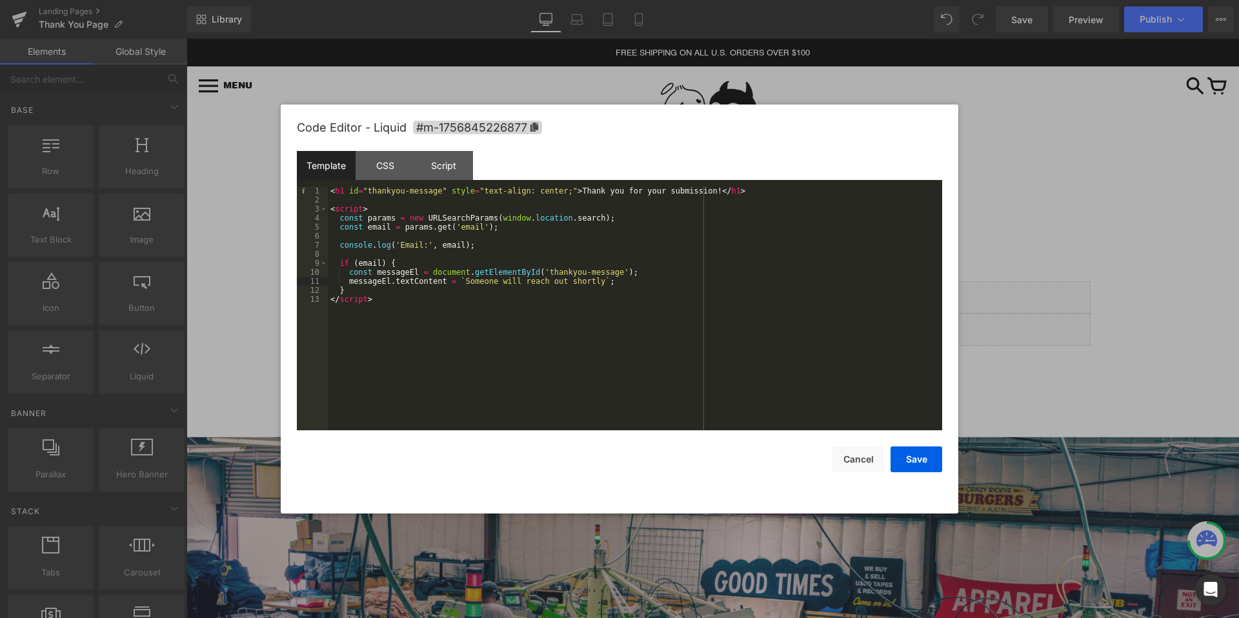
click at [599, 192] on div "< h1 id = "thankyou-message" style = "text-align: center;" > Thank you for your…" at bounding box center [635, 317] width 614 height 262
drag, startPoint x: 599, startPoint y: 192, endPoint x: 612, endPoint y: 189, distance: 13.3
click at [612, 189] on div "< h1 id = "thankyou-message" style = "text-align: center;" > Thank you for your…" at bounding box center [635, 317] width 614 height 262
click at [593, 208] on div "< h1 id = "thankyou-message" style = "text-align: center;" > Thank you for your…" at bounding box center [635, 317] width 614 height 262
click at [598, 190] on div "< h1 id = "thankyou-message" style = "text-align: center;" > Thank you for your…" at bounding box center [635, 317] width 614 height 262
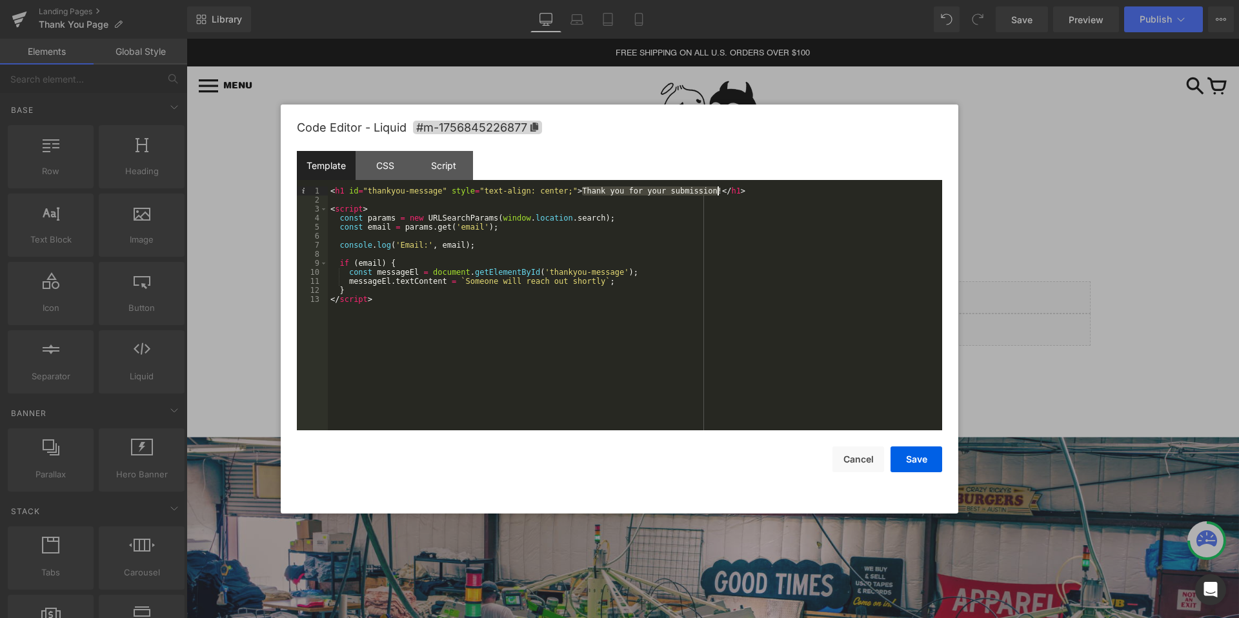
drag, startPoint x: 598, startPoint y: 190, endPoint x: 681, endPoint y: 191, distance: 83.2
click at [681, 190] on div "< h1 id = "thankyou-message" style = "text-align: center;" > Thank you for your…" at bounding box center [635, 317] width 614 height 262
click at [690, 212] on div "< h1 id = "thankyou-message" style = "text-align: center;" > Someone will reach…" at bounding box center [635, 317] width 614 height 262
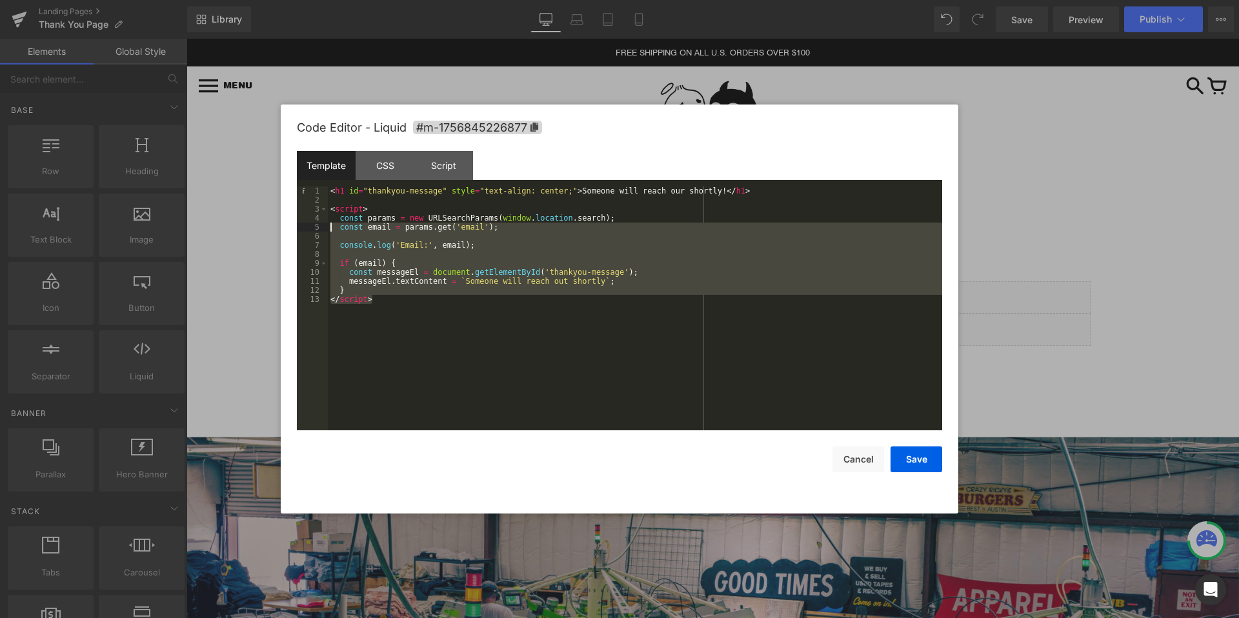
drag, startPoint x: 381, startPoint y: 300, endPoint x: 333, endPoint y: 233, distance: 82.7
click at [333, 233] on div "< h1 id = "thankyou-message" style = "text-align: center;" > Someone will reach…" at bounding box center [635, 317] width 614 height 262
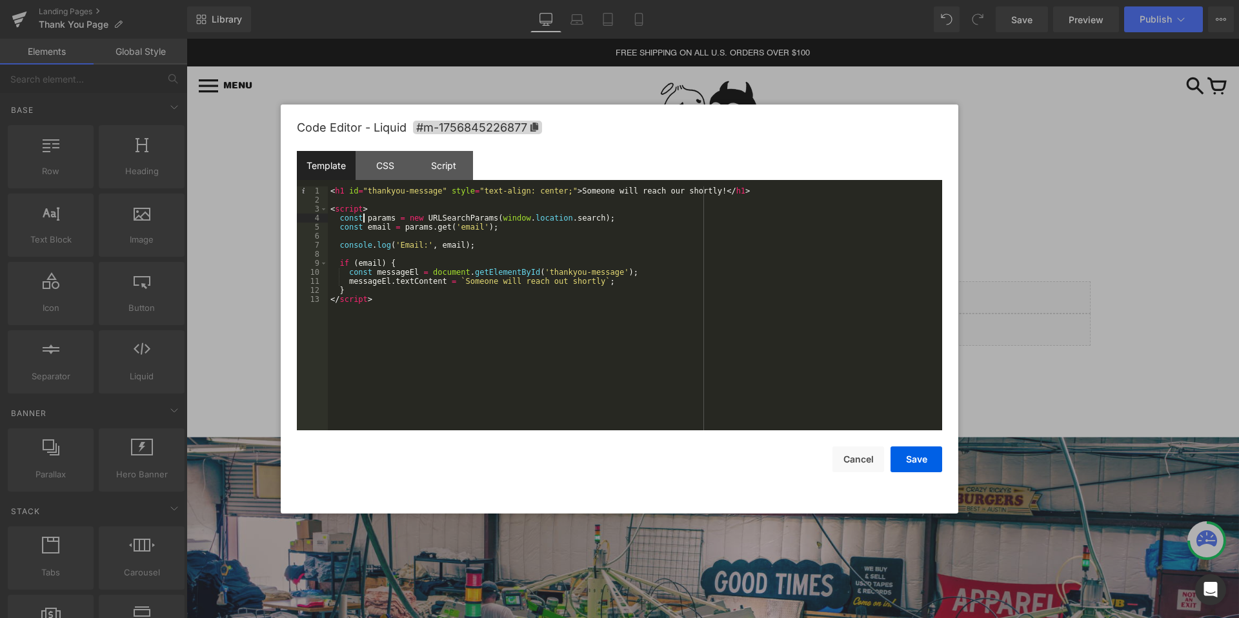
click at [362, 221] on div "< h1 id = "thankyou-message" style = "text-align: center;" > Someone will reach…" at bounding box center [635, 317] width 614 height 262
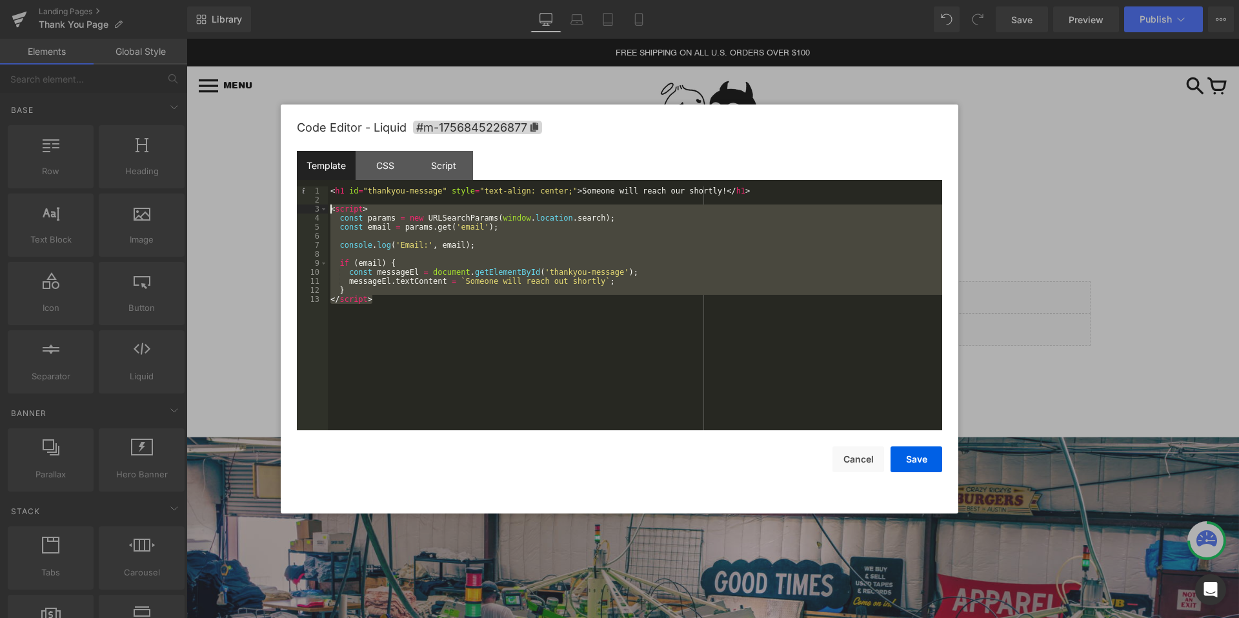
drag, startPoint x: 432, startPoint y: 323, endPoint x: 316, endPoint y: 208, distance: 163.3
click at [316, 208] on pre "1 2 3 4 5 6 7 8 9 10 11 12 13 < h1 id = "thankyou-message" style = "text-align:…" at bounding box center [619, 308] width 645 height 244
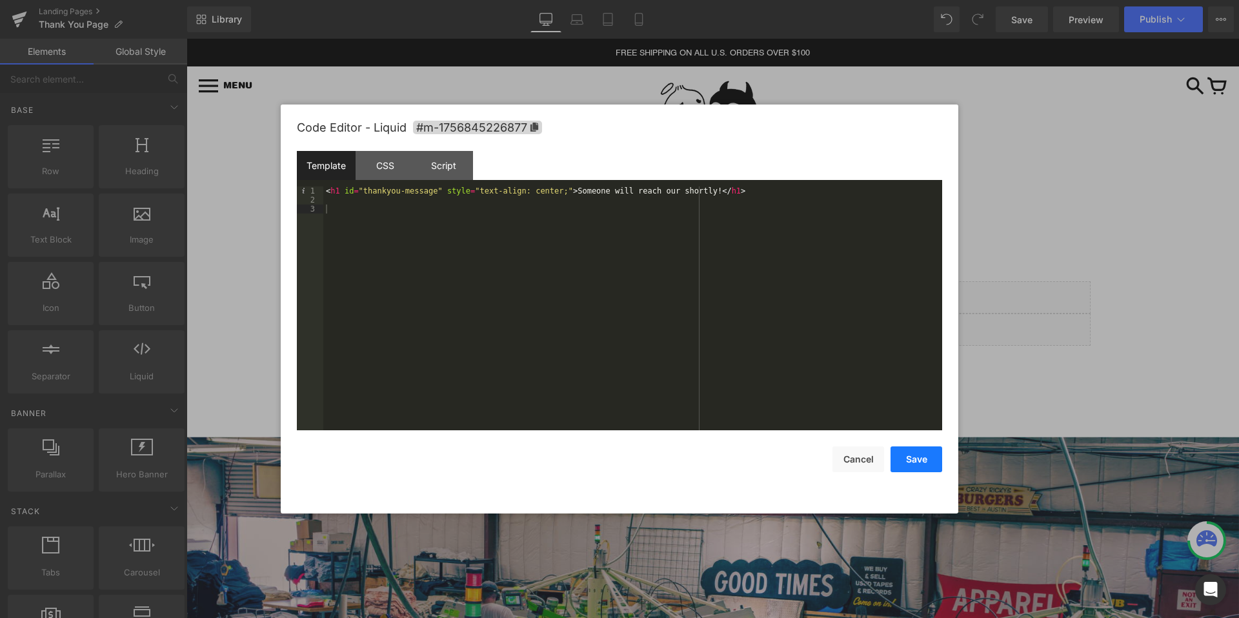
click at [922, 457] on button "Save" at bounding box center [916, 459] width 52 height 26
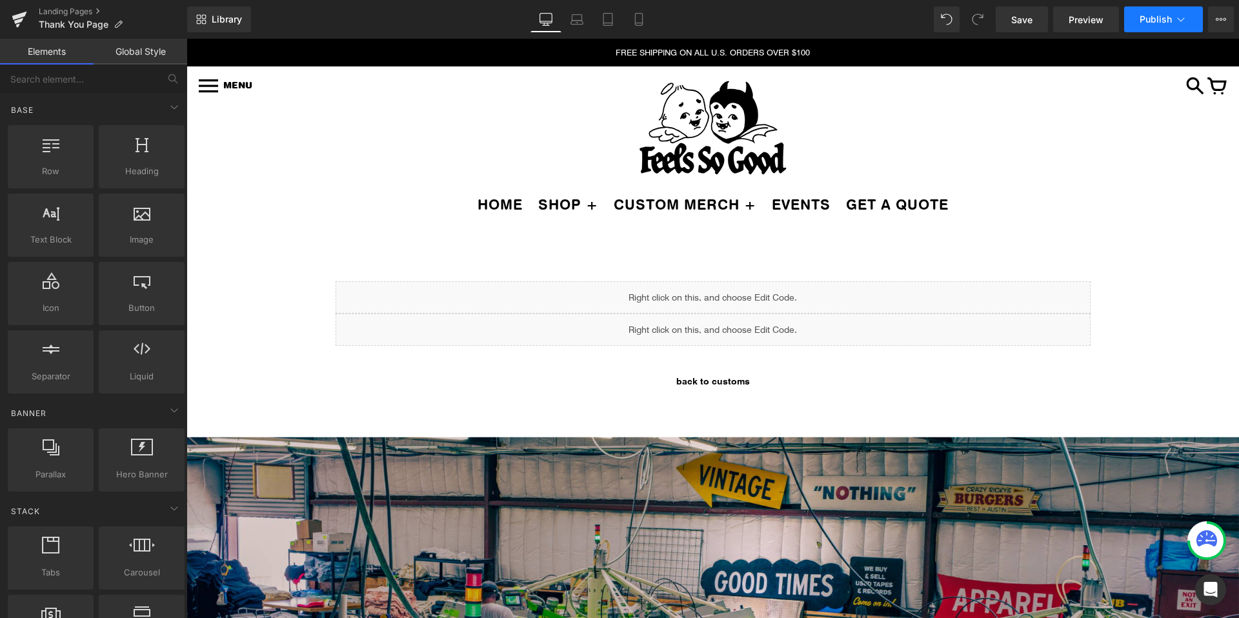
click at [1182, 22] on icon at bounding box center [1180, 19] width 13 height 13
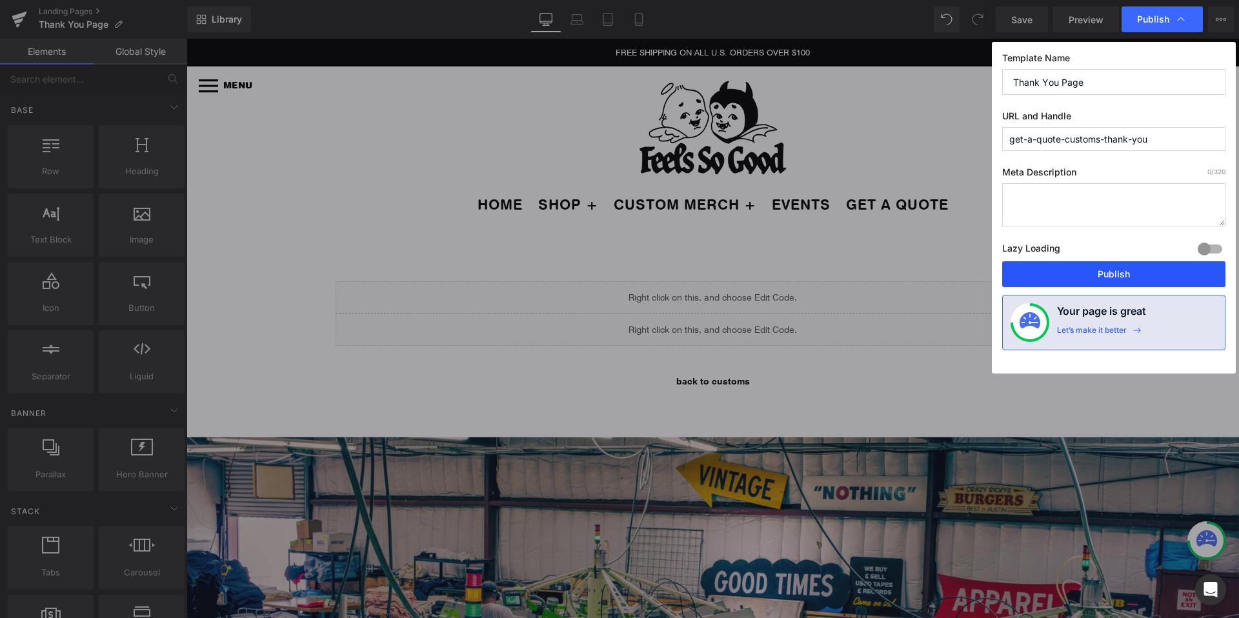
click at [1064, 270] on button "Publish" at bounding box center [1113, 274] width 223 height 26
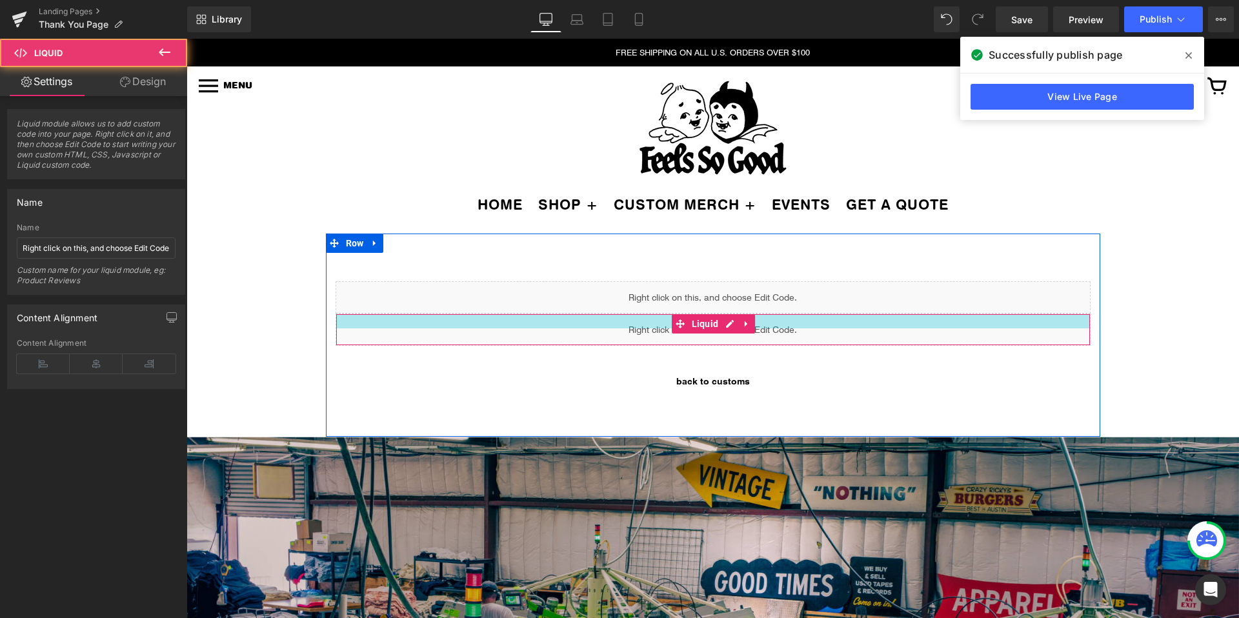
drag, startPoint x: 650, startPoint y: 315, endPoint x: 651, endPoint y: 330, distance: 14.9
click at [651, 330] on div "Liquid" at bounding box center [712, 330] width 755 height 32
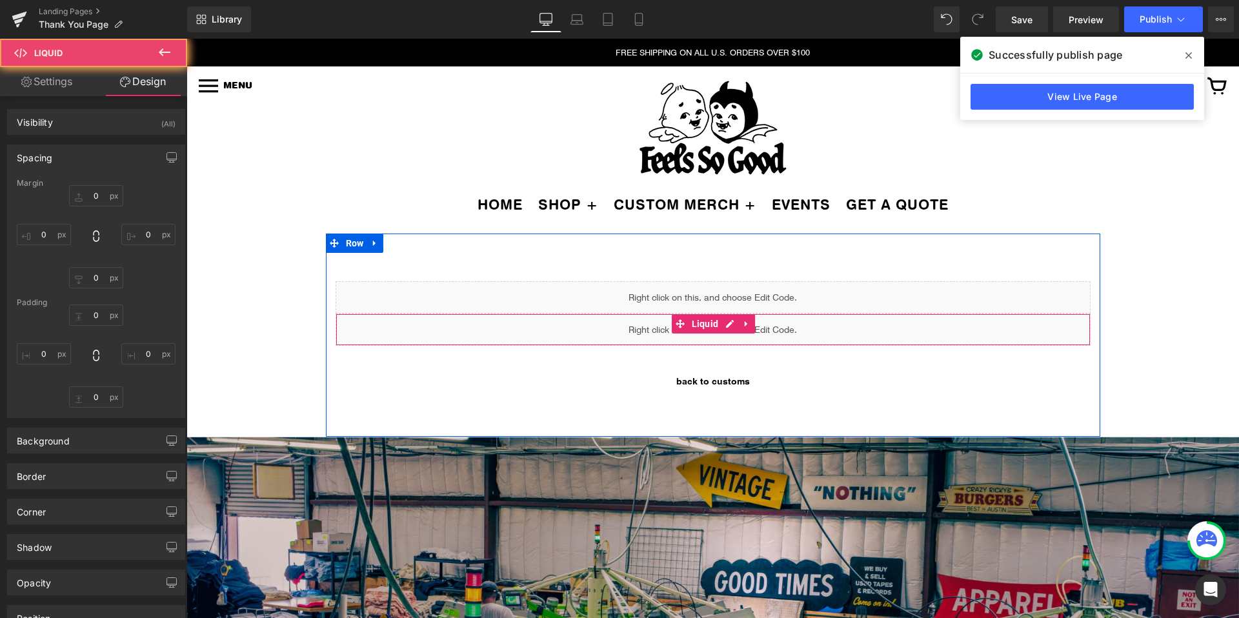
type input "0"
type input "23"
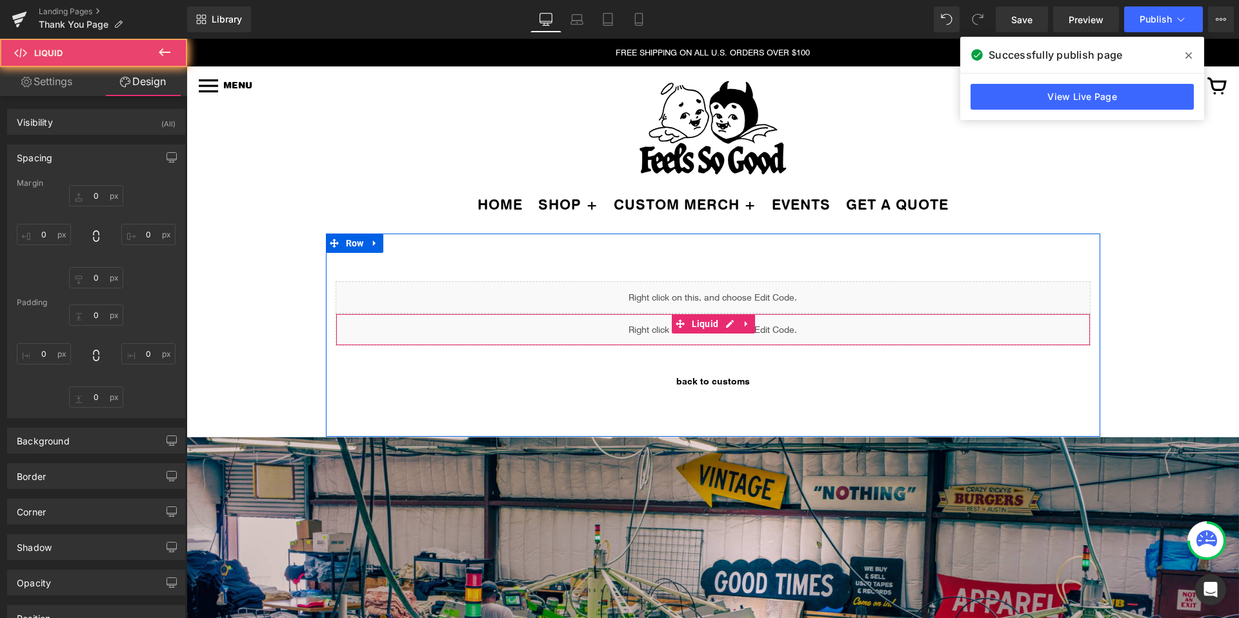
type input "0"
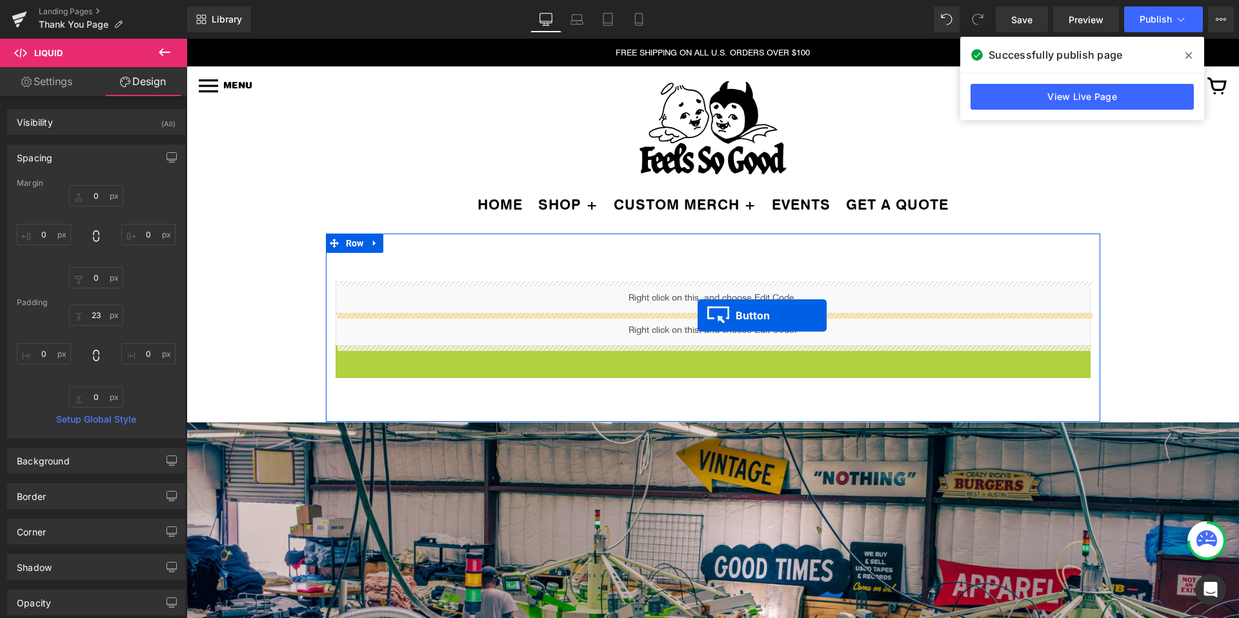
drag, startPoint x: 693, startPoint y: 374, endPoint x: 697, endPoint y: 316, distance: 57.6
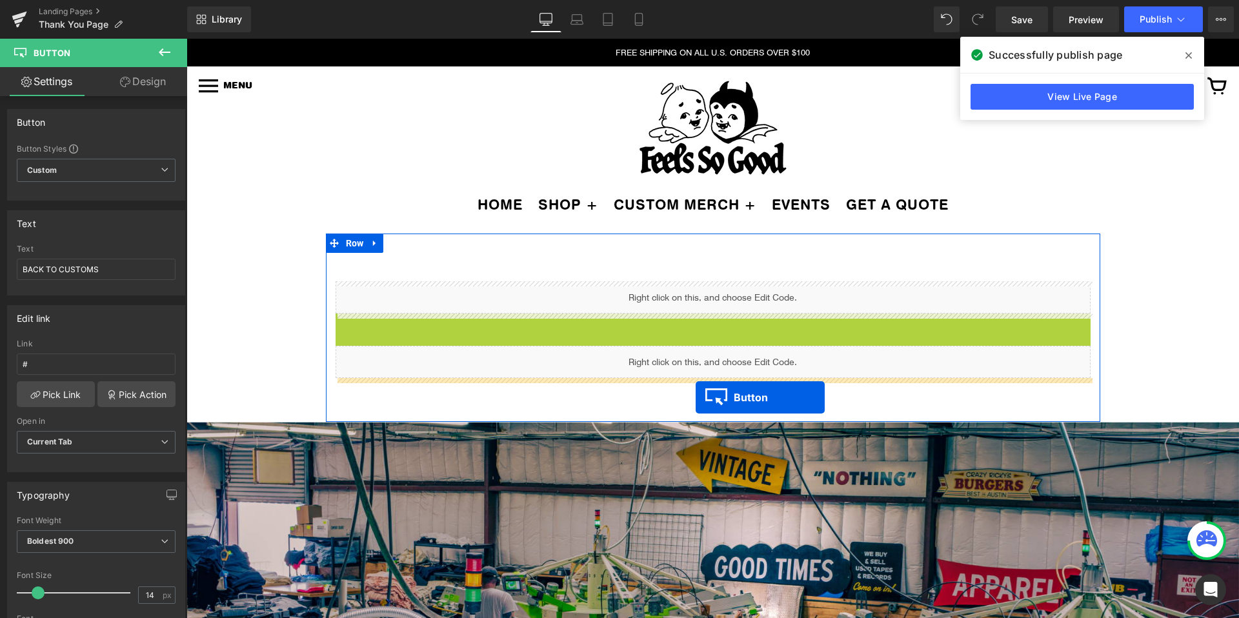
drag, startPoint x: 691, startPoint y: 335, endPoint x: 696, endPoint y: 397, distance: 61.5
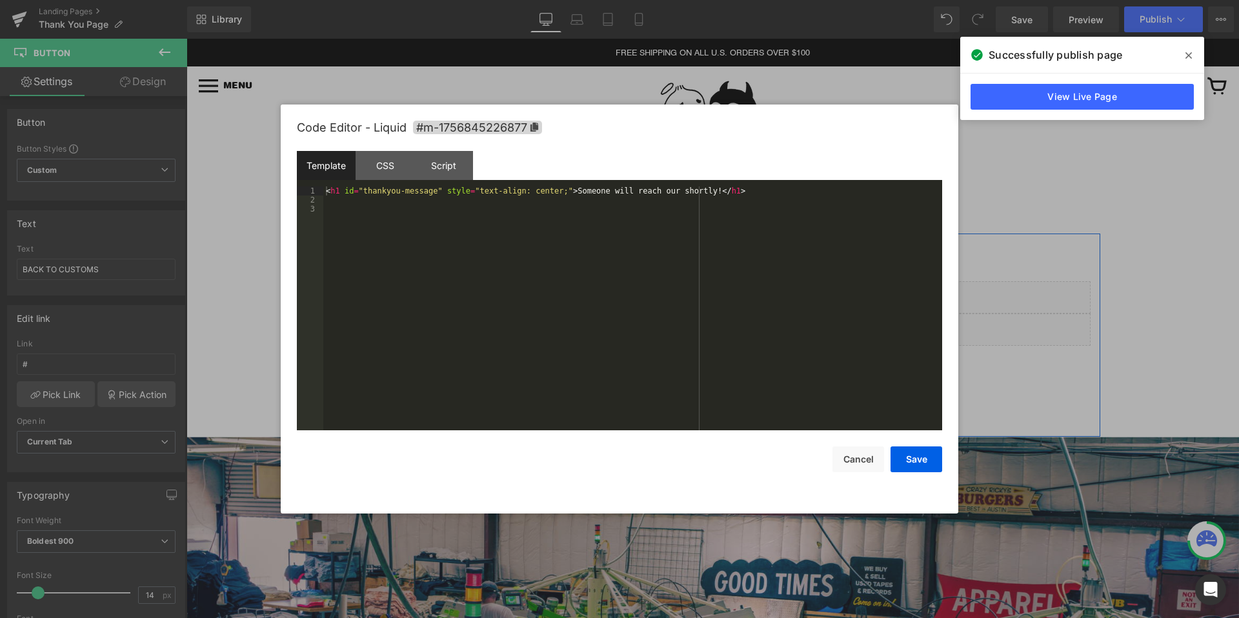
click at [730, 319] on div "Liquid" at bounding box center [712, 330] width 755 height 32
click at [595, 194] on div "< h1 id = "thankyou-message" style = "text-align: center;" > Someone will reach…" at bounding box center [632, 317] width 619 height 262
drag, startPoint x: 595, startPoint y: 194, endPoint x: 693, endPoint y: 193, distance: 98.7
click at [693, 193] on div "< h1 id = "thankyou-message" style = "text-align: center;" > Someone will reach…" at bounding box center [632, 317] width 619 height 262
click at [725, 261] on div "< h1 id = "thankyou-message" style = "text-align: center;" > Someone will be in…" at bounding box center [632, 317] width 619 height 262
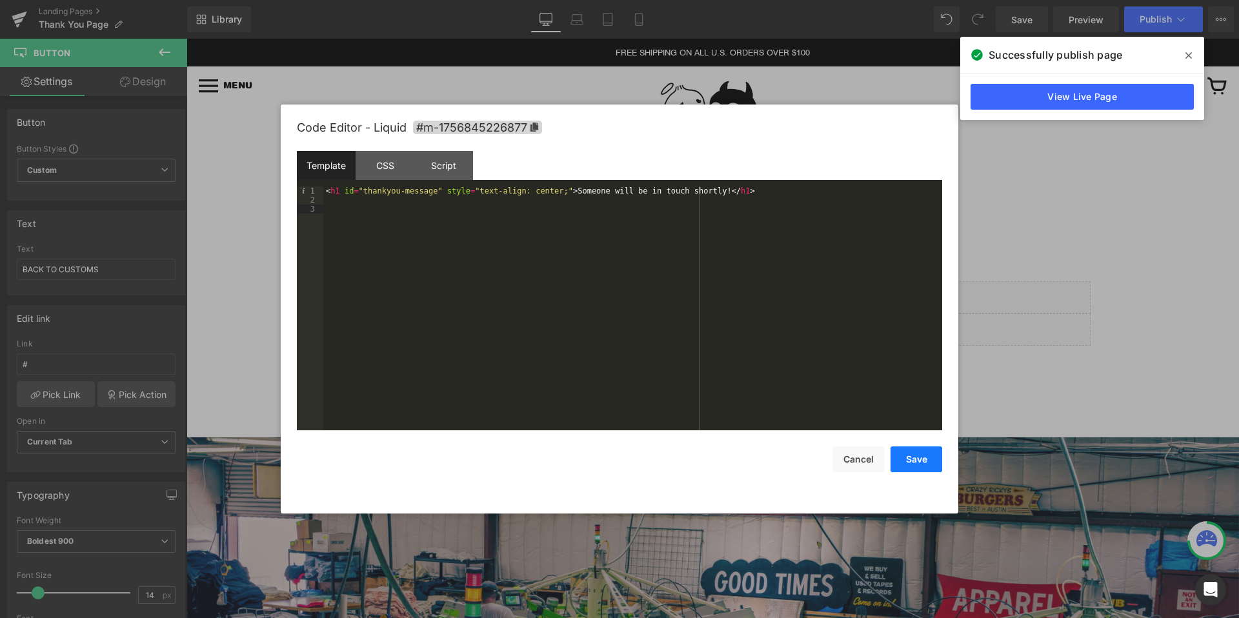
click at [915, 464] on button "Save" at bounding box center [916, 459] width 52 height 26
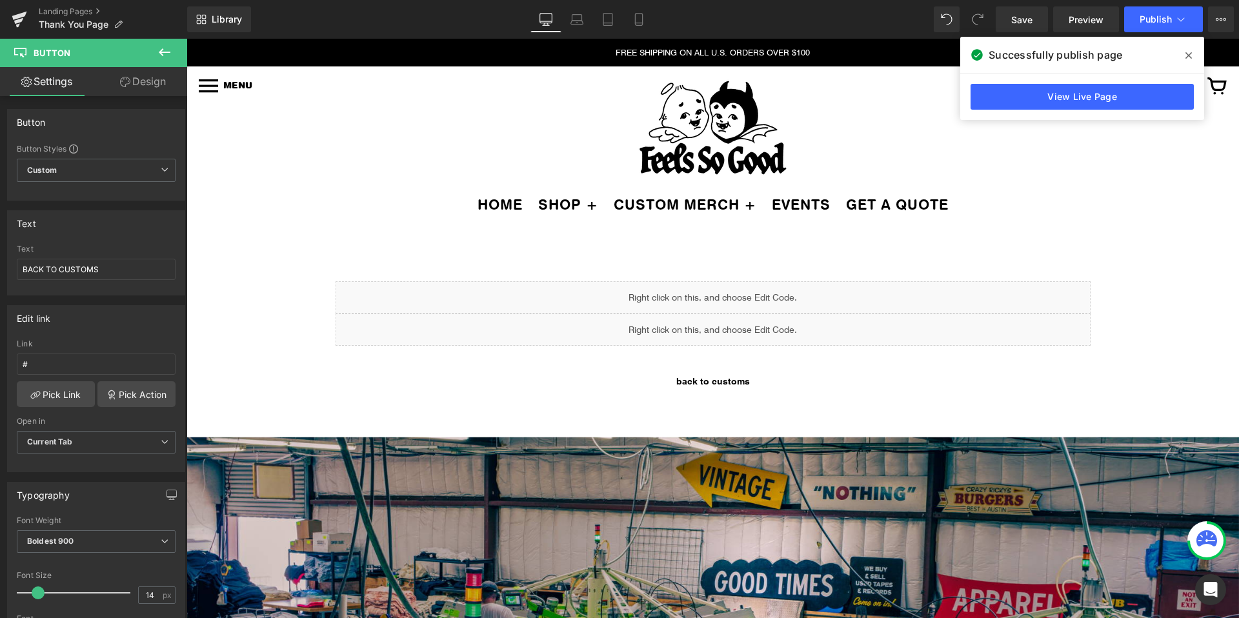
click at [166, 52] on icon at bounding box center [165, 52] width 12 height 8
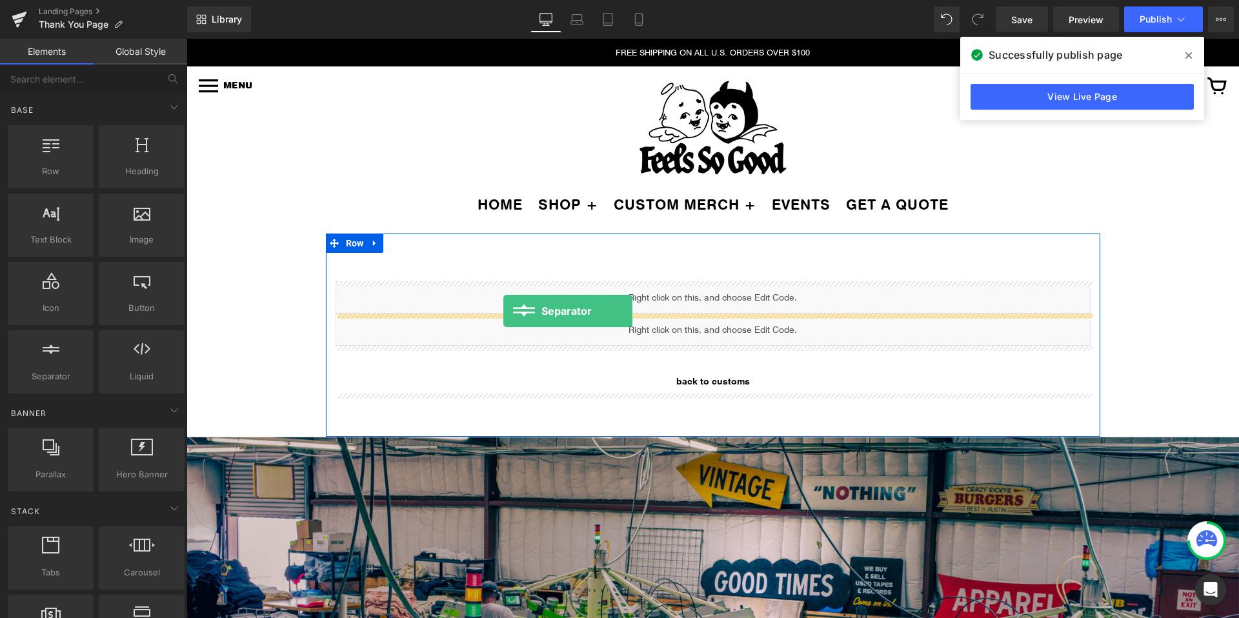
drag, startPoint x: 248, startPoint y: 392, endPoint x: 503, endPoint y: 311, distance: 267.9
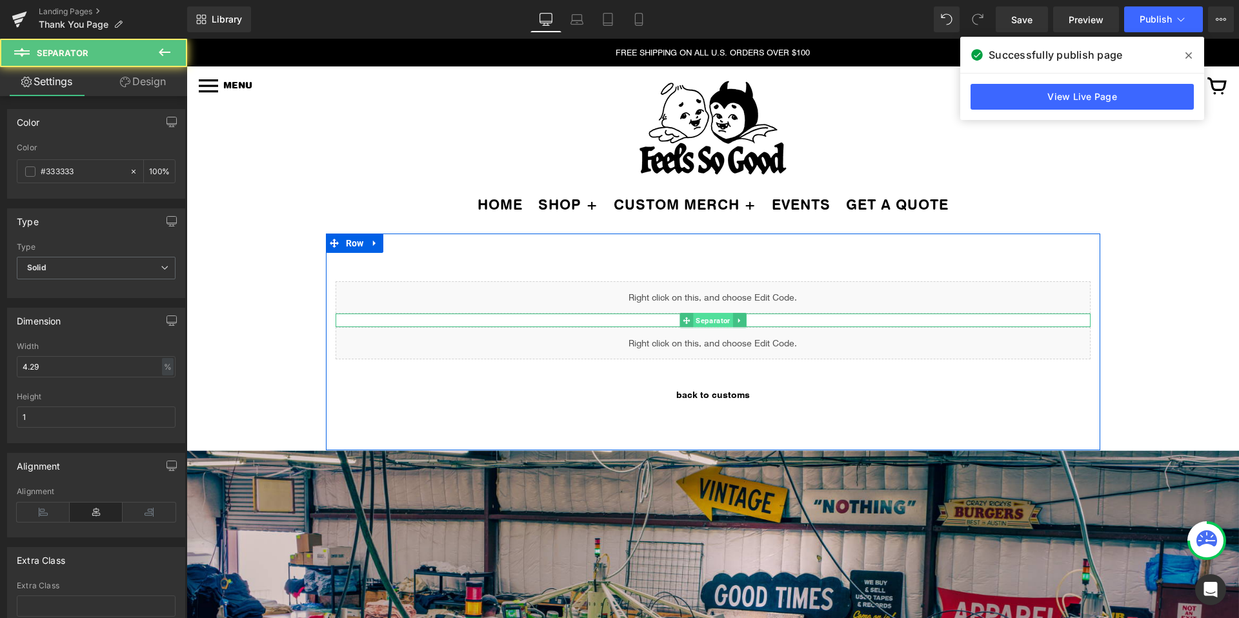
click at [704, 323] on span "Separator" at bounding box center [712, 320] width 39 height 15
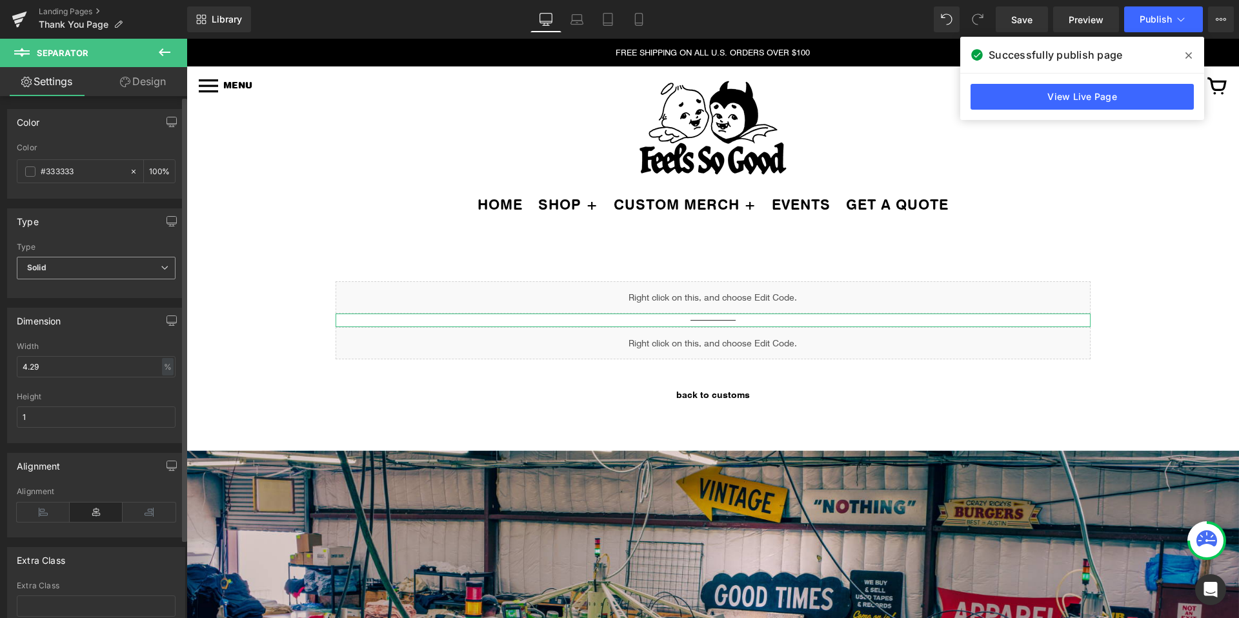
click at [88, 267] on span "Solid" at bounding box center [96, 268] width 159 height 23
click at [88, 267] on span "Solid" at bounding box center [94, 268] width 154 height 23
click at [28, 173] on span at bounding box center [30, 171] width 10 height 10
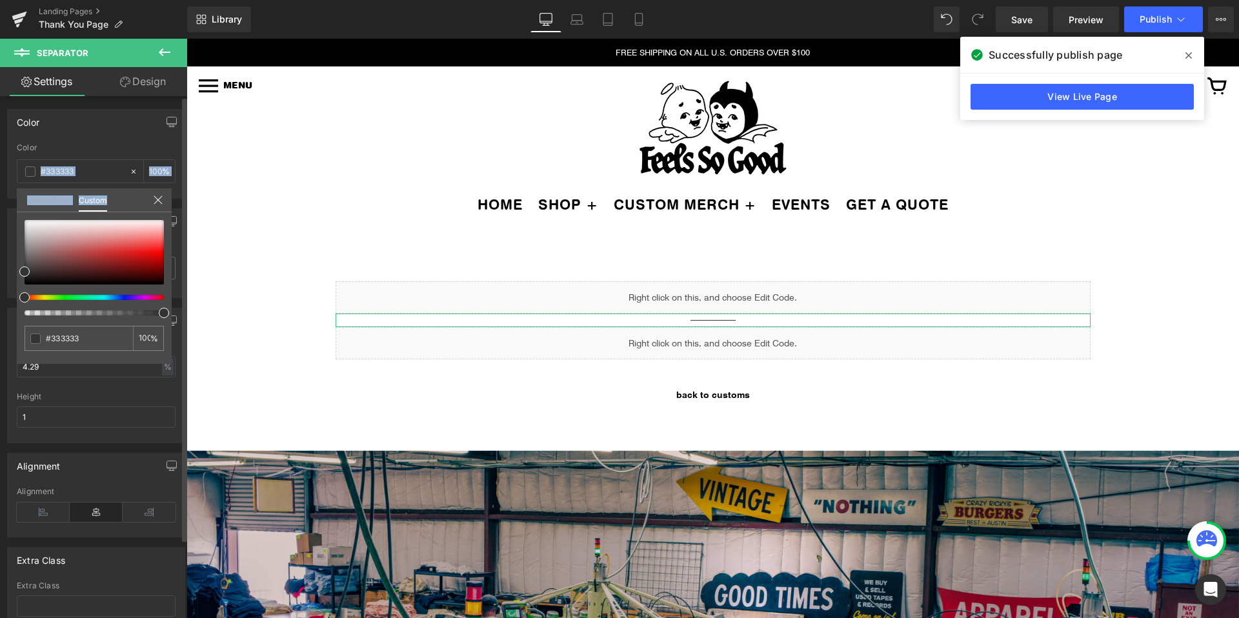
drag, startPoint x: 52, startPoint y: 218, endPoint x: 1, endPoint y: 214, distance: 51.2
click at [1, 199] on div "Color rgb(51, 51, 51) Color #333333 100 % Global Style Custom Setup Global Styl…" at bounding box center [96, 148] width 193 height 99
type input "#dcdada"
type input "#dedddd"
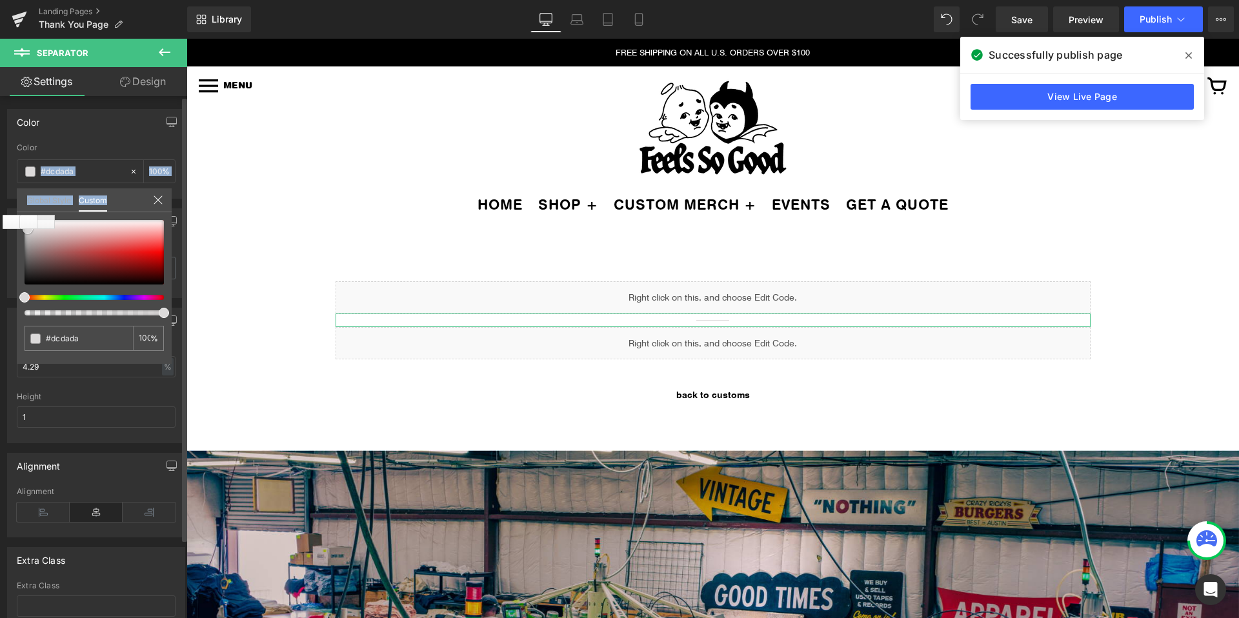
type input "#dedddd"
type input "#f4f4f4"
type input "#ffffff"
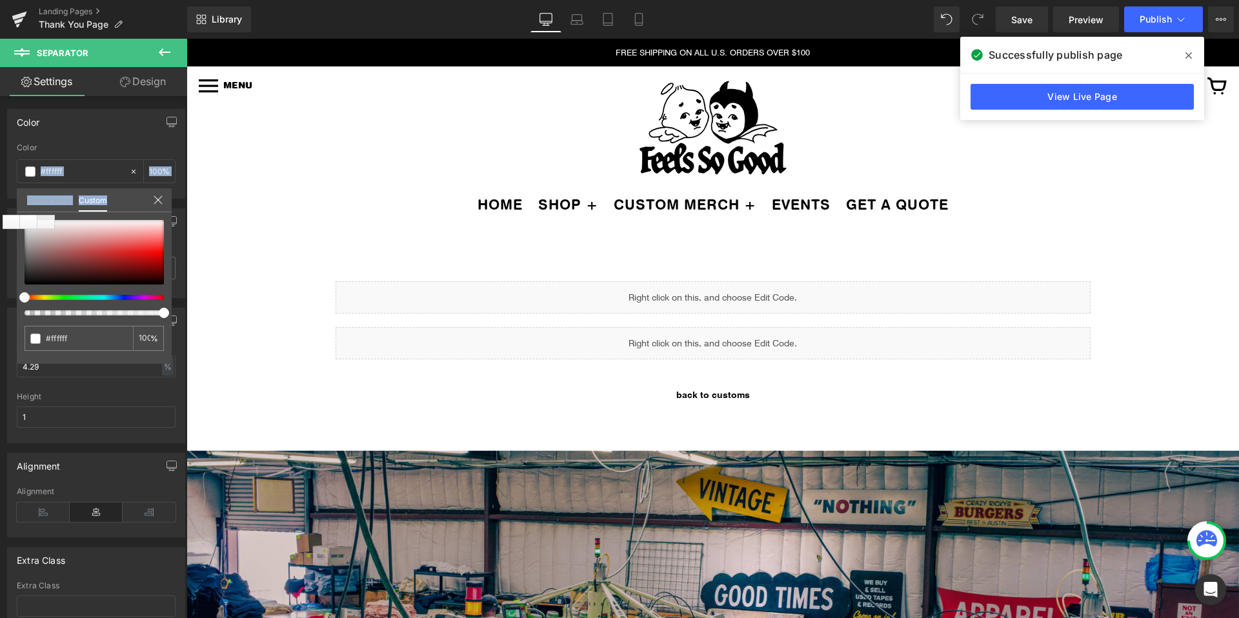
drag, startPoint x: 28, startPoint y: 229, endPoint x: -14, endPoint y: 188, distance: 58.8
click at [0, 188] on html "Separator You are previewing how the will restyle your page. You can not edit E…" at bounding box center [619, 309] width 1239 height 618
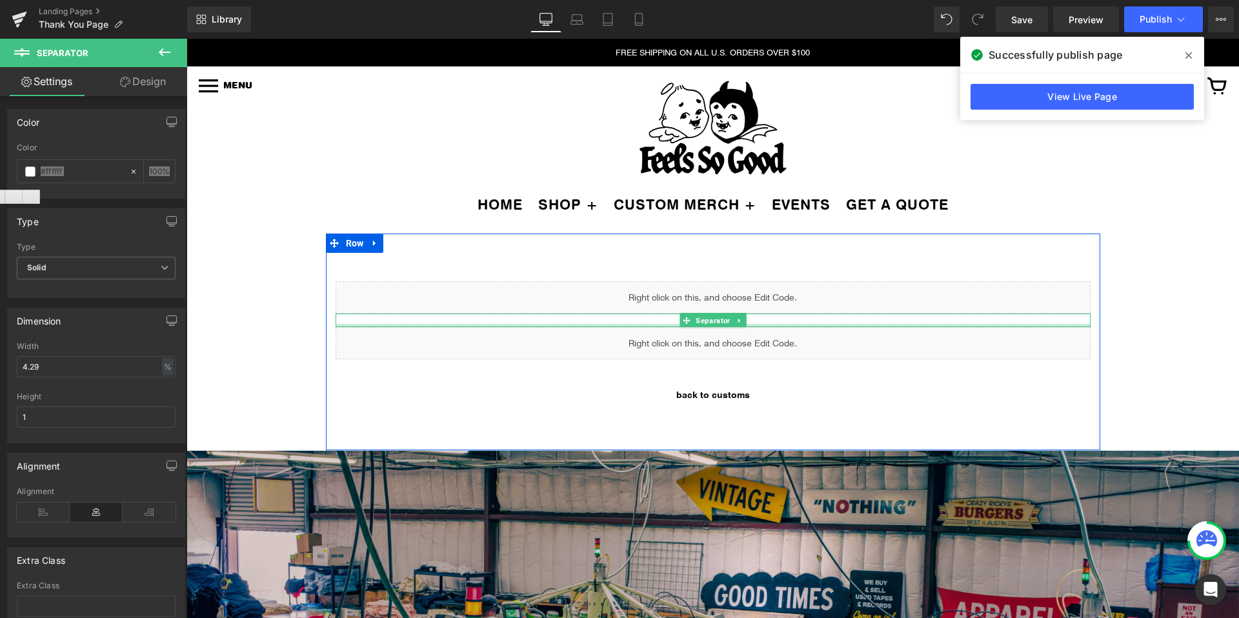
click at [542, 322] on div at bounding box center [712, 321] width 755 height 14
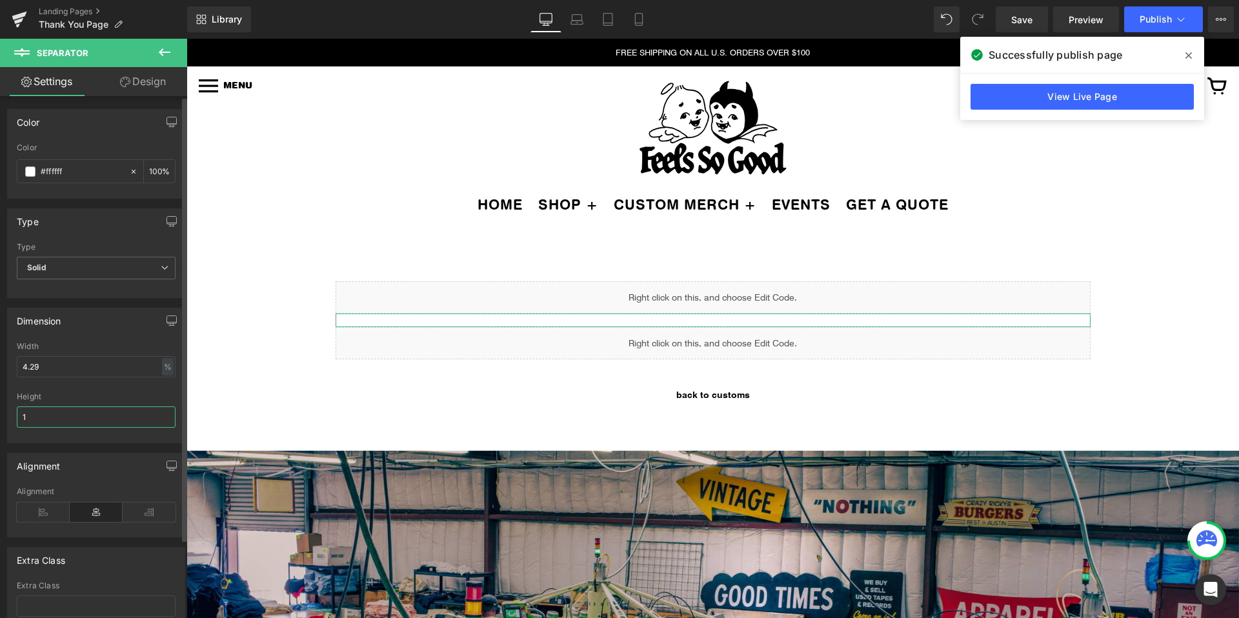
click at [81, 421] on input "1" at bounding box center [96, 416] width 159 height 21
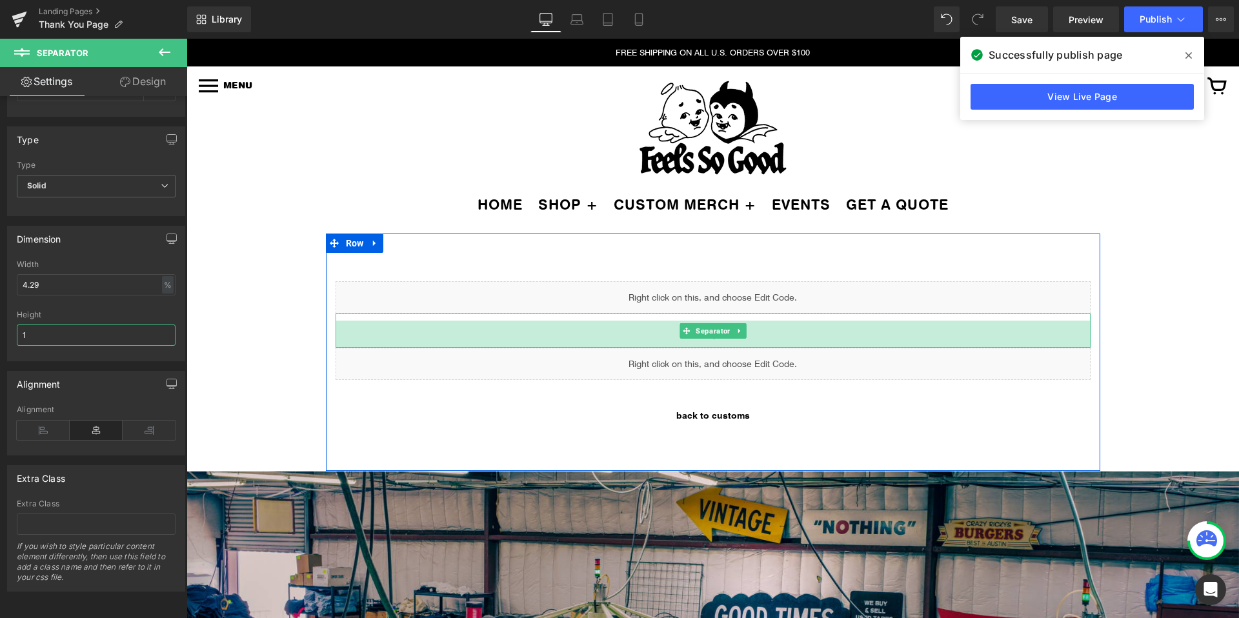
drag, startPoint x: 661, startPoint y: 324, endPoint x: 663, endPoint y: 344, distance: 20.7
click at [663, 344] on div "42px" at bounding box center [712, 334] width 755 height 27
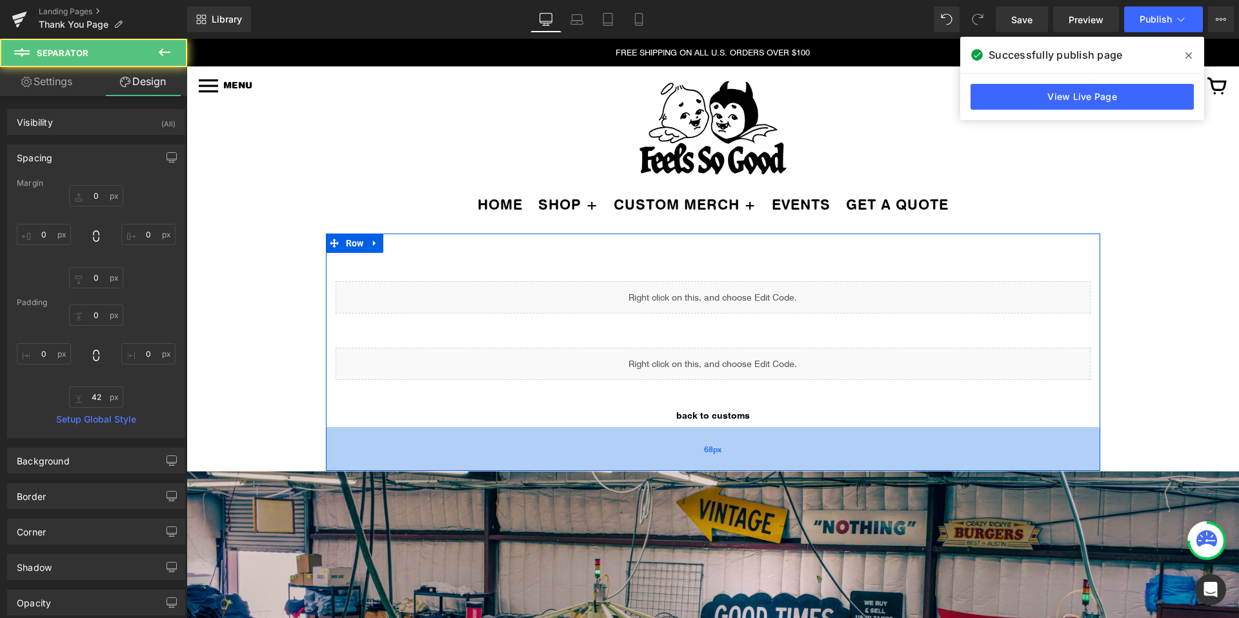
click at [703, 430] on div "68px" at bounding box center [713, 449] width 774 height 44
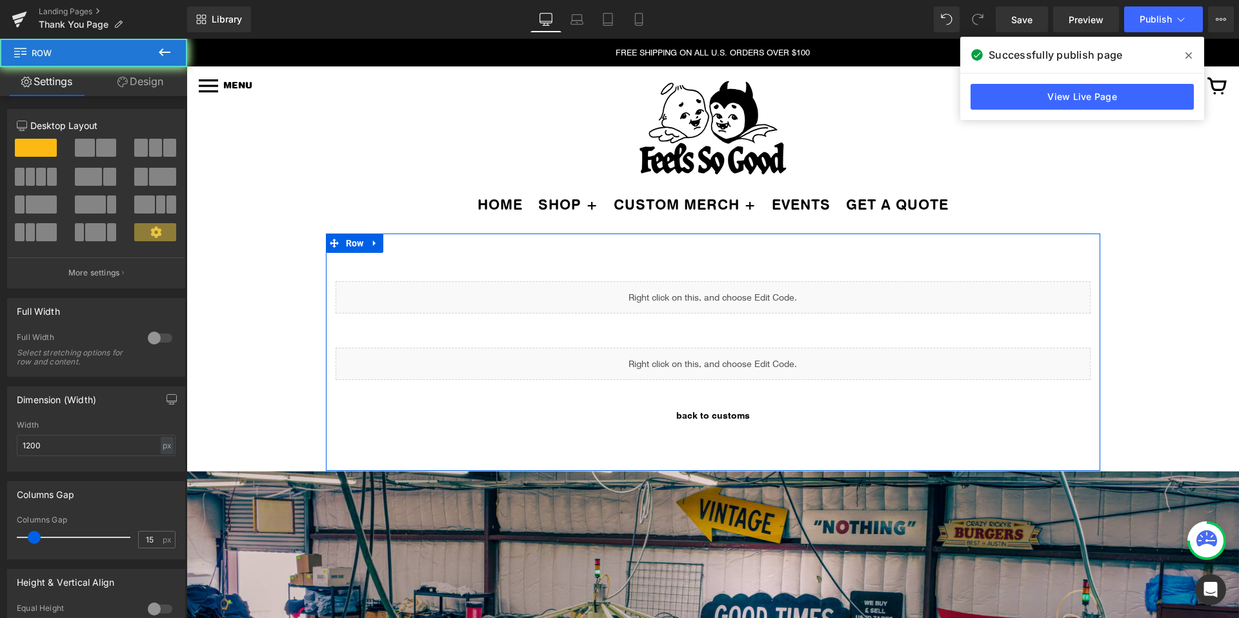
click at [708, 421] on link "BACK TO CUSTOMS" at bounding box center [713, 403] width 86 height 47
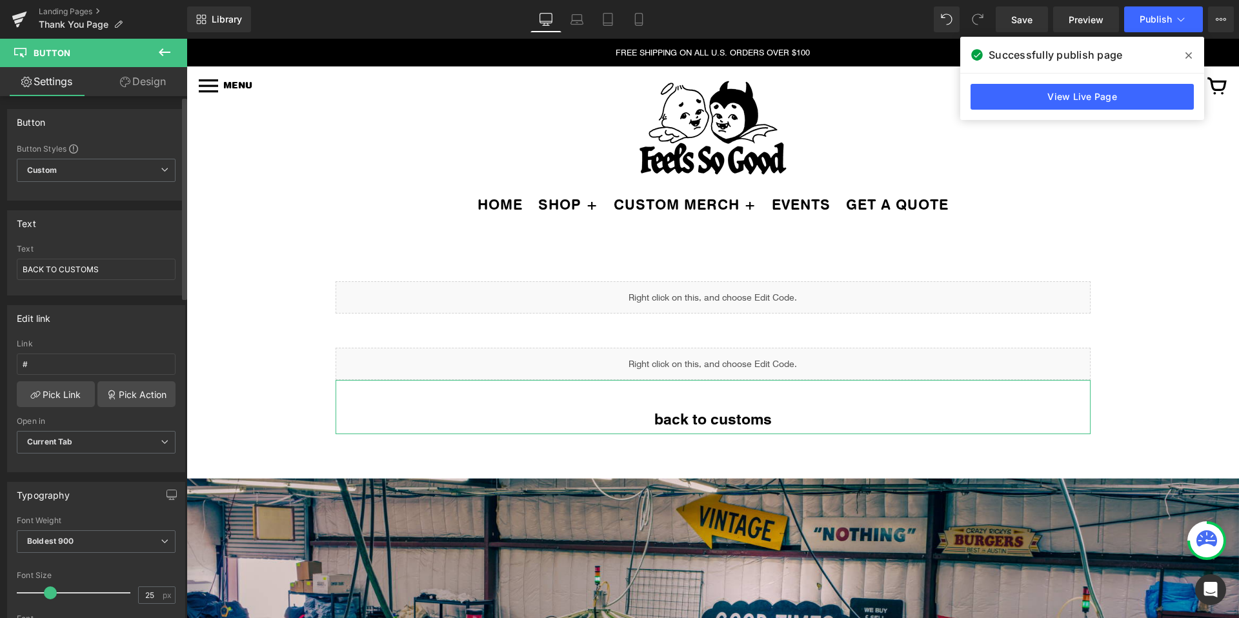
type input "26"
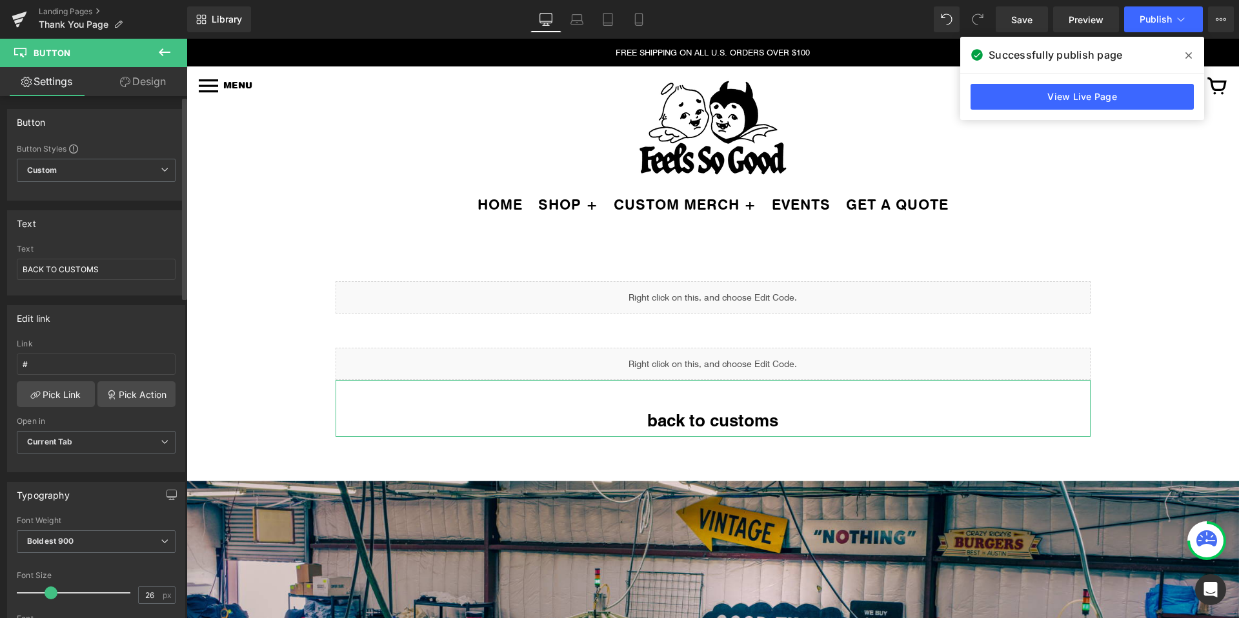
drag, startPoint x: 37, startPoint y: 592, endPoint x: 50, endPoint y: 592, distance: 12.3
click at [50, 592] on span at bounding box center [51, 592] width 13 height 13
click at [57, 541] on b "Boldest 900" at bounding box center [50, 541] width 47 height 10
click at [73, 501] on div "Typography" at bounding box center [94, 495] width 172 height 25
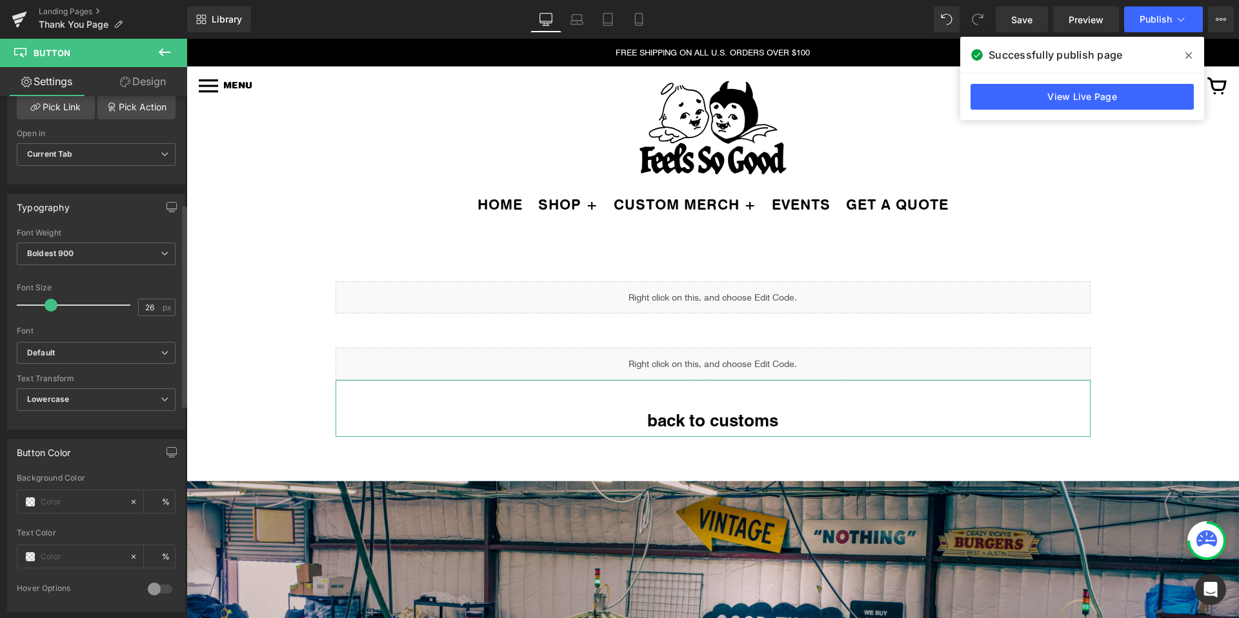
scroll to position [299, 0]
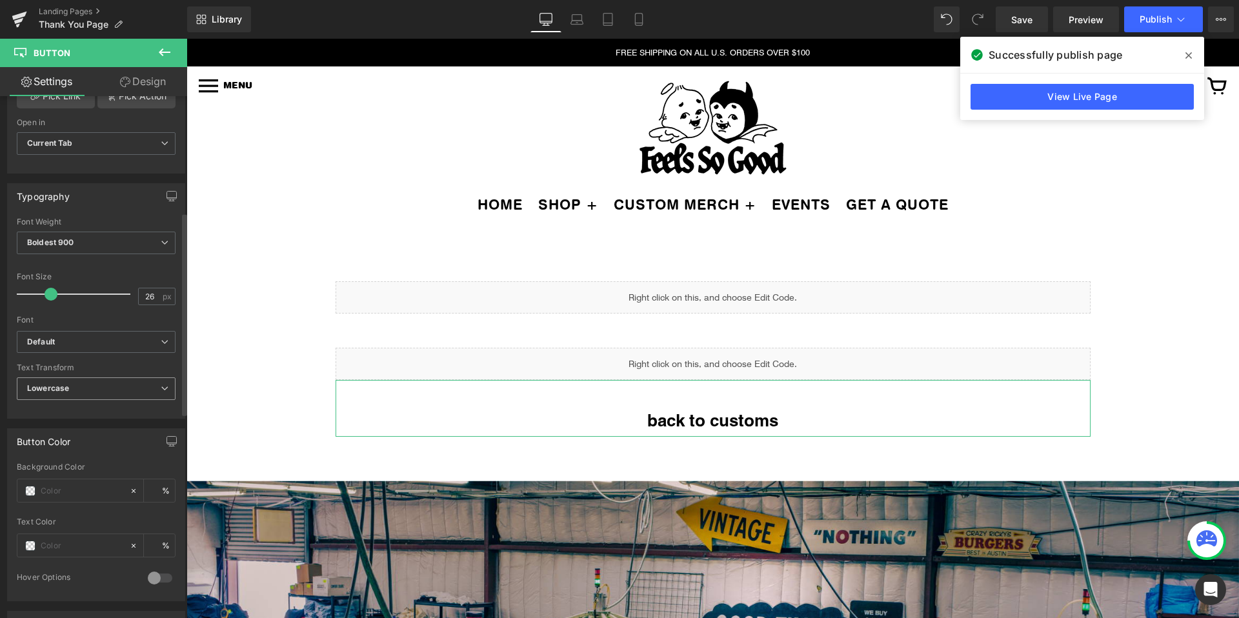
click at [72, 395] on span "Lowercase" at bounding box center [96, 388] width 159 height 23
click at [96, 319] on div "Font" at bounding box center [96, 319] width 159 height 9
click at [95, 325] on div "Font Default Playfair Display Abril Fatface Acme ADLaM Display Heebo Roboto Mat…" at bounding box center [96, 274] width 159 height 114
click at [92, 343] on b "Default" at bounding box center [94, 342] width 134 height 11
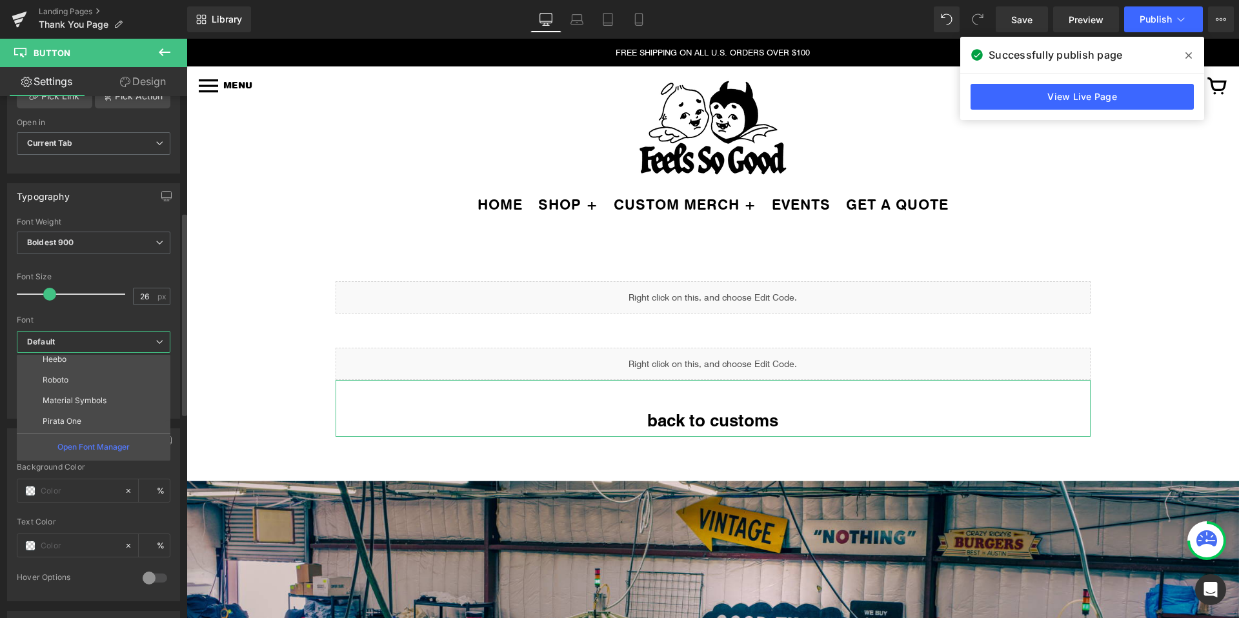
scroll to position [129, 0]
click at [112, 408] on li "Pirata One" at bounding box center [96, 401] width 159 height 21
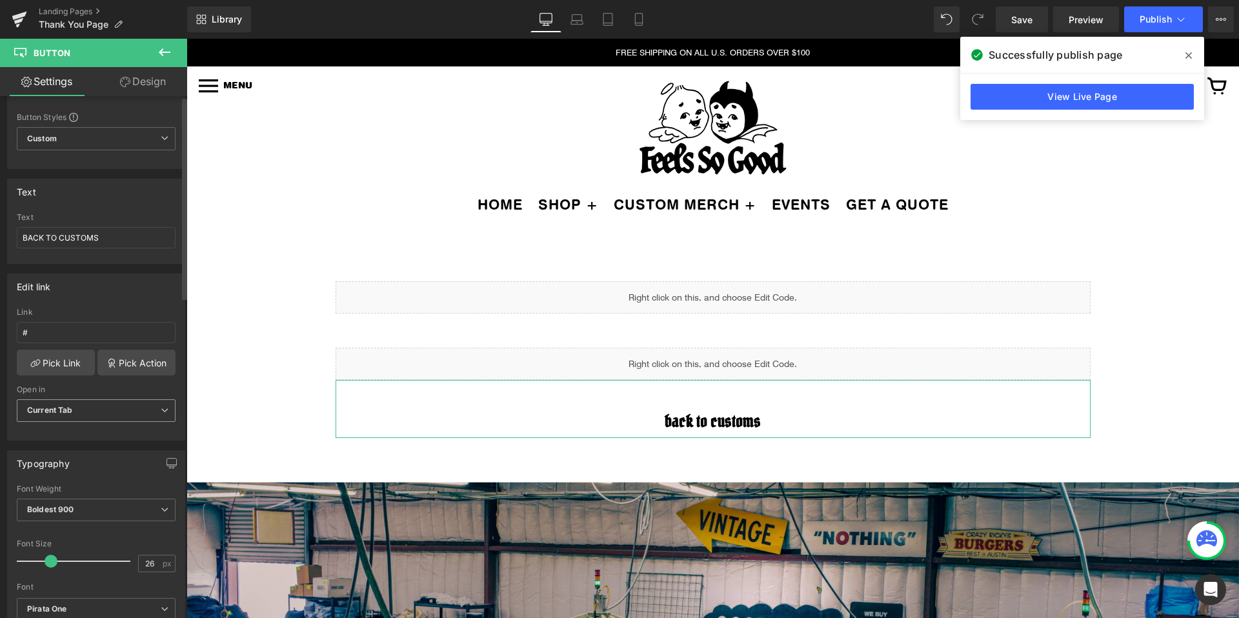
scroll to position [0, 0]
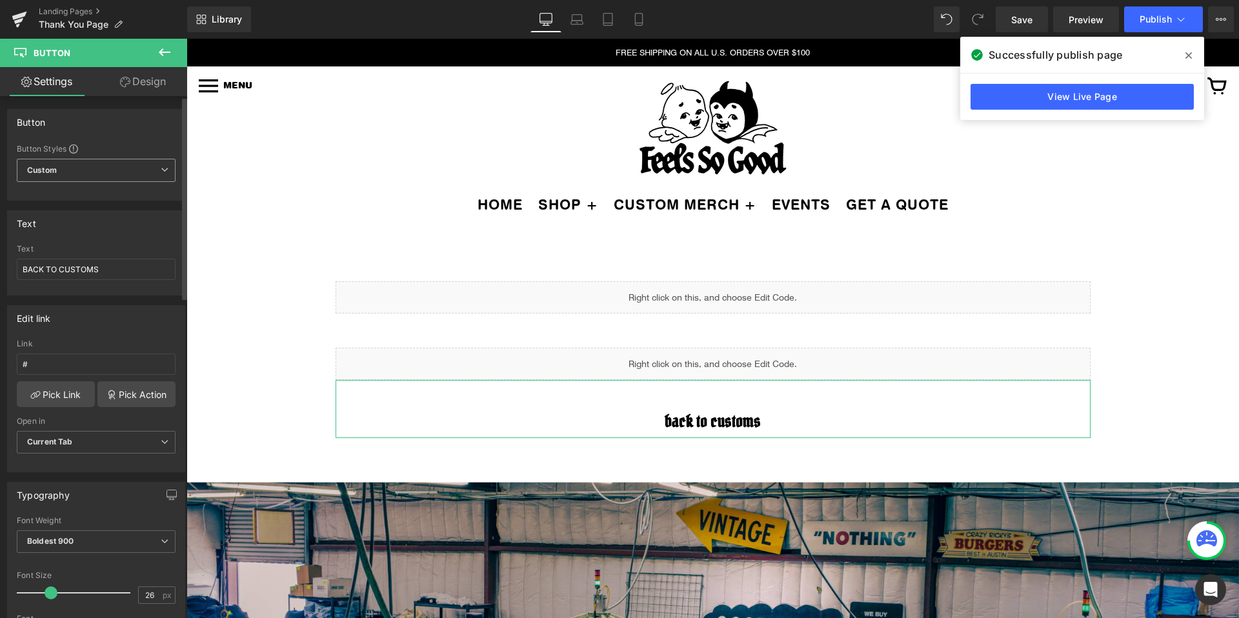
click at [88, 173] on span "Custom Setup Global Style" at bounding box center [96, 170] width 159 height 23
click at [113, 273] on input "BACK TO CUSTOMS" at bounding box center [94, 269] width 154 height 21
click at [94, 331] on div "Edit link # Link # Pick Link Pick Action Current Tab New Tab Open in Current Ta…" at bounding box center [96, 388] width 178 height 167
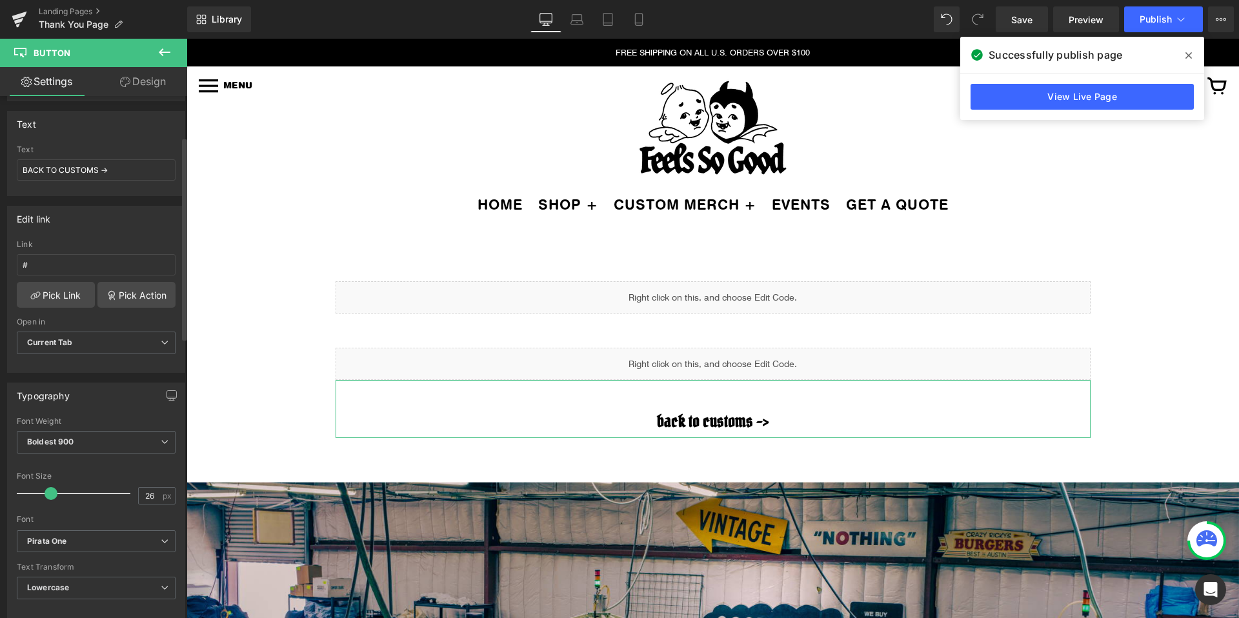
scroll to position [105, 0]
click at [81, 438] on span "Boldest 900" at bounding box center [96, 437] width 159 height 23
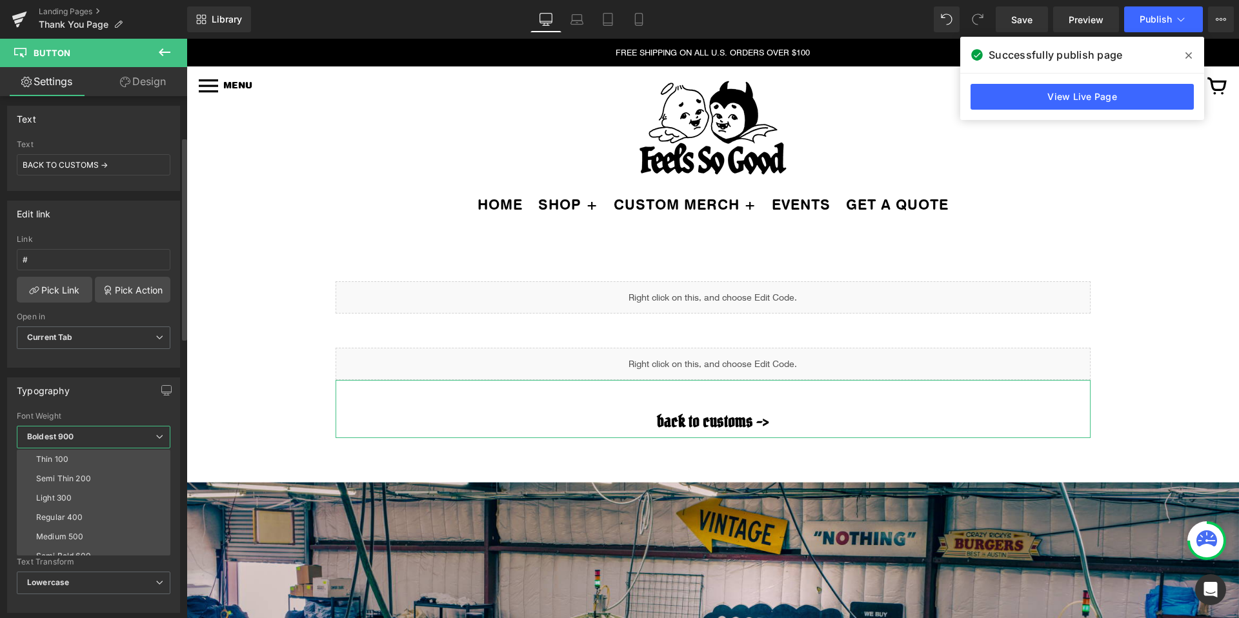
click at [81, 438] on span "Boldest 900" at bounding box center [94, 437] width 154 height 23
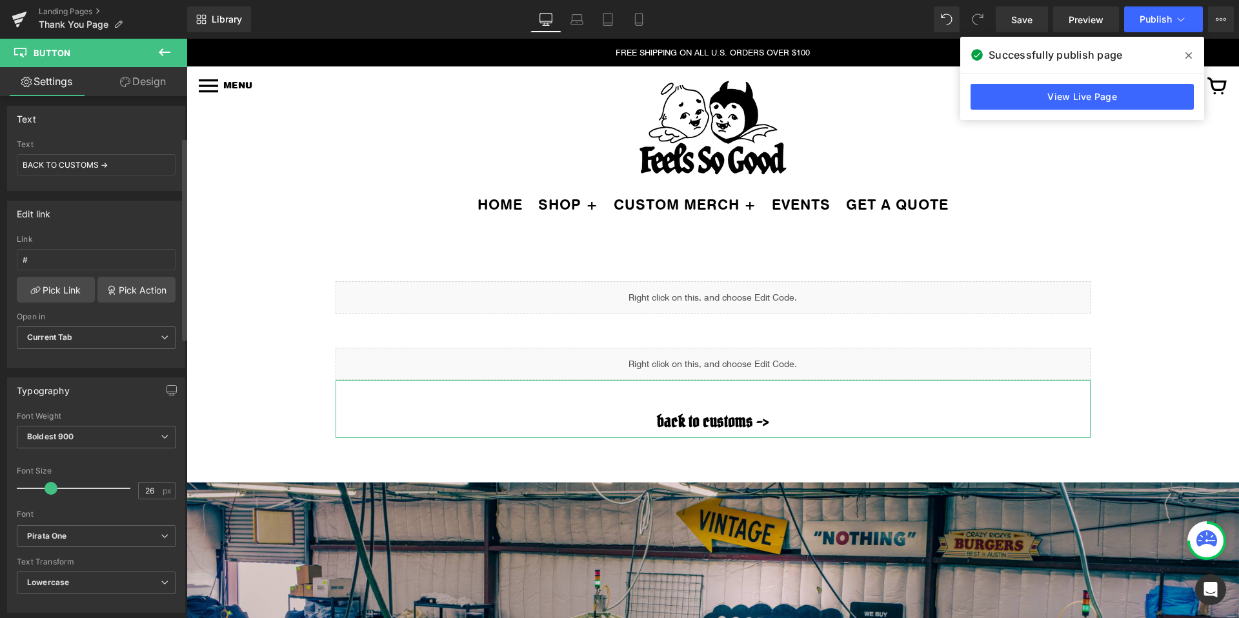
scroll to position [307, 0]
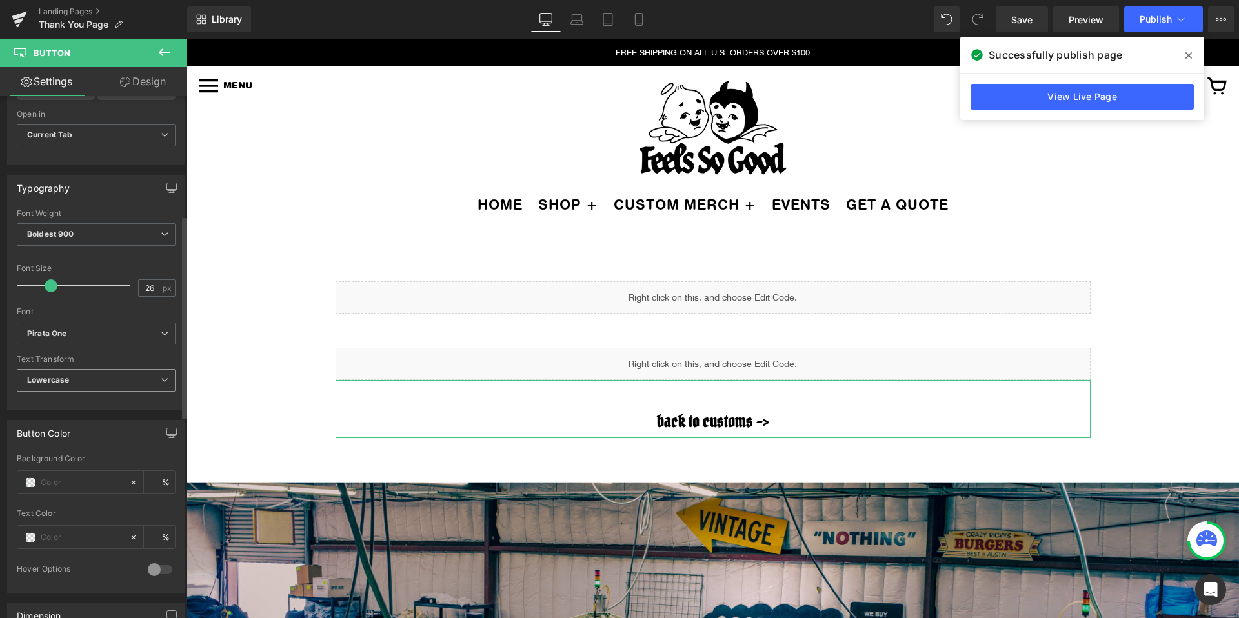
click at [68, 376] on b "Lowercase" at bounding box center [48, 380] width 42 height 10
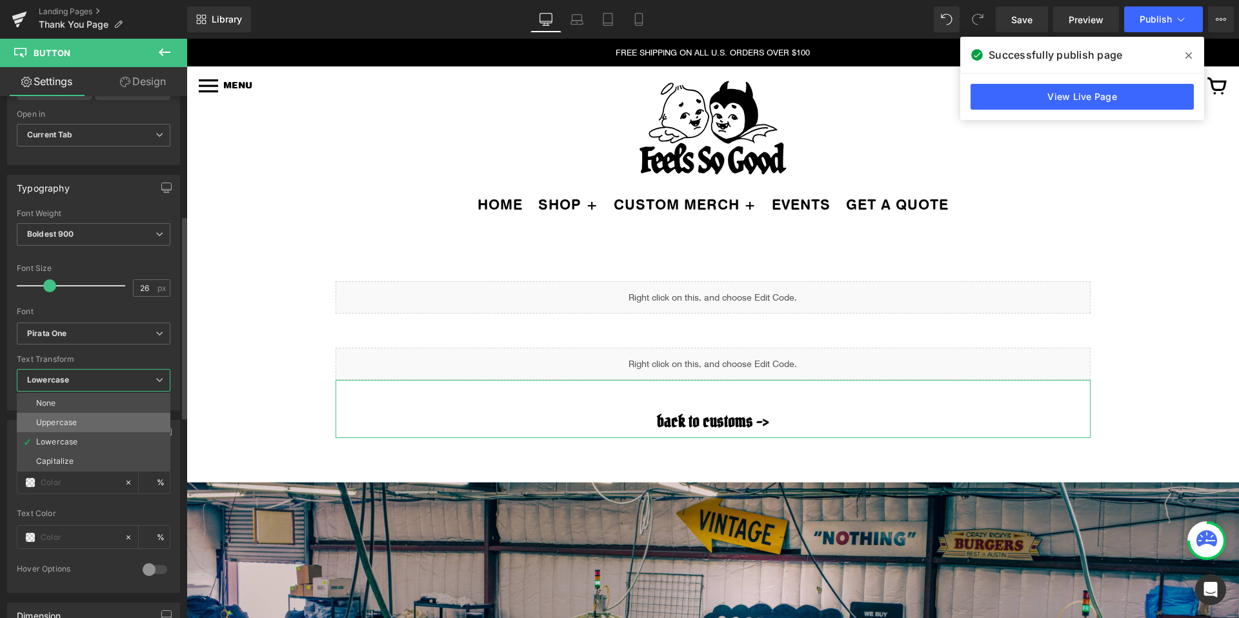
click at [58, 421] on div "Uppercase" at bounding box center [56, 422] width 41 height 9
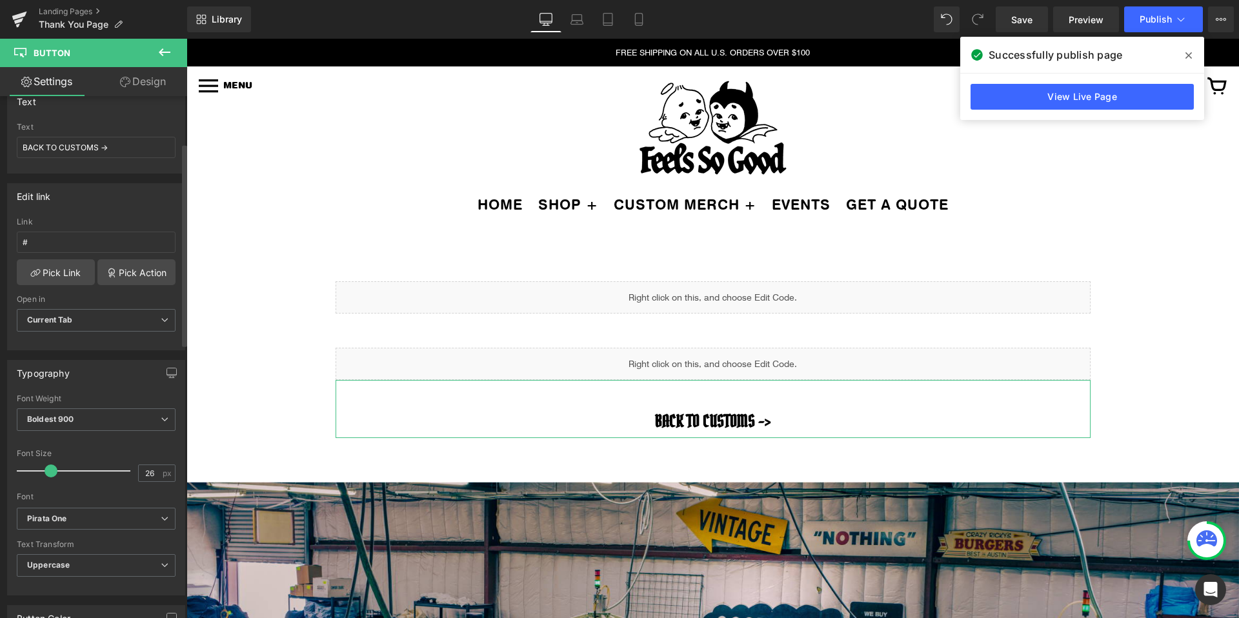
scroll to position [65, 0]
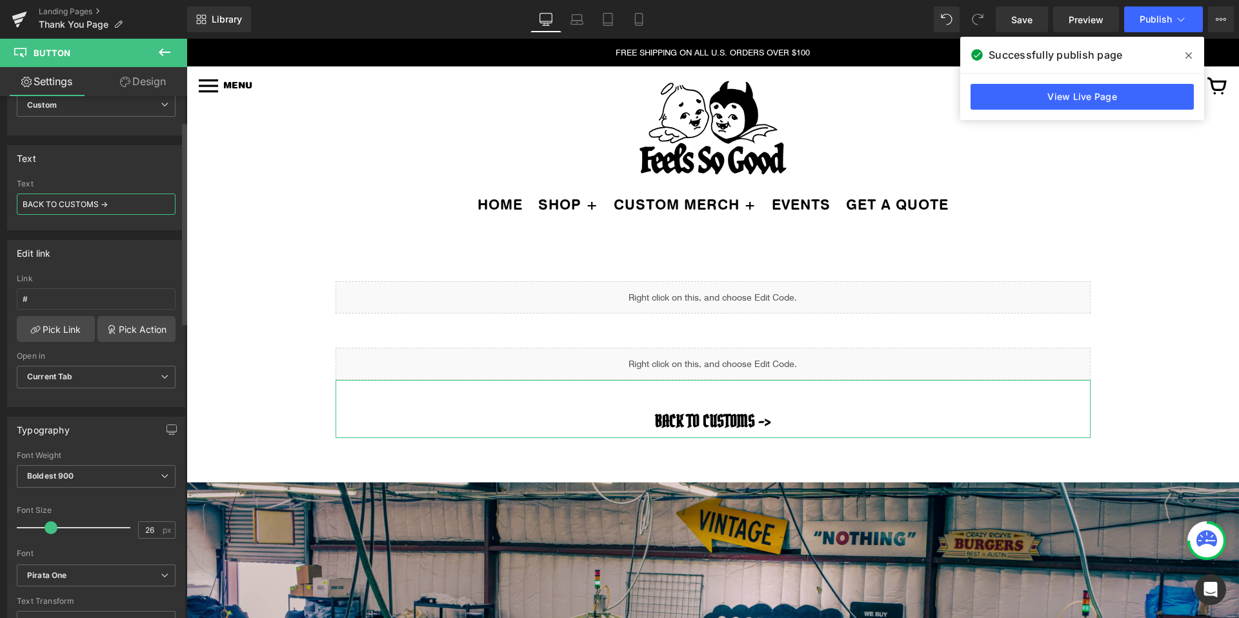
click at [96, 206] on input "BACK TO CUSTOMS ->" at bounding box center [96, 204] width 159 height 21
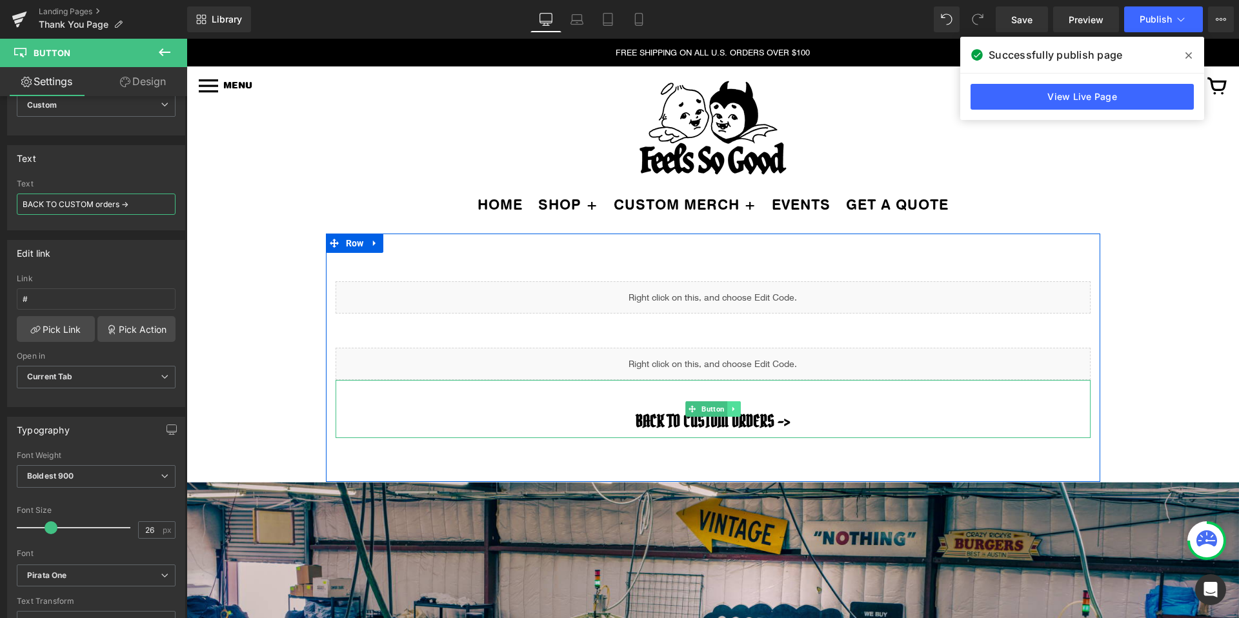
type input "BACK TO CUSTOM orders ->"
click at [734, 408] on icon at bounding box center [733, 409] width 7 height 8
click at [730, 412] on icon at bounding box center [726, 408] width 7 height 7
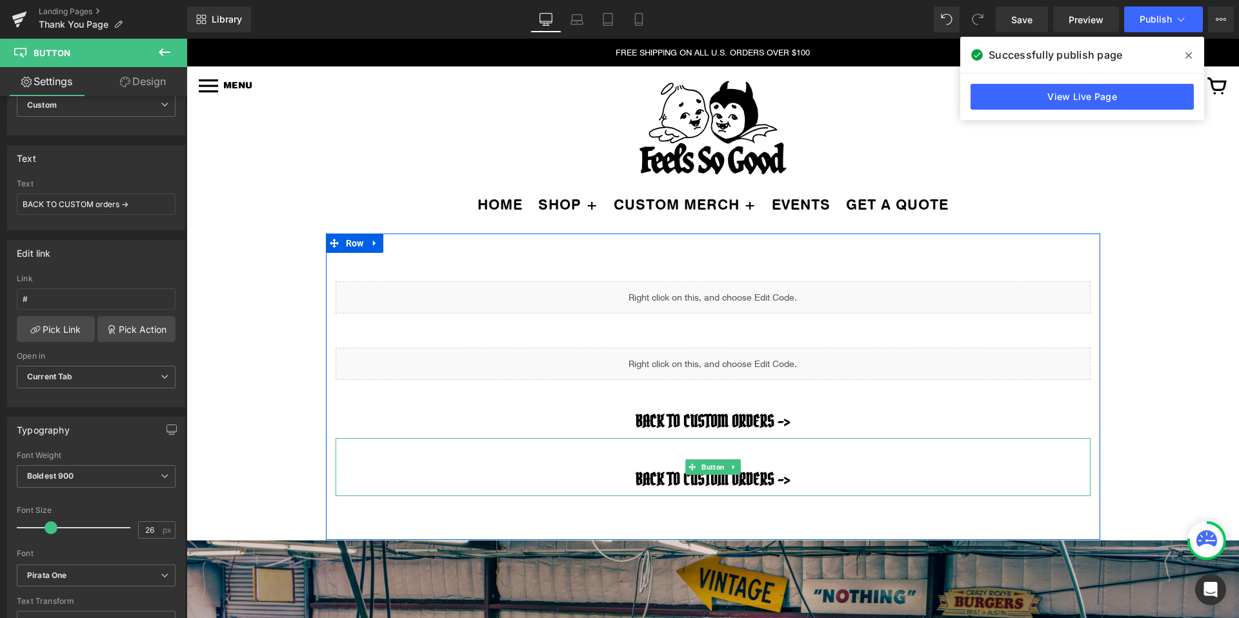
click at [667, 471] on span "BACK TO CUSTOM orders ->" at bounding box center [712, 478] width 154 height 21
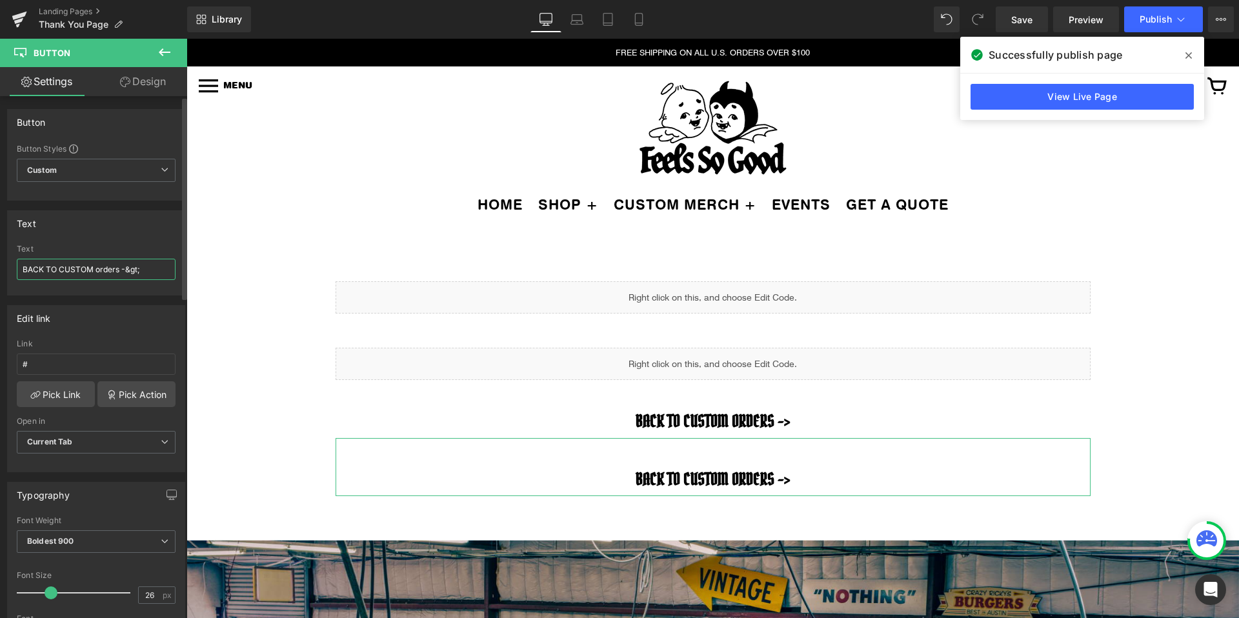
click at [87, 265] on input "BACK TO CUSTOM orders -&gt;" at bounding box center [96, 269] width 159 height 21
click at [125, 265] on input "BACK TO CUSTOM orders -&gt;" at bounding box center [96, 269] width 159 height 21
type input "bac"
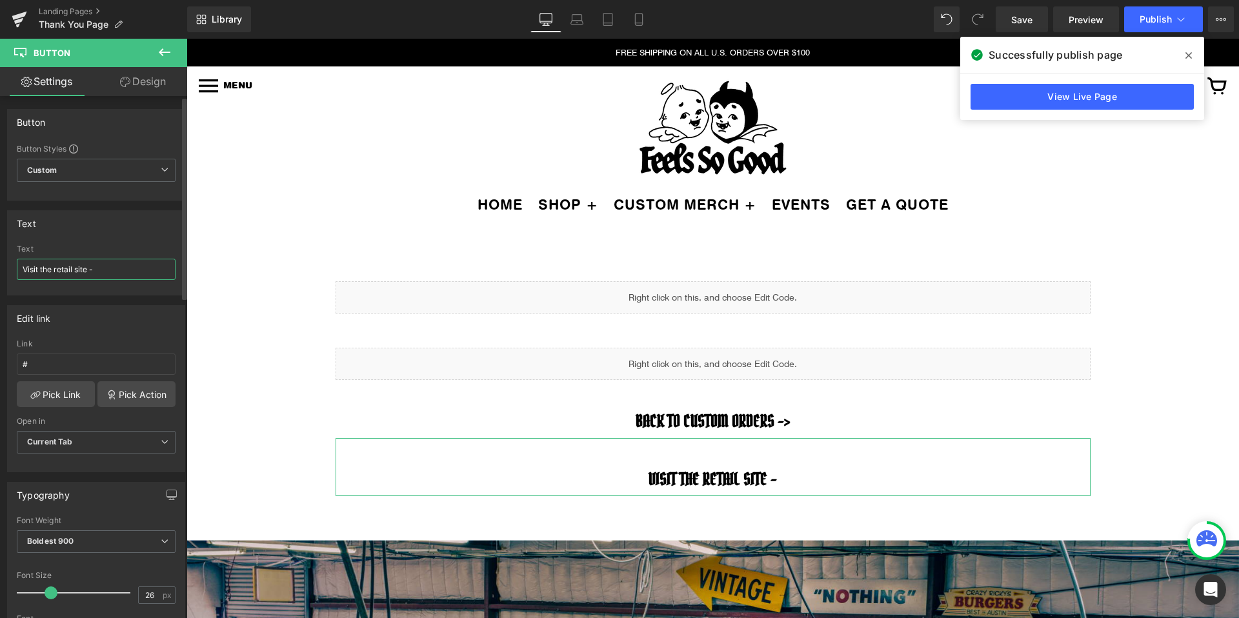
type input "Visit the retail site ->"
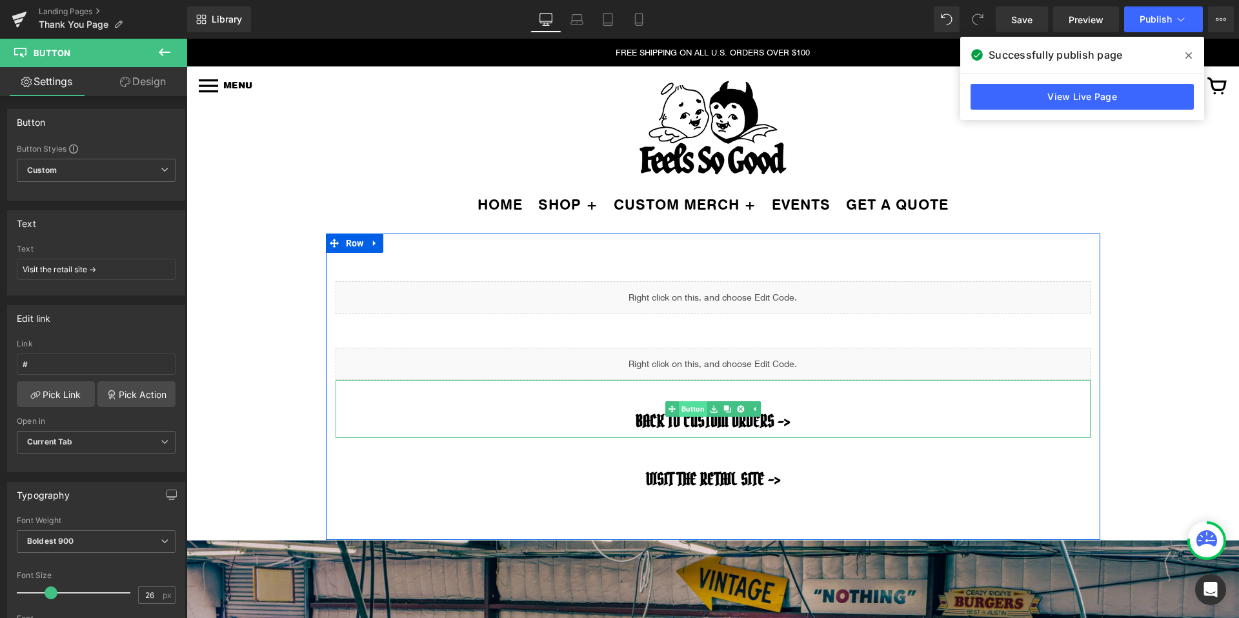
click at [701, 408] on span "Button" at bounding box center [692, 408] width 28 height 15
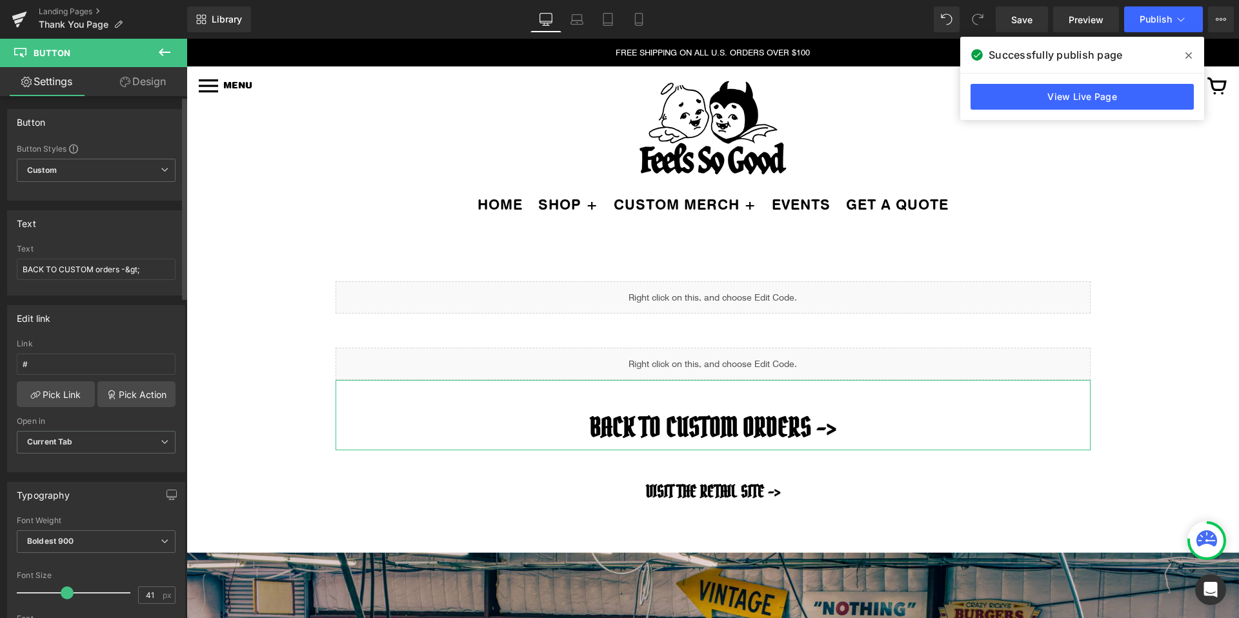
type input "40"
drag, startPoint x: 52, startPoint y: 592, endPoint x: 66, endPoint y: 592, distance: 14.2
click at [66, 592] on span at bounding box center [67, 592] width 13 height 13
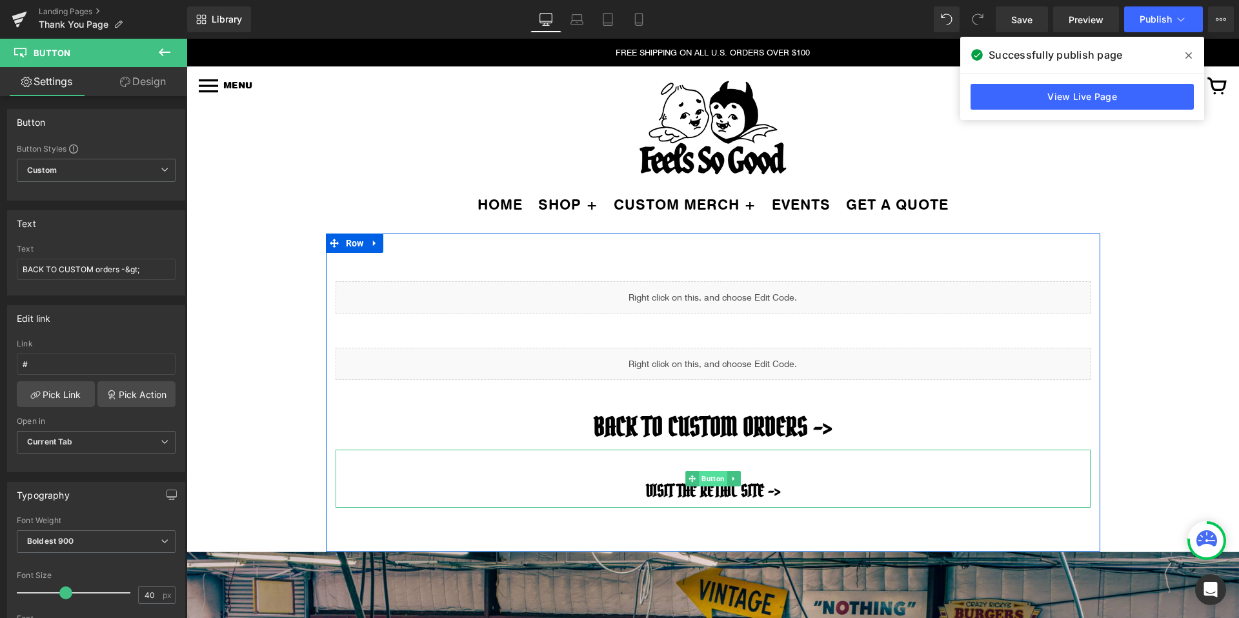
click at [706, 473] on span "Button" at bounding box center [713, 478] width 28 height 15
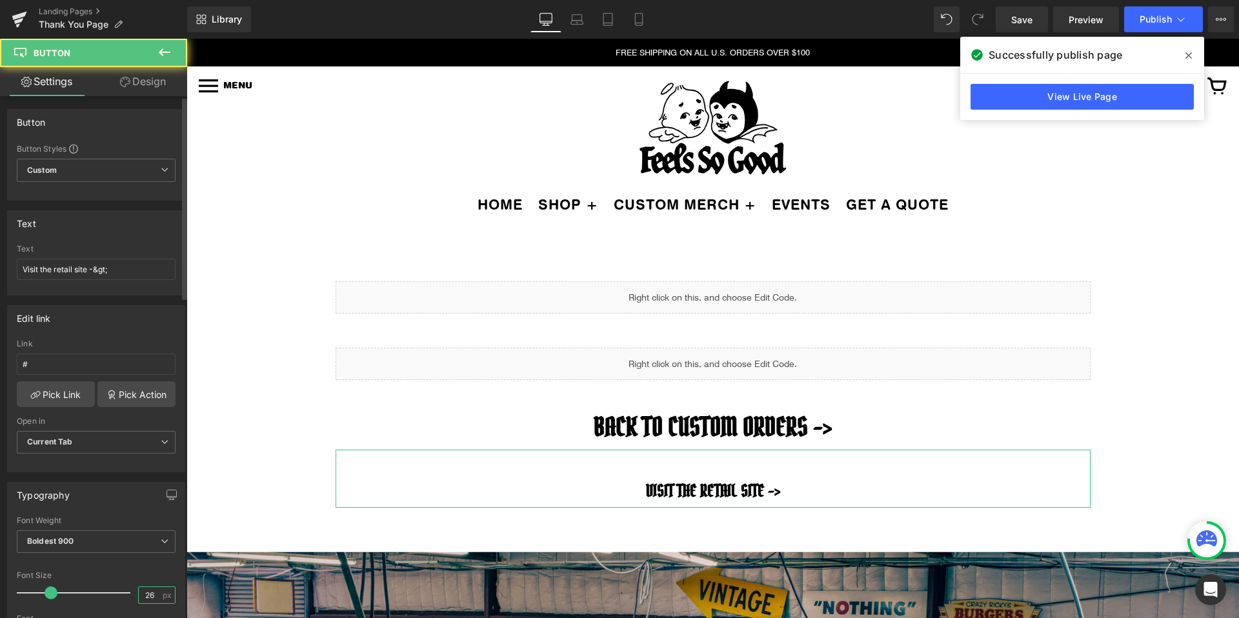
click at [139, 598] on input "26" at bounding box center [150, 595] width 23 height 16
type input "40"
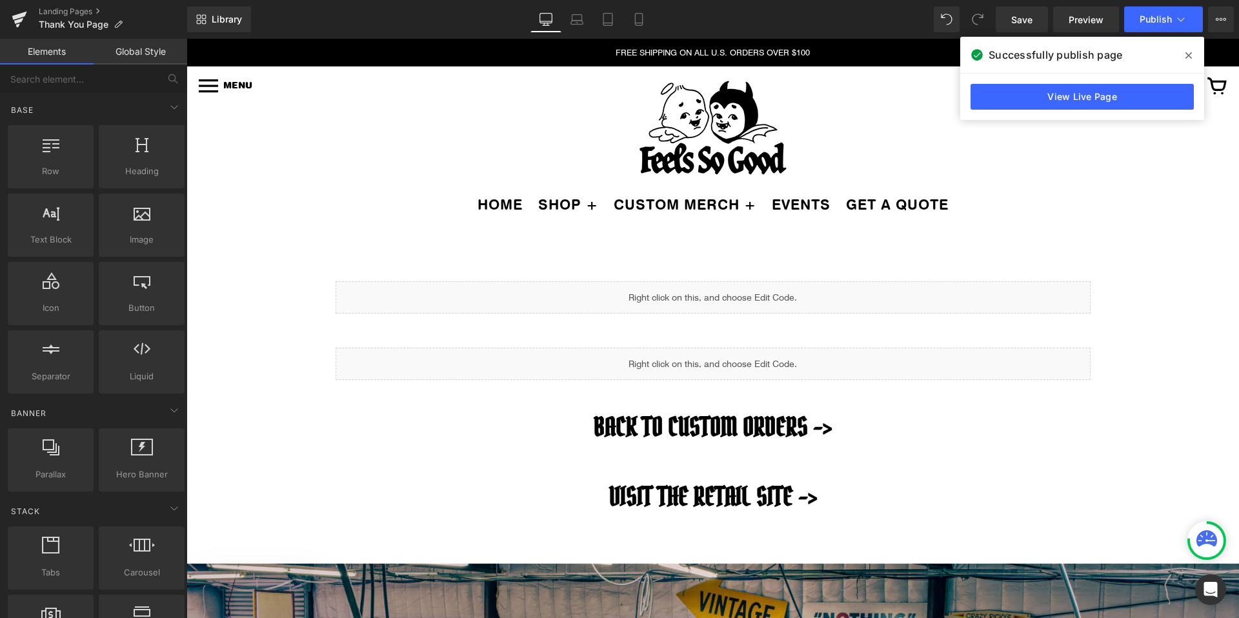
click at [1186, 52] on icon at bounding box center [1188, 55] width 6 height 10
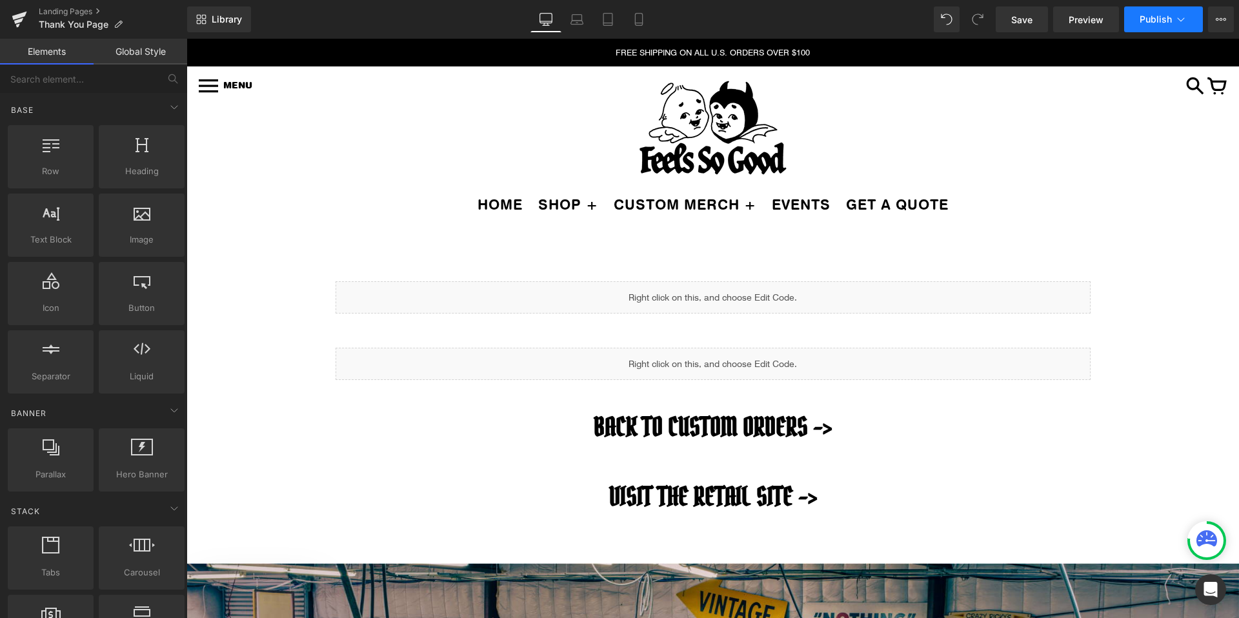
click at [1161, 30] on button "Publish" at bounding box center [1163, 19] width 79 height 26
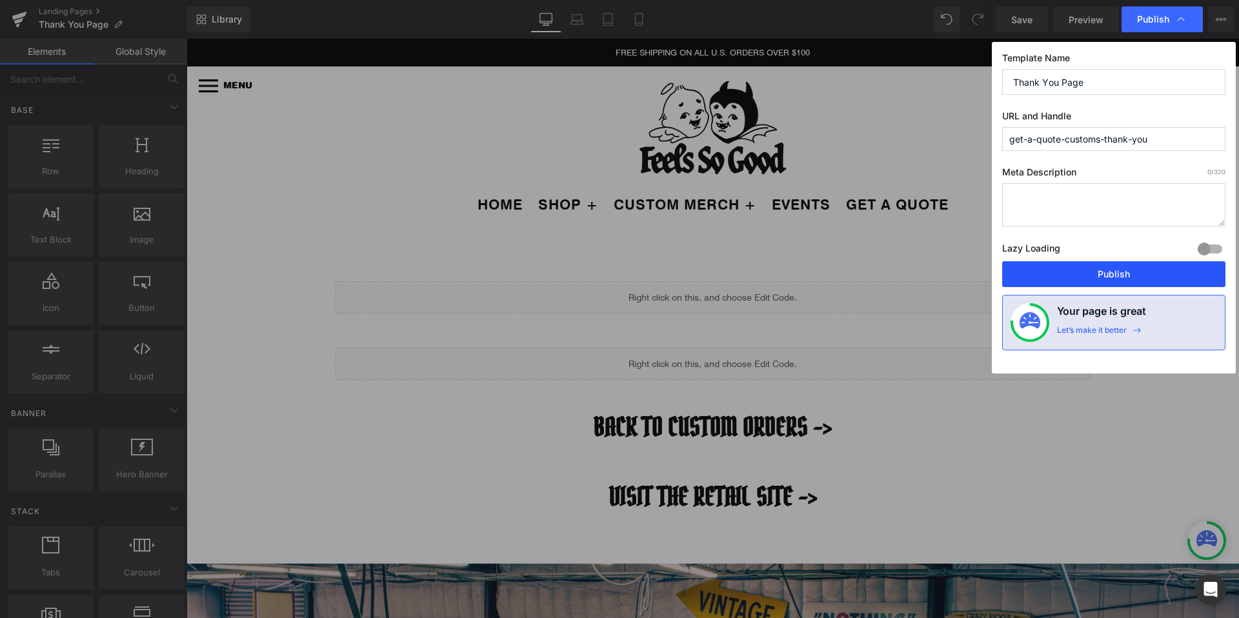
click at [1064, 272] on button "Publish" at bounding box center [1113, 274] width 223 height 26
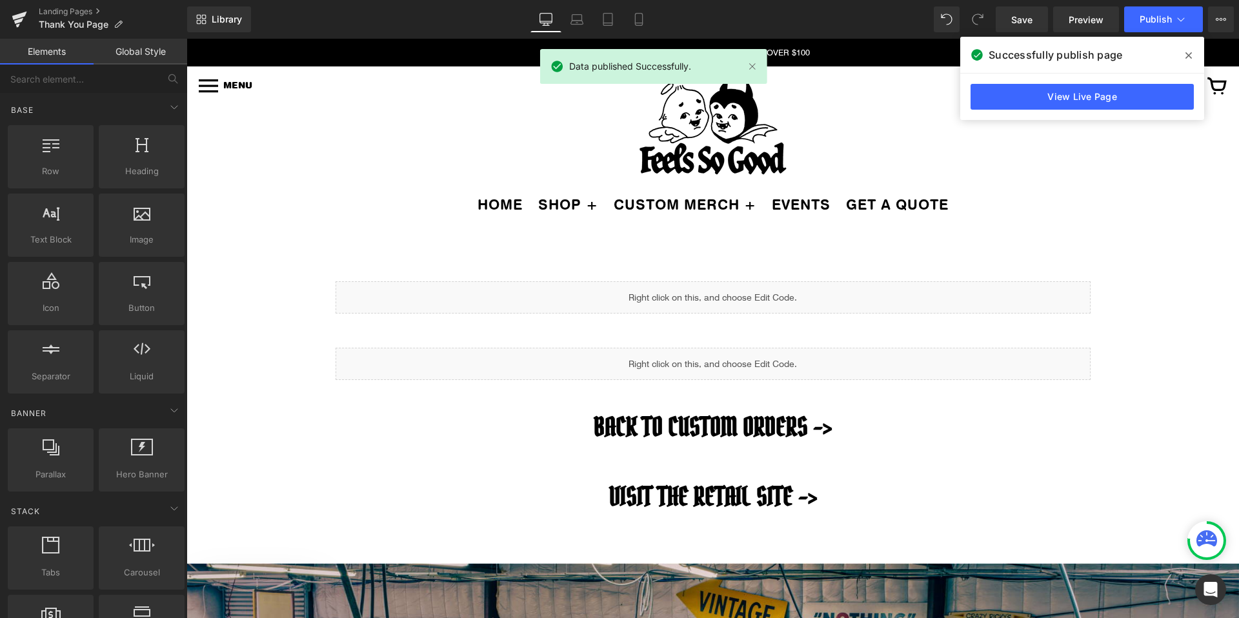
click at [1193, 55] on span at bounding box center [1188, 55] width 21 height 21
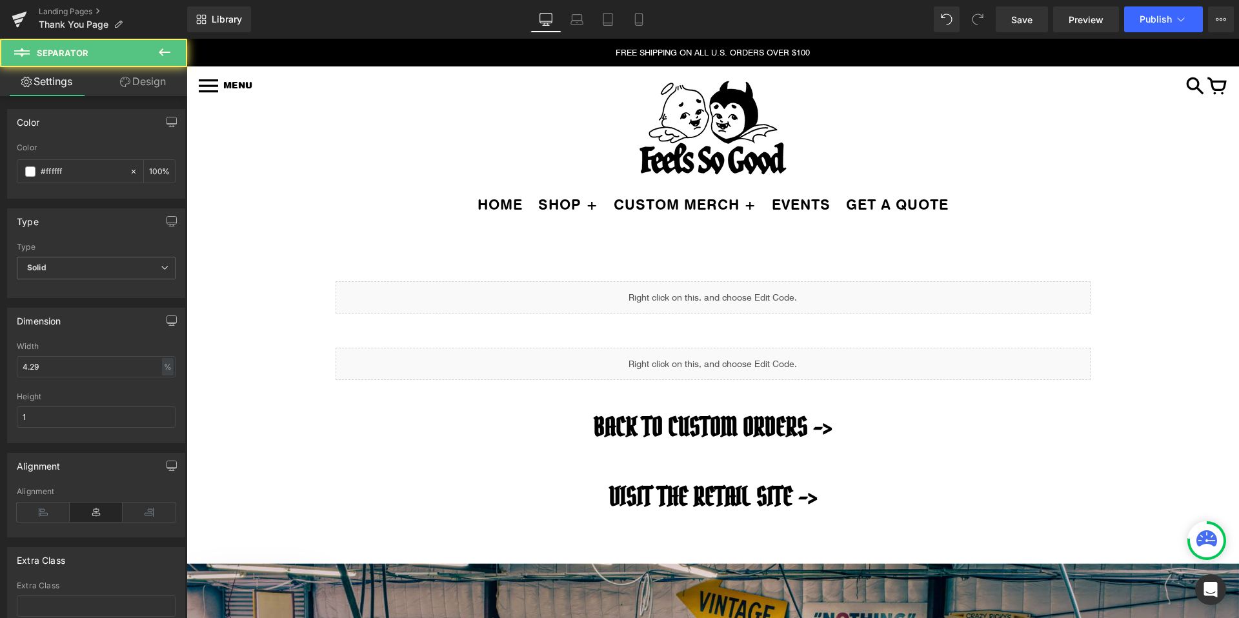
click at [186, 39] on div "42px" at bounding box center [186, 39] width 0 height 0
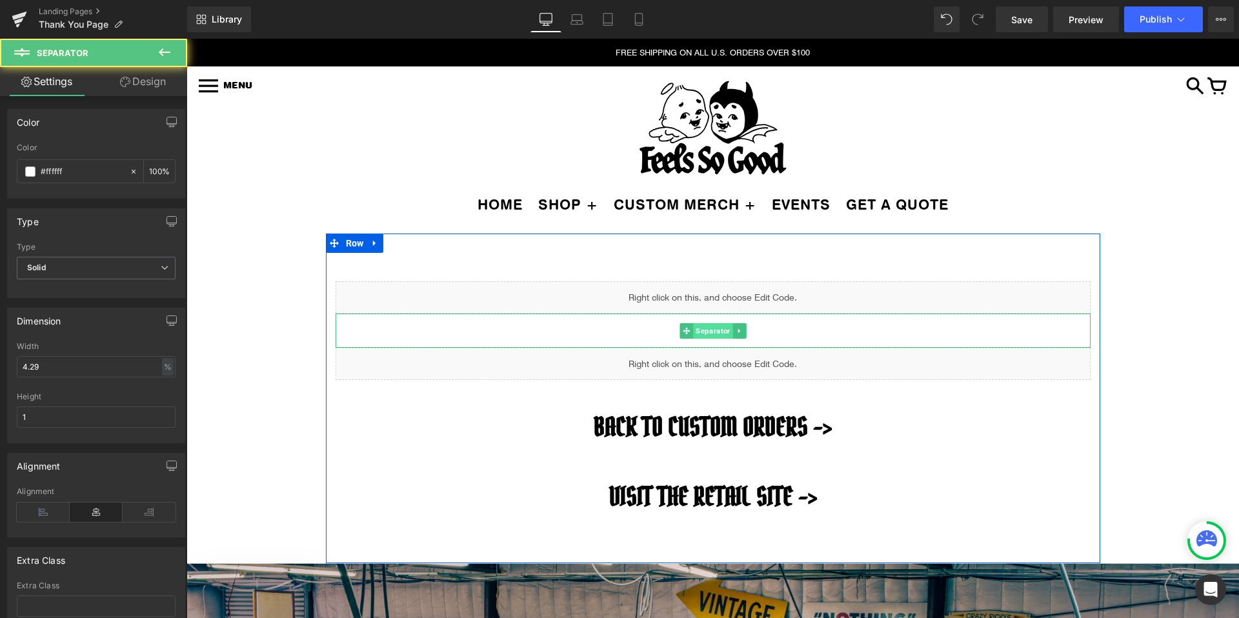
click at [710, 330] on span "Separator" at bounding box center [712, 330] width 39 height 15
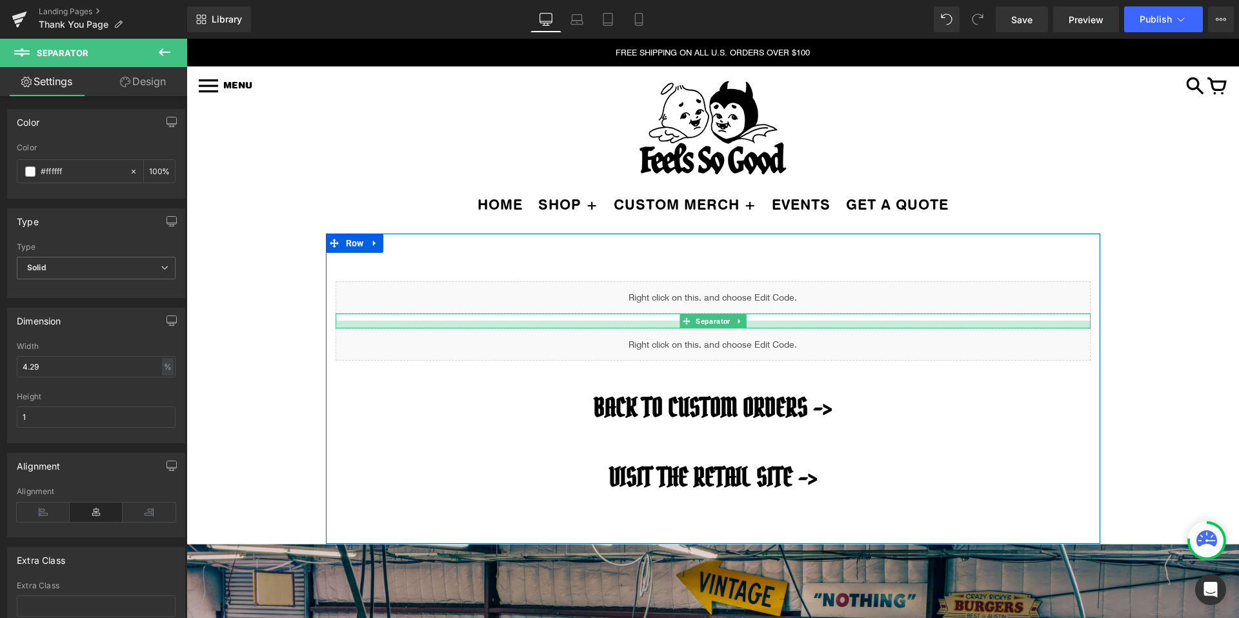
drag, startPoint x: 615, startPoint y: 341, endPoint x: 641, endPoint y: 321, distance: 32.3
click at [641, 321] on div at bounding box center [712, 325] width 755 height 8
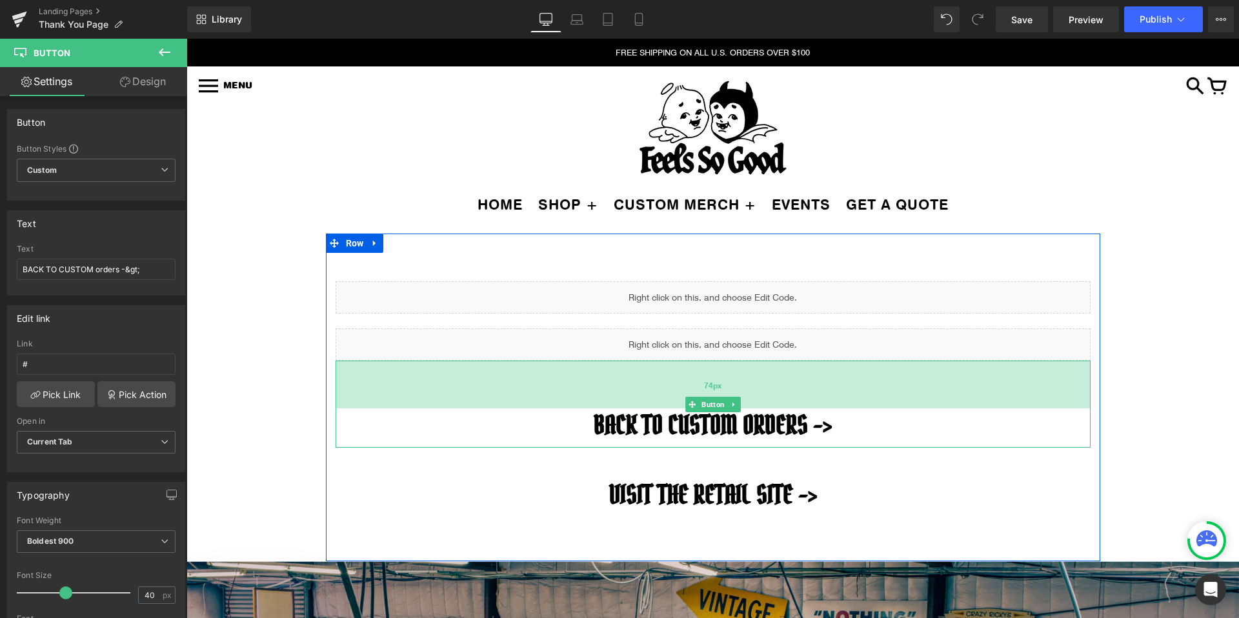
drag, startPoint x: 645, startPoint y: 363, endPoint x: 652, endPoint y: 380, distance: 18.6
click at [652, 380] on div "74px" at bounding box center [712, 385] width 755 height 48
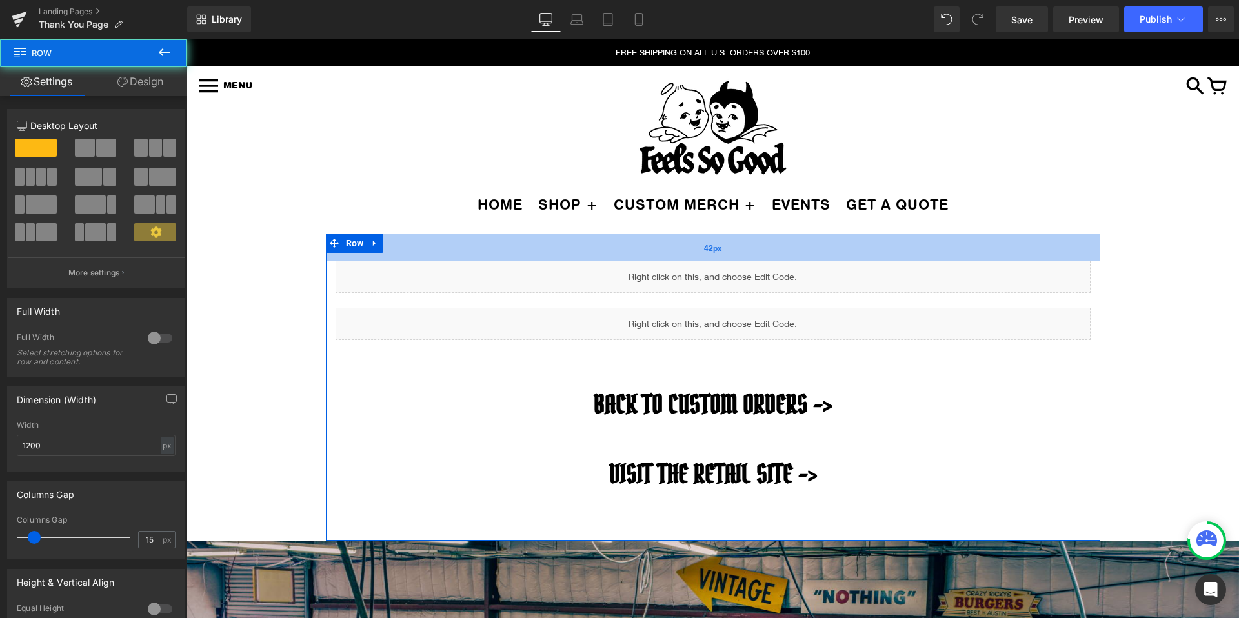
drag, startPoint x: 591, startPoint y: 267, endPoint x: 596, endPoint y: 243, distance: 24.4
click at [596, 243] on div "42px" at bounding box center [713, 247] width 774 height 27
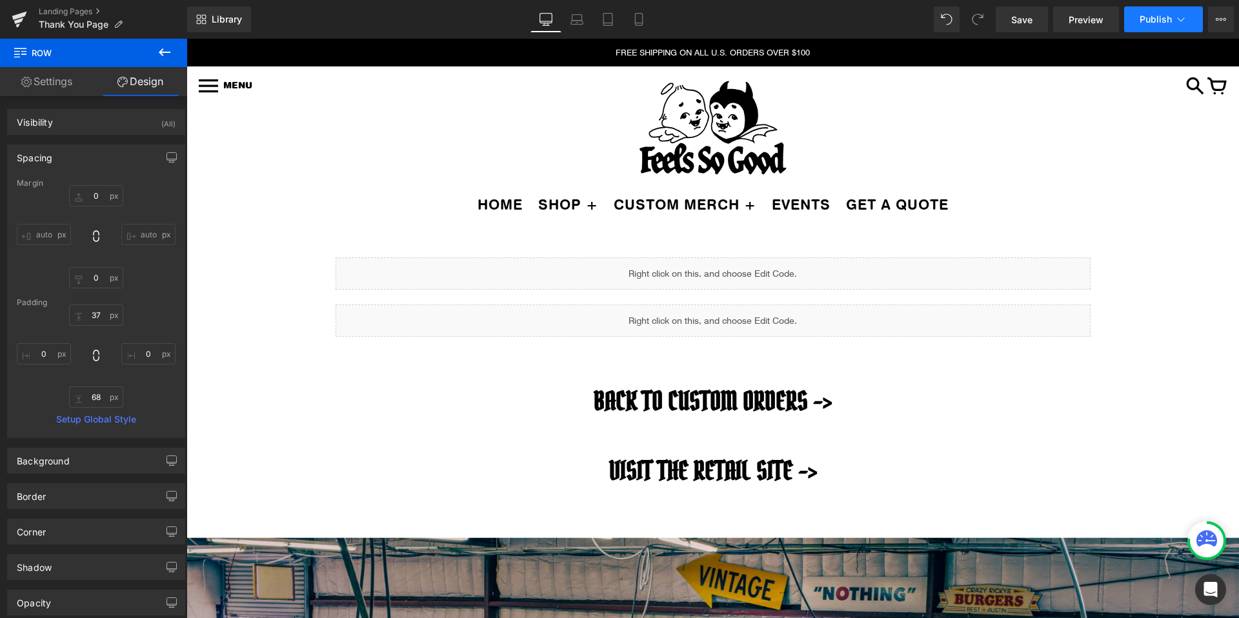
click at [1171, 20] on button "Publish" at bounding box center [1163, 19] width 79 height 26
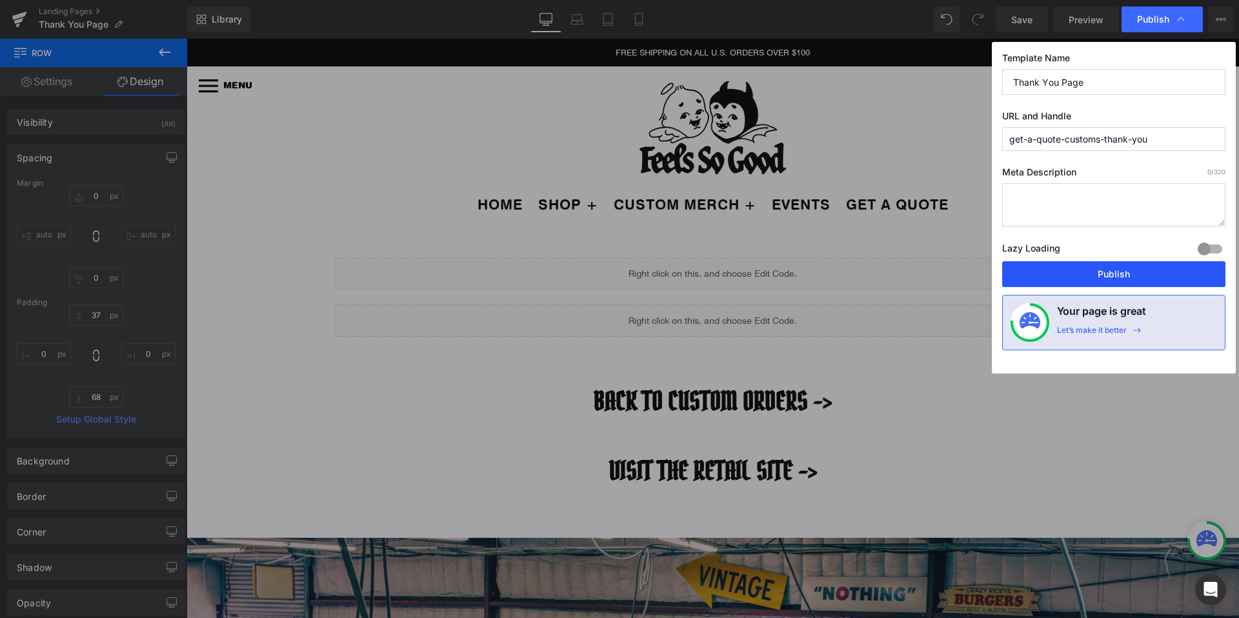
click at [1046, 283] on button "Publish" at bounding box center [1113, 274] width 223 height 26
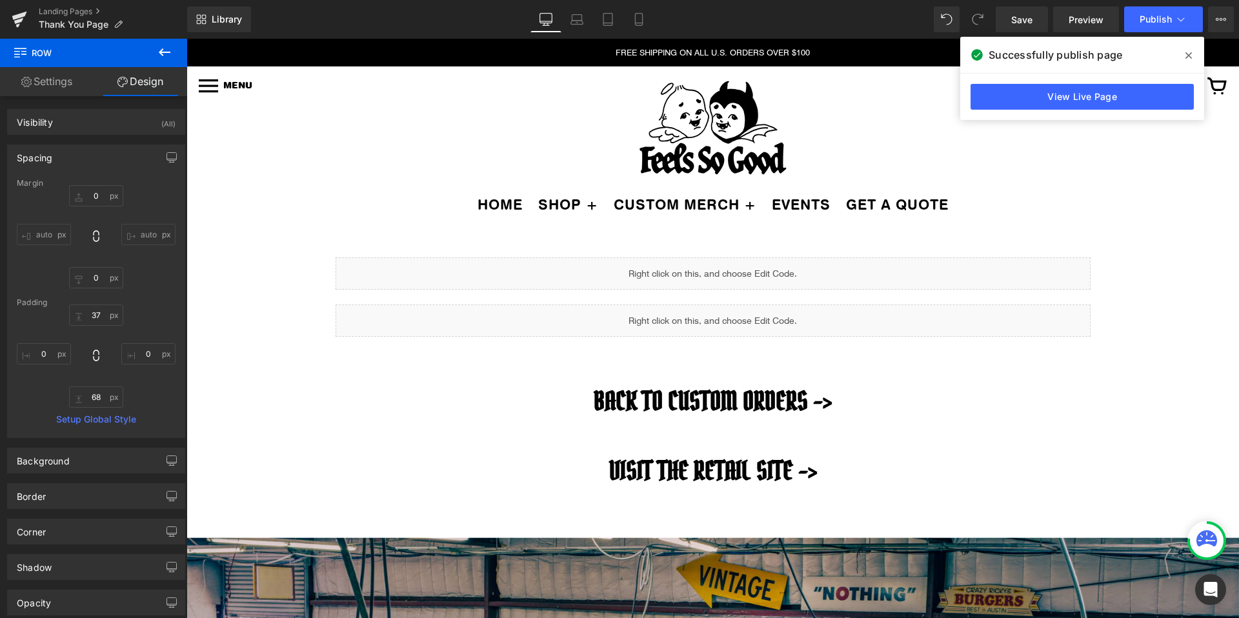
click at [1183, 55] on span at bounding box center [1188, 55] width 21 height 21
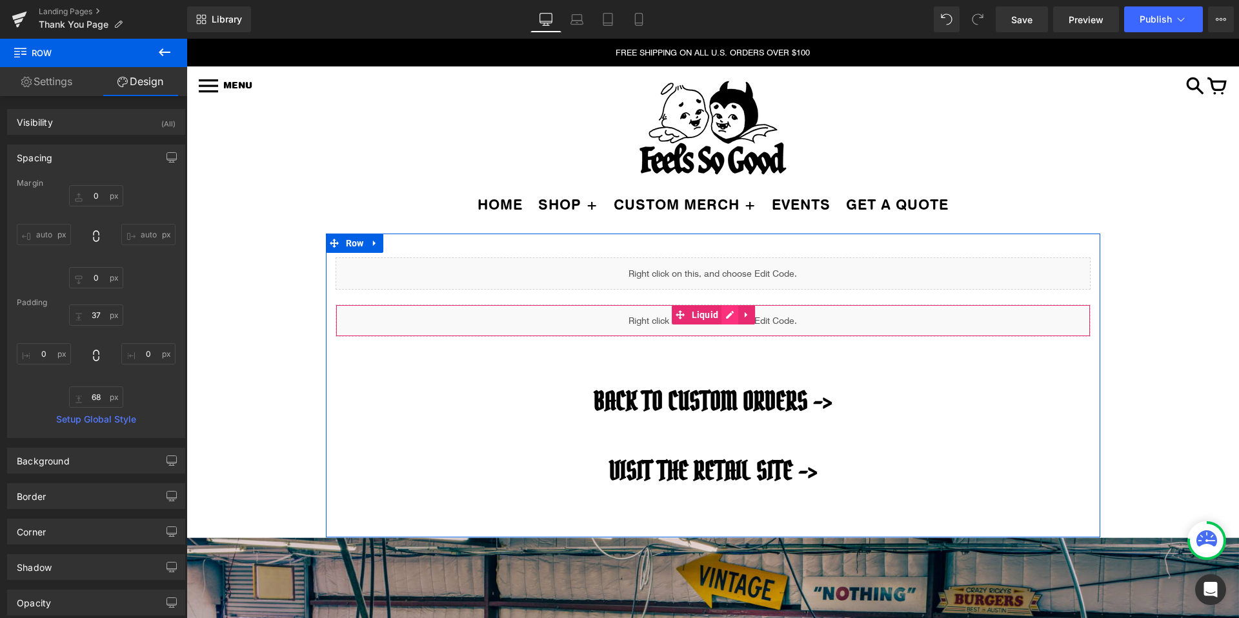
click at [724, 313] on div "Liquid" at bounding box center [712, 320] width 755 height 32
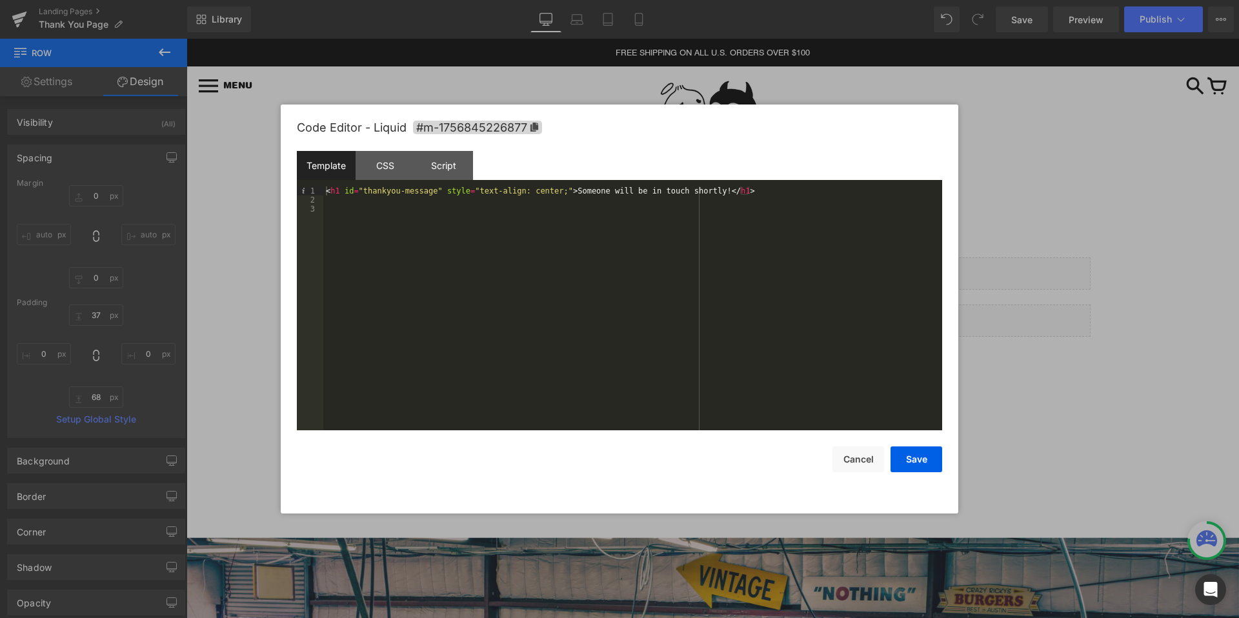
click at [594, 192] on div "< h1 id = "thankyou-message" style = "text-align: center;" > Someone will be in…" at bounding box center [632, 317] width 619 height 262
click at [703, 192] on div "< h1 id = "thankyou-message" style = "text-align: center;" > We will be in touc…" at bounding box center [632, 317] width 619 height 262
click at [706, 195] on div "< h1 id = "thankyou-message" style = "text-align: center;" > We will be in touc…" at bounding box center [632, 317] width 619 height 262
click at [706, 194] on div "< h1 id = "thankyou-message" style = "text-align: center;" > We will be in touc…" at bounding box center [632, 317] width 619 height 262
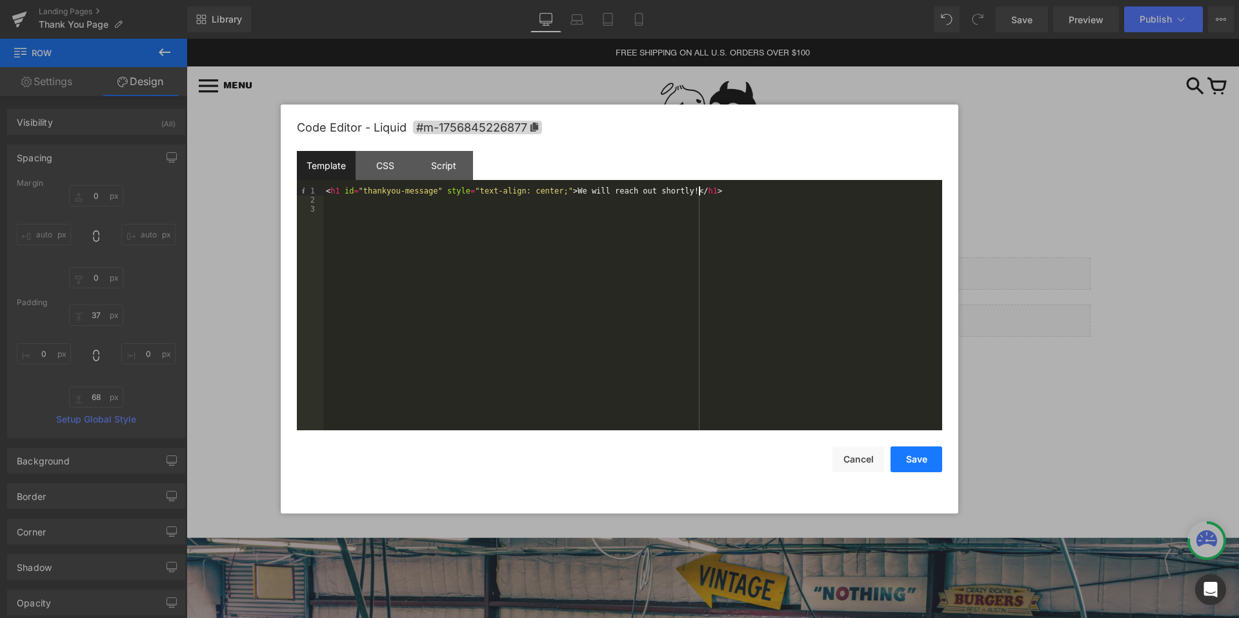
click at [925, 461] on button "Save" at bounding box center [916, 459] width 52 height 26
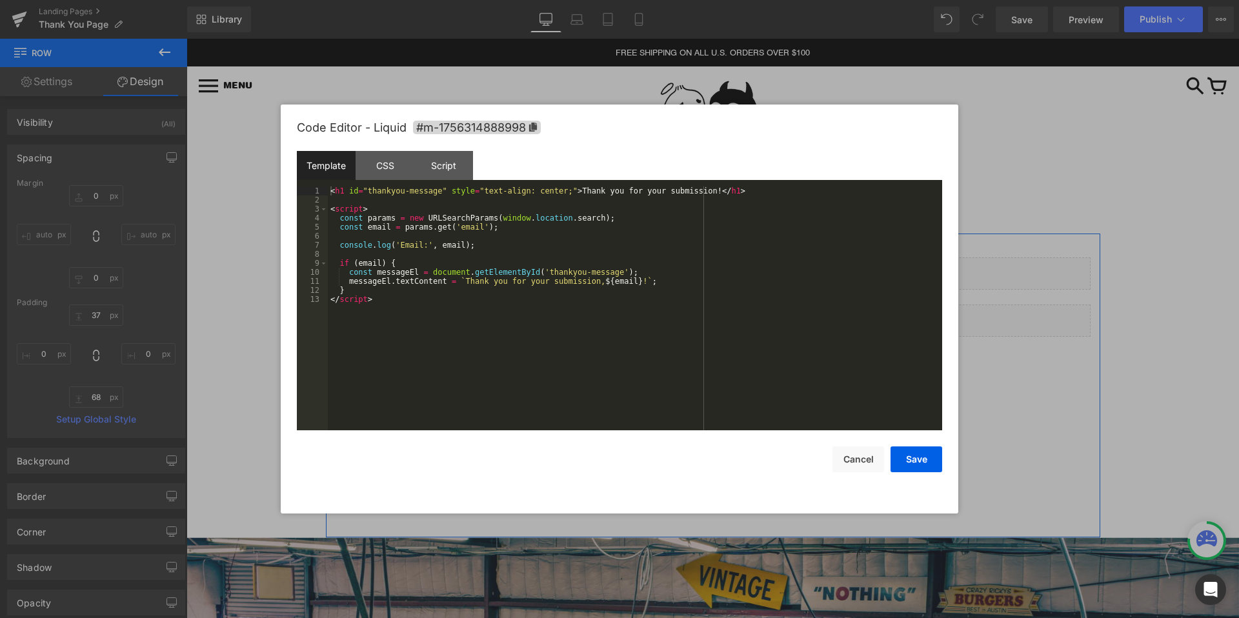
click at [705, 267] on div "Liquid" at bounding box center [712, 273] width 755 height 32
click at [652, 281] on div "< h1 id = "thankyou-message" style = "text-align: center;" > Thank you for your…" at bounding box center [635, 317] width 614 height 262
click at [721, 193] on div "< h1 id = "thankyou-message" style = "text-align: center;" > Thank you for your…" at bounding box center [635, 317] width 614 height 262
click at [910, 461] on button "Save" at bounding box center [916, 459] width 52 height 26
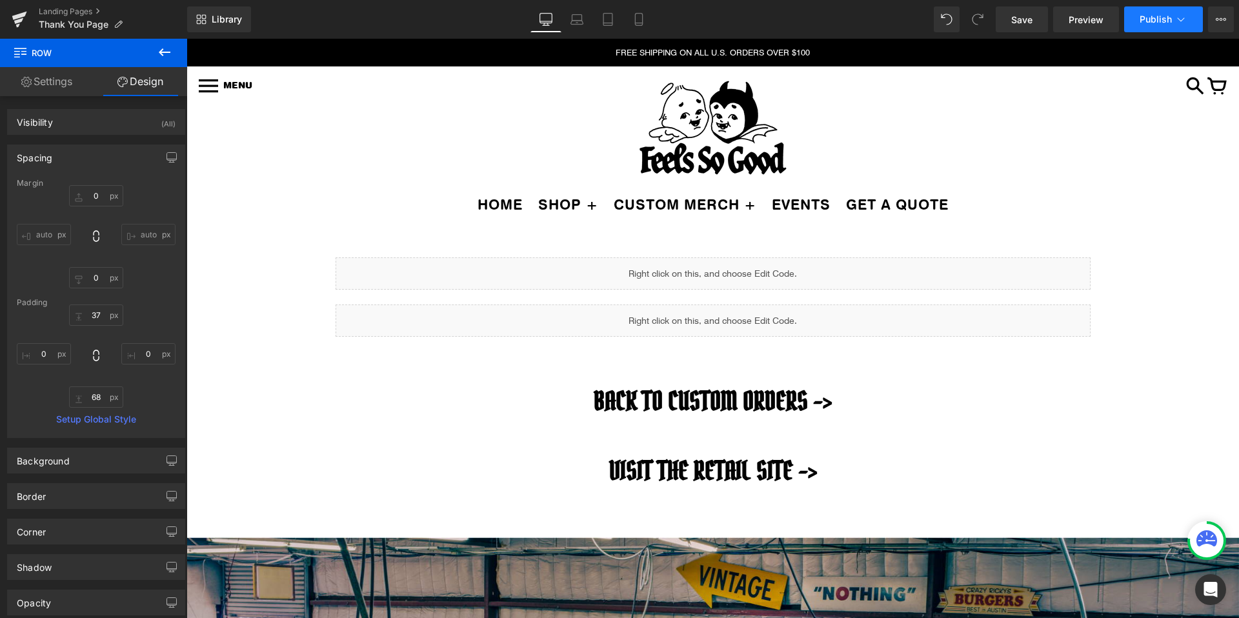
click at [1175, 10] on button "Publish" at bounding box center [1163, 19] width 79 height 26
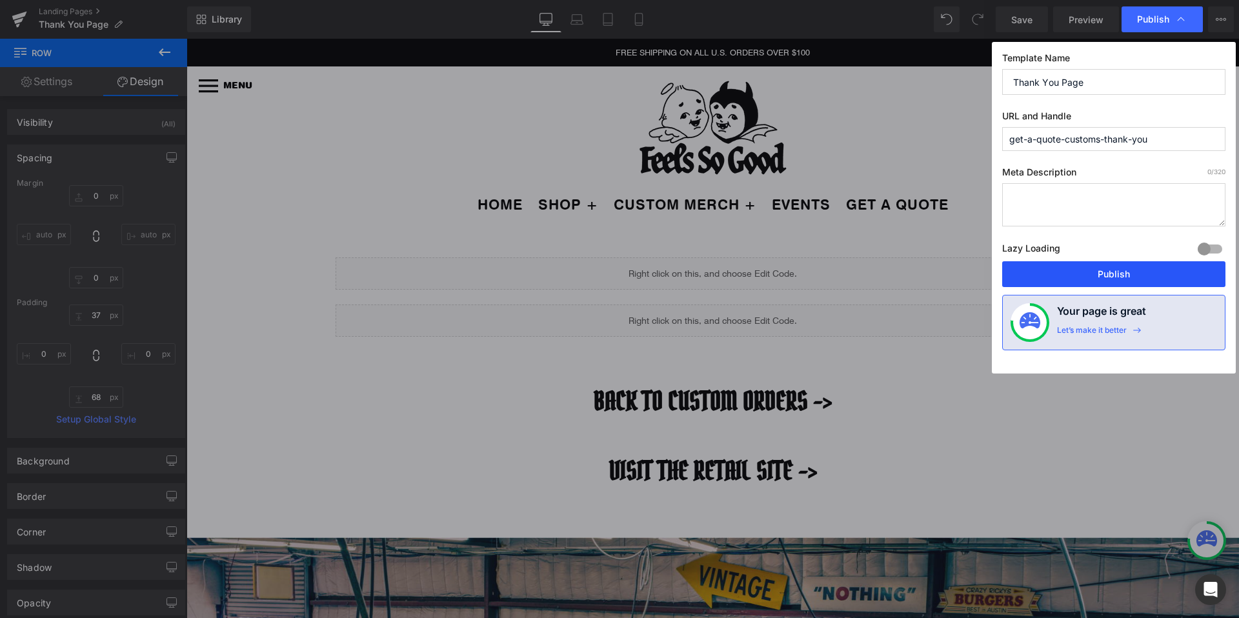
click at [1088, 262] on button "Publish" at bounding box center [1113, 274] width 223 height 26
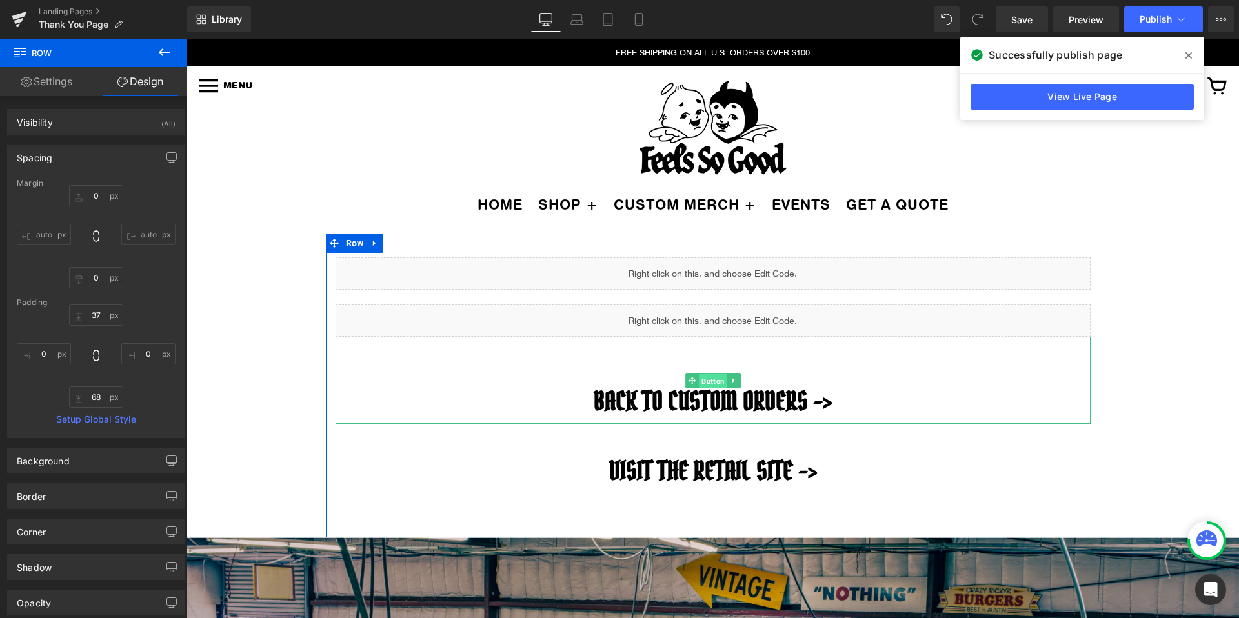
click at [715, 387] on span "Button" at bounding box center [713, 380] width 28 height 15
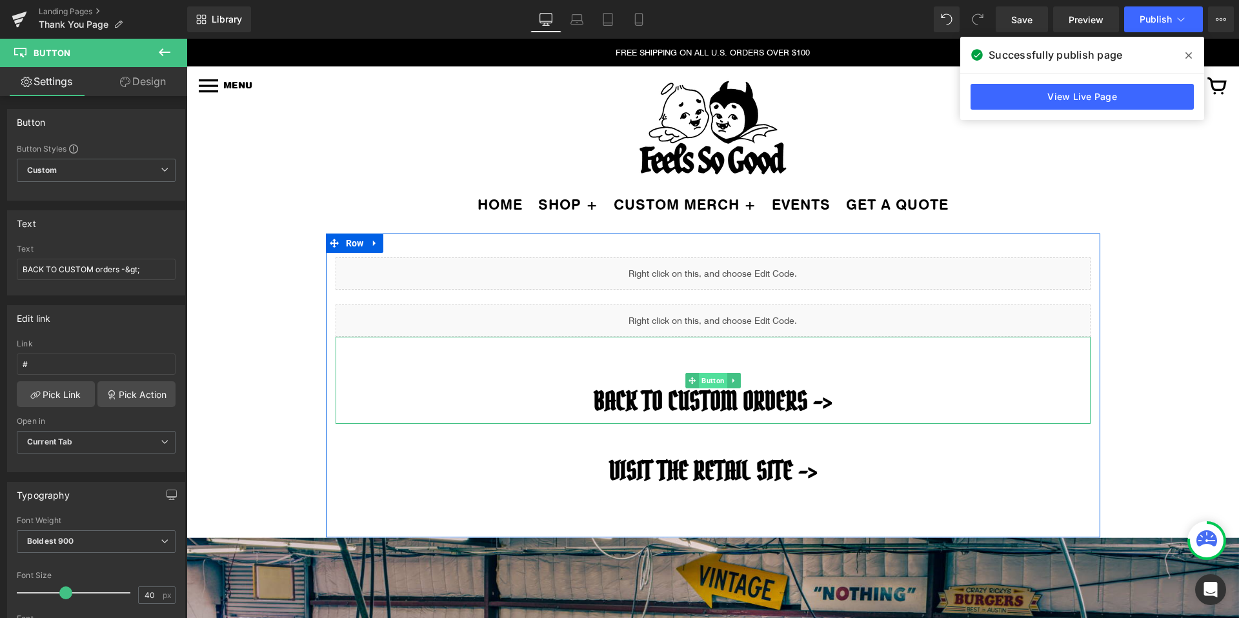
click at [709, 385] on span "Button" at bounding box center [713, 380] width 28 height 15
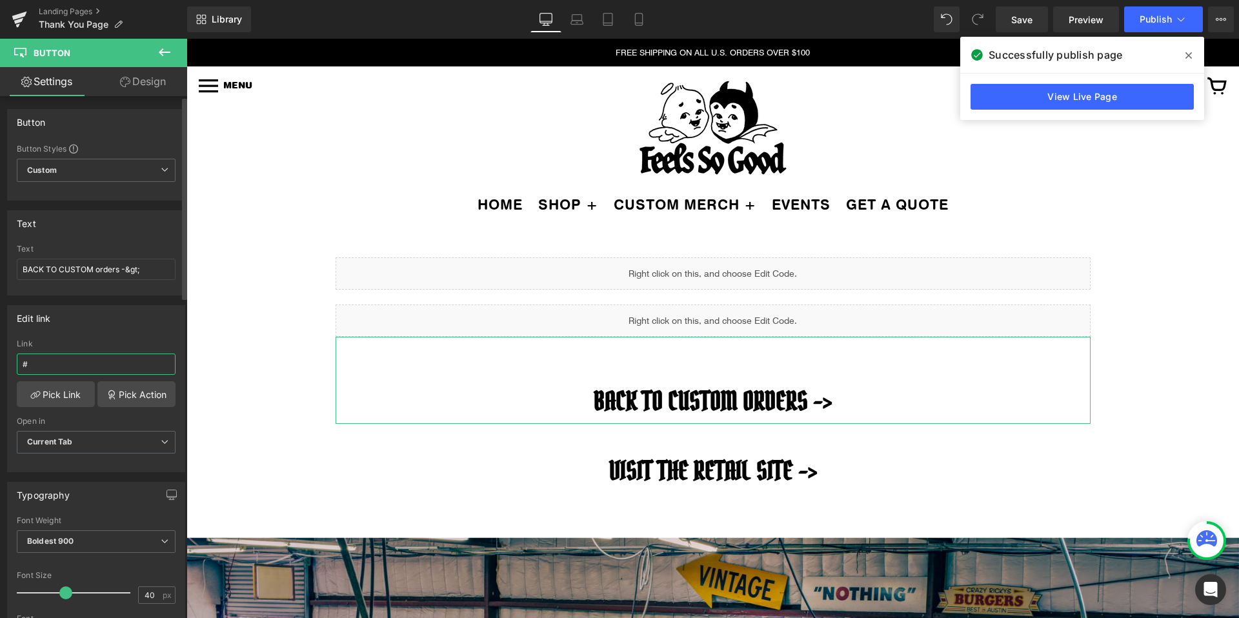
click at [69, 364] on input "#" at bounding box center [96, 364] width 159 height 21
paste input "https://fsgprints.com/pages/services"
type input "https://fsgprints.com/pages/services"
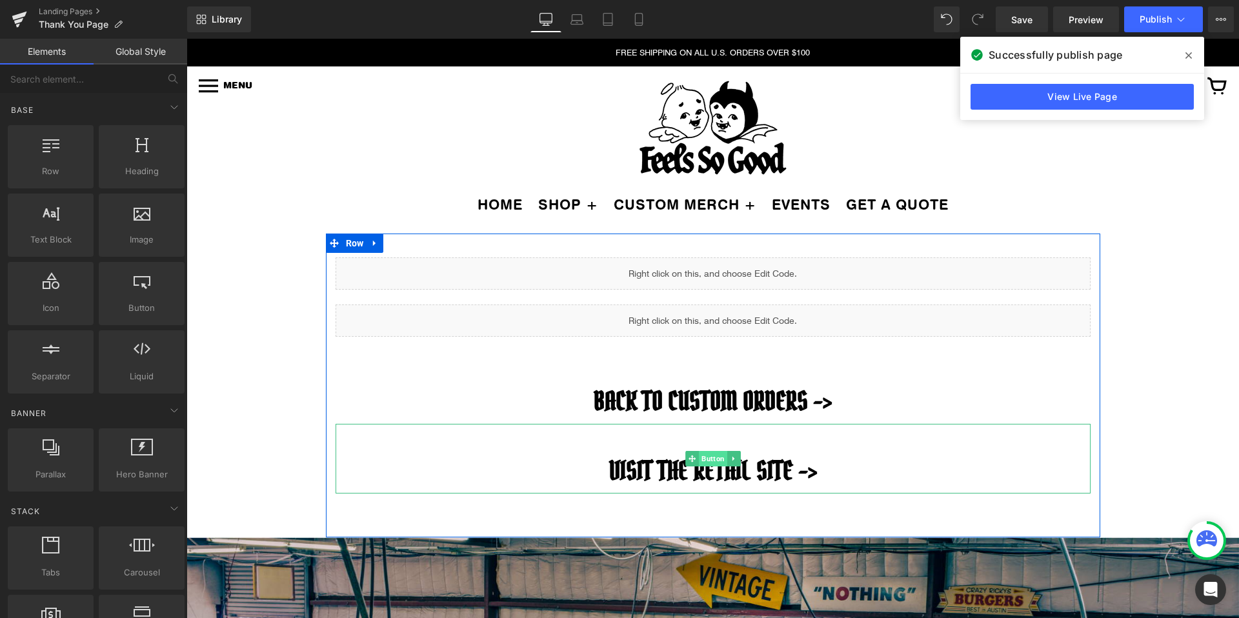
click at [715, 457] on span "Button" at bounding box center [713, 458] width 28 height 15
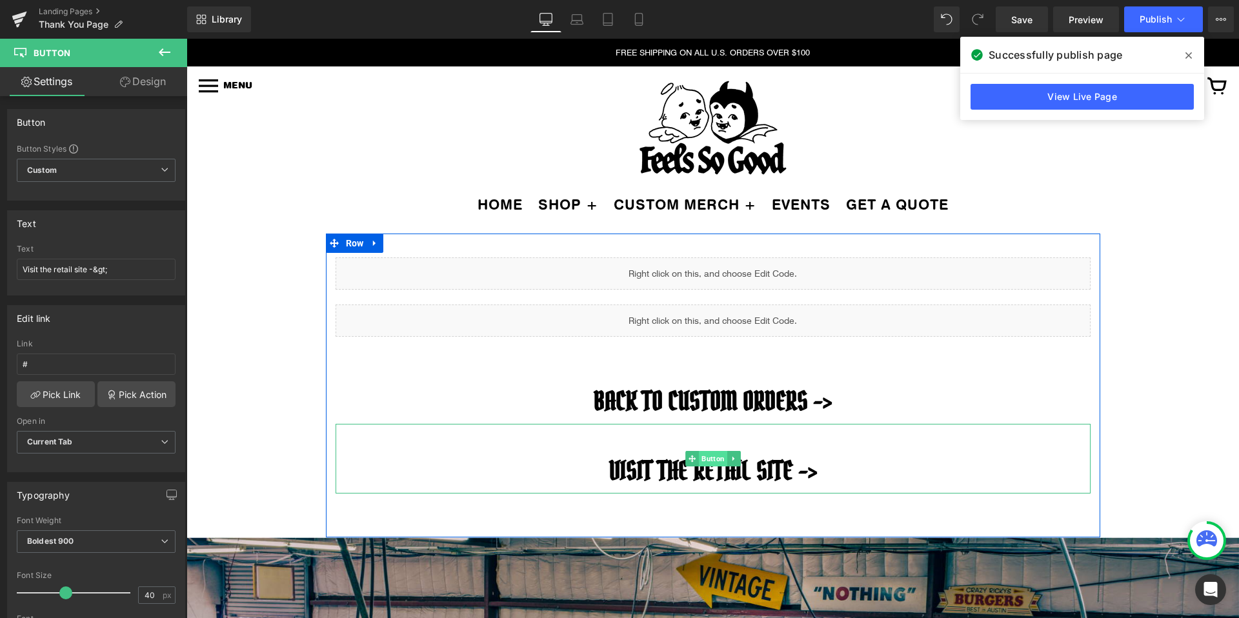
click at [702, 455] on span "Button" at bounding box center [713, 458] width 28 height 15
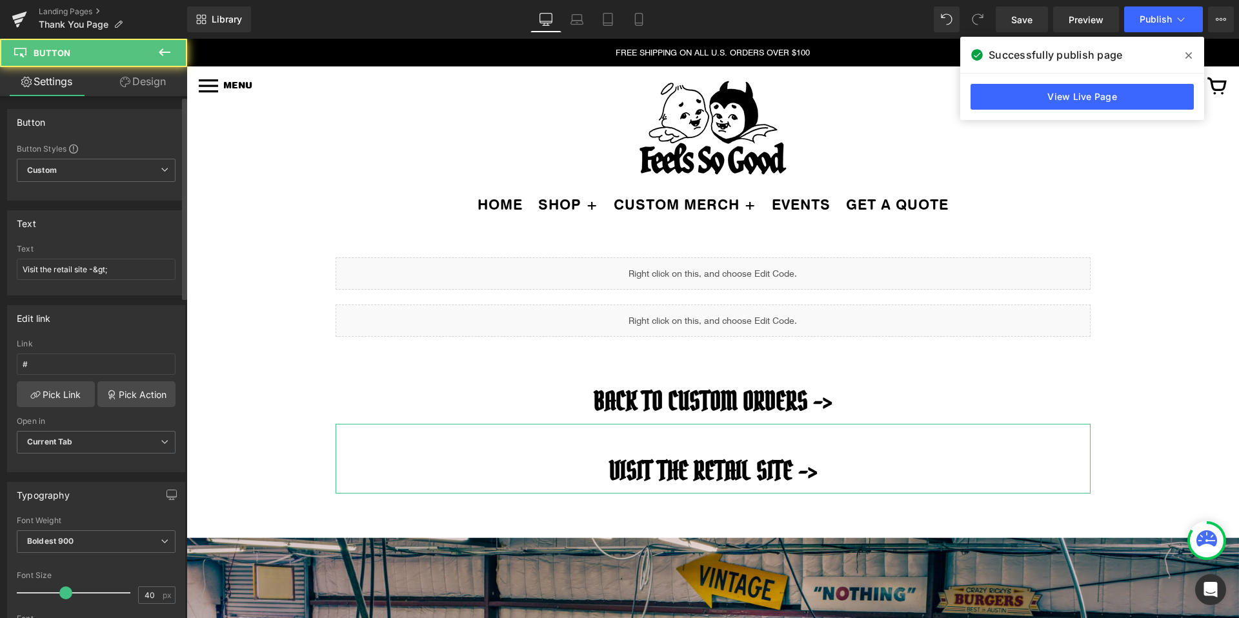
click at [85, 257] on div "Text Visit the retail site -&gt;" at bounding box center [96, 269] width 159 height 50
click at [39, 366] on input "#" at bounding box center [96, 364] width 159 height 21
paste input "https://fsgprints.com/"
type input "https://fsgprints.com/"
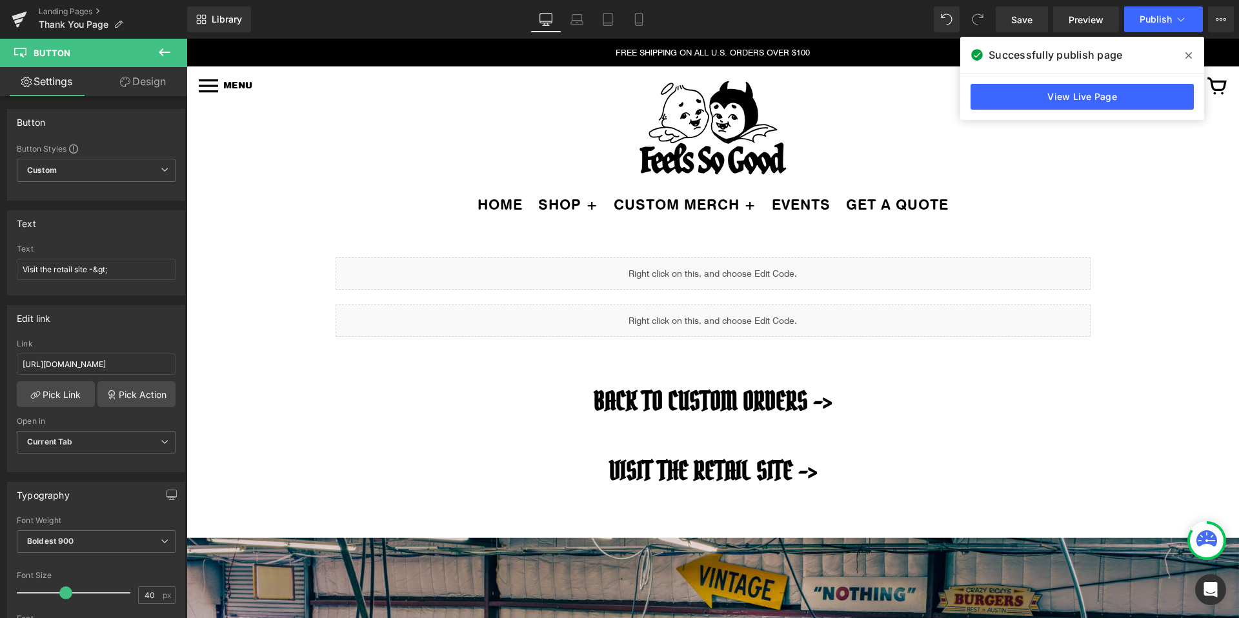
click at [339, 364] on div "BACK TO CUSTOM orders -> Button 74px" at bounding box center [712, 380] width 755 height 87
click at [1195, 62] on span at bounding box center [1188, 55] width 21 height 21
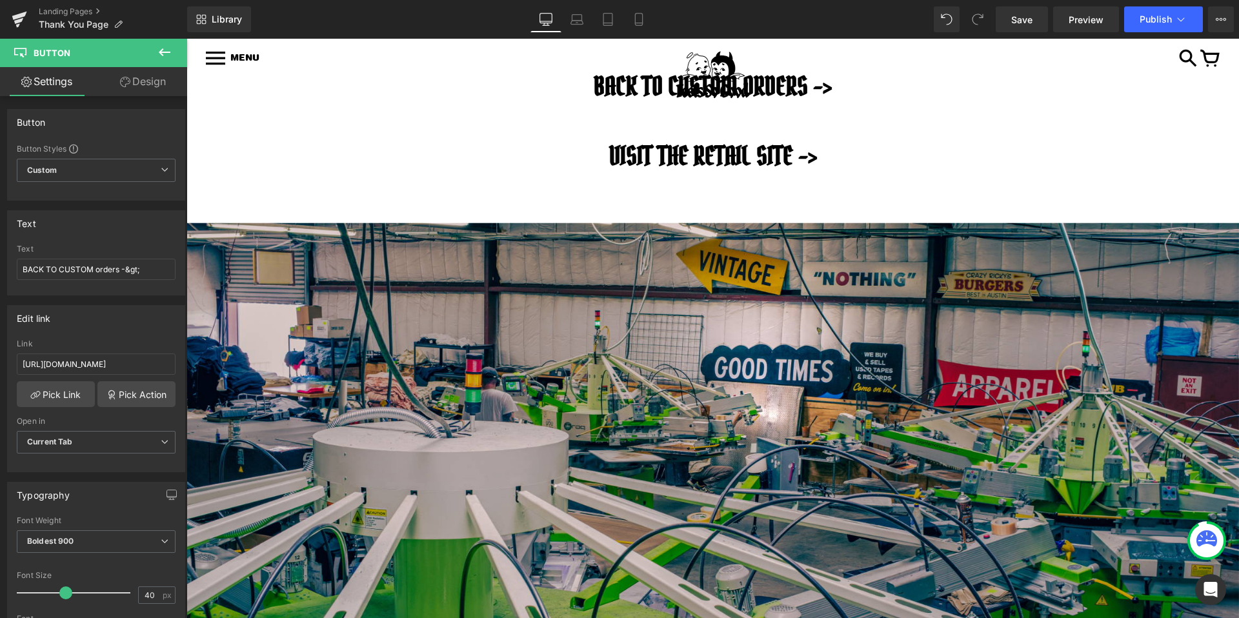
scroll to position [0, 0]
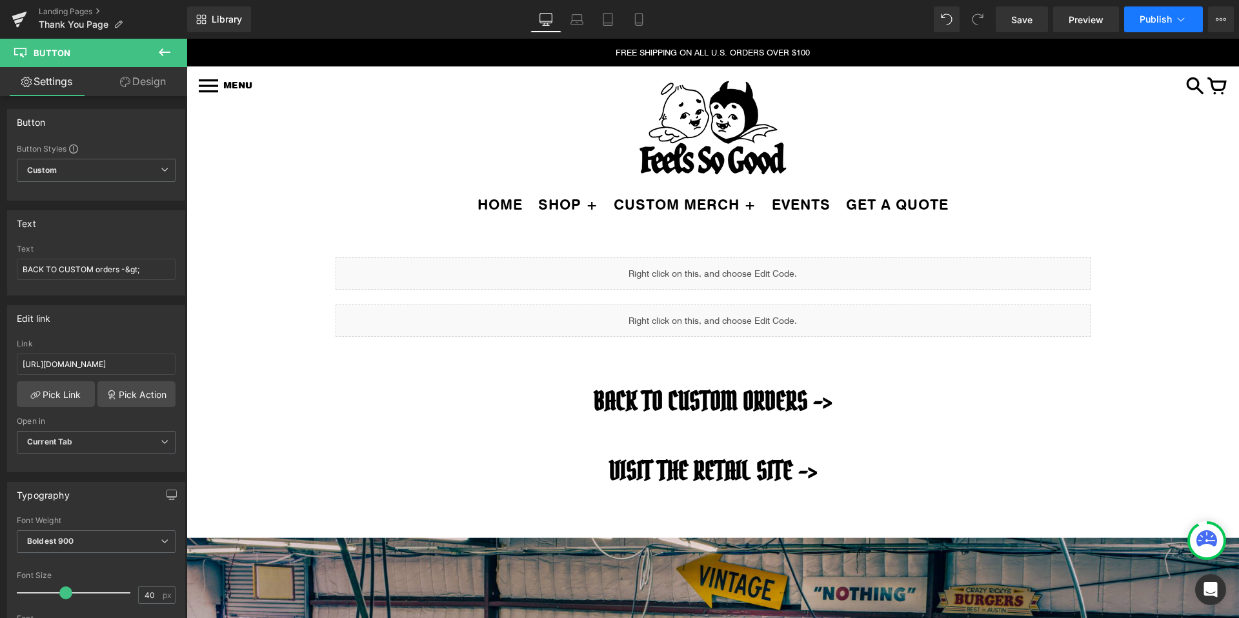
click at [1177, 14] on icon at bounding box center [1180, 19] width 13 height 13
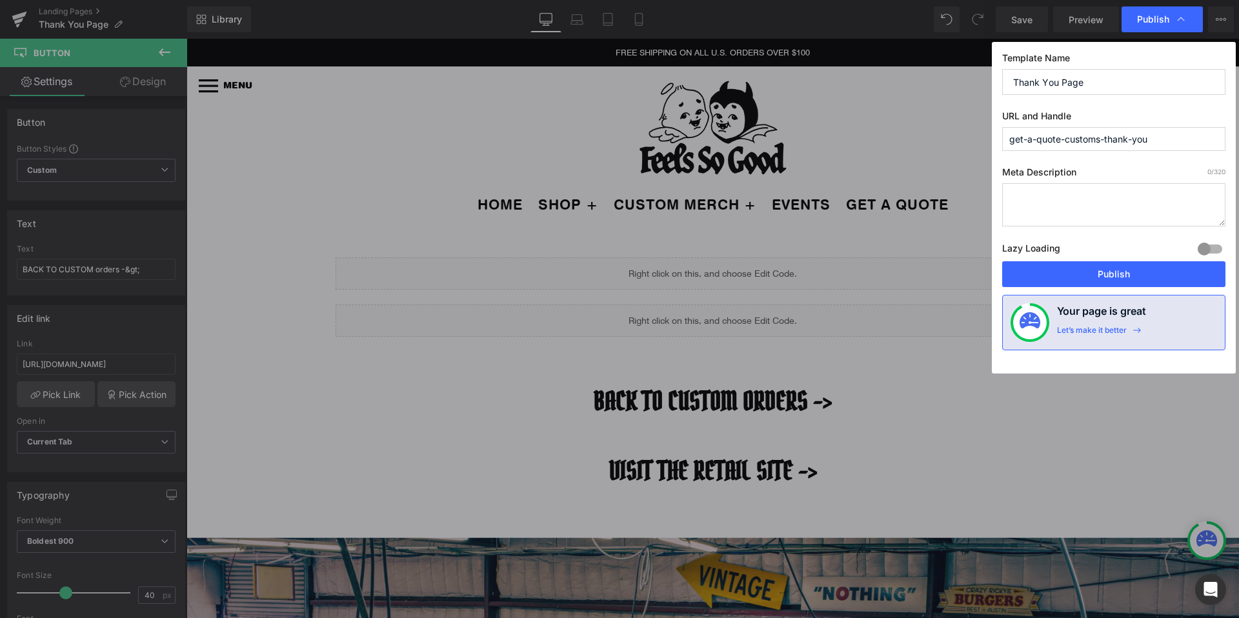
click at [1177, 14] on icon at bounding box center [1180, 19] width 13 height 13
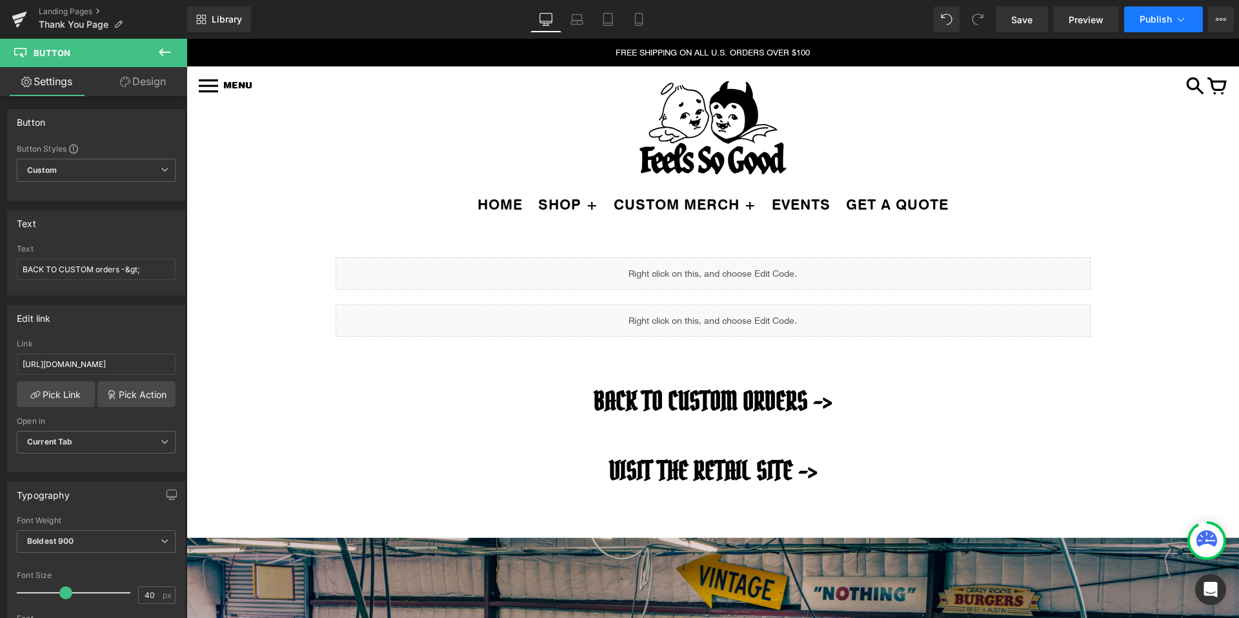
click at [1177, 14] on icon at bounding box center [1180, 19] width 13 height 13
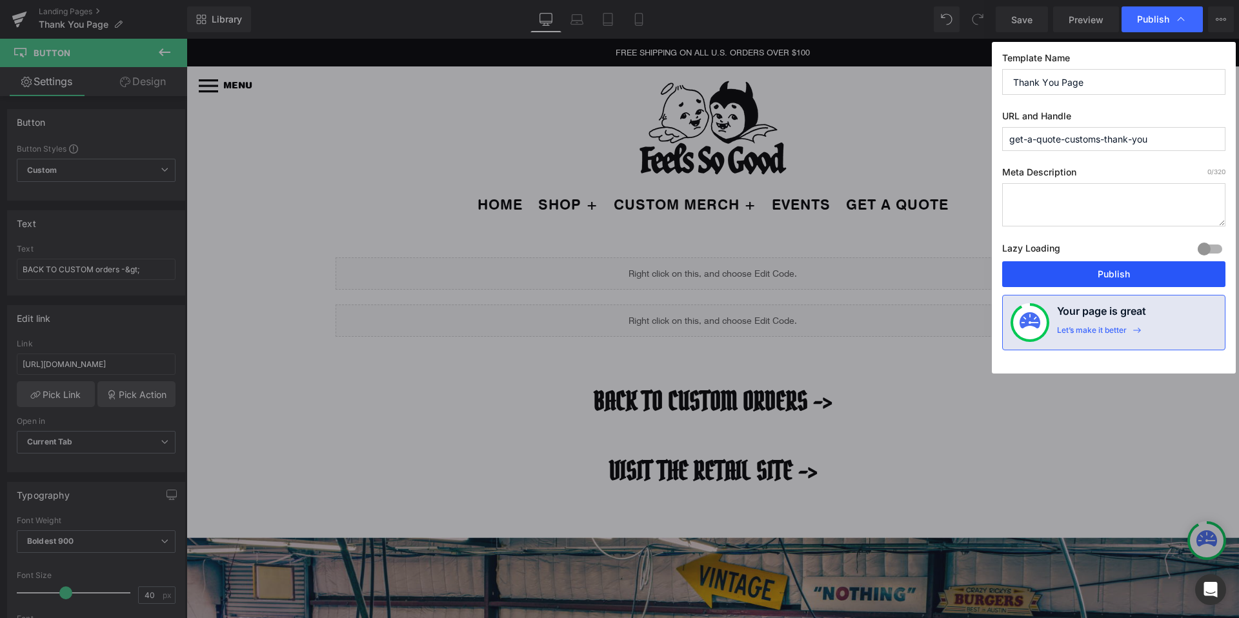
click at [1082, 276] on button "Publish" at bounding box center [1113, 274] width 223 height 26
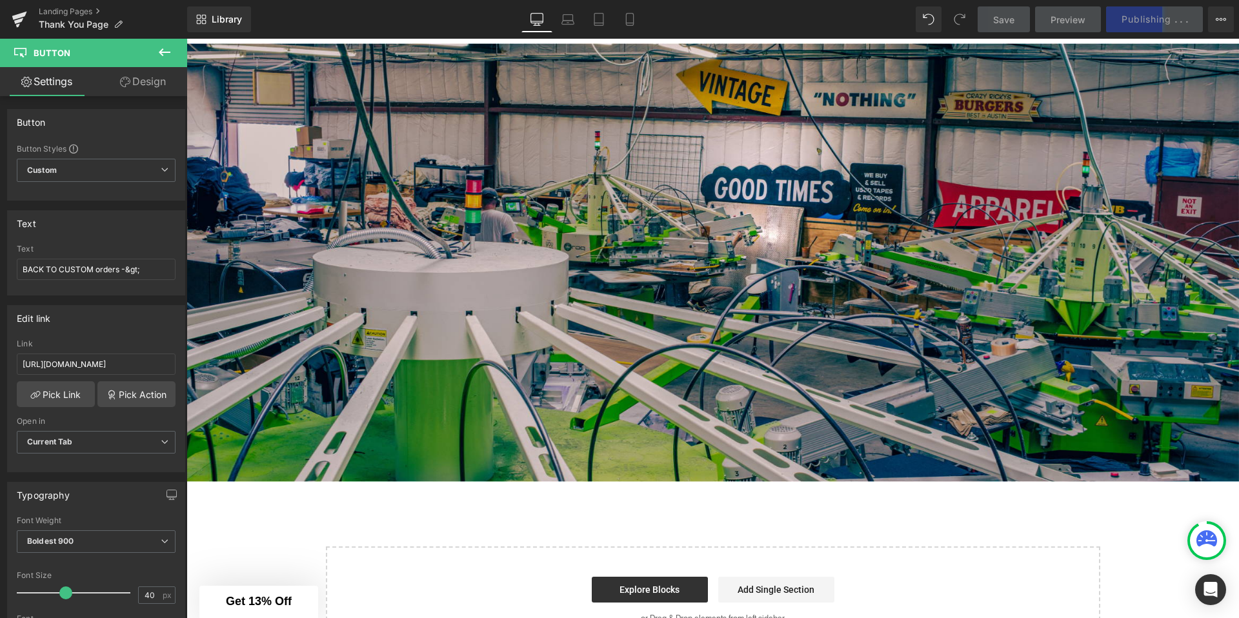
scroll to position [387, 0]
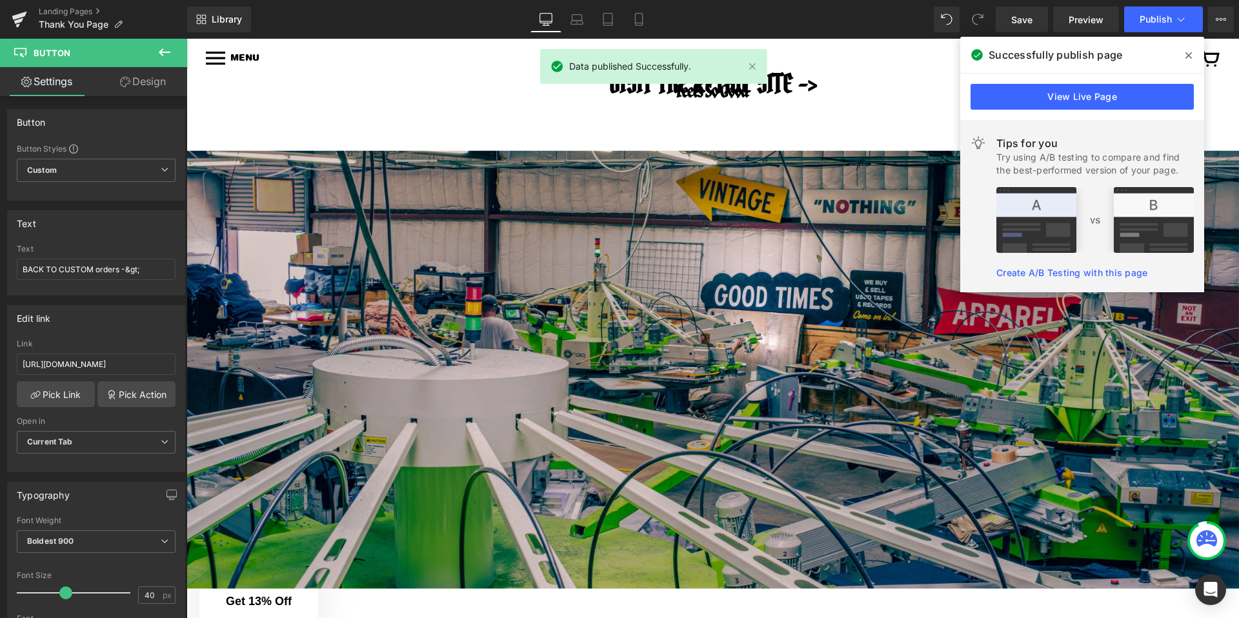
click at [1191, 52] on span at bounding box center [1188, 55] width 21 height 21
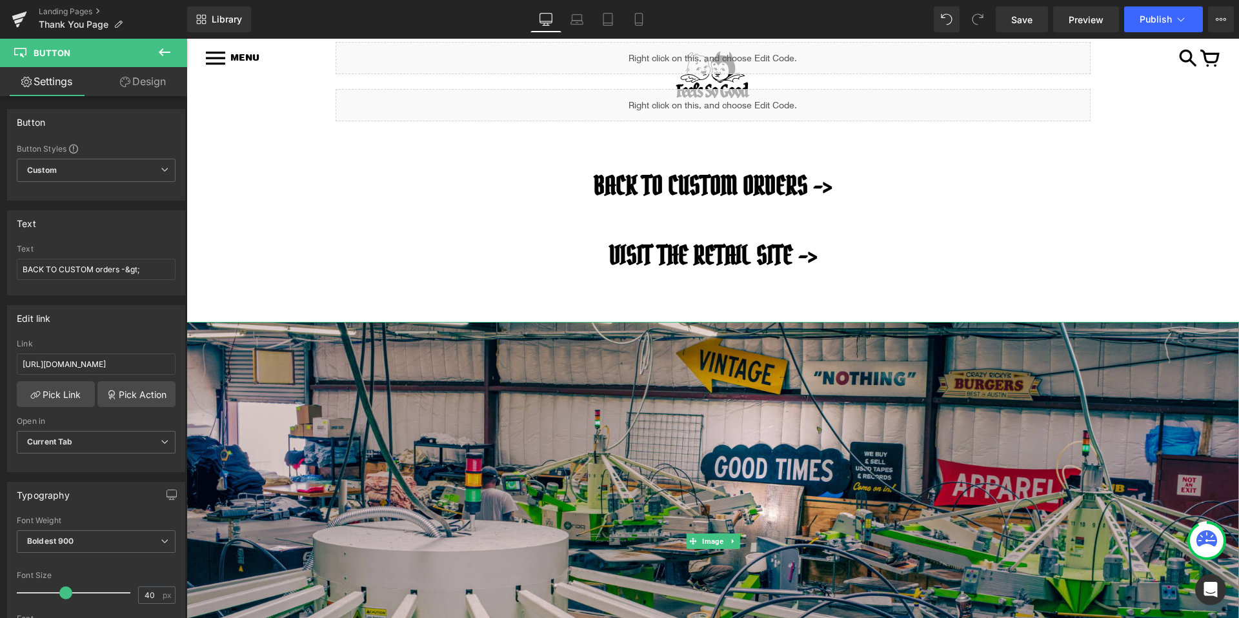
scroll to position [23, 0]
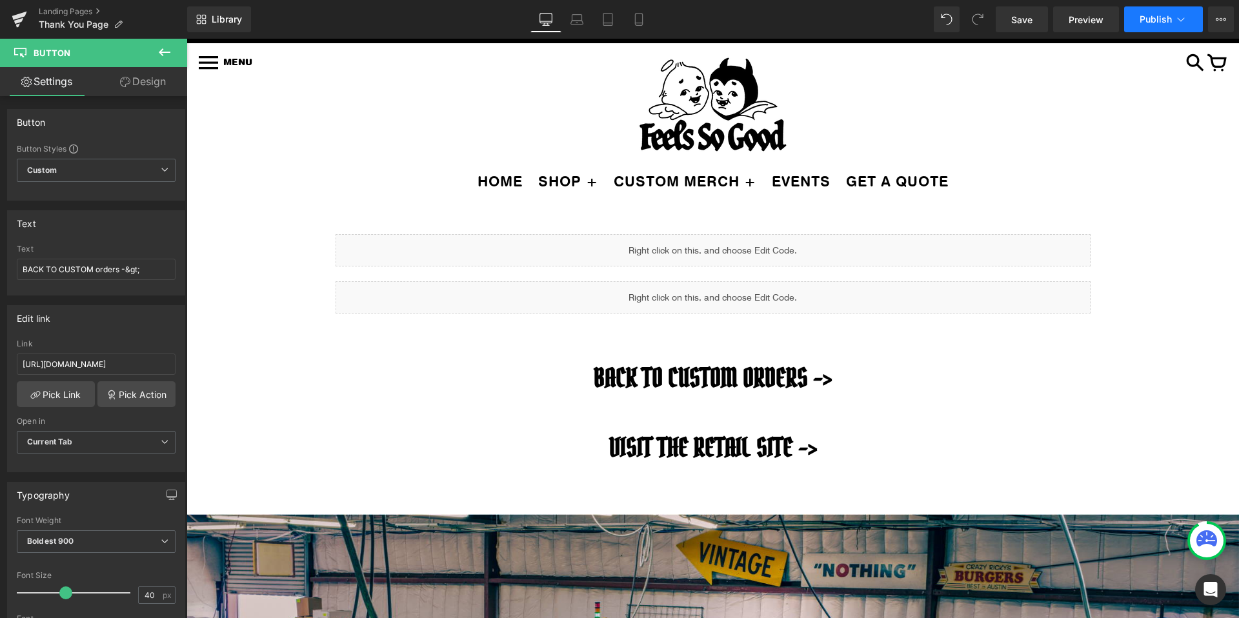
click at [1183, 21] on icon at bounding box center [1180, 19] width 13 height 13
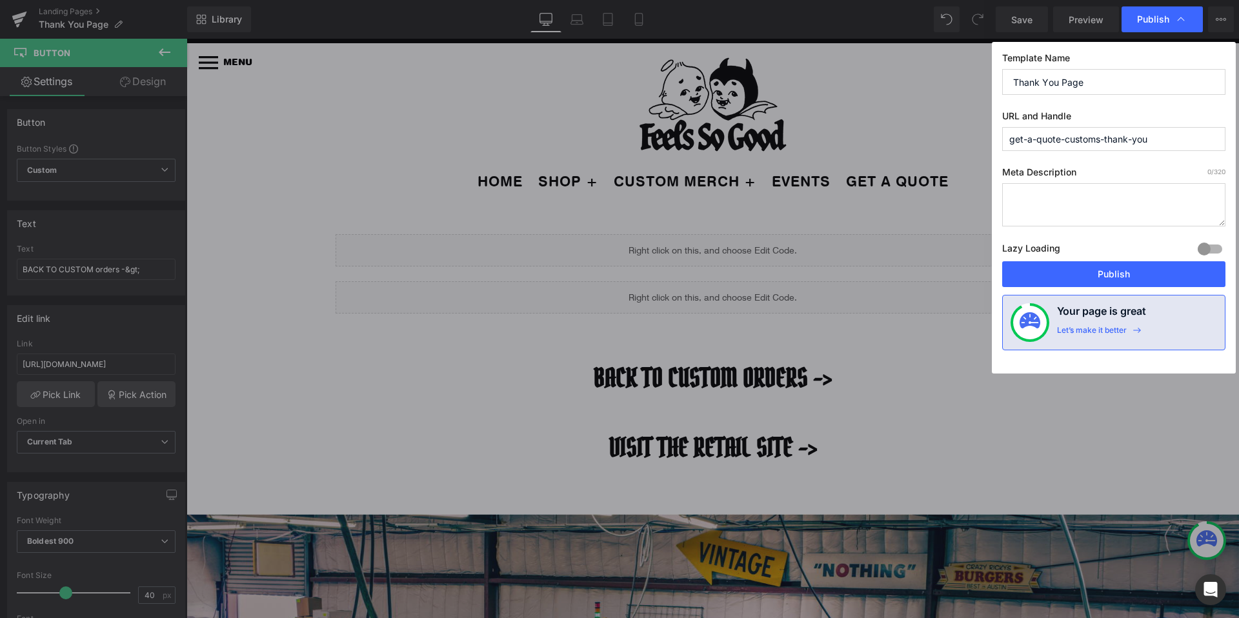
click at [1183, 21] on icon at bounding box center [1180, 19] width 7 height 4
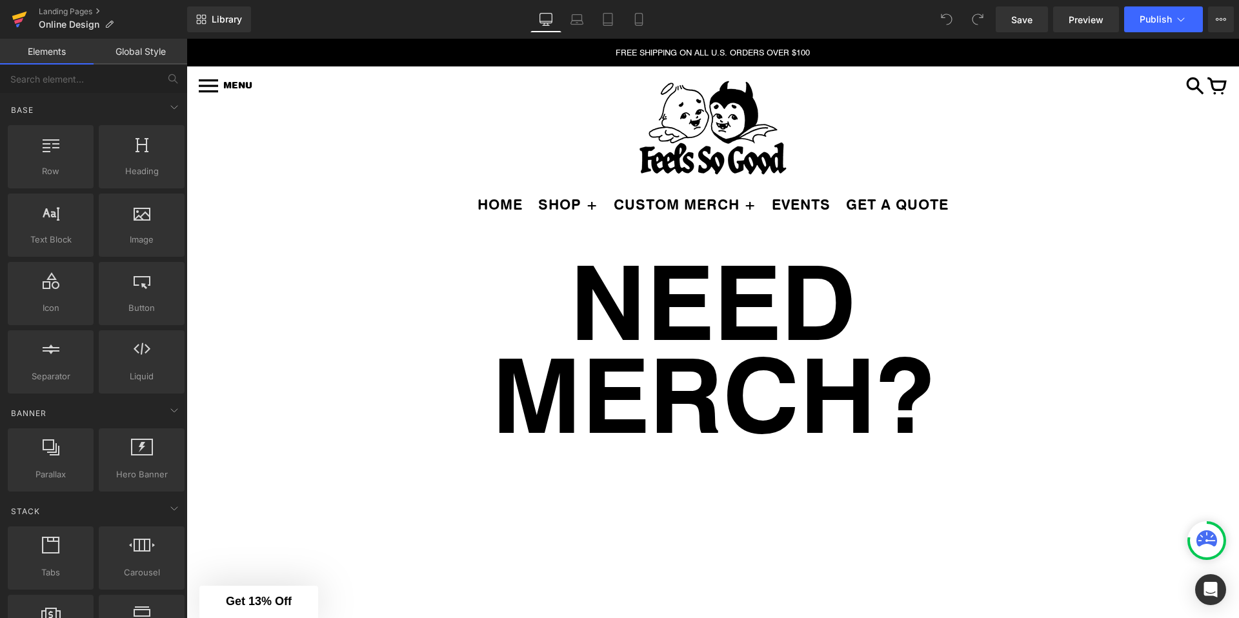
click at [22, 15] on icon at bounding box center [19, 16] width 15 height 8
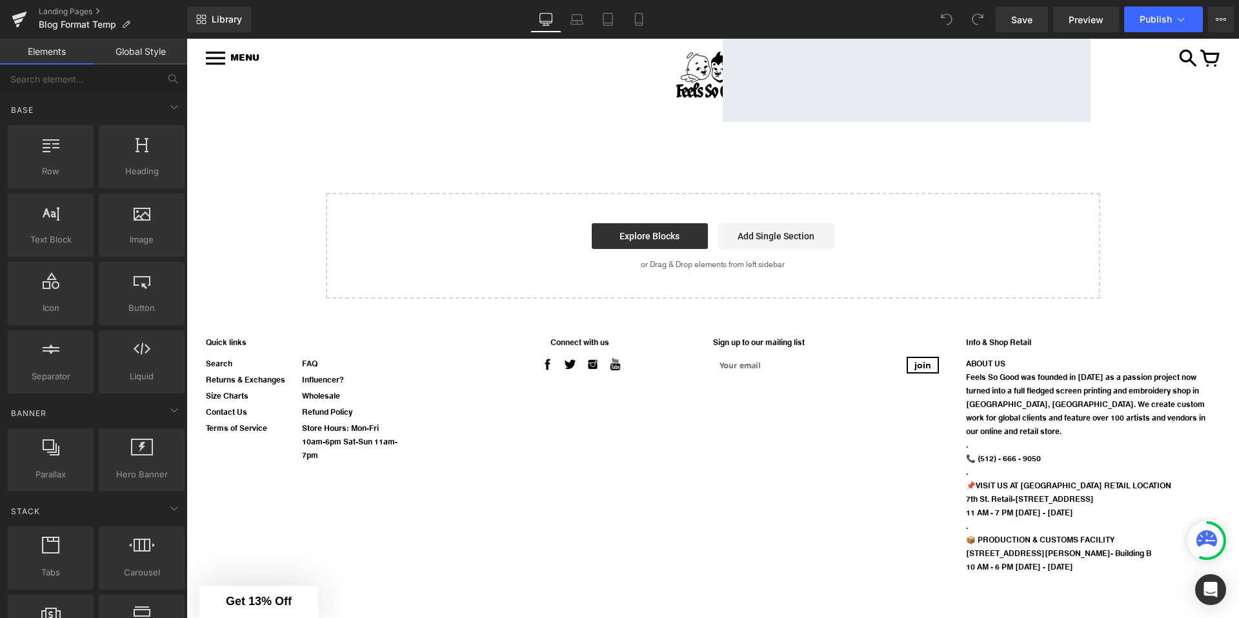
scroll to position [664, 0]
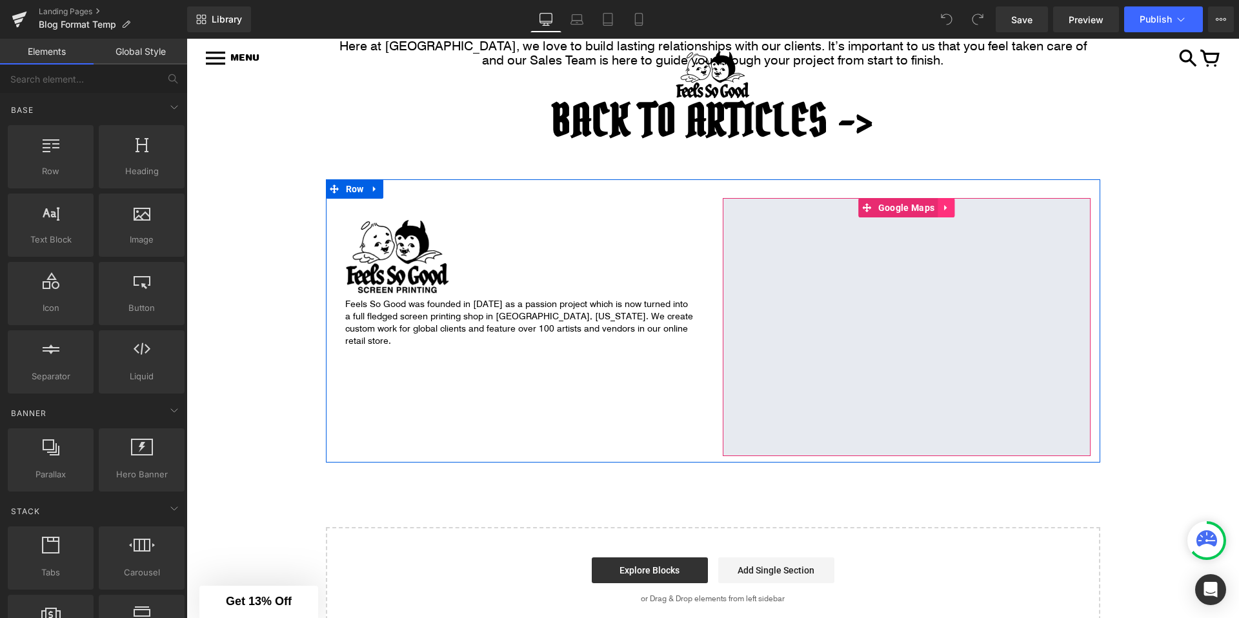
click at [947, 203] on icon at bounding box center [945, 208] width 9 height 10
click at [955, 206] on icon at bounding box center [954, 207] width 9 height 9
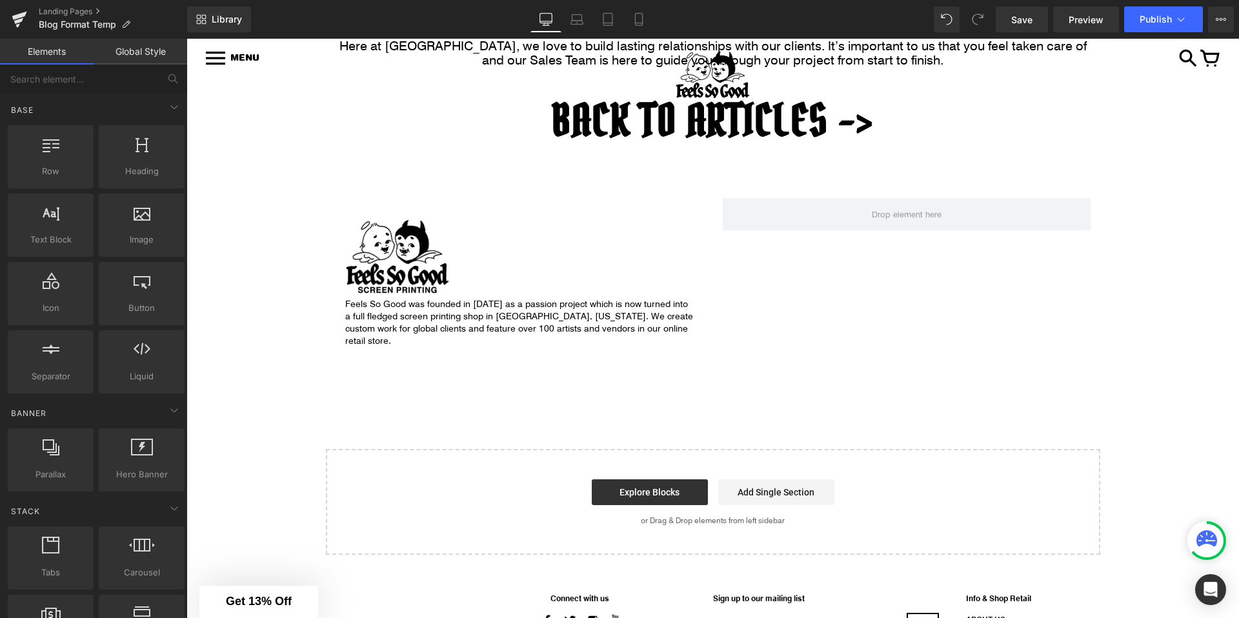
click at [262, 293] on div "MEET OUR SALES TEAM Heading Image We wanted to take a moment to say “Hi!” Headi…" at bounding box center [712, 62] width 1052 height 985
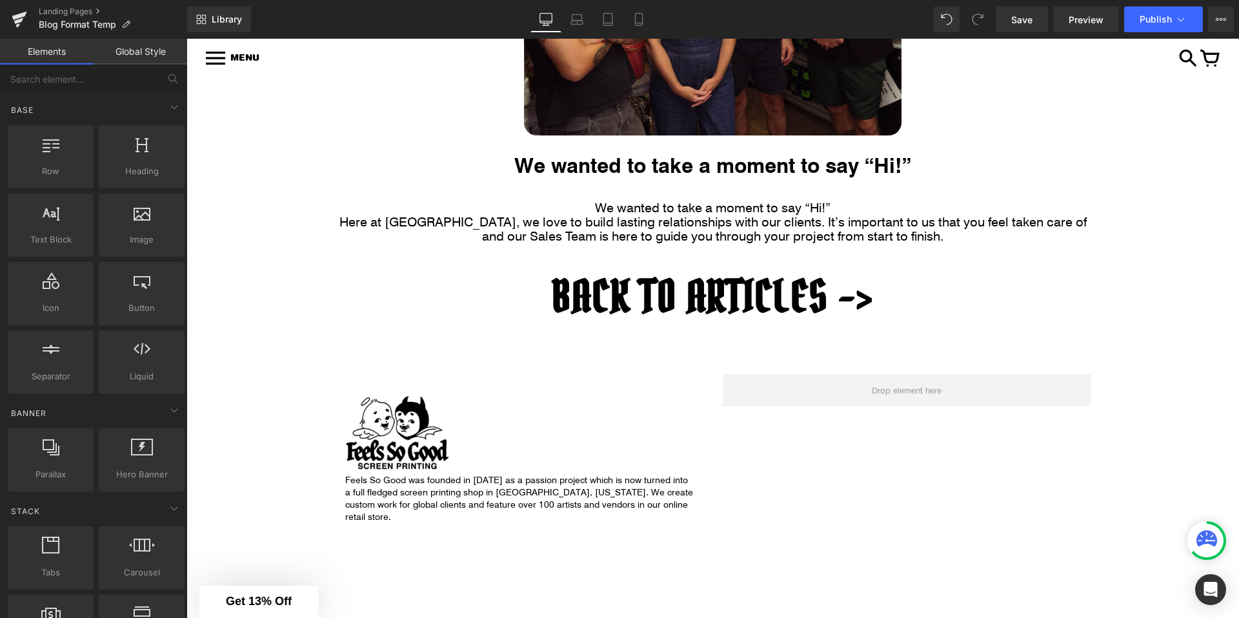
scroll to position [528, 0]
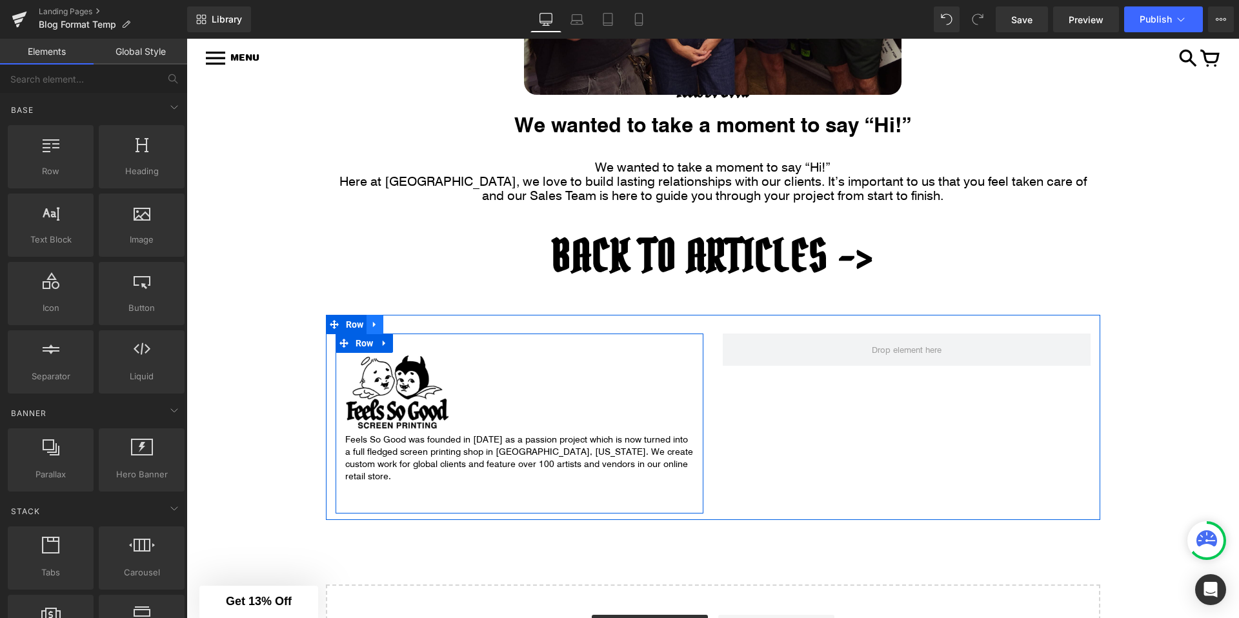
click at [374, 322] on icon at bounding box center [374, 325] width 3 height 6
click at [411, 323] on icon at bounding box center [408, 324] width 9 height 9
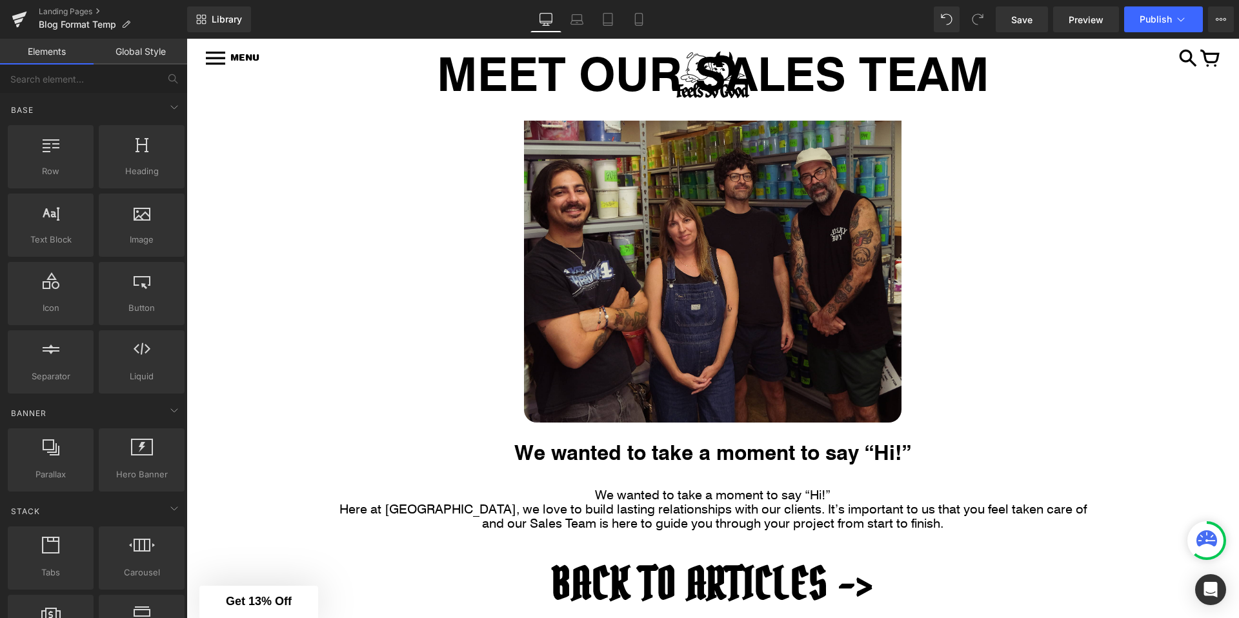
scroll to position [0, 0]
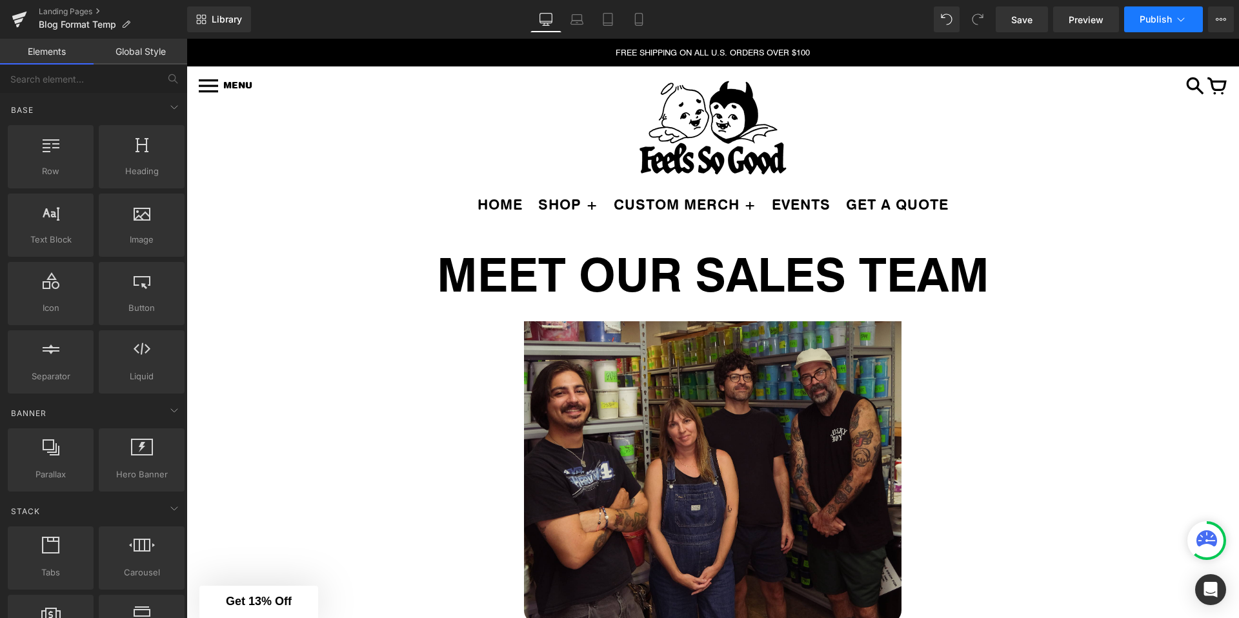
click at [1182, 30] on button "Publish" at bounding box center [1163, 19] width 79 height 26
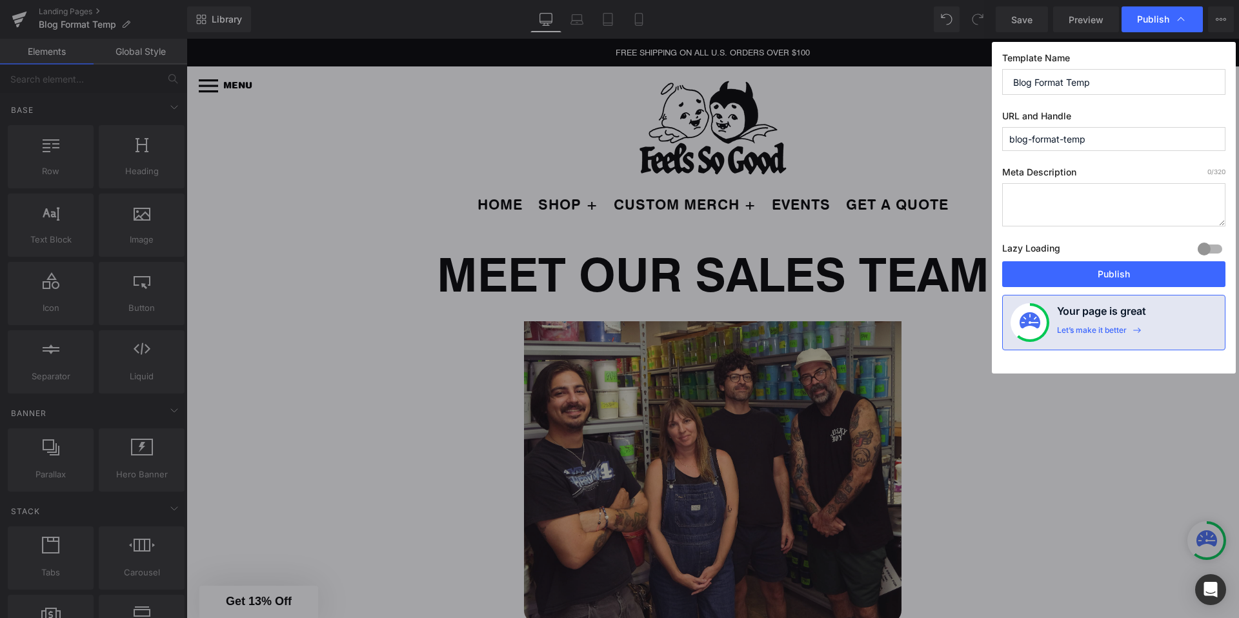
click at [1033, 292] on div "Template Name Blog Format Temp URL and Handle blog-format-temp Meta Description…" at bounding box center [1114, 208] width 244 height 332
click at [1041, 280] on button "Publish" at bounding box center [1113, 274] width 223 height 26
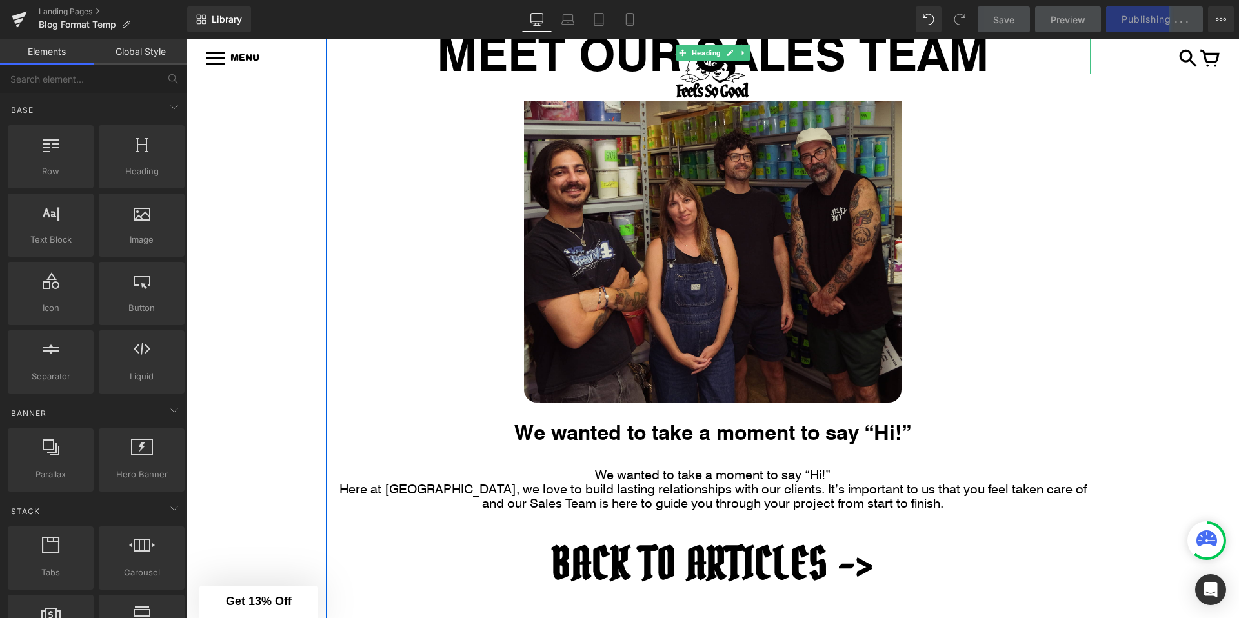
scroll to position [212, 0]
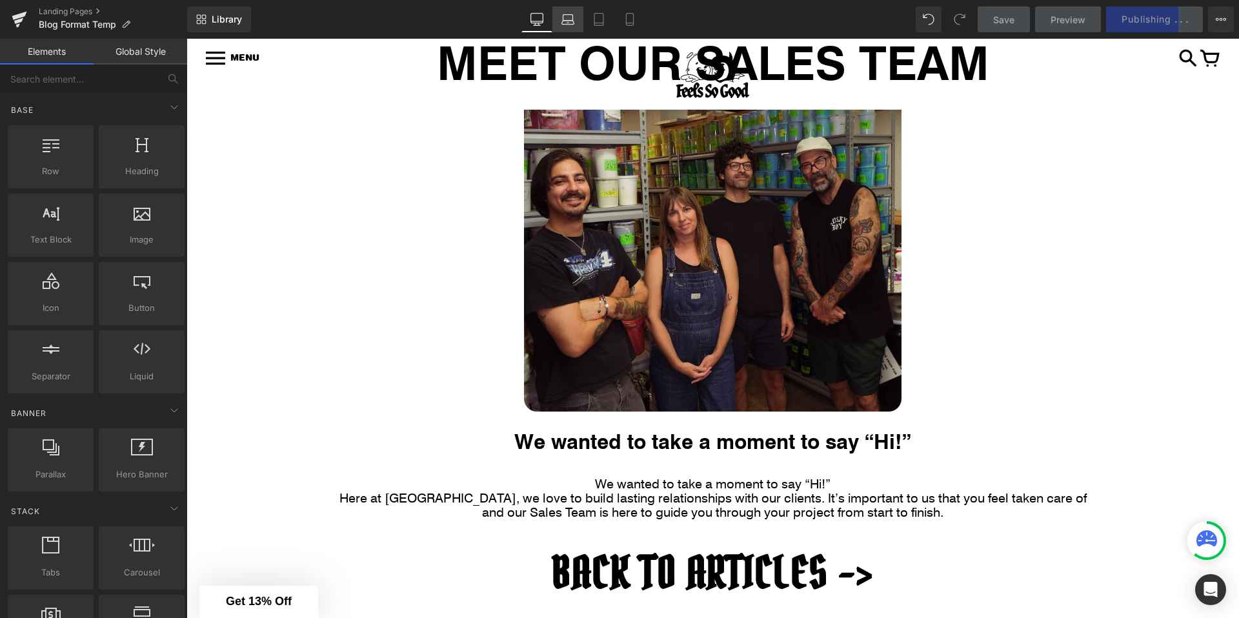
click at [561, 24] on icon at bounding box center [567, 19] width 13 height 13
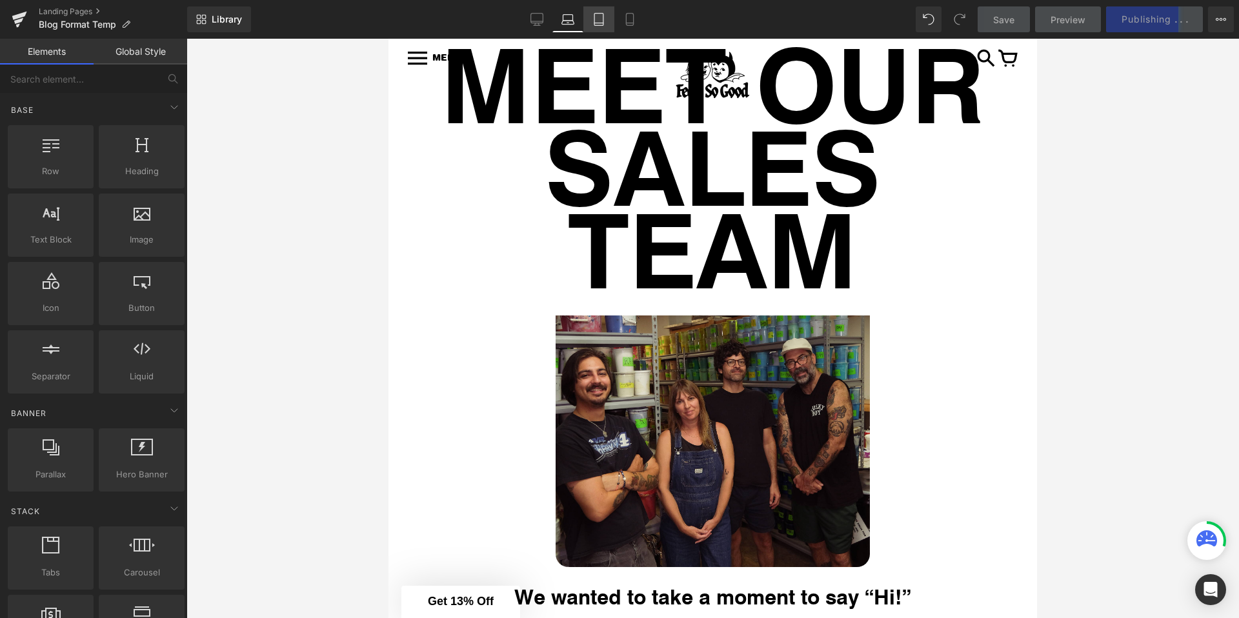
click at [594, 23] on icon at bounding box center [598, 20] width 9 height 12
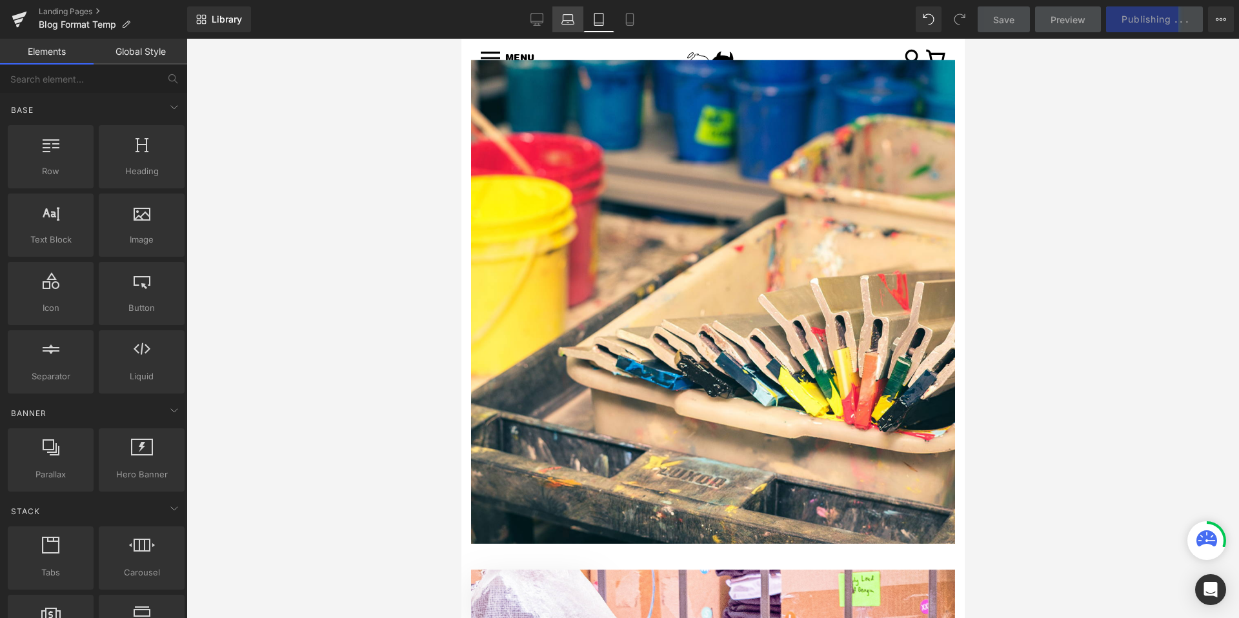
click at [580, 22] on link "Laptop" at bounding box center [567, 19] width 31 height 26
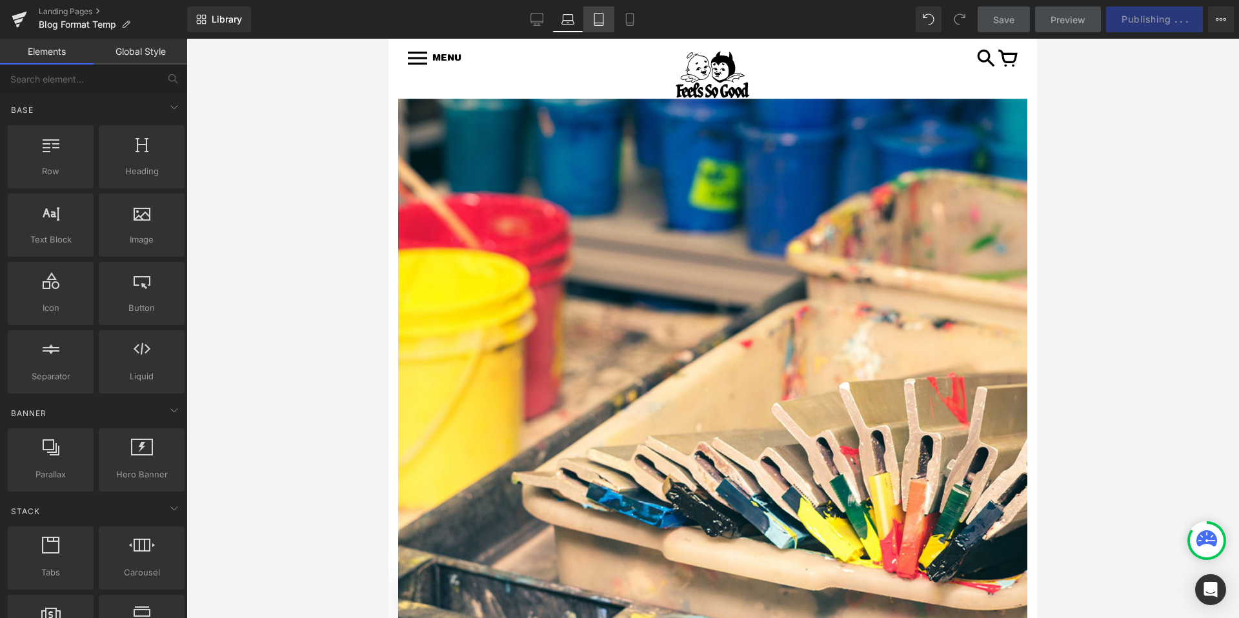
click at [594, 17] on icon at bounding box center [598, 19] width 13 height 13
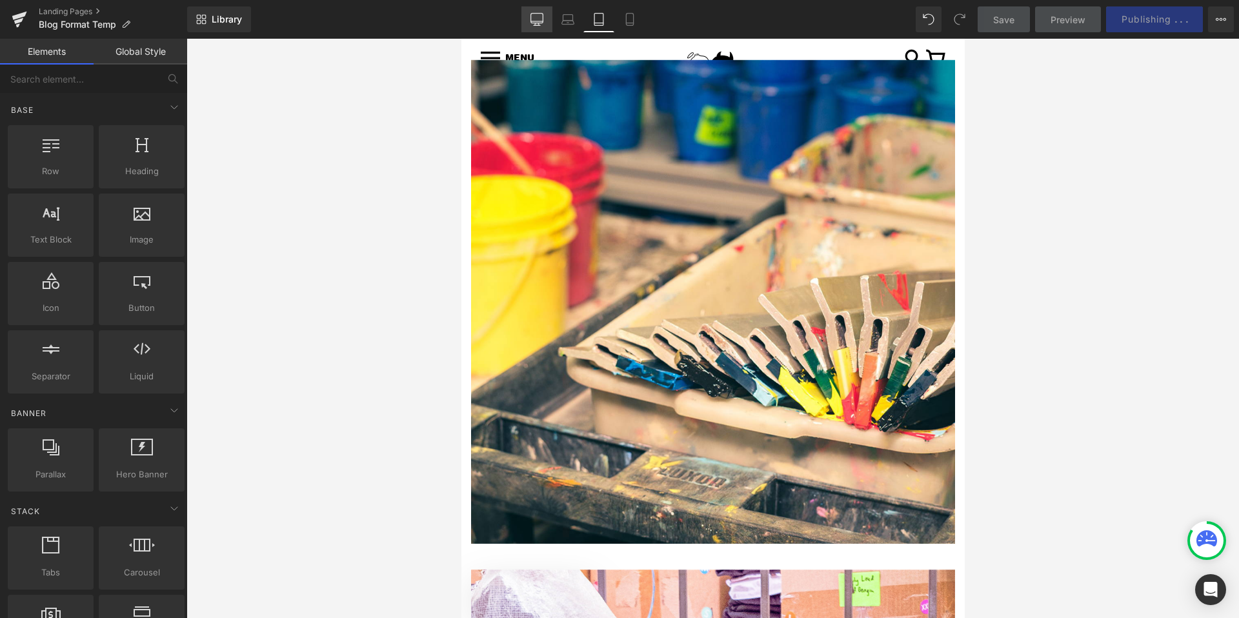
click at [534, 21] on icon at bounding box center [536, 21] width 12 height 0
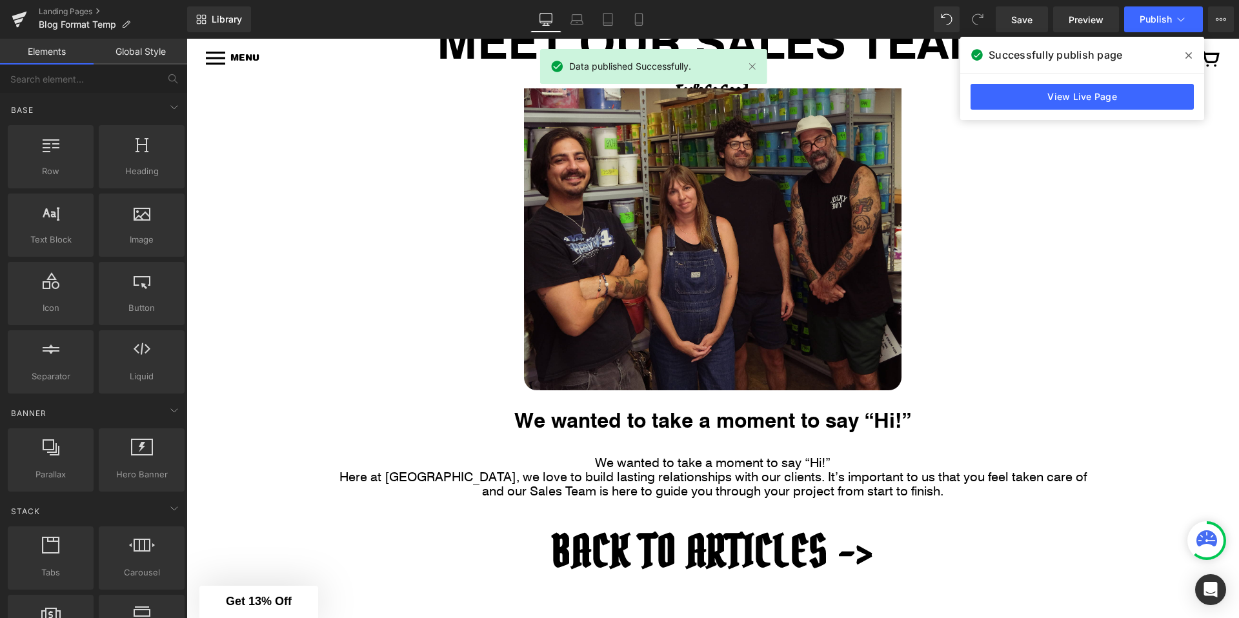
scroll to position [0, 0]
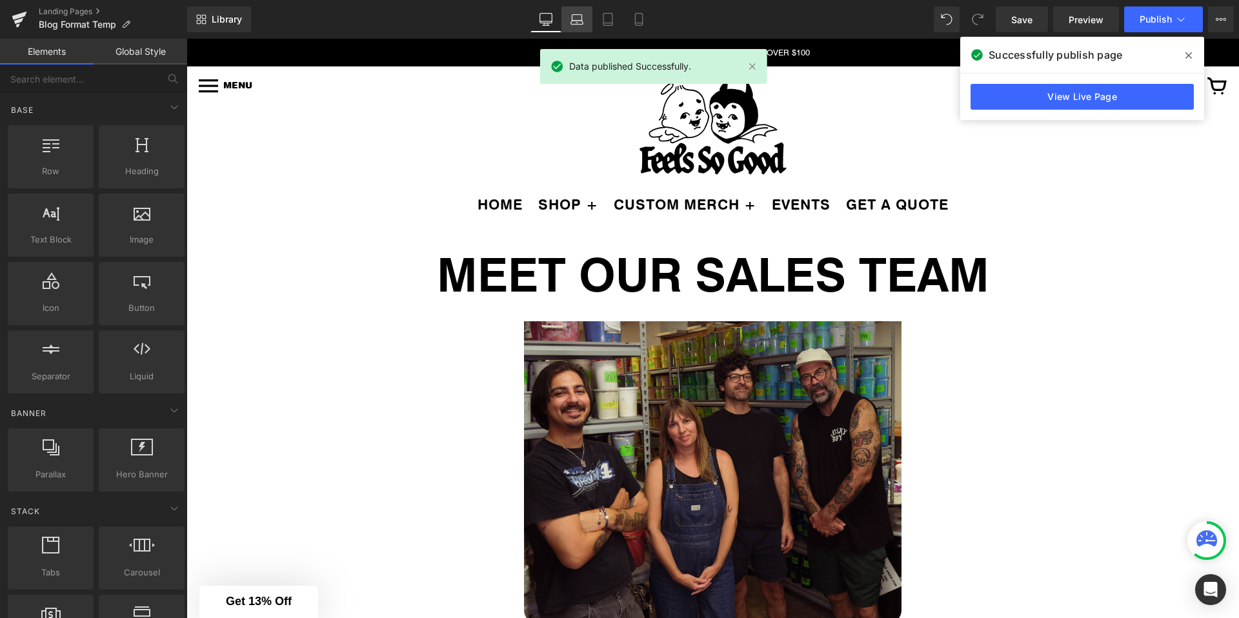
click at [579, 20] on icon at bounding box center [576, 19] width 13 height 13
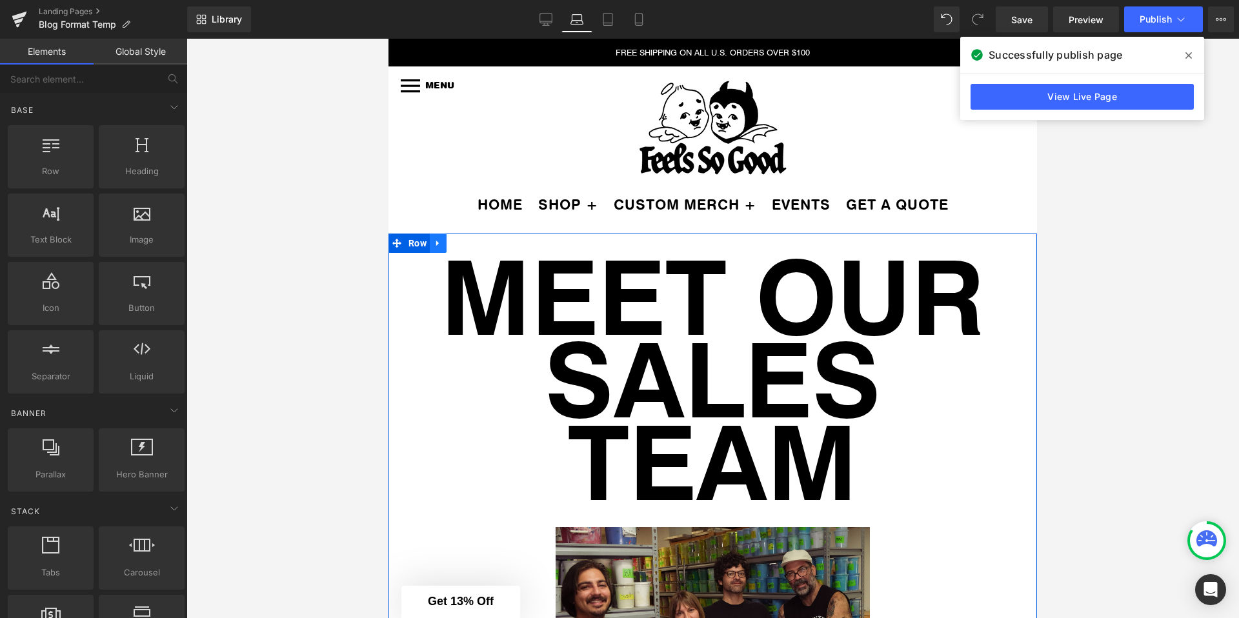
click at [442, 243] on icon at bounding box center [437, 244] width 9 height 10
click at [472, 242] on icon at bounding box center [471, 243] width 9 height 9
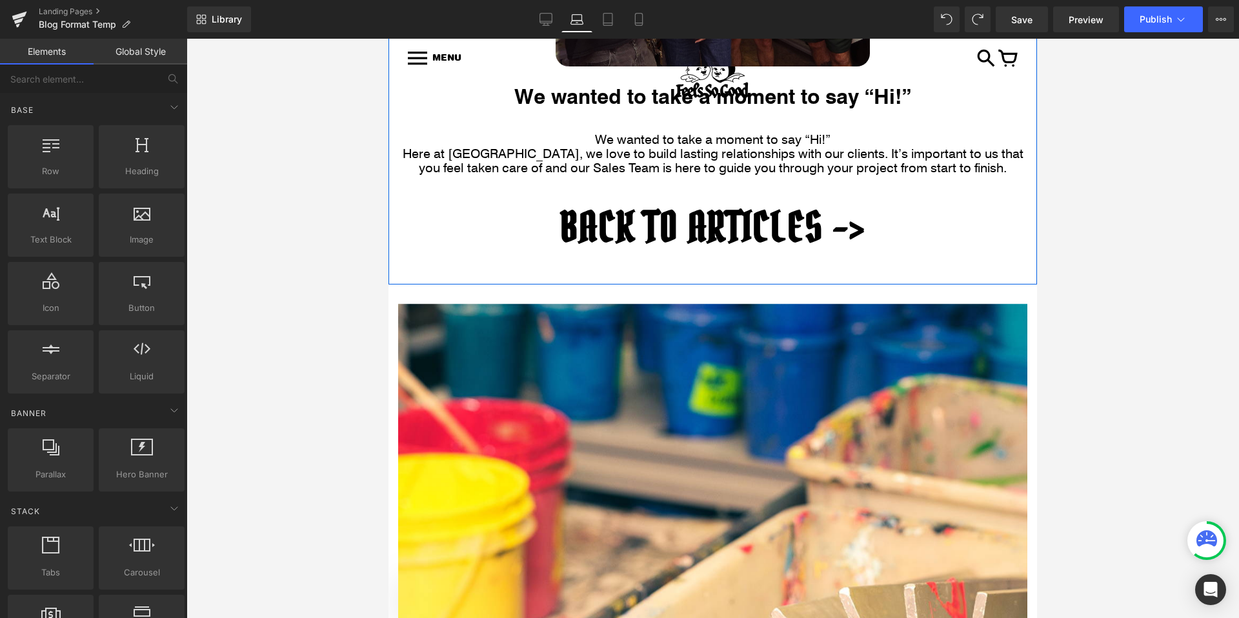
scroll to position [717, 0]
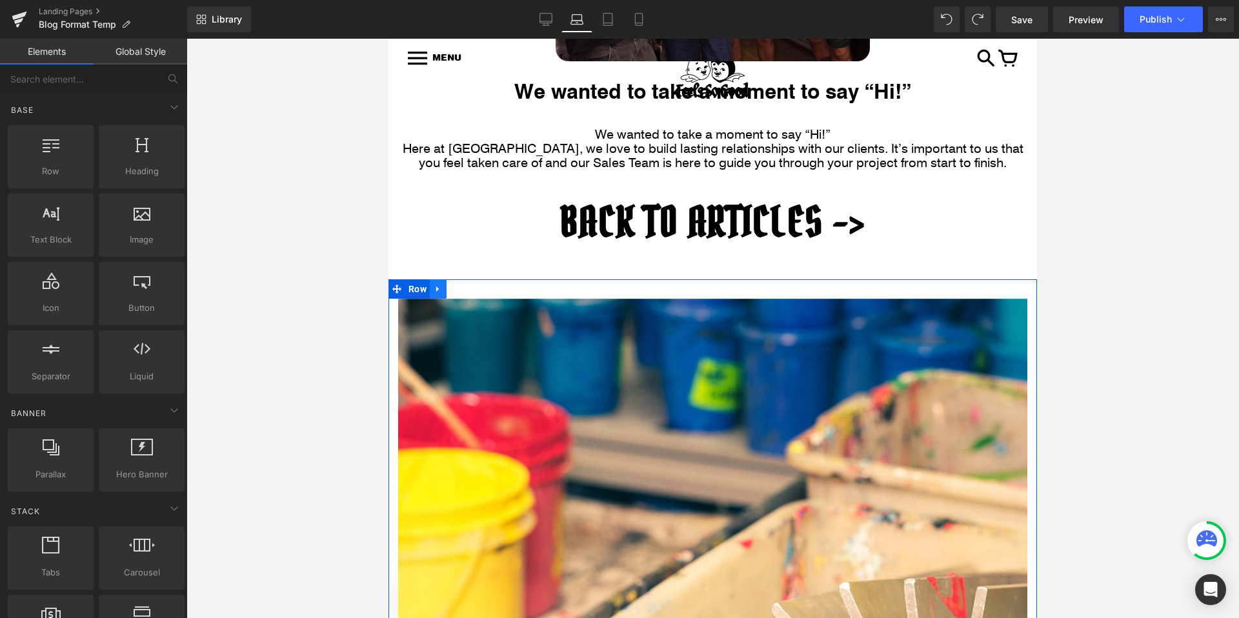
click at [435, 291] on icon at bounding box center [437, 289] width 9 height 10
click at [470, 288] on icon at bounding box center [471, 289] width 9 height 10
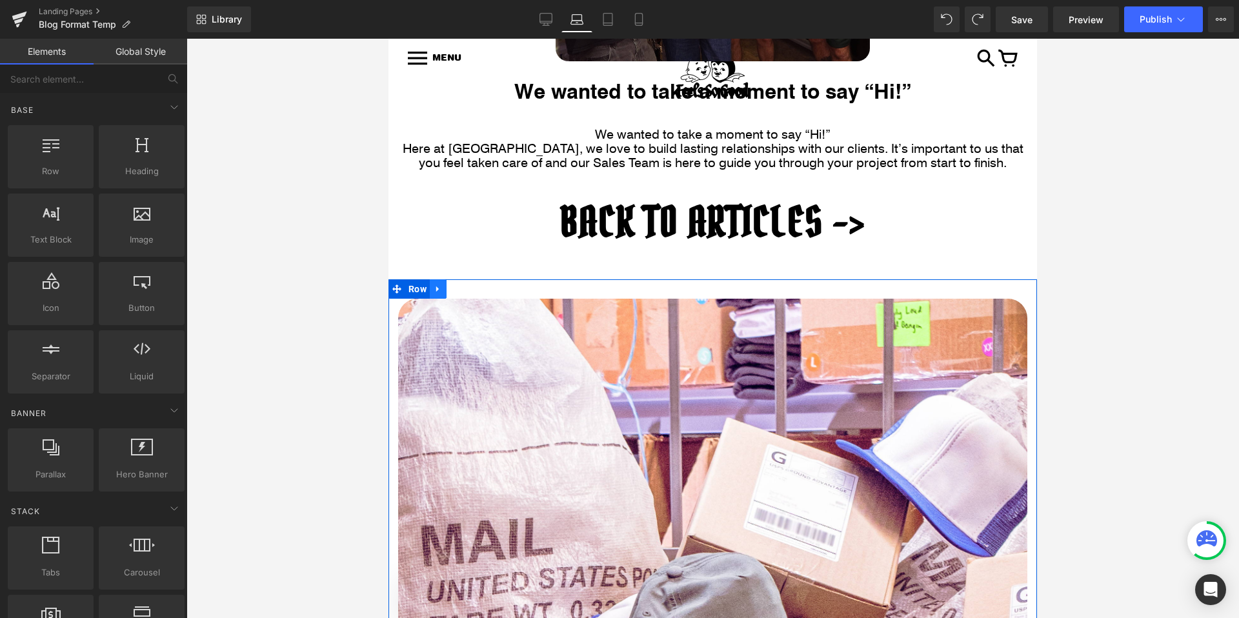
click at [439, 287] on icon at bounding box center [437, 289] width 9 height 10
click at [470, 287] on icon at bounding box center [471, 288] width 9 height 9
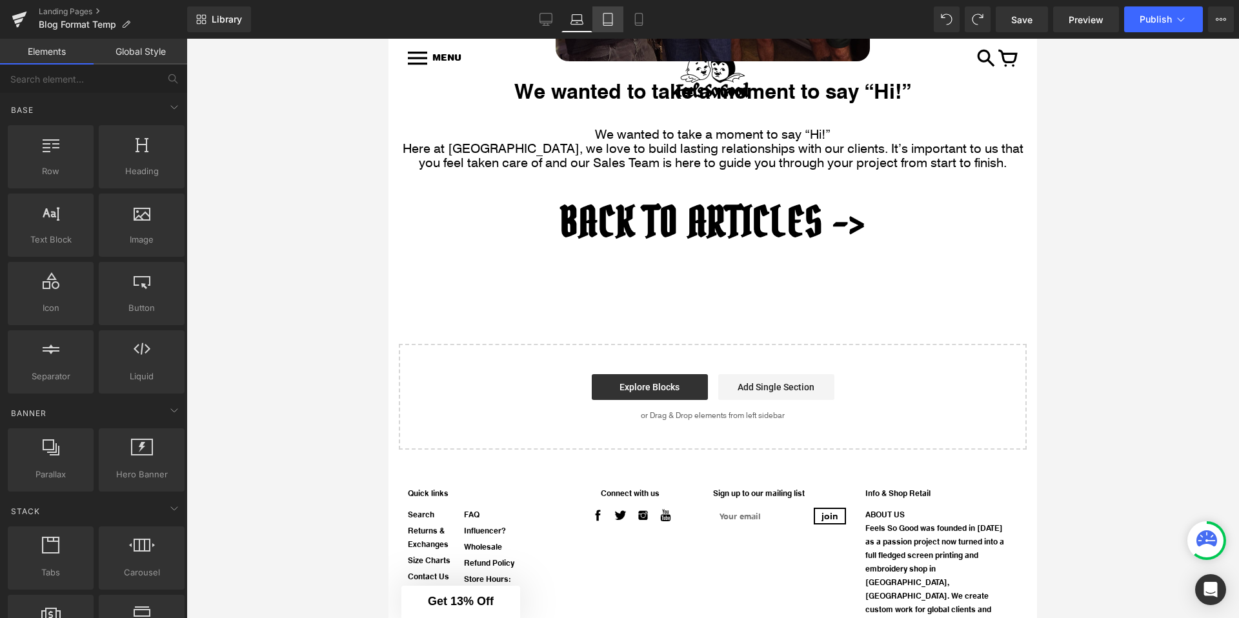
drag, startPoint x: 607, startPoint y: 13, endPoint x: 141, endPoint y: 4, distance: 466.5
click at [607, 14] on icon at bounding box center [607, 20] width 9 height 12
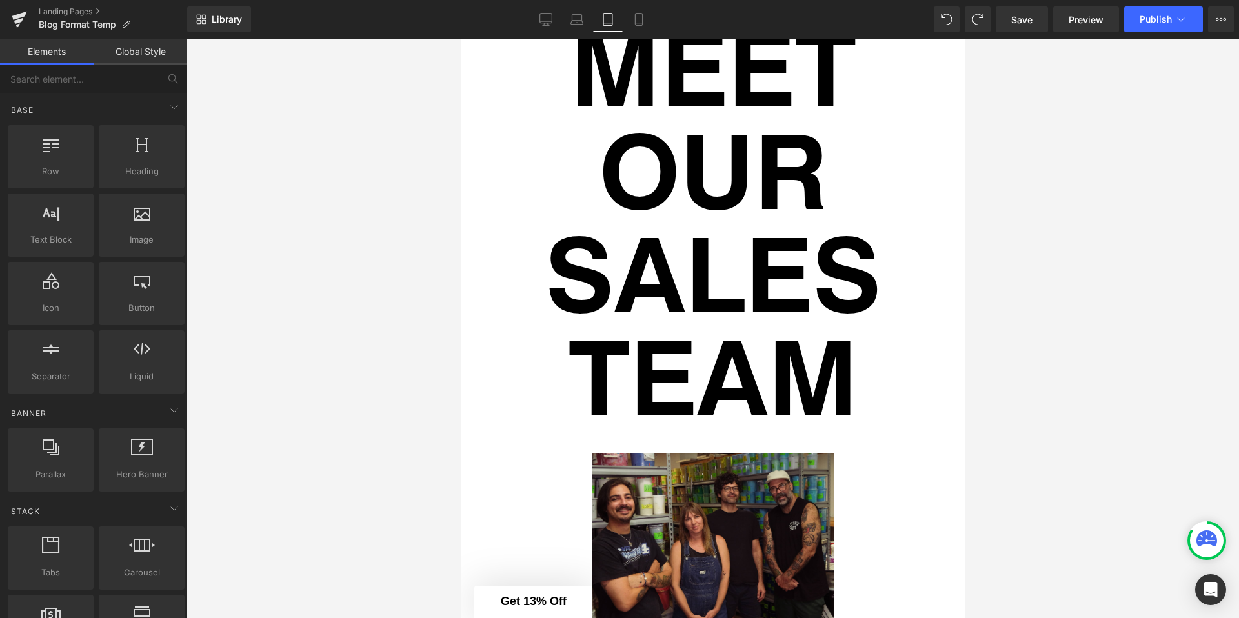
scroll to position [0, 0]
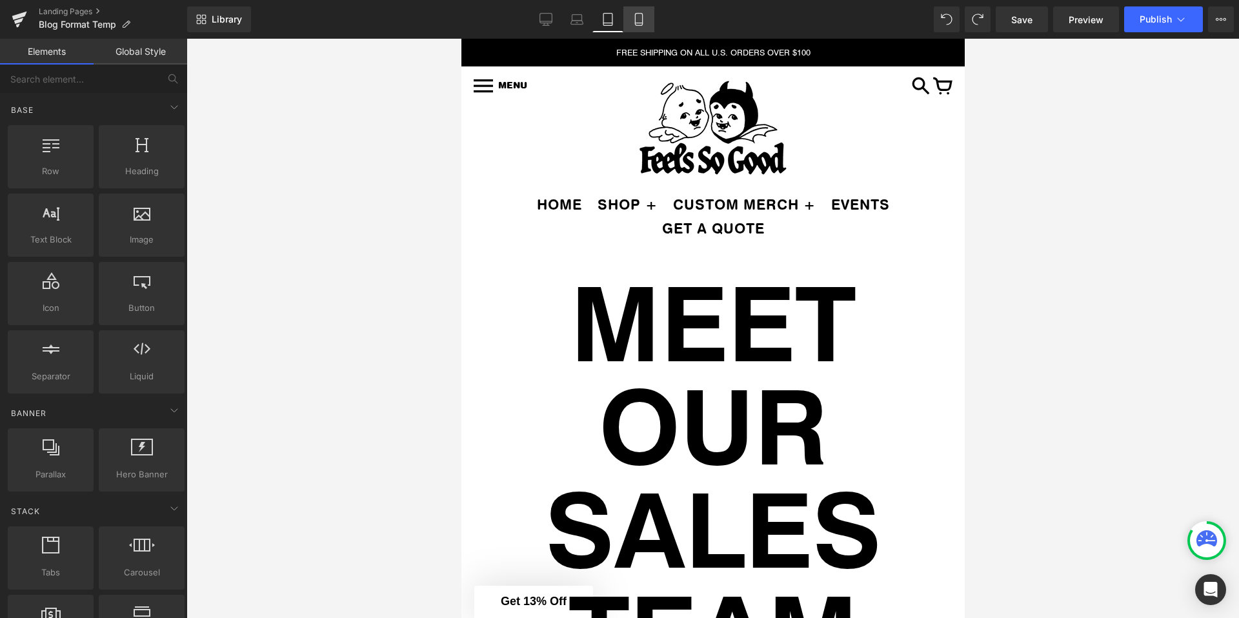
click at [652, 15] on link "Mobile" at bounding box center [638, 19] width 31 height 26
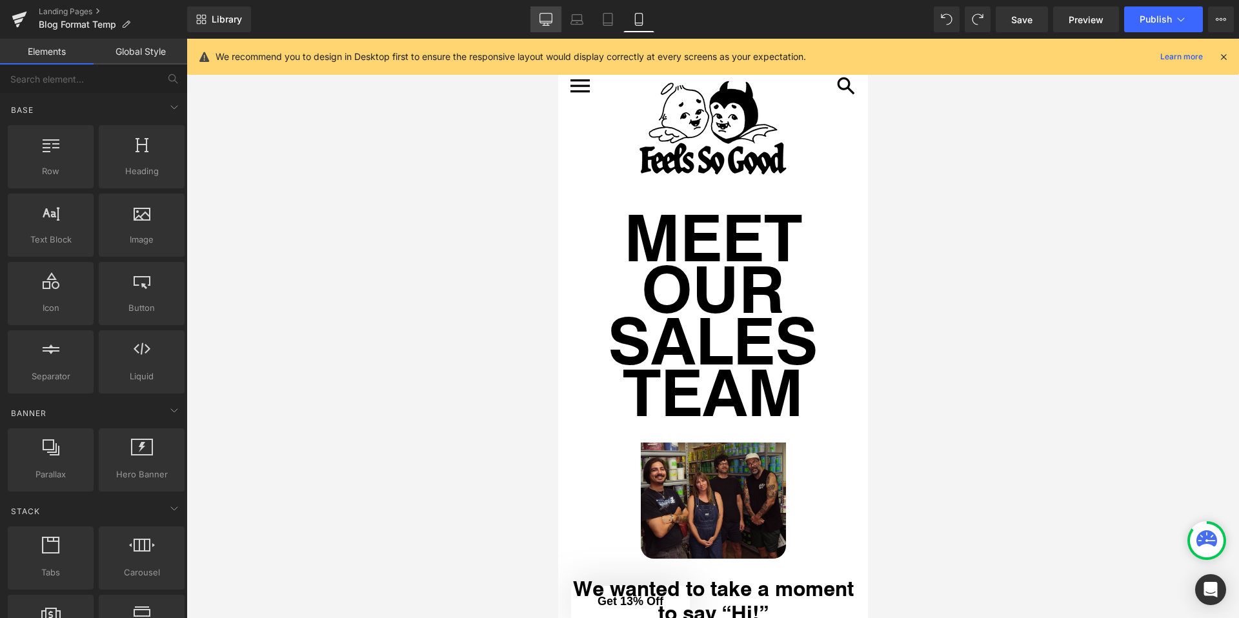
click at [543, 26] on link "Desktop" at bounding box center [545, 19] width 31 height 26
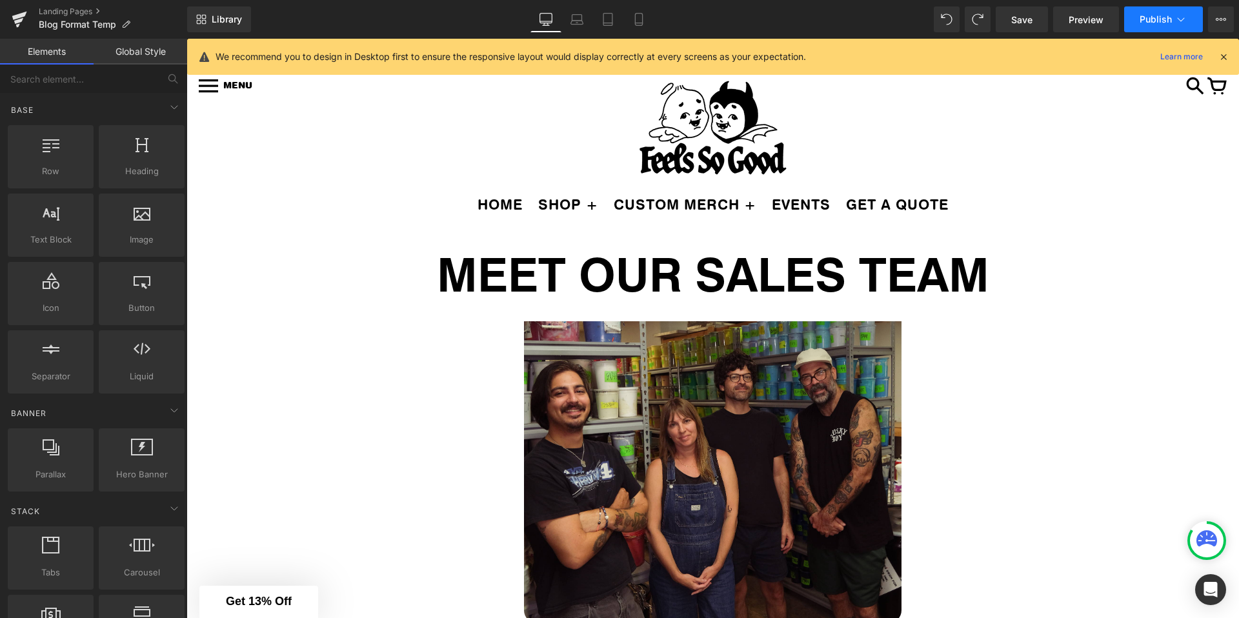
click at [1169, 25] on button "Publish" at bounding box center [1163, 19] width 79 height 26
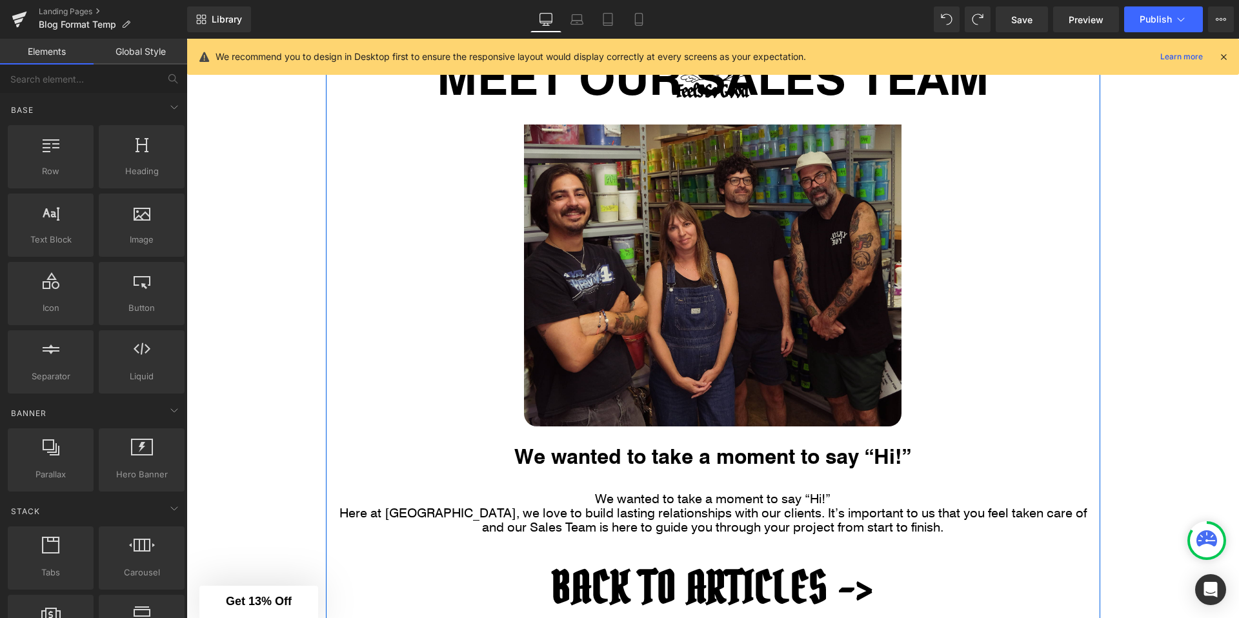
scroll to position [412, 0]
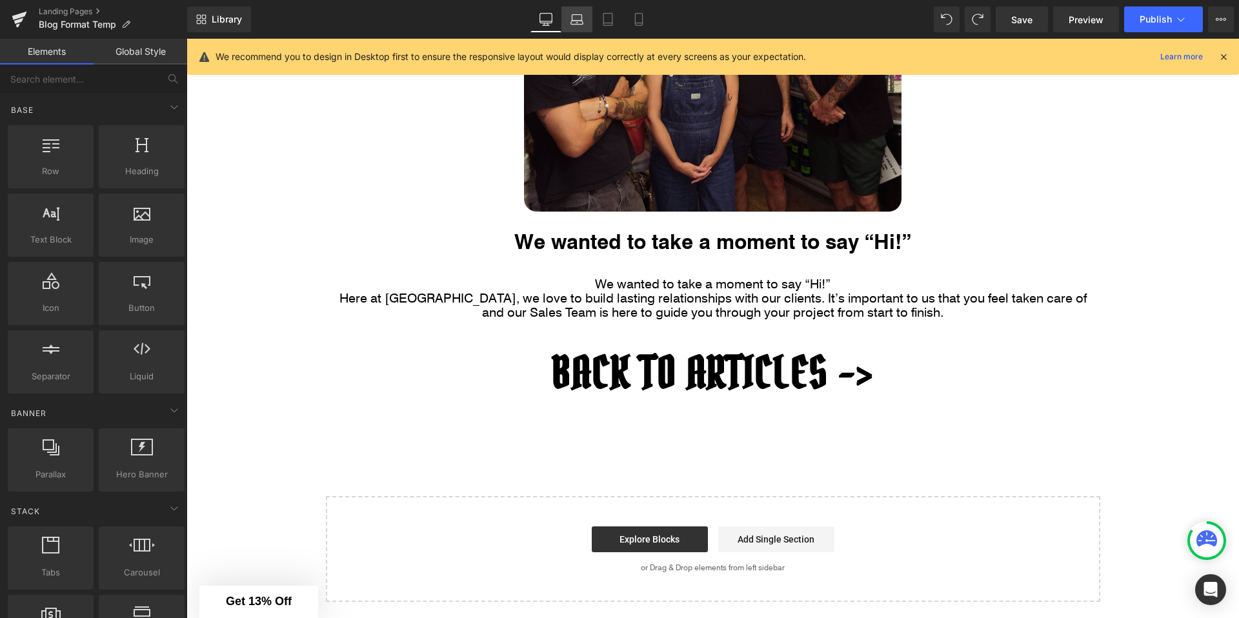
click at [578, 16] on icon at bounding box center [576, 19] width 13 height 13
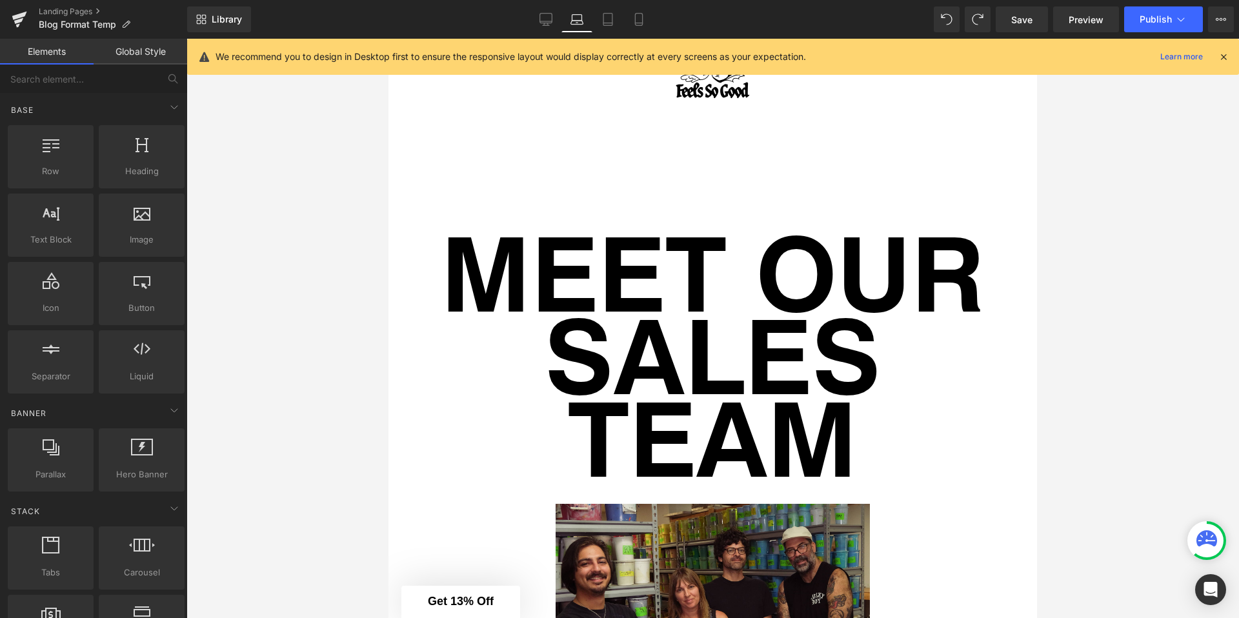
scroll to position [0, 0]
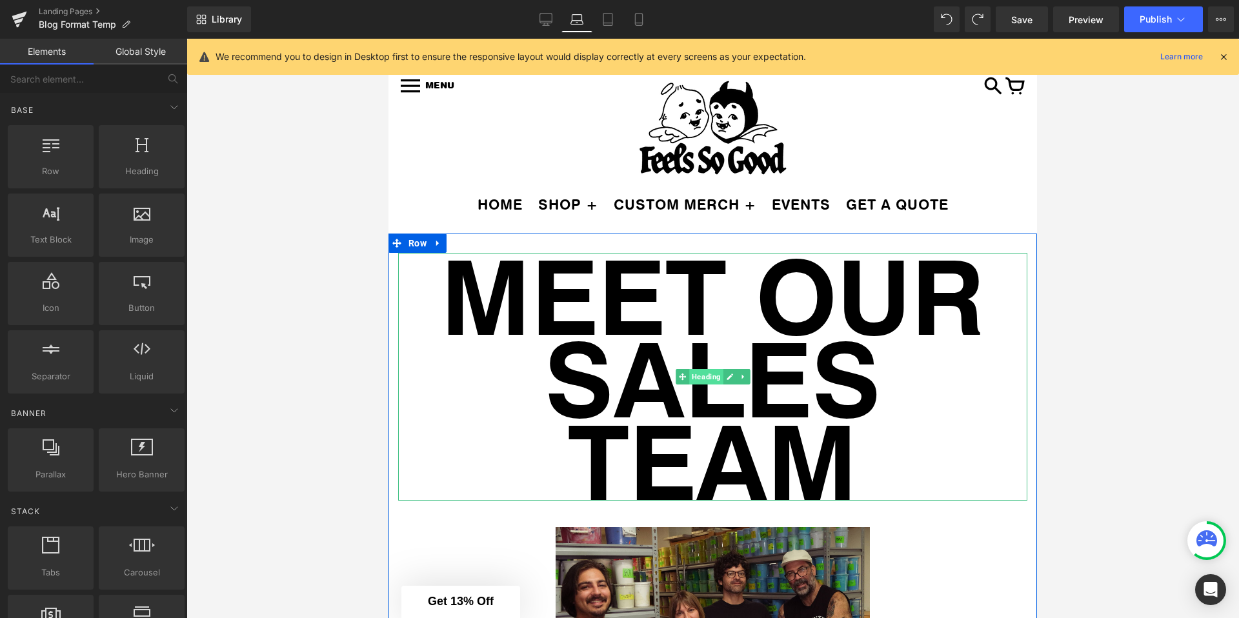
click at [699, 377] on span "Heading" at bounding box center [706, 376] width 34 height 15
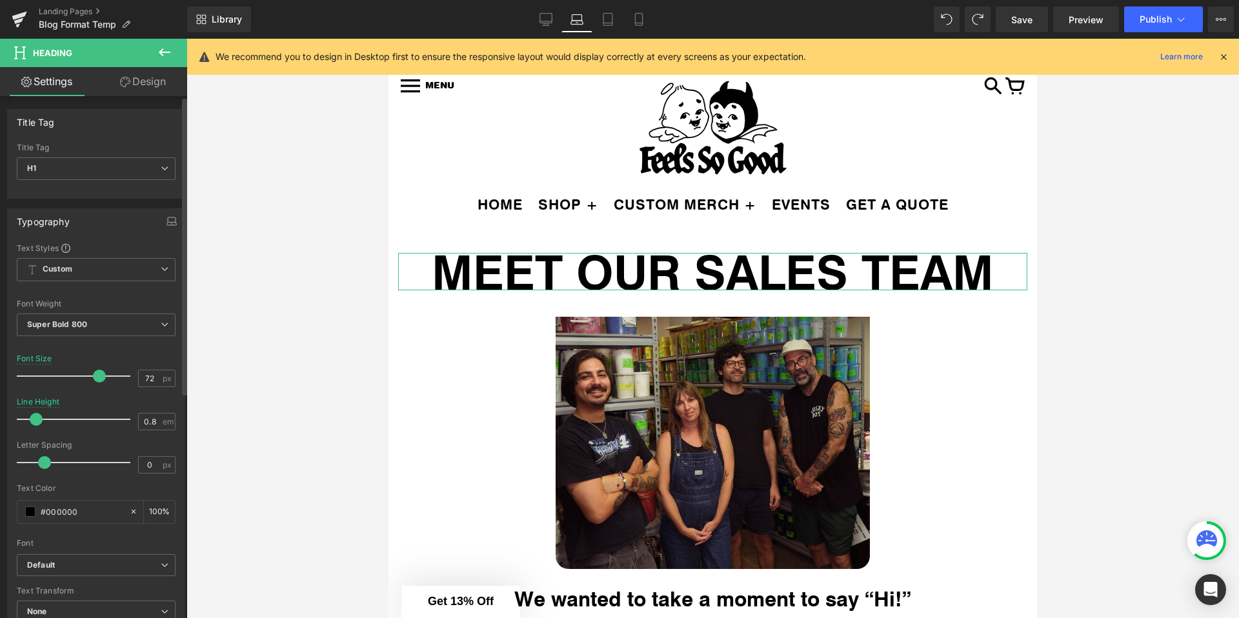
type input "71"
drag, startPoint x: 125, startPoint y: 372, endPoint x: 93, endPoint y: 371, distance: 31.6
click at [93, 371] on span at bounding box center [99, 376] width 13 height 13
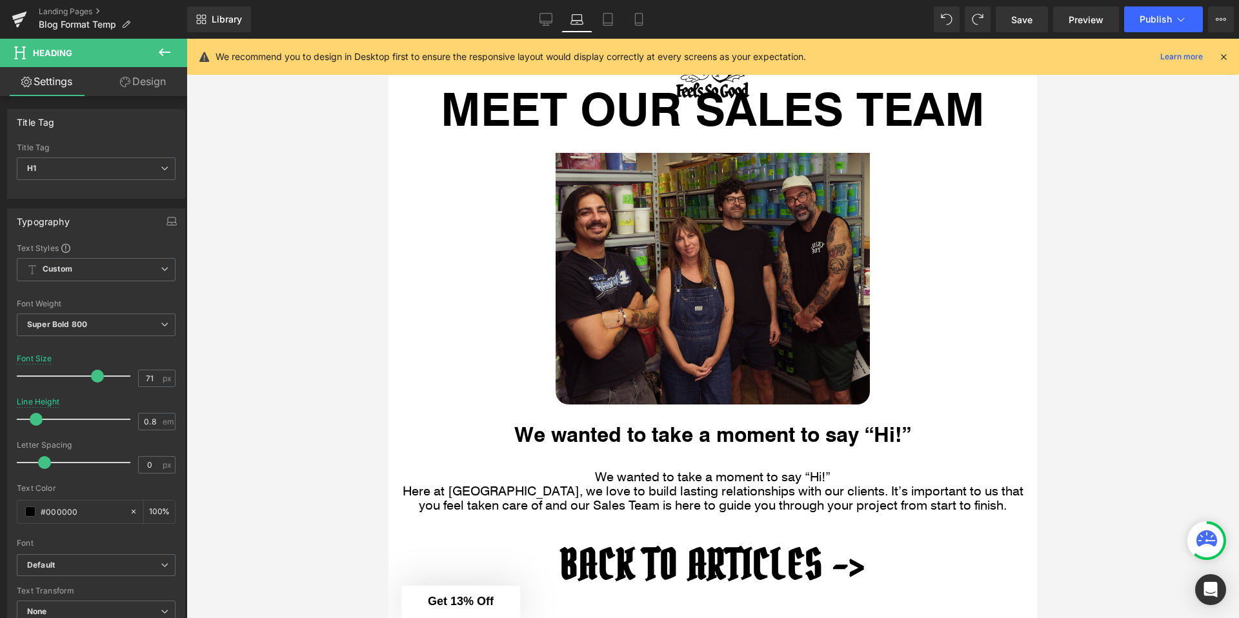
scroll to position [355, 0]
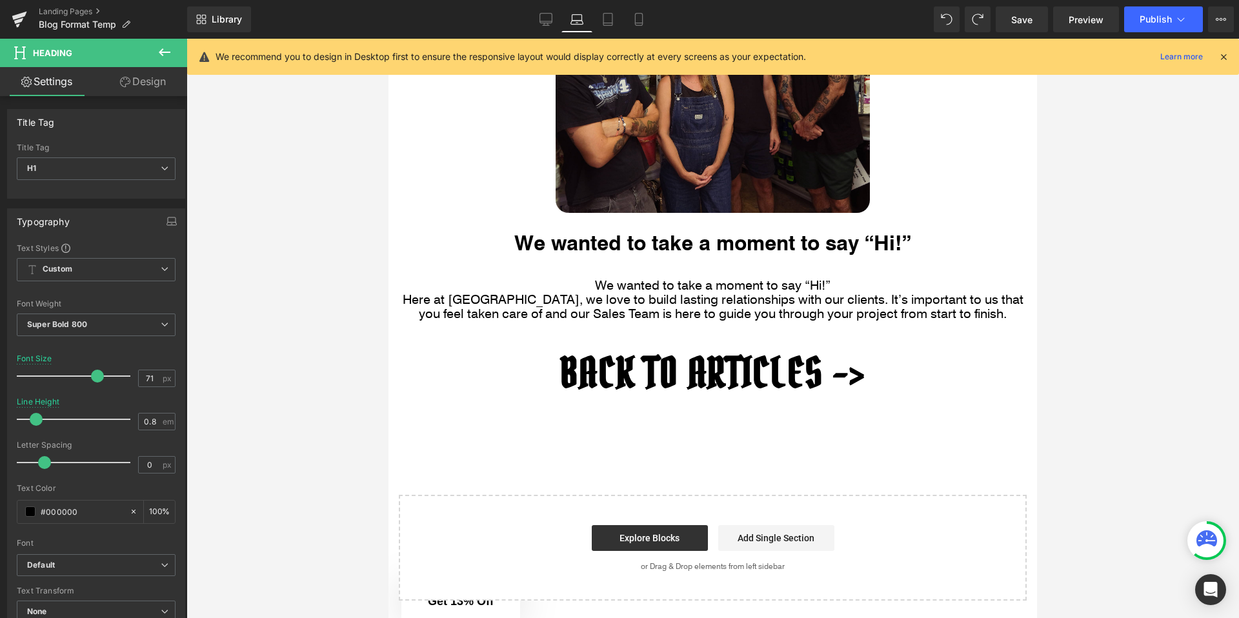
click at [326, 412] on div at bounding box center [712, 328] width 1052 height 579
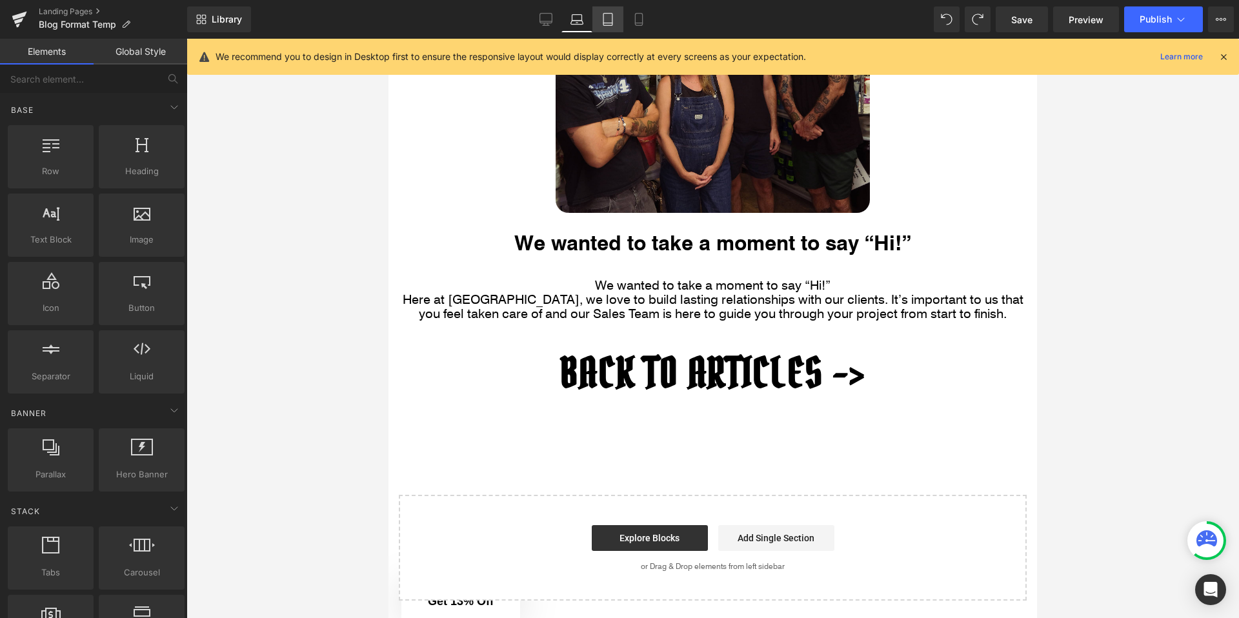
click at [602, 17] on icon at bounding box center [607, 19] width 13 height 13
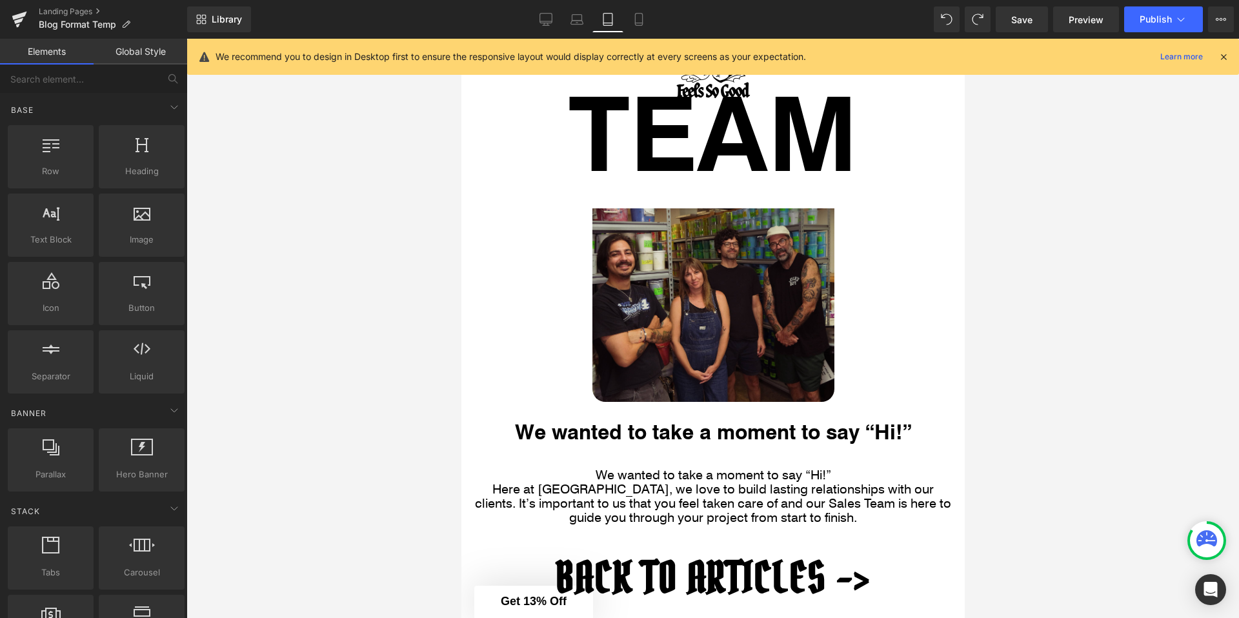
scroll to position [0, 0]
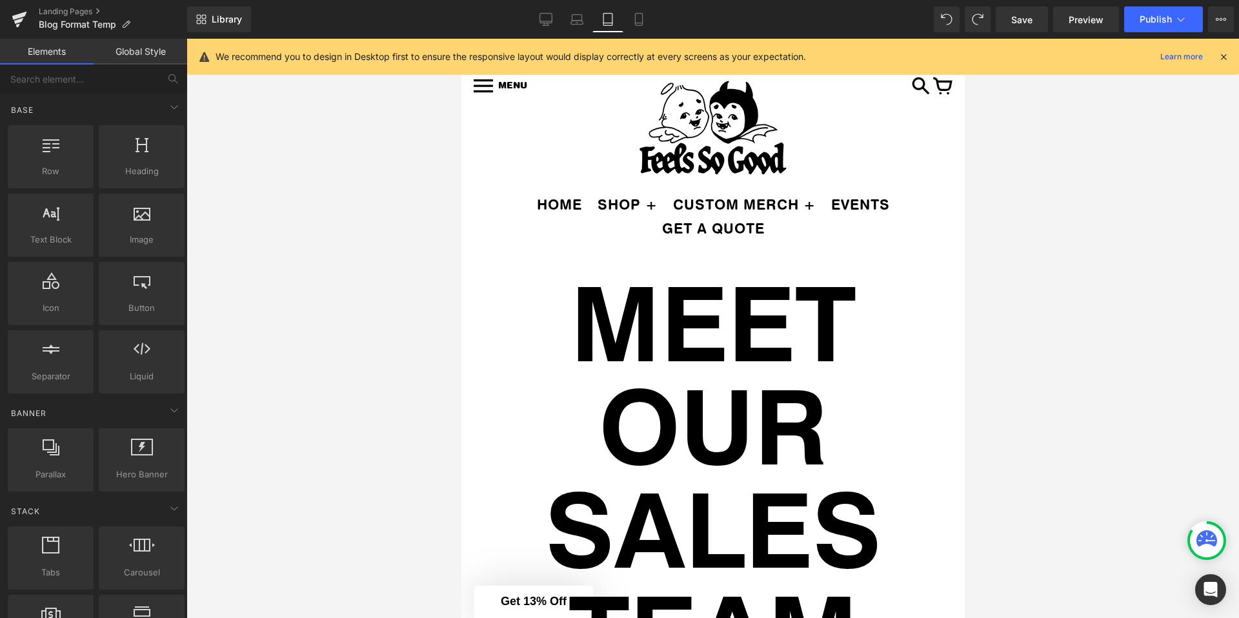
click at [686, 447] on h1 "MEET OUR SALES TEAM" at bounding box center [712, 475] width 484 height 413
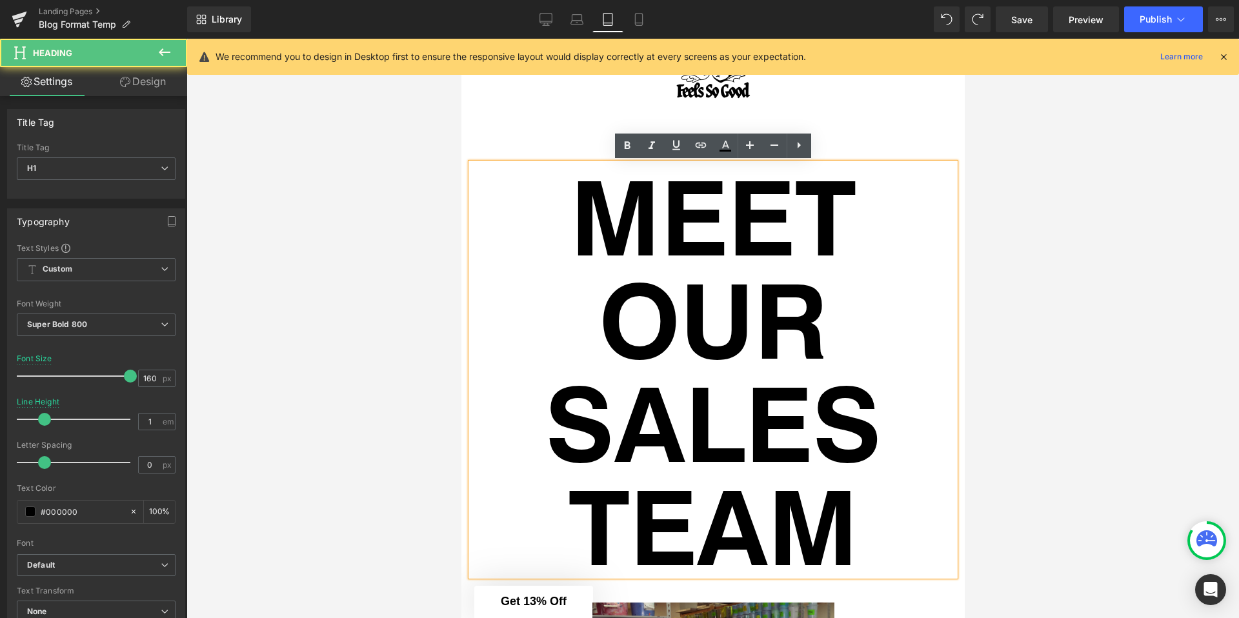
scroll to position [236, 0]
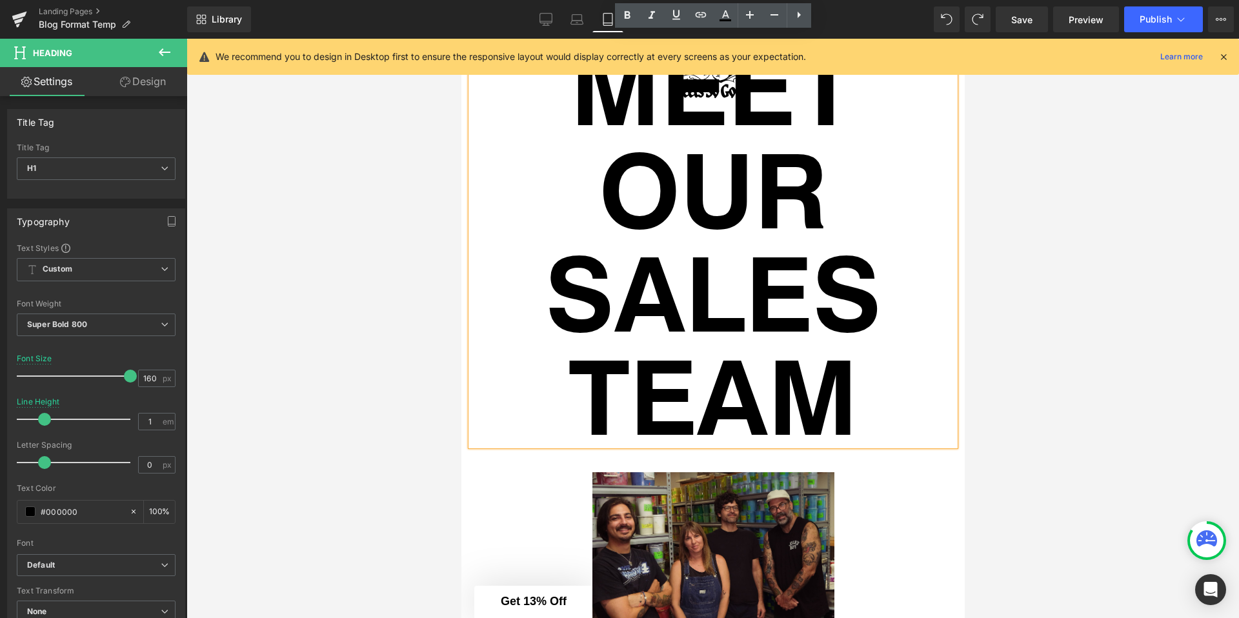
click at [482, 270] on h1 "MEET OUR SALES TEAM" at bounding box center [712, 239] width 484 height 413
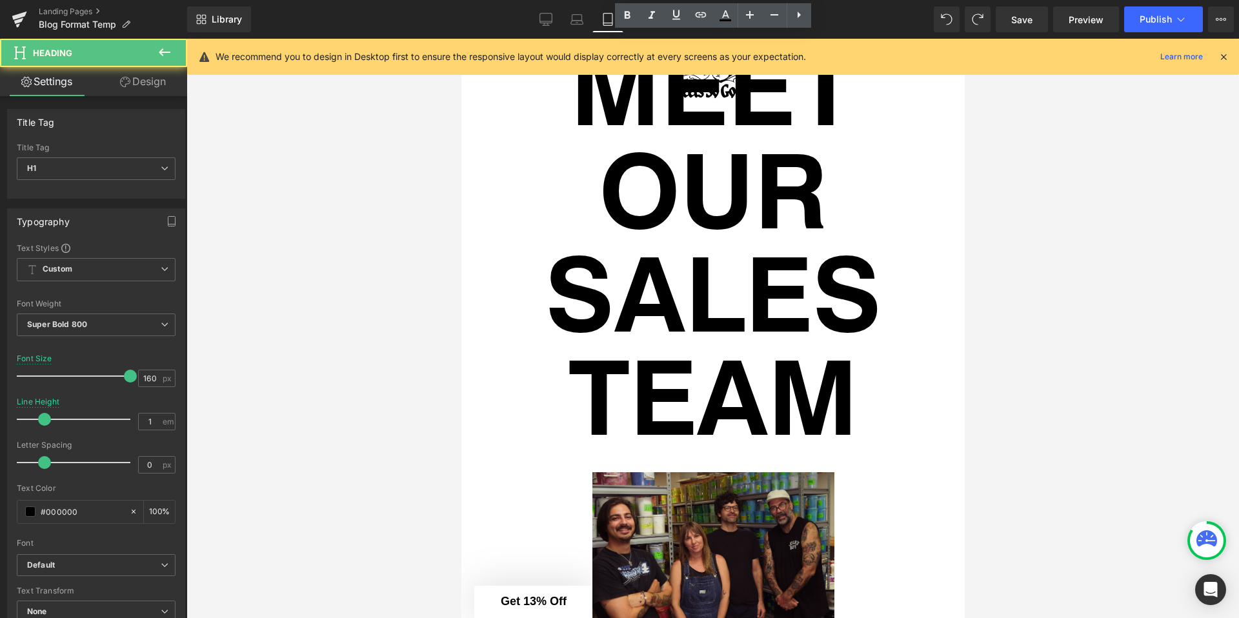
click at [421, 306] on div at bounding box center [712, 328] width 1052 height 579
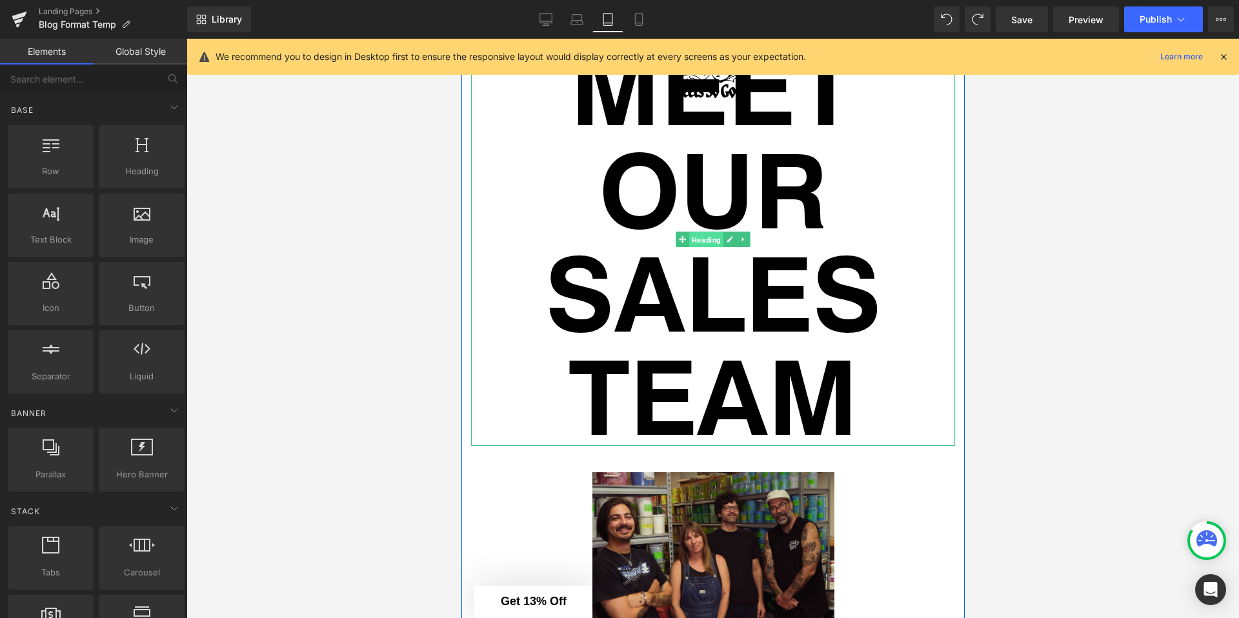
click at [703, 235] on span "Heading" at bounding box center [705, 239] width 34 height 15
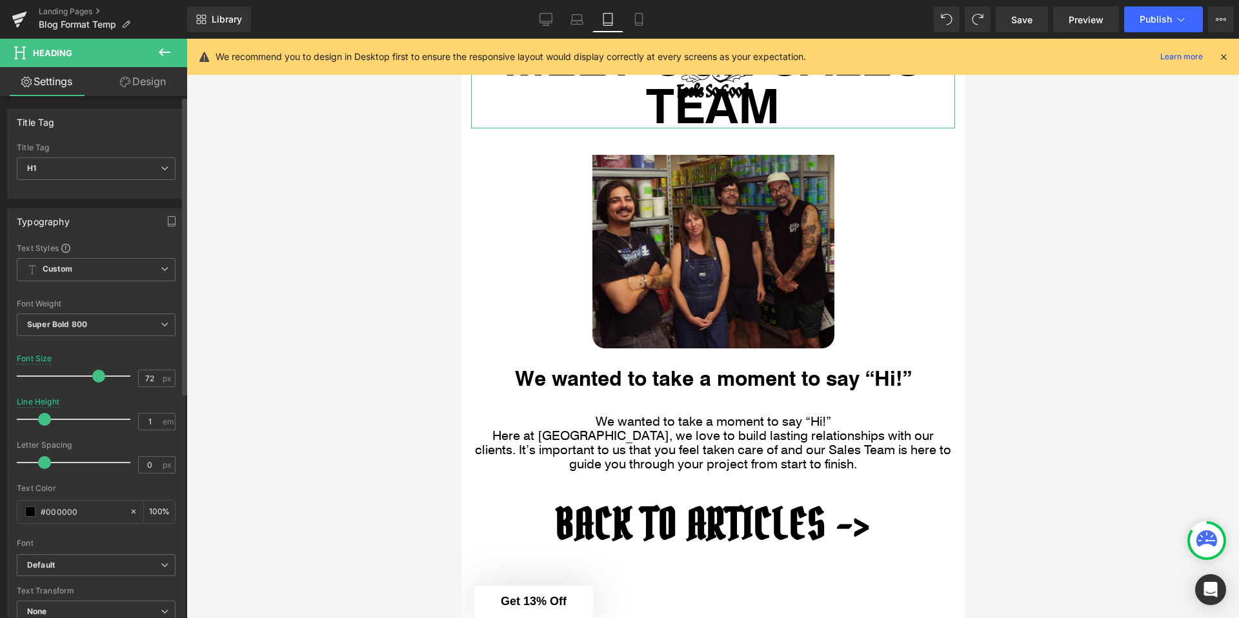
drag, startPoint x: 121, startPoint y: 375, endPoint x: 91, endPoint y: 376, distance: 30.3
click at [92, 376] on span at bounding box center [98, 376] width 13 height 13
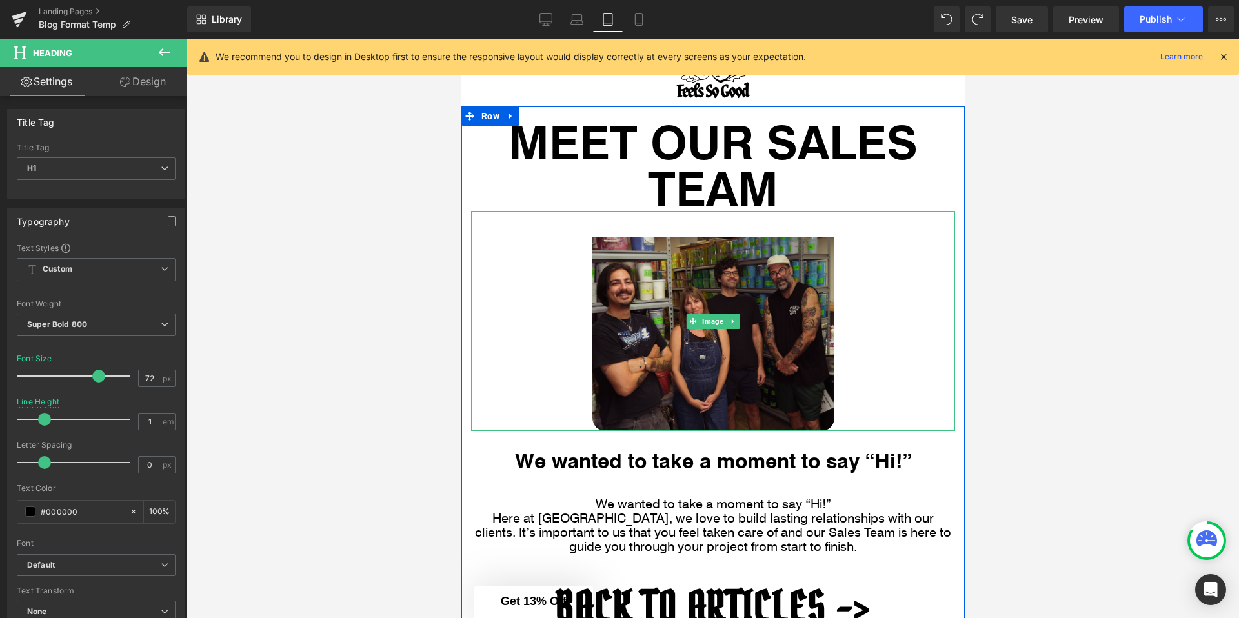
scroll to position [0, 0]
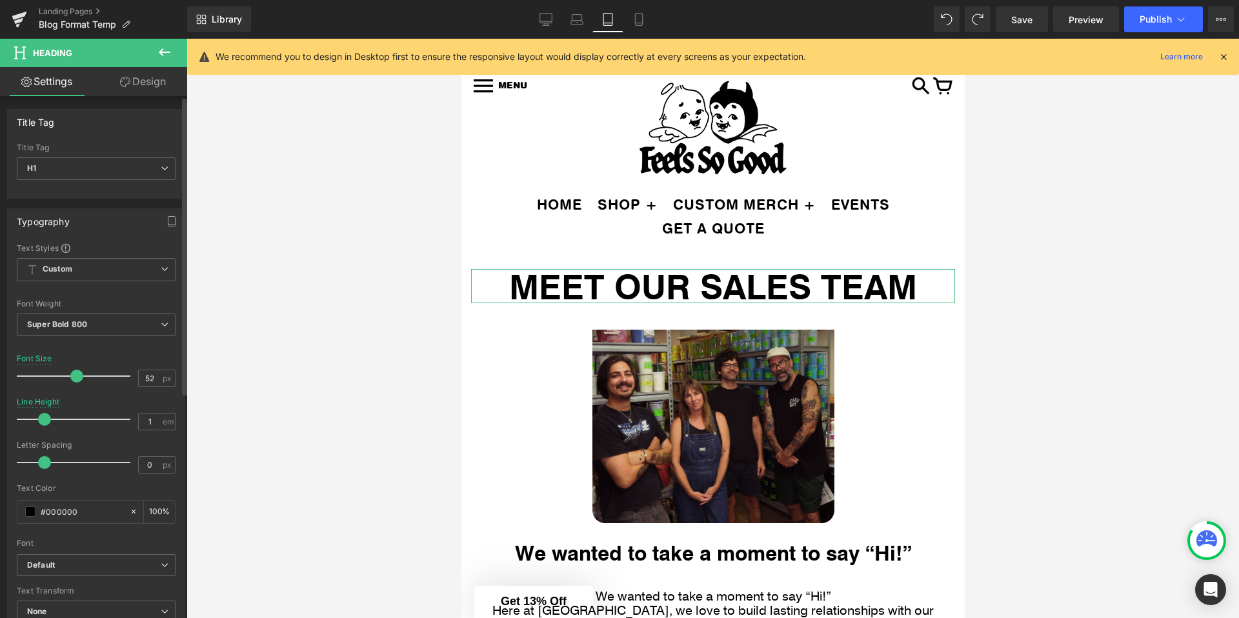
drag, startPoint x: 91, startPoint y: 380, endPoint x: 70, endPoint y: 380, distance: 21.3
click at [70, 380] on span at bounding box center [76, 376] width 13 height 13
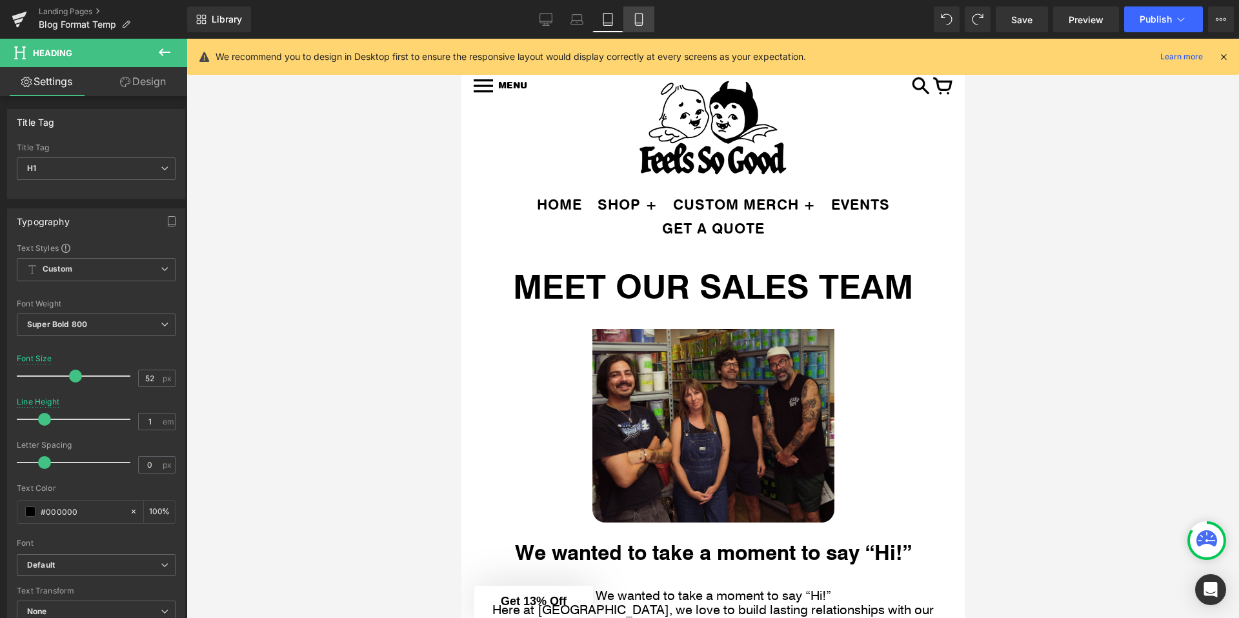
click at [638, 26] on link "Mobile" at bounding box center [638, 19] width 31 height 26
type input "100"
type input "0.8"
type input "100"
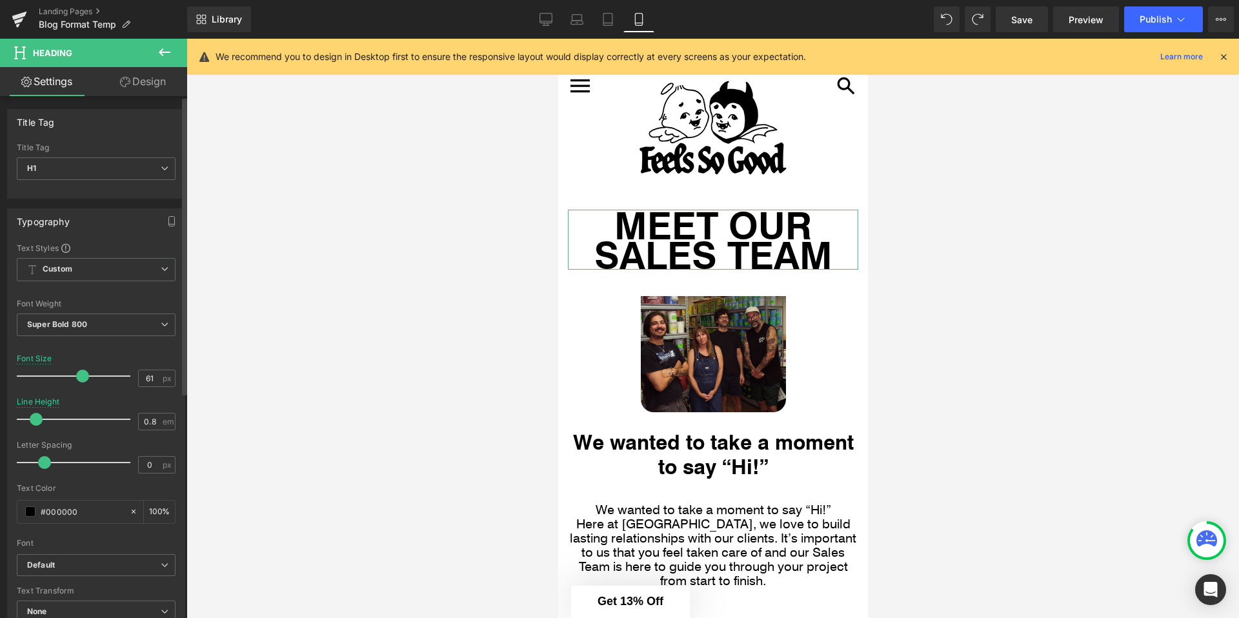
type input "62"
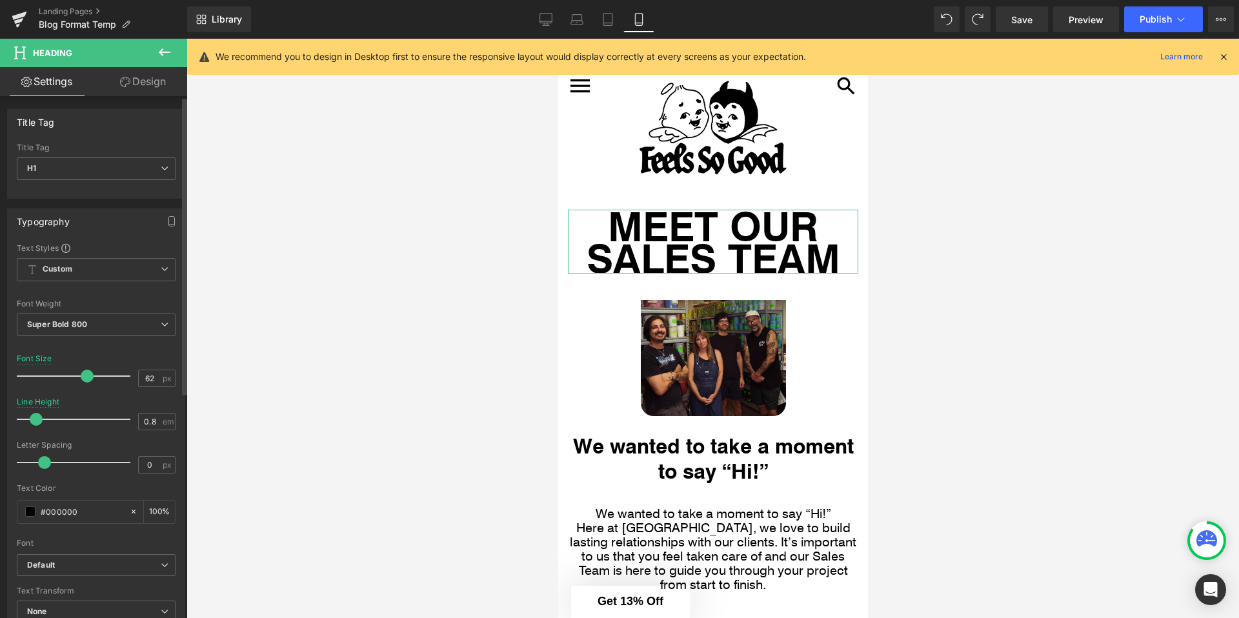
drag, startPoint x: 123, startPoint y: 376, endPoint x: 82, endPoint y: 374, distance: 41.3
click at [82, 374] on span at bounding box center [87, 376] width 13 height 13
click at [968, 333] on div at bounding box center [712, 328] width 1052 height 579
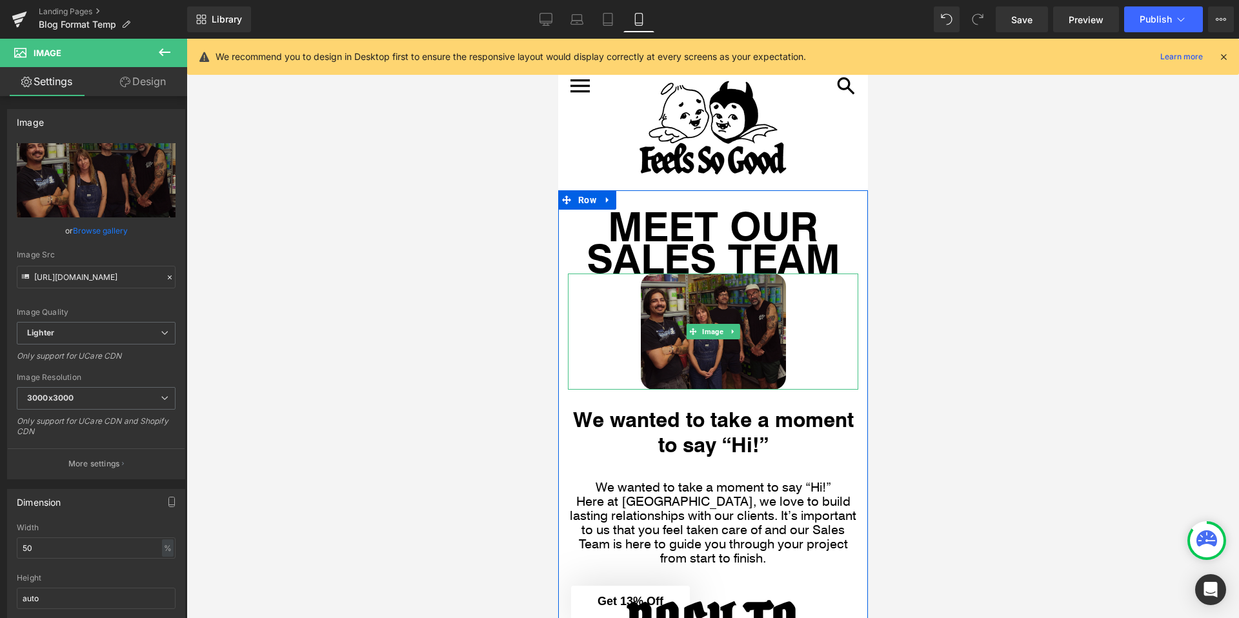
drag, startPoint x: 681, startPoint y: 274, endPoint x: 687, endPoint y: 294, distance: 20.4
click at [687, 294] on div "Image" at bounding box center [712, 332] width 290 height 116
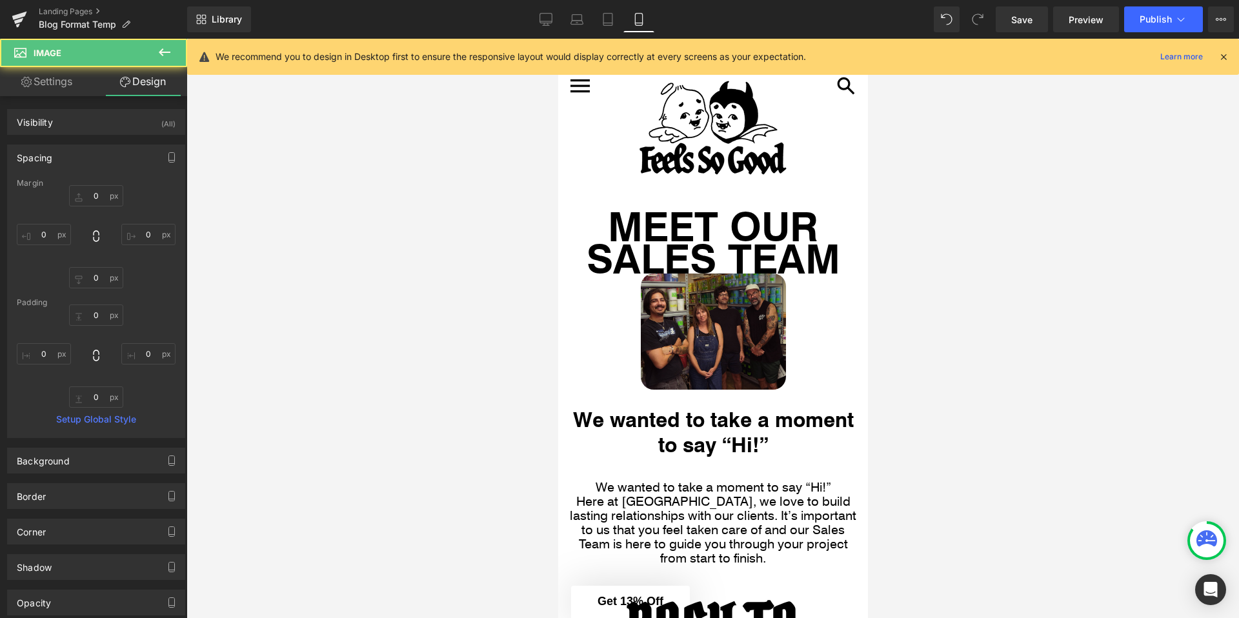
click at [464, 303] on div at bounding box center [712, 328] width 1052 height 579
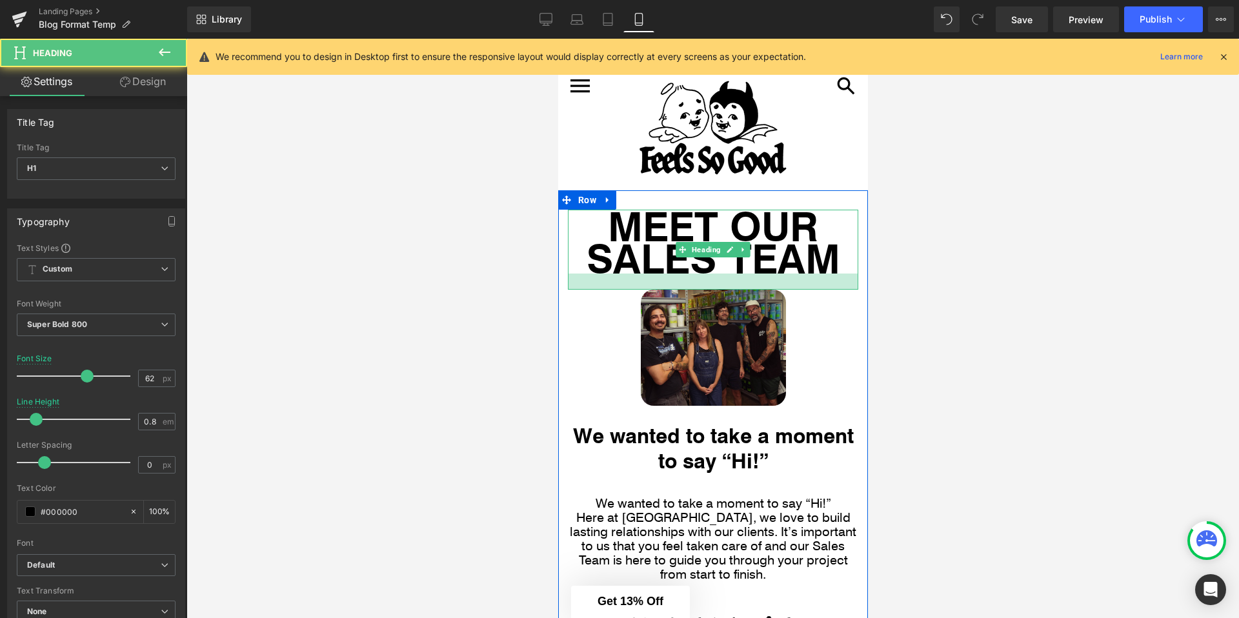
drag, startPoint x: 619, startPoint y: 270, endPoint x: 621, endPoint y: 286, distance: 16.2
click at [621, 286] on div at bounding box center [712, 282] width 290 height 16
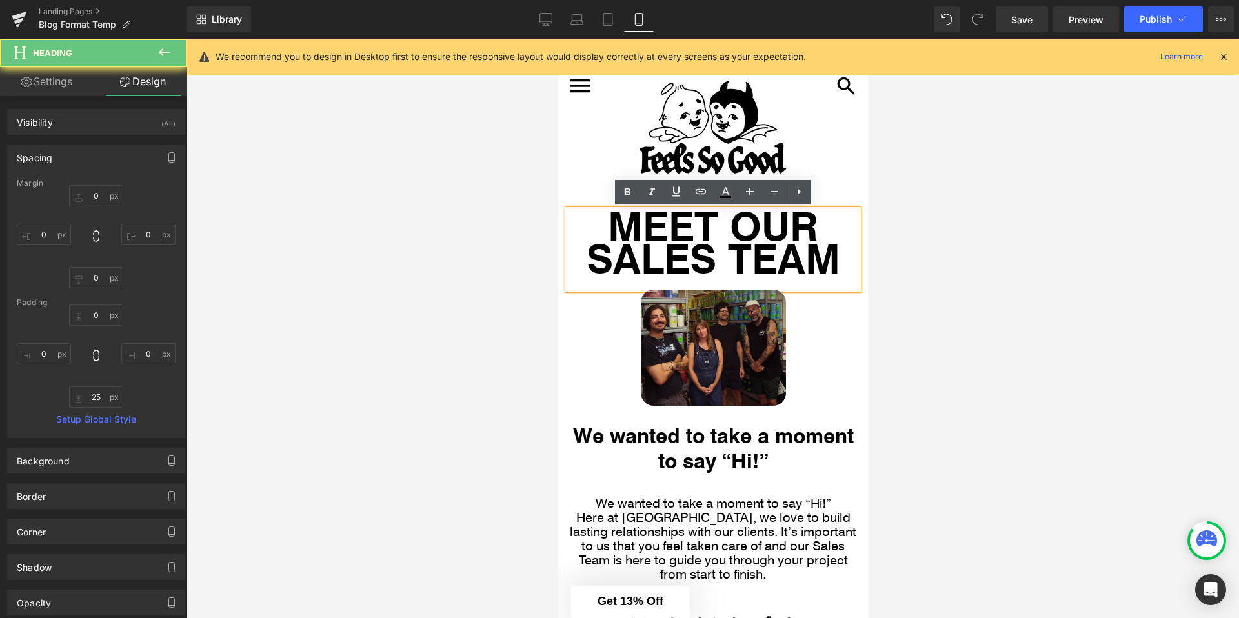
click at [508, 300] on div at bounding box center [712, 328] width 1052 height 579
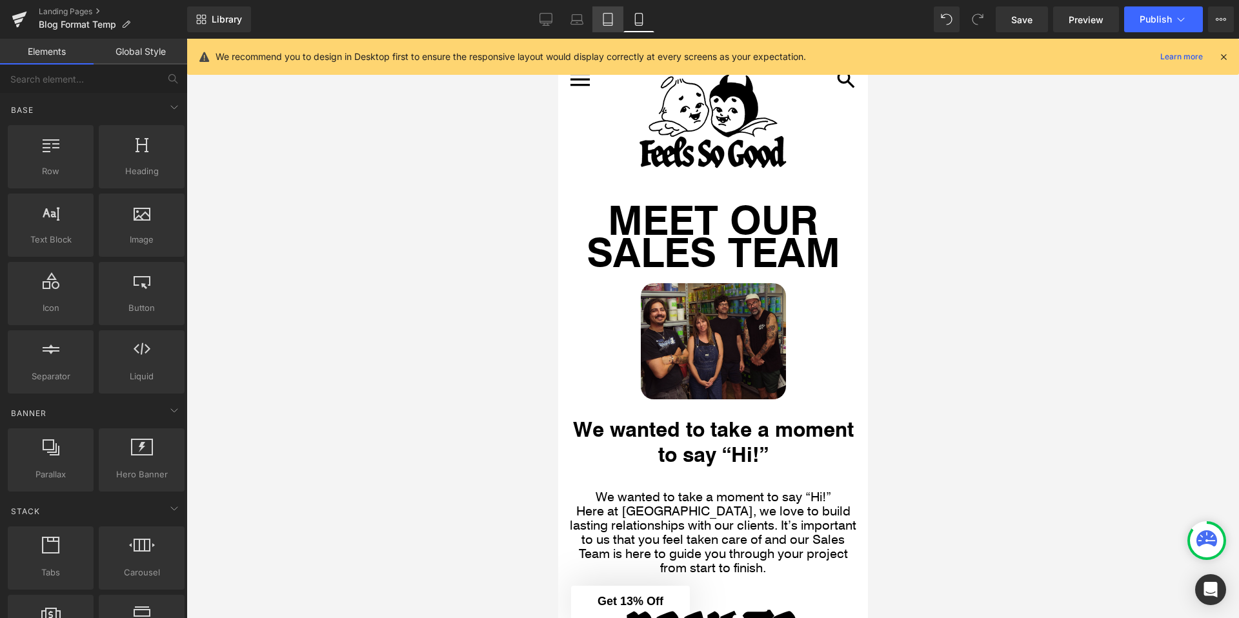
click at [612, 29] on link "Tablet" at bounding box center [607, 19] width 31 height 26
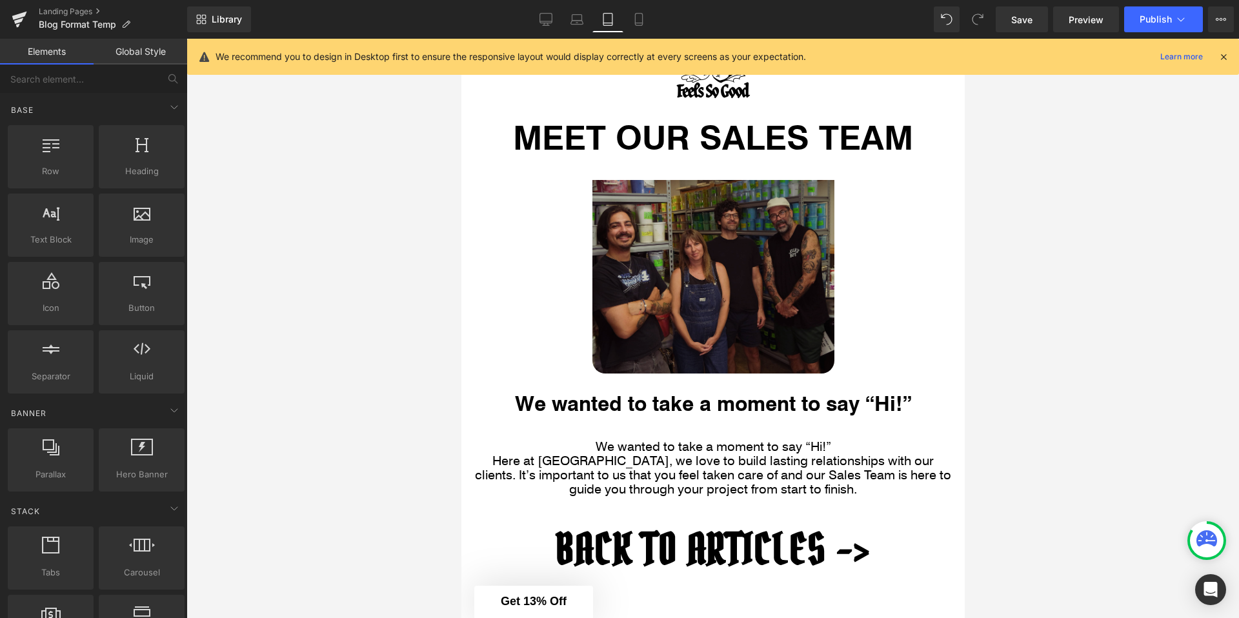
scroll to position [136, 0]
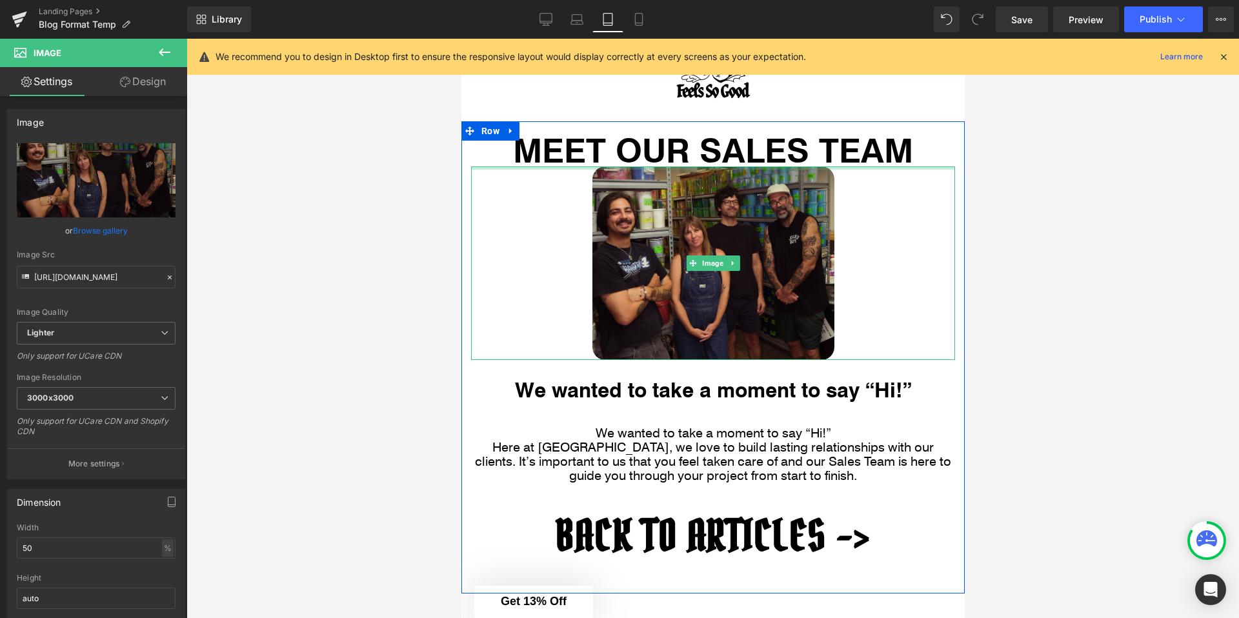
drag, startPoint x: 613, startPoint y: 168, endPoint x: 616, endPoint y: 134, distance: 33.7
click at [616, 134] on div "MEET OUR SALES TEAM Heading Image We wanted to take a moment to say “Hi!” Headi…" at bounding box center [712, 360] width 503 height 454
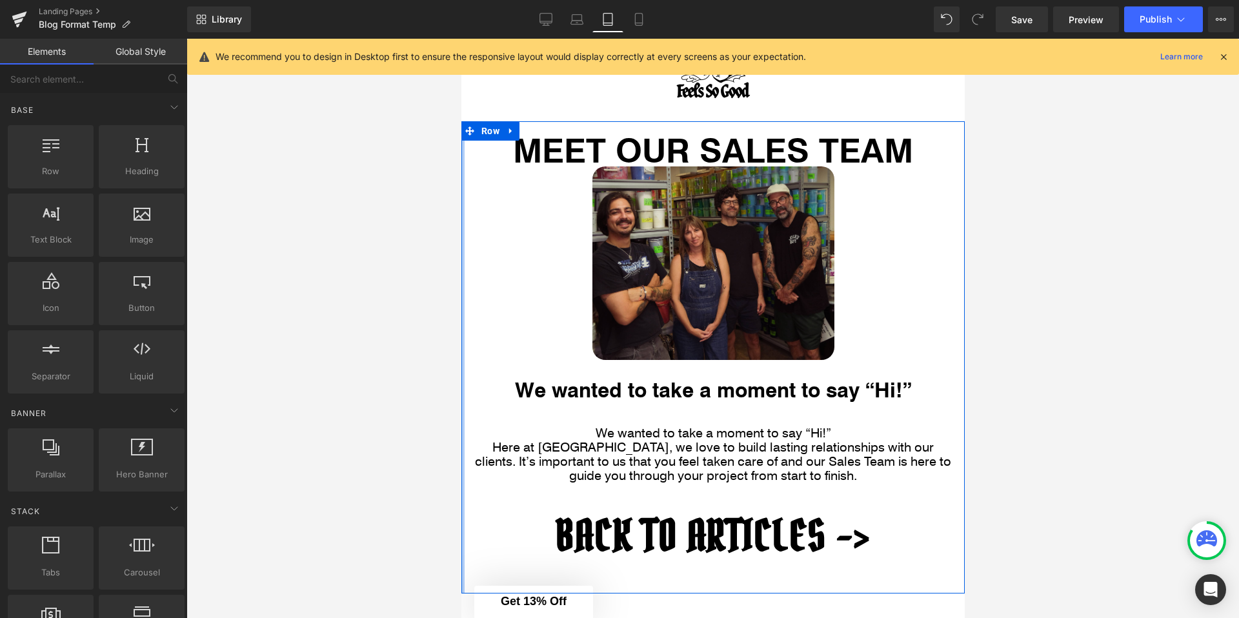
click at [419, 164] on div at bounding box center [712, 328] width 1052 height 579
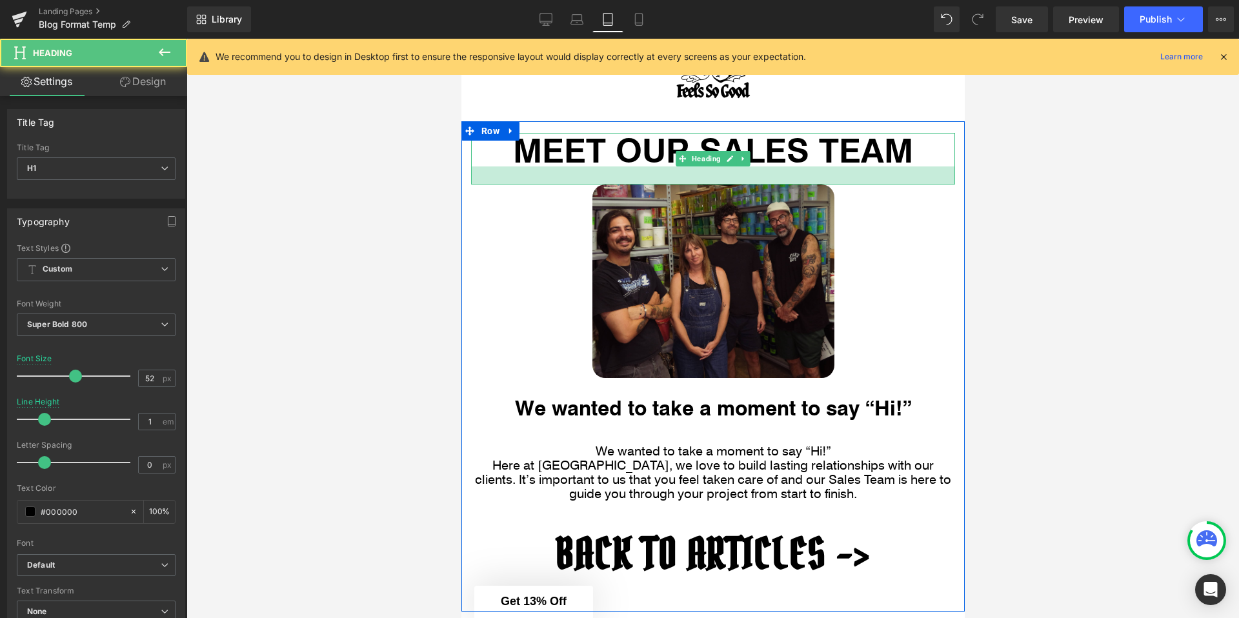
drag, startPoint x: 515, startPoint y: 163, endPoint x: 515, endPoint y: 181, distance: 18.1
click at [515, 181] on div at bounding box center [712, 175] width 484 height 18
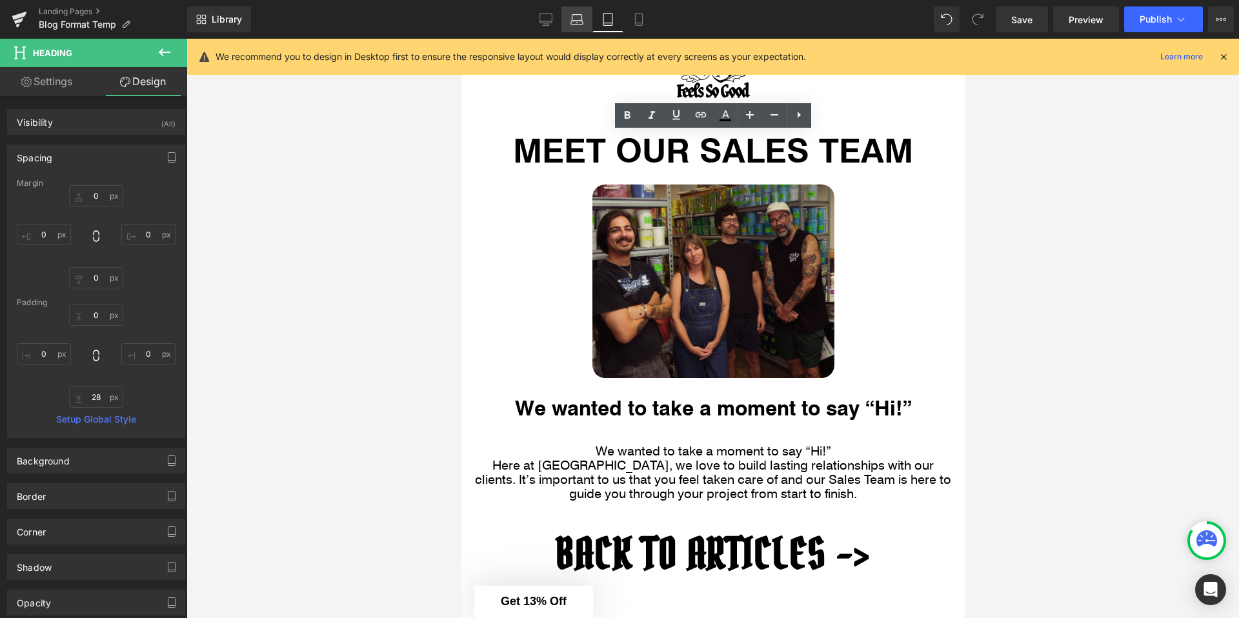
click at [567, 8] on link "Laptop" at bounding box center [576, 19] width 31 height 26
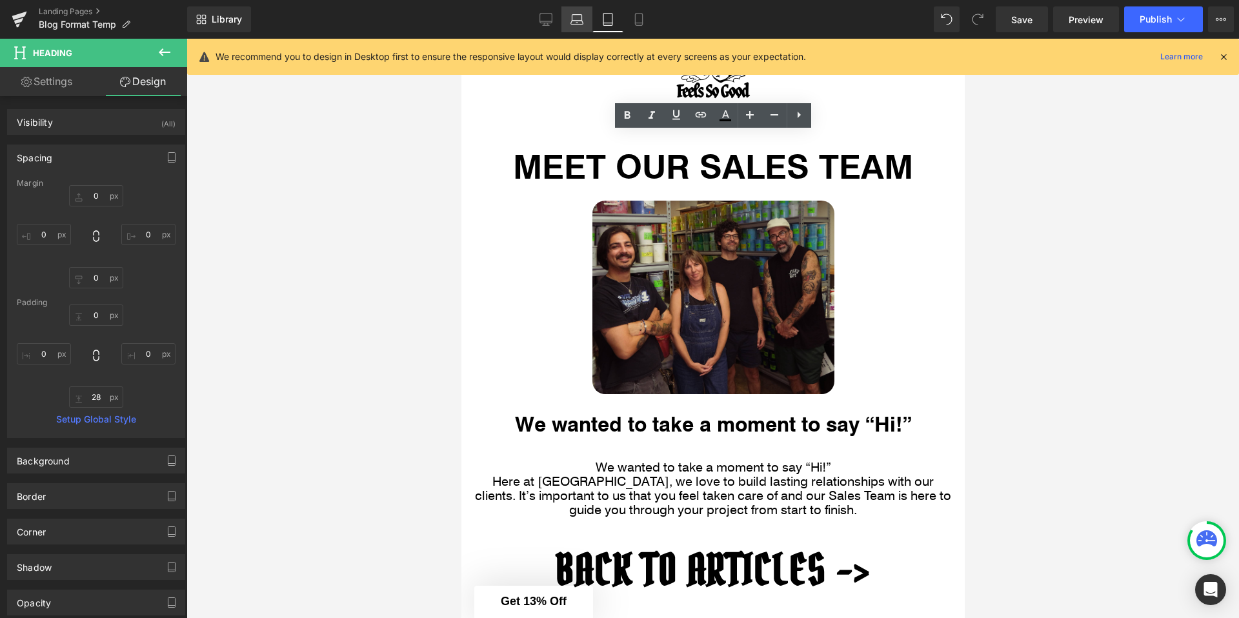
type input "0"
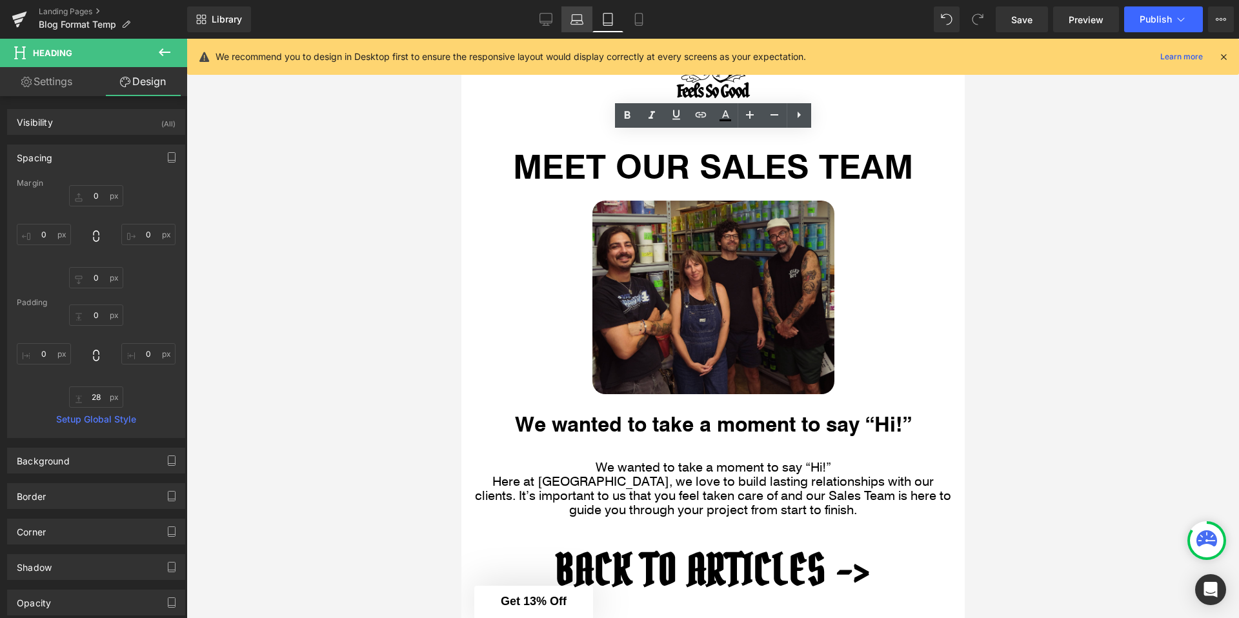
type input "0"
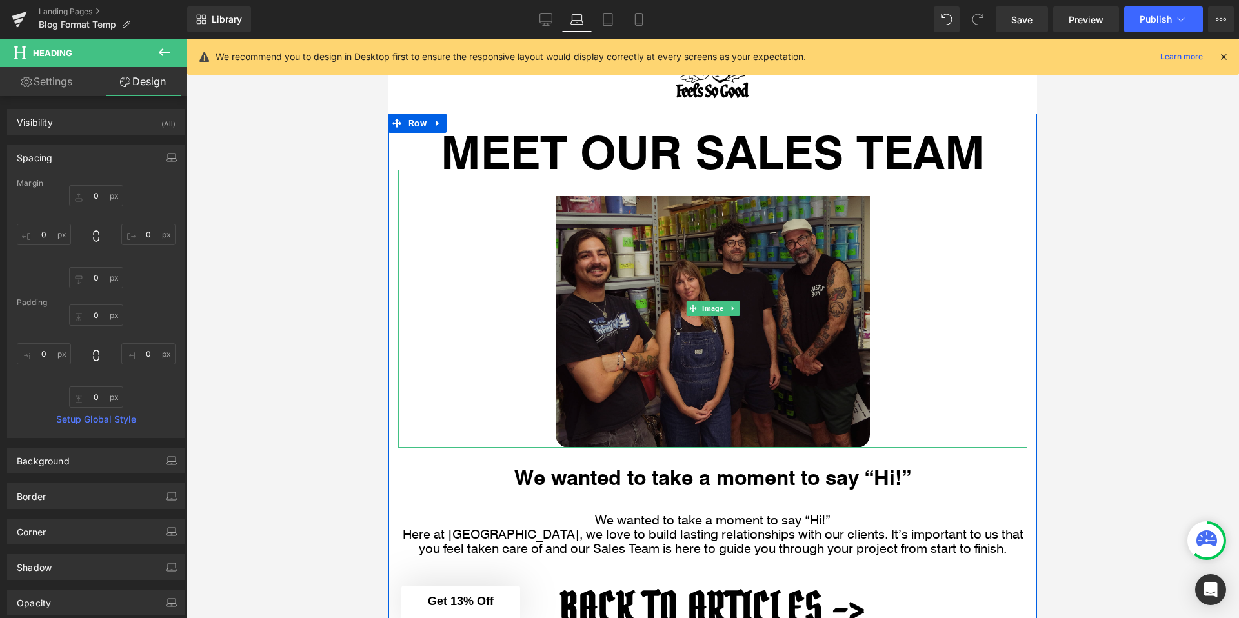
click at [555, 193] on img at bounding box center [712, 309] width 315 height 278
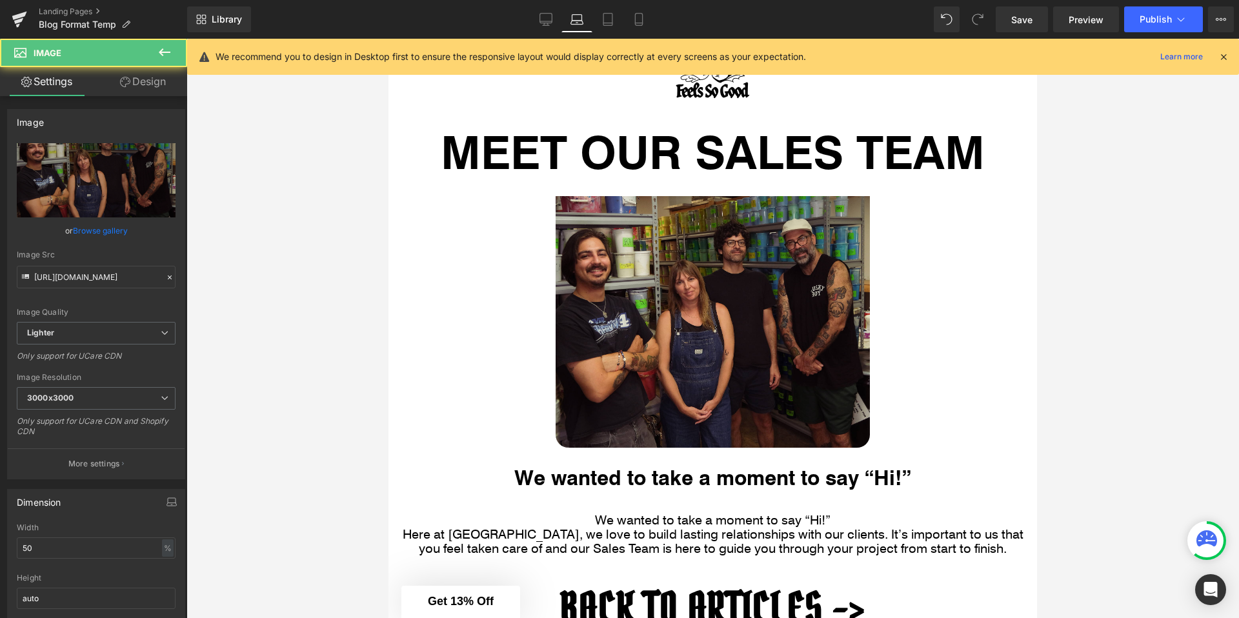
click at [366, 176] on div at bounding box center [712, 328] width 1052 height 579
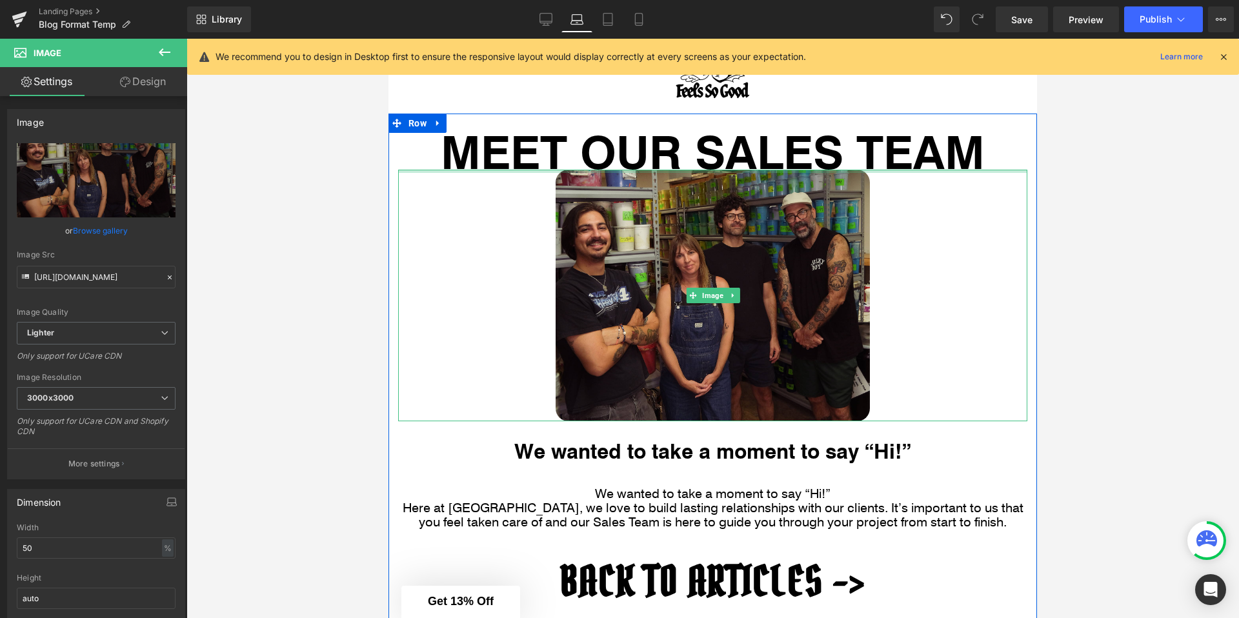
drag, startPoint x: 579, startPoint y: 170, endPoint x: 577, endPoint y: 144, distance: 25.2
click at [587, 143] on div "MEET OUR SALES TEAM Heading Image We wanted to take a moment to say “Hi!” Headi…" at bounding box center [712, 382] width 648 height 499
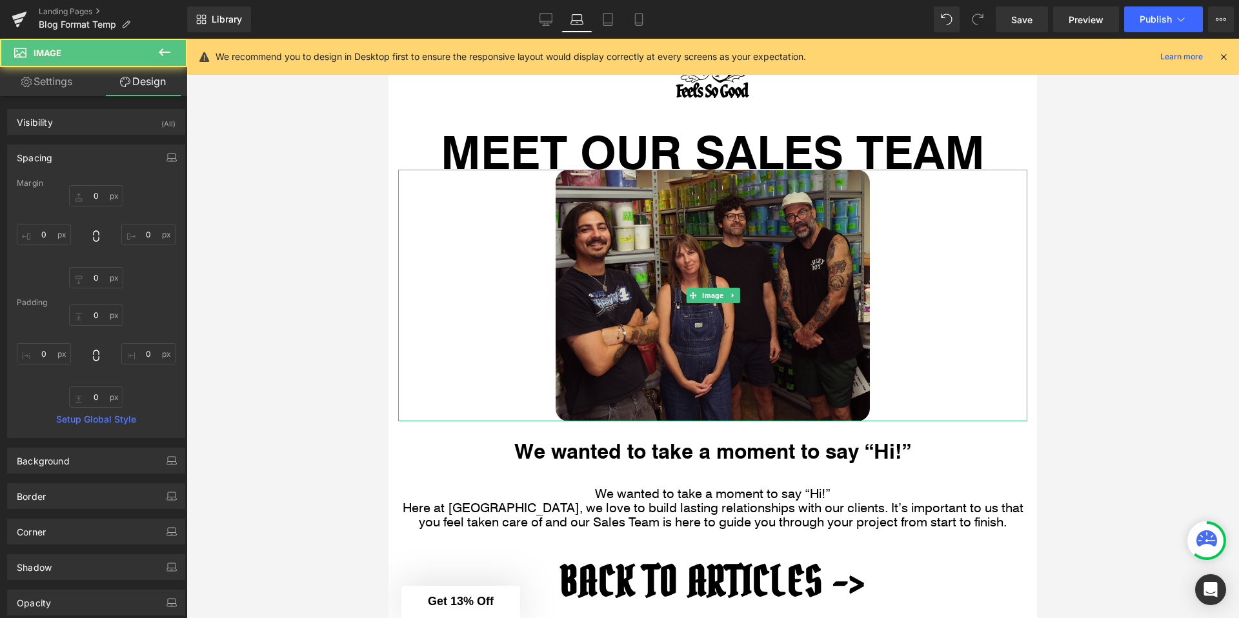
click at [366, 156] on div at bounding box center [712, 328] width 1052 height 579
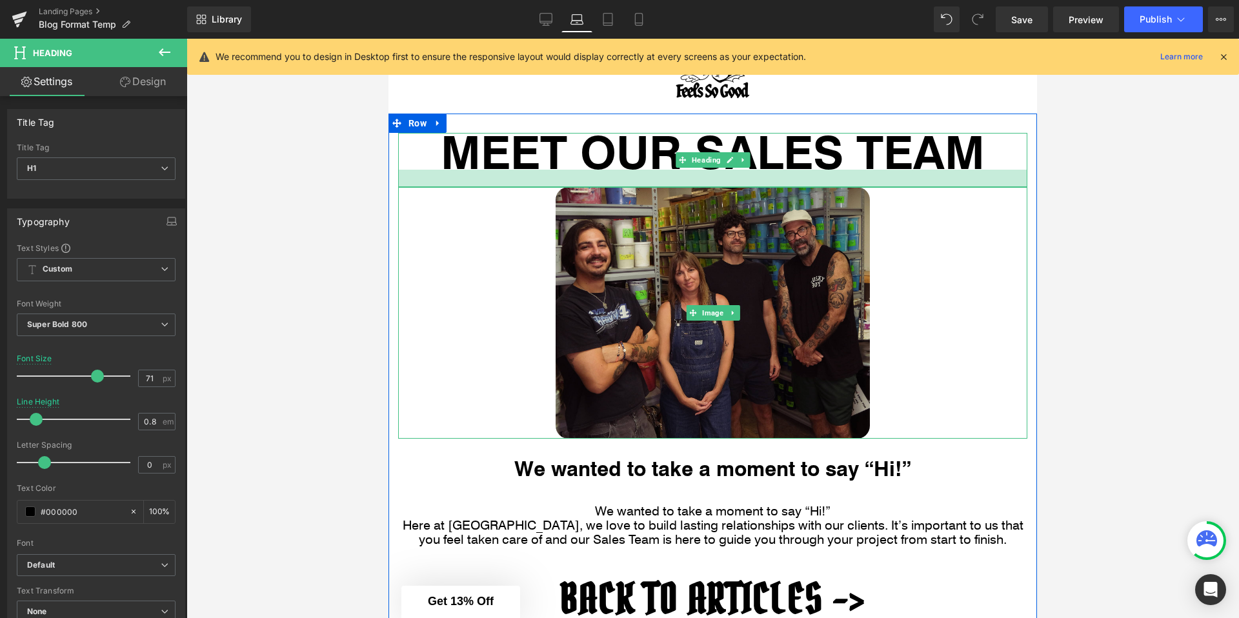
drag, startPoint x: 429, startPoint y: 166, endPoint x: 429, endPoint y: 183, distance: 17.4
click at [429, 183] on div at bounding box center [712, 178] width 629 height 17
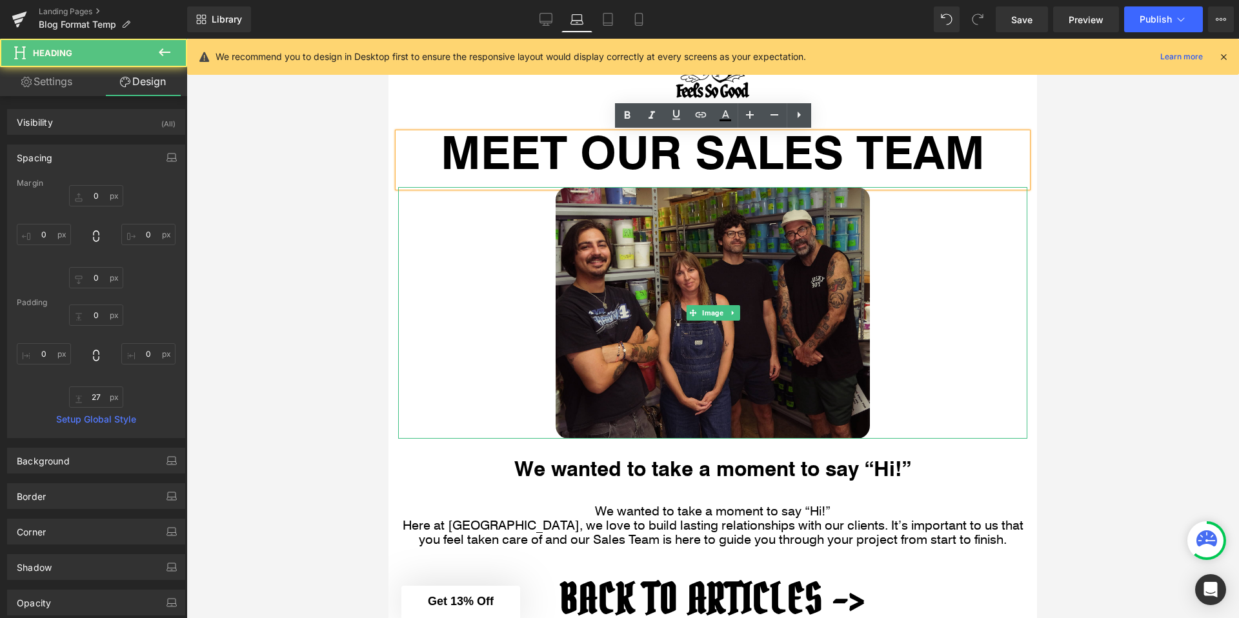
click at [309, 193] on div at bounding box center [712, 328] width 1052 height 579
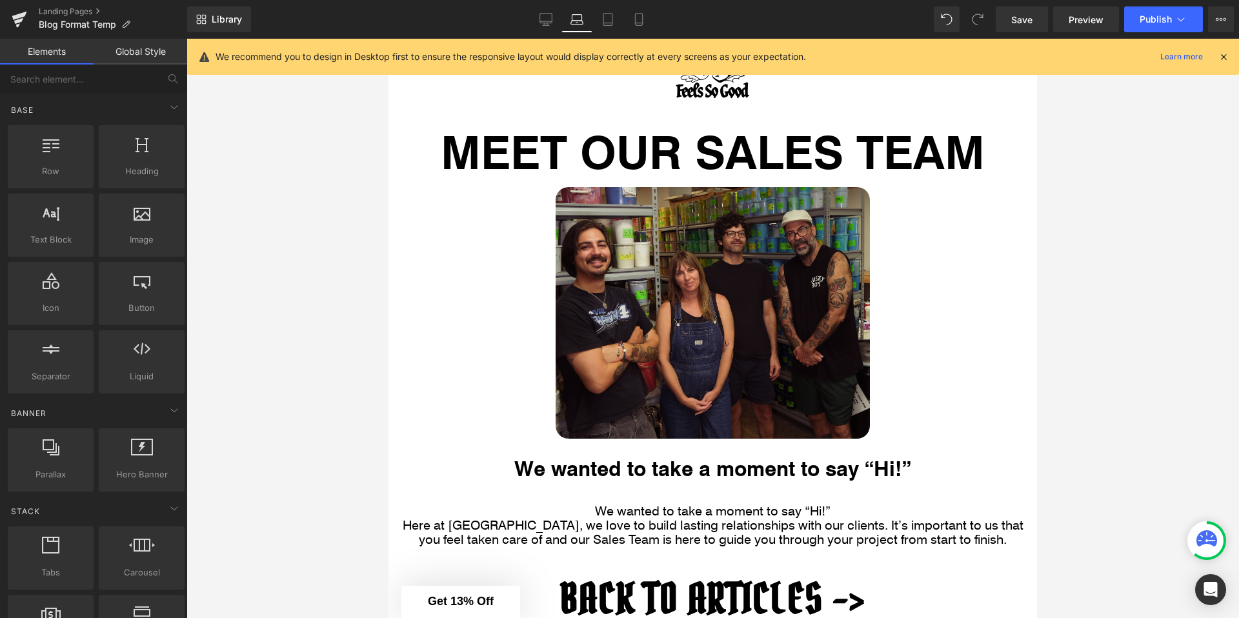
click at [1099, 290] on div at bounding box center [712, 328] width 1052 height 579
click at [548, 32] on div "Library Laptop Desktop Laptop Tablet Mobile Save Preview Publish Scheduled View…" at bounding box center [712, 19] width 1051 height 39
click at [548, 30] on link "Desktop" at bounding box center [545, 19] width 31 height 26
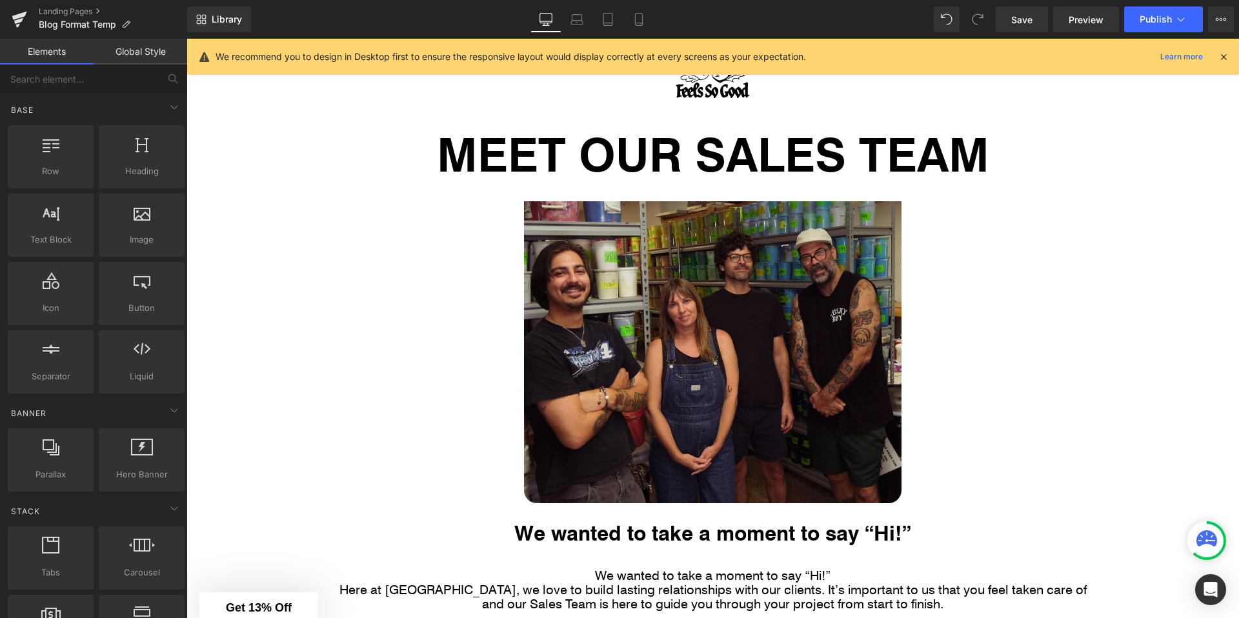
scroll to position [195, 0]
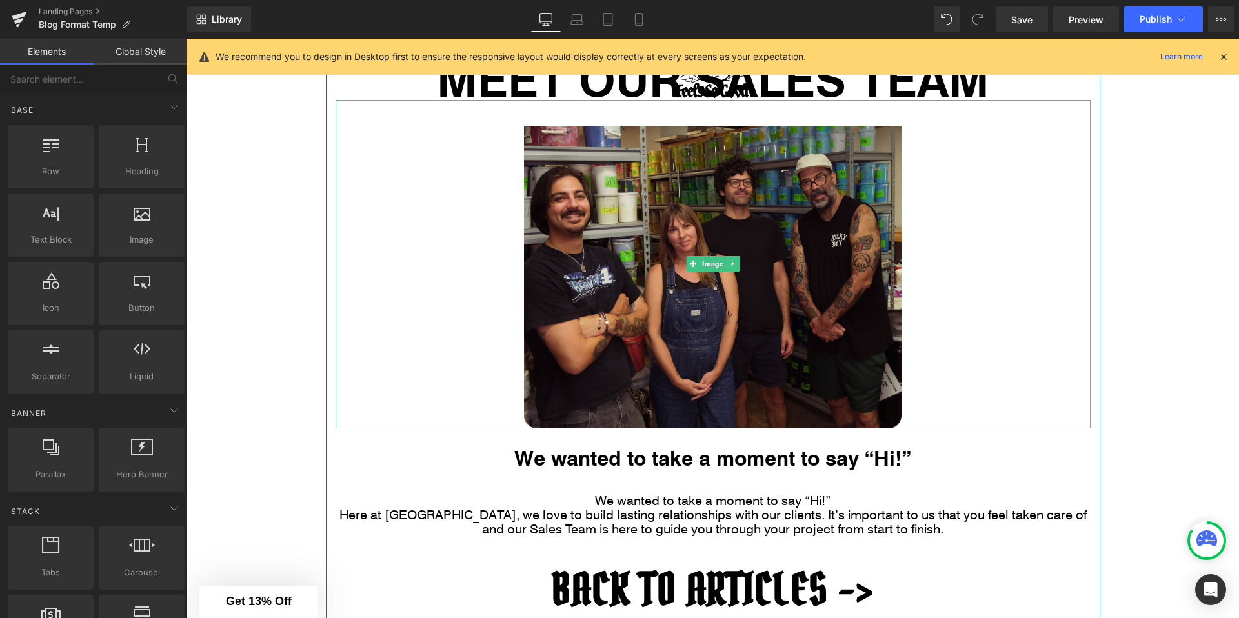
click at [486, 109] on div at bounding box center [712, 264] width 755 height 328
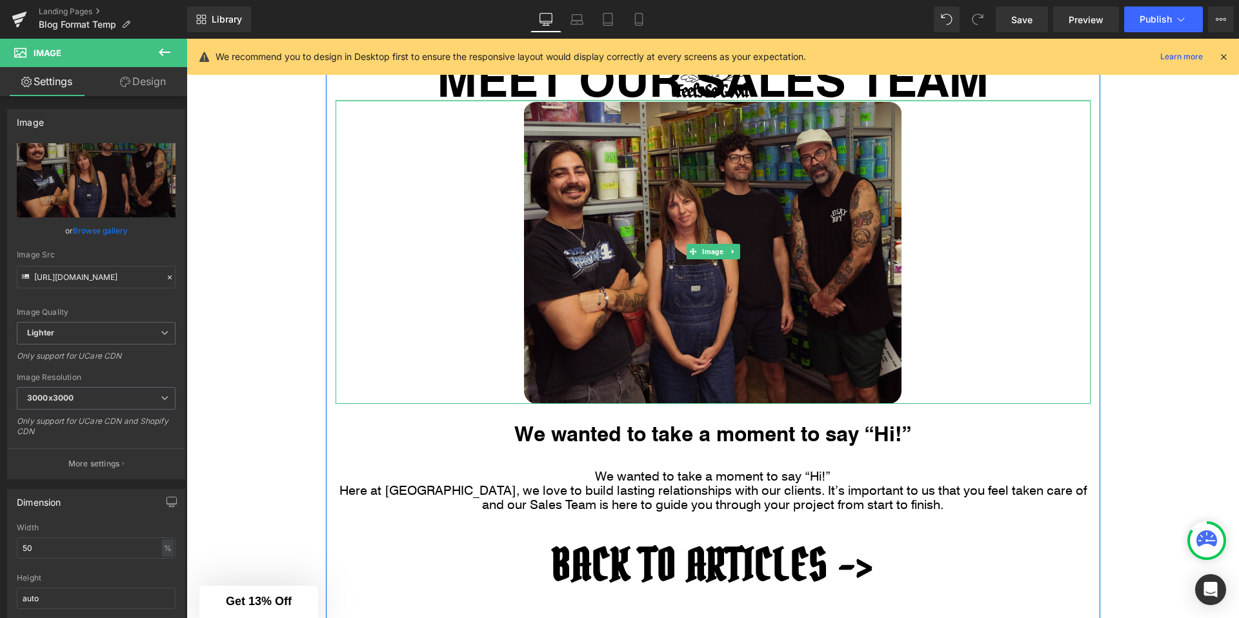
drag, startPoint x: 417, startPoint y: 101, endPoint x: 475, endPoint y: 76, distance: 62.7
click at [475, 76] on div "MEET OUR SALES TEAM Heading Image We wanted to take a moment to say “Hi!” Headi…" at bounding box center [713, 337] width 774 height 559
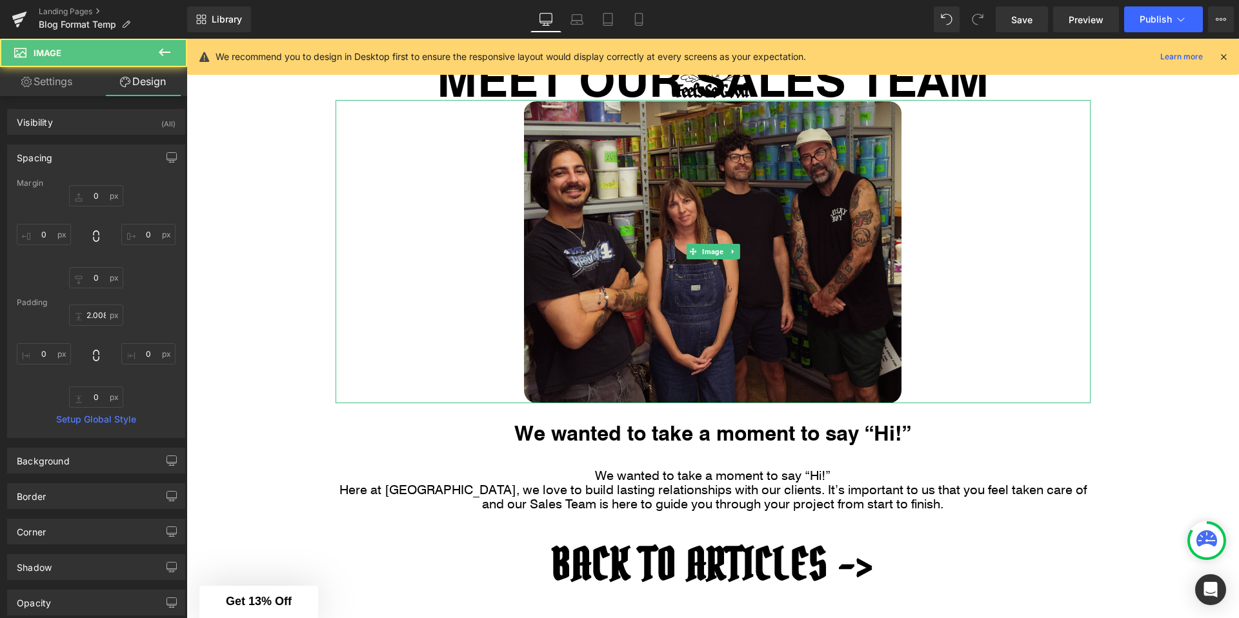
click at [299, 91] on div "MEET OUR SALES TEAM Heading Image We wanted to take a moment to say “Hi!” Headi…" at bounding box center [712, 416] width 1052 height 755
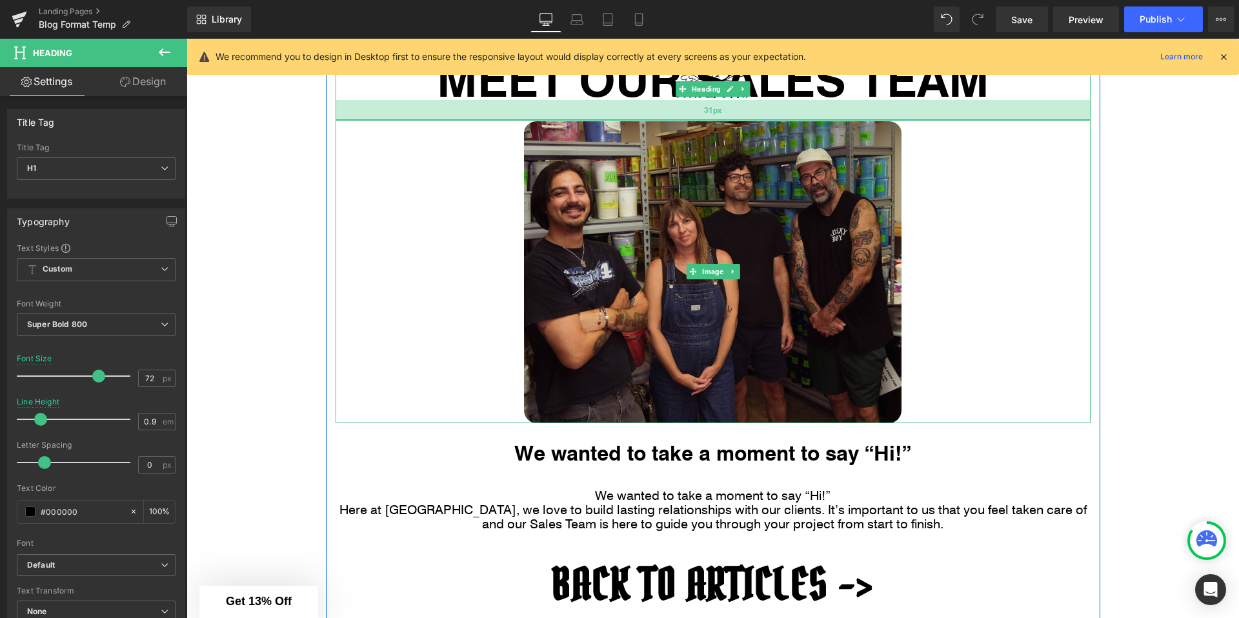
drag, startPoint x: 379, startPoint y: 98, endPoint x: 381, endPoint y: 118, distance: 20.0
click at [381, 118] on div "31px" at bounding box center [712, 110] width 755 height 20
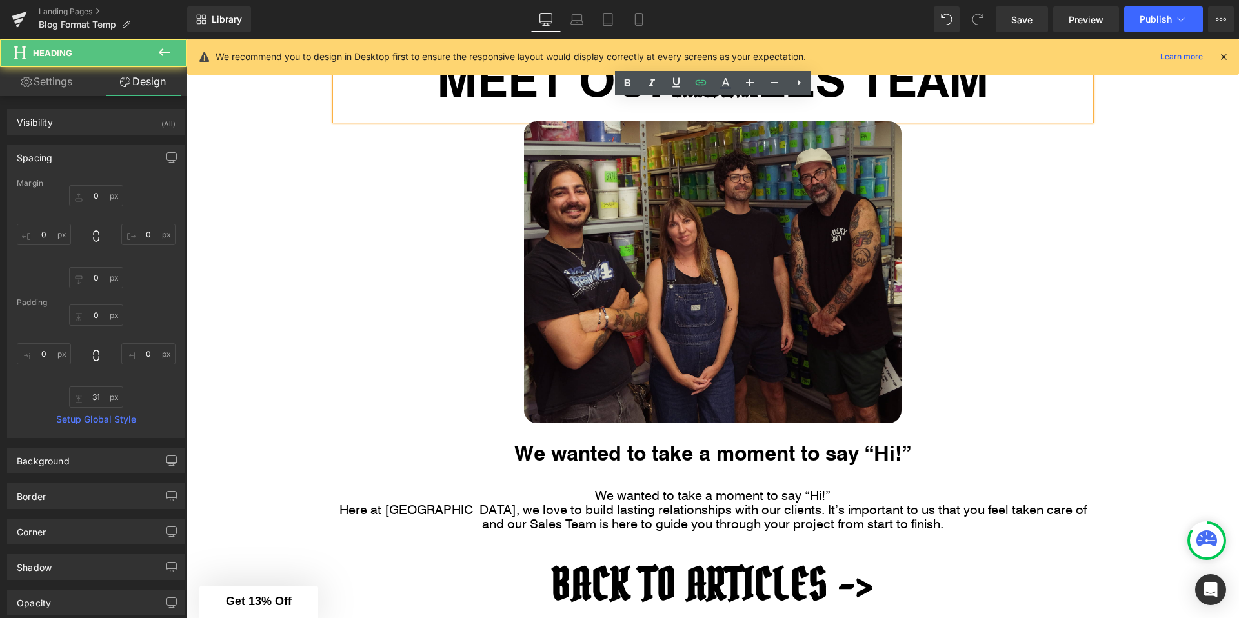
click at [227, 164] on div "MEET OUR SALES TEAM Heading 31px Image We wanted to take a moment to say “Hi!” …" at bounding box center [712, 426] width 1052 height 775
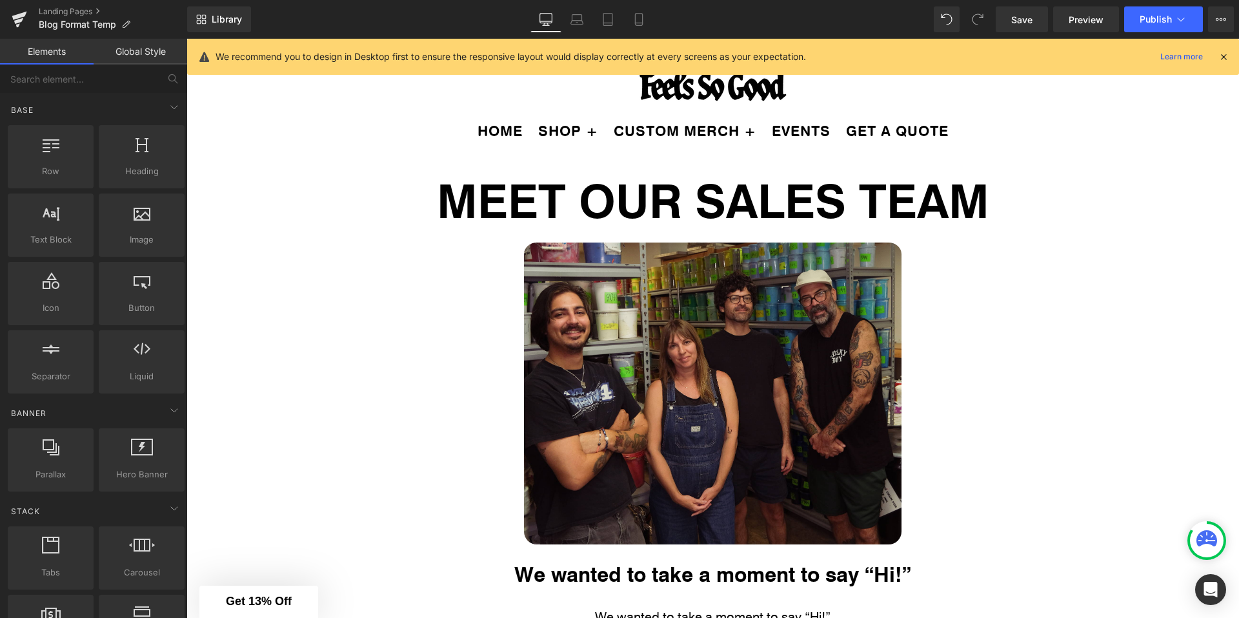
scroll to position [0, 0]
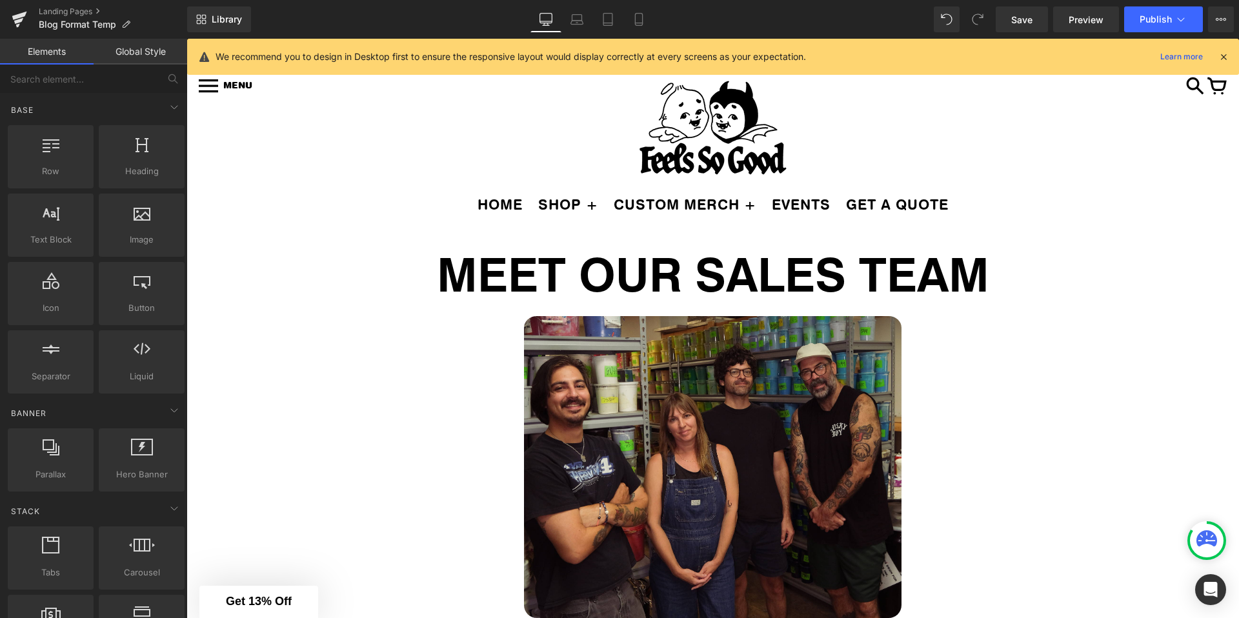
click at [1178, 36] on div "Library Desktop Desktop Laptop Tablet Mobile Save Preview Publish Scheduled Vie…" at bounding box center [712, 19] width 1051 height 39
click at [1177, 19] on icon at bounding box center [1180, 19] width 13 height 13
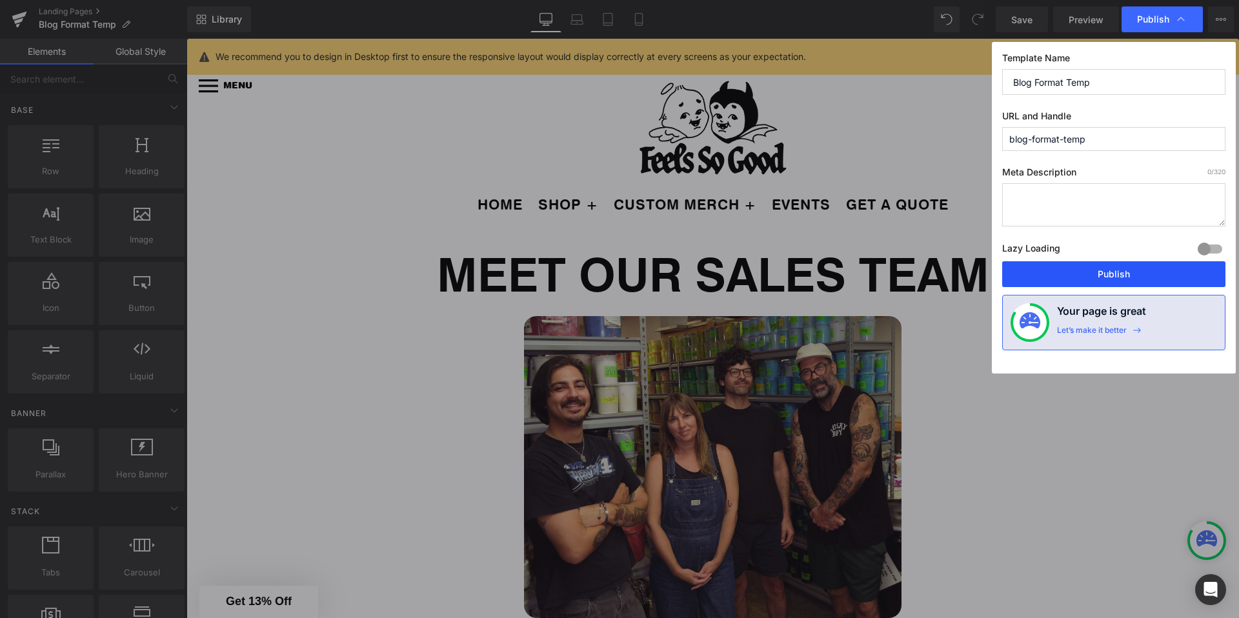
click at [1072, 272] on button "Publish" at bounding box center [1113, 274] width 223 height 26
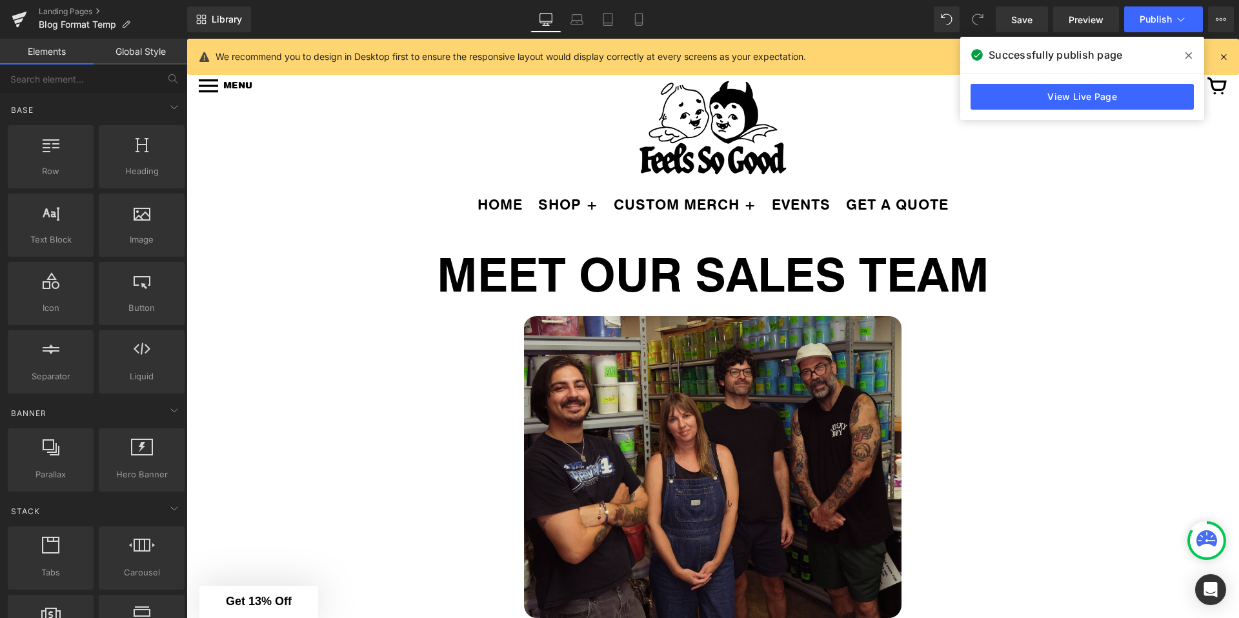
click at [1188, 59] on icon at bounding box center [1188, 55] width 6 height 10
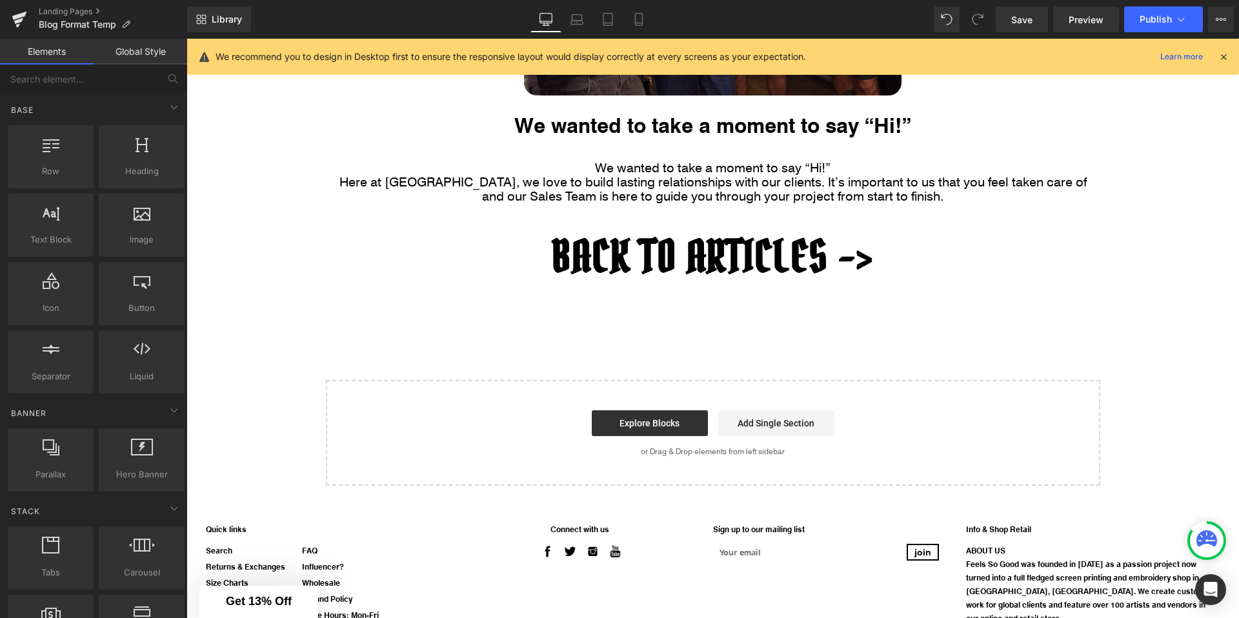
scroll to position [710, 0]
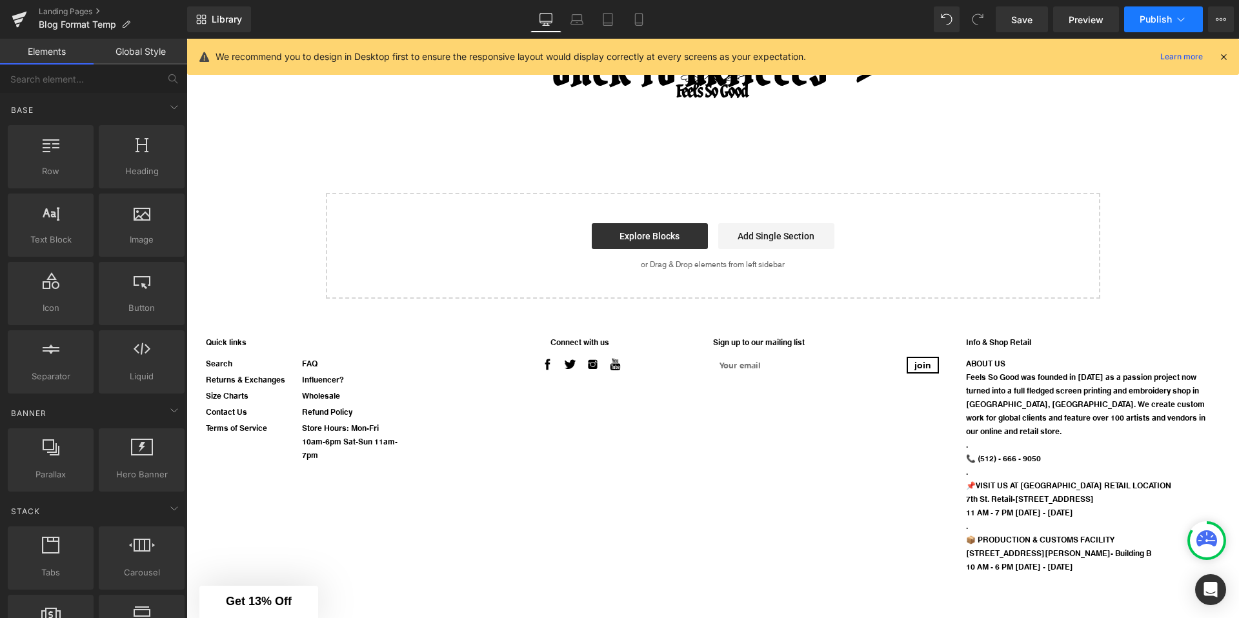
click at [1164, 6] on button "Publish" at bounding box center [1163, 19] width 79 height 26
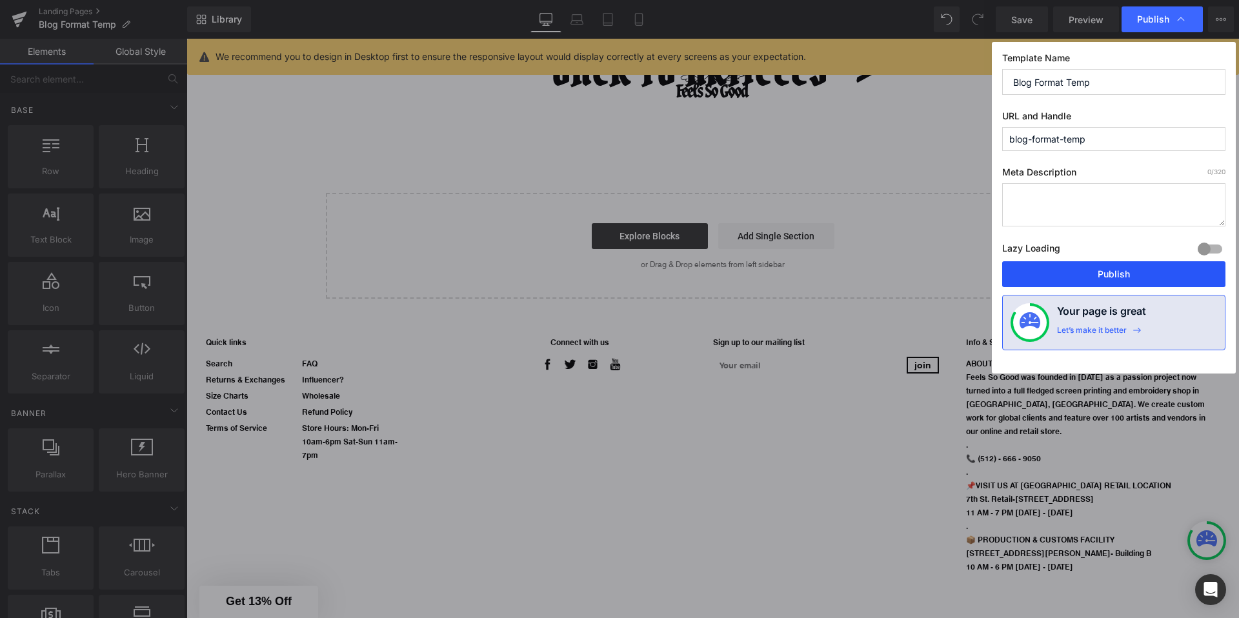
click at [1111, 271] on button "Publish" at bounding box center [1113, 274] width 223 height 26
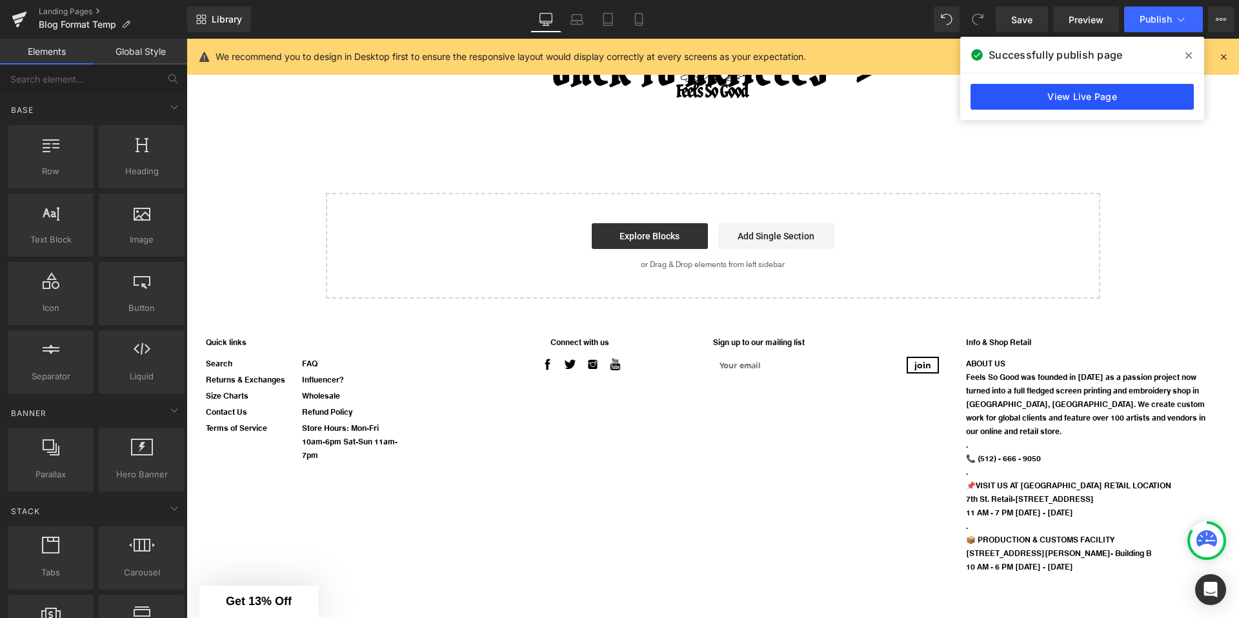
click at [1104, 95] on link "View Live Page" at bounding box center [1081, 97] width 223 height 26
